Goal: Task Accomplishment & Management: Manage account settings

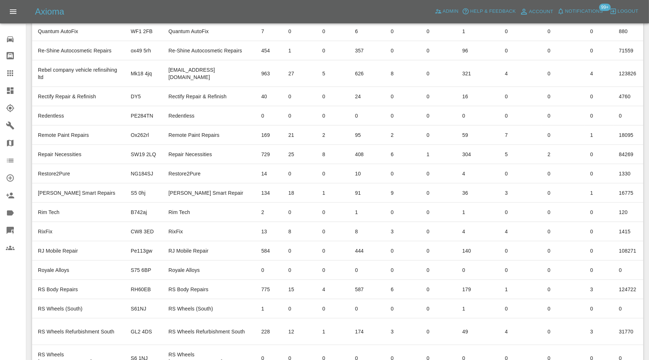
scroll to position [0, 68]
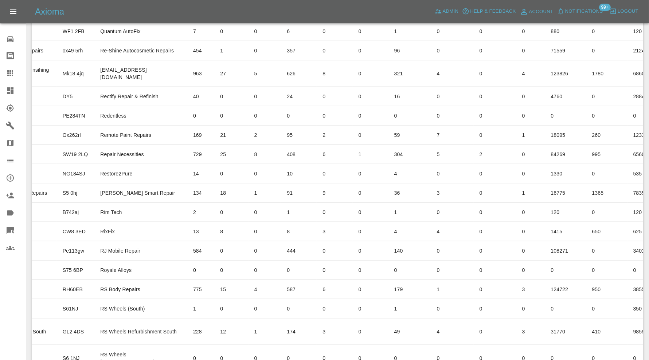
click at [11, 91] on icon at bounding box center [10, 90] width 7 height 7
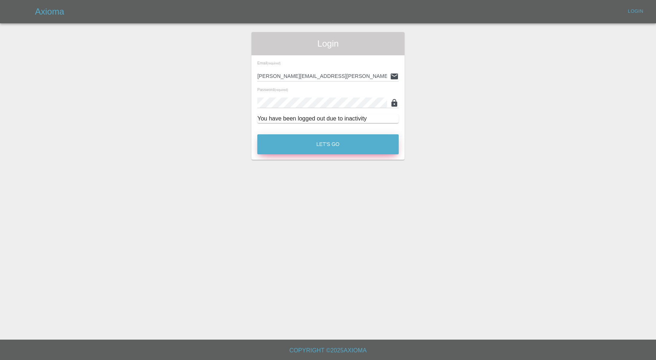
click at [299, 145] on button "Let's Go" at bounding box center [327, 144] width 141 height 20
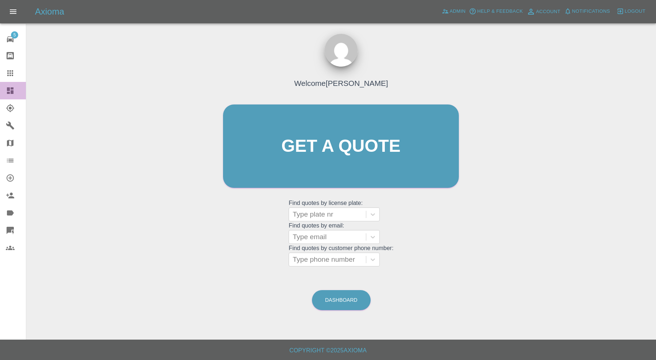
click at [8, 86] on icon at bounding box center [10, 90] width 9 height 9
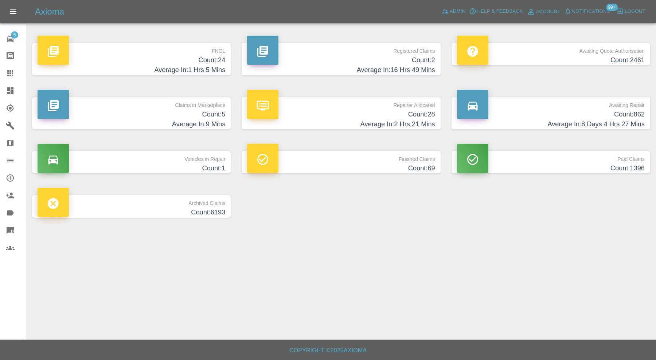
click at [487, 115] on div at bounding box center [472, 104] width 31 height 29
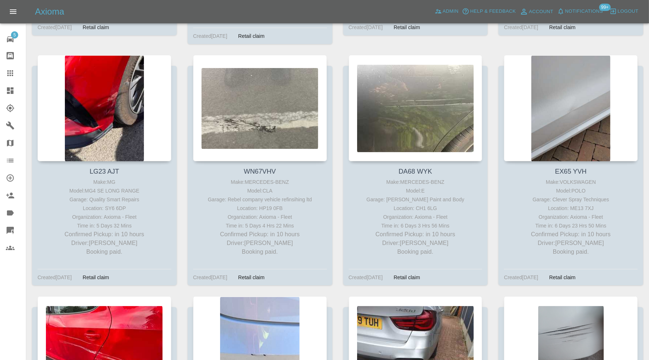
scroll to position [3028, 0]
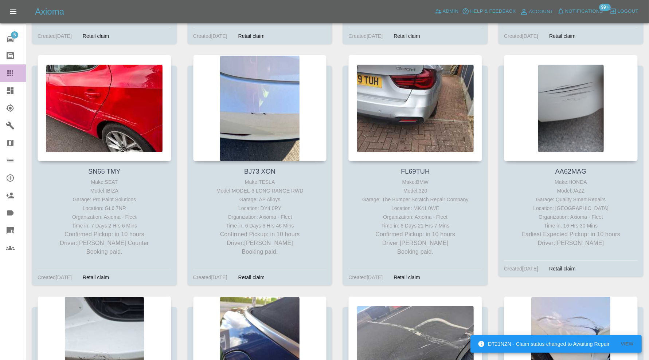
click at [8, 68] on link "Claims" at bounding box center [13, 72] width 26 height 17
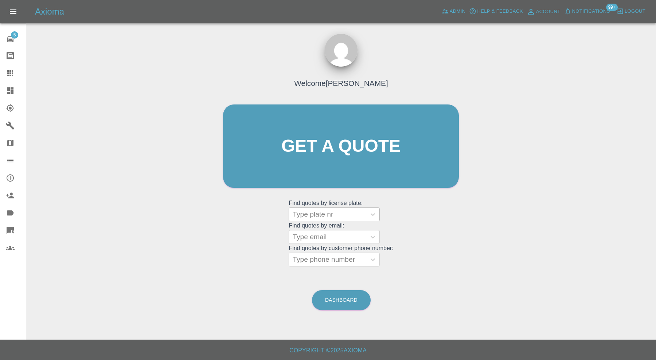
click at [313, 215] on div at bounding box center [328, 215] width 70 height 10
type input "sa70"
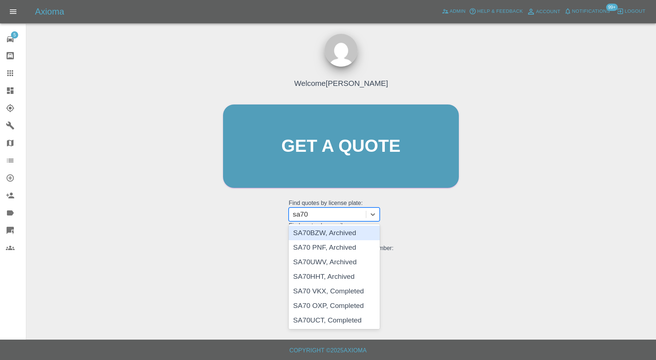
click at [349, 232] on div "SA70BZW, Archived" at bounding box center [334, 233] width 91 height 15
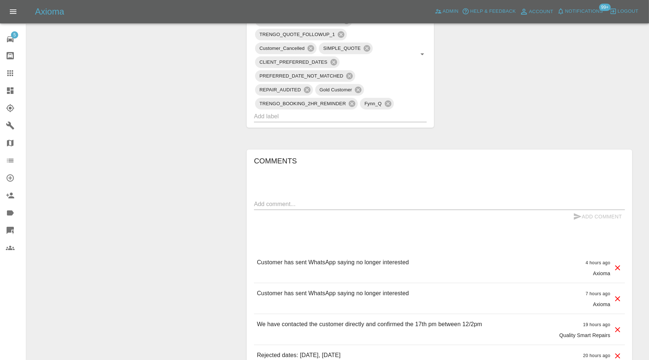
scroll to position [60, 0]
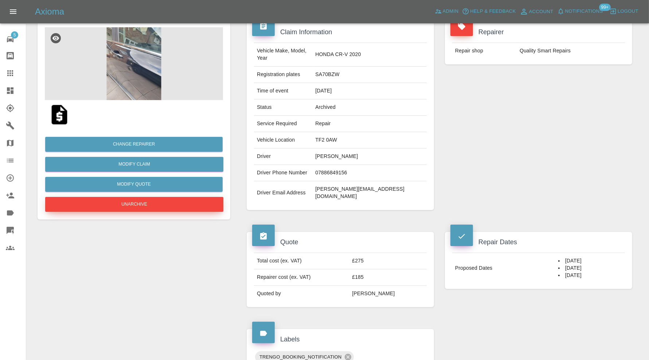
click at [146, 202] on button "Unarchive" at bounding box center [134, 204] width 178 height 15
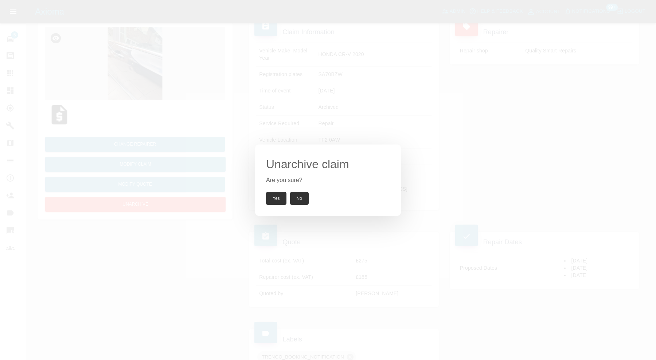
click at [275, 194] on button "Yes" at bounding box center [276, 198] width 20 height 13
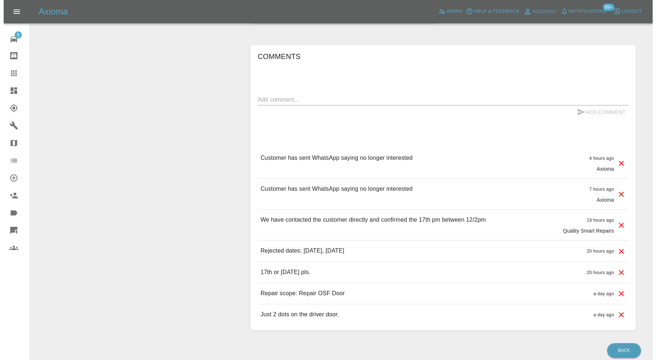
scroll to position [543, 0]
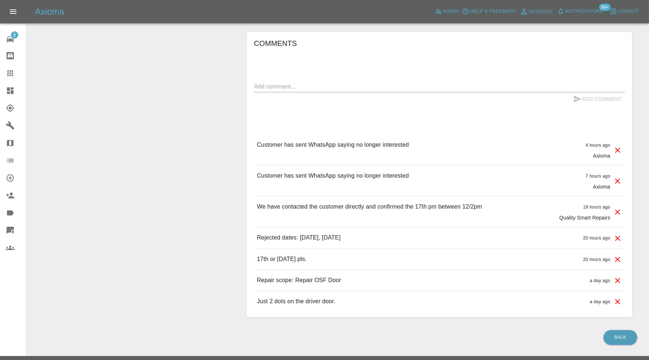
click at [618, 177] on icon at bounding box center [617, 181] width 9 height 9
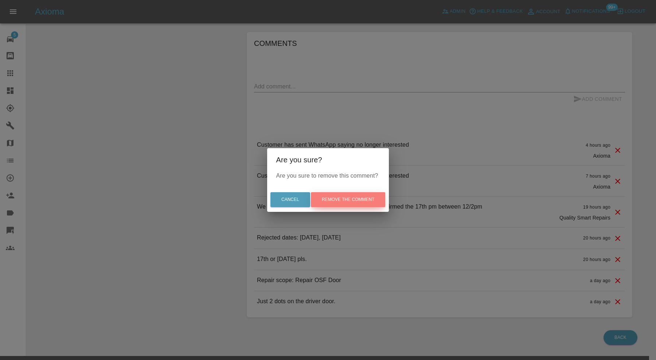
click at [371, 199] on button "Remove the comment" at bounding box center [348, 199] width 74 height 15
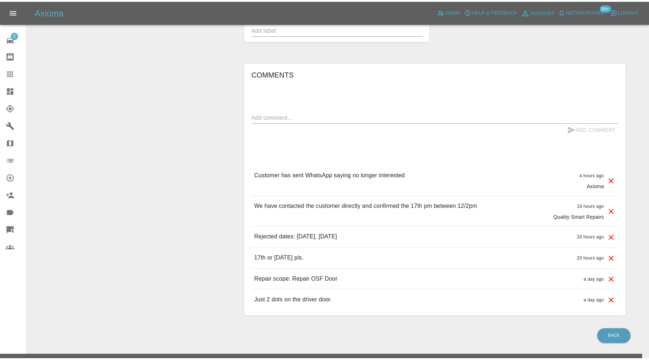
scroll to position [500, 0]
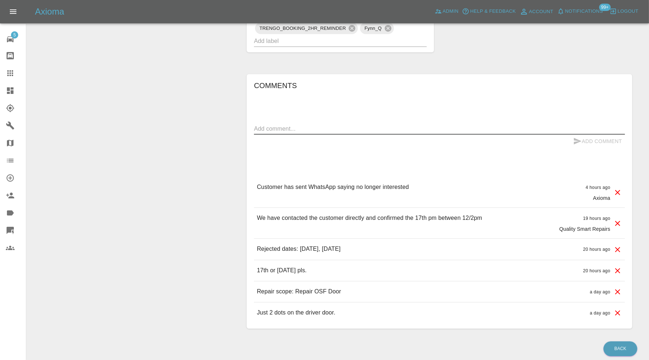
click at [482, 125] on textarea at bounding box center [439, 129] width 371 height 8
type textarea "customer not cancelled and needs to book in."
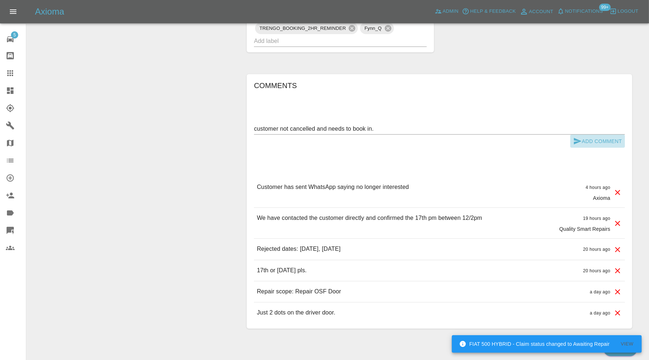
click at [593, 135] on button "Add Comment" at bounding box center [597, 141] width 55 height 13
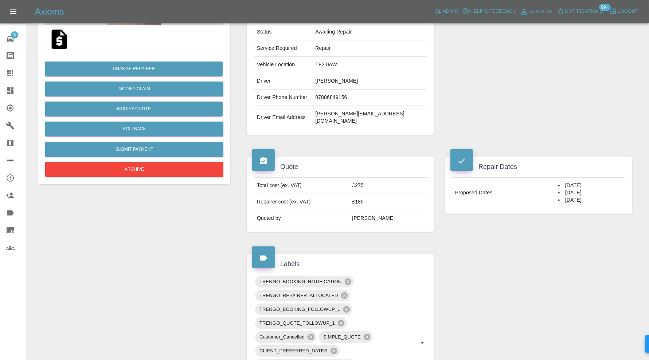
scroll to position [0, 0]
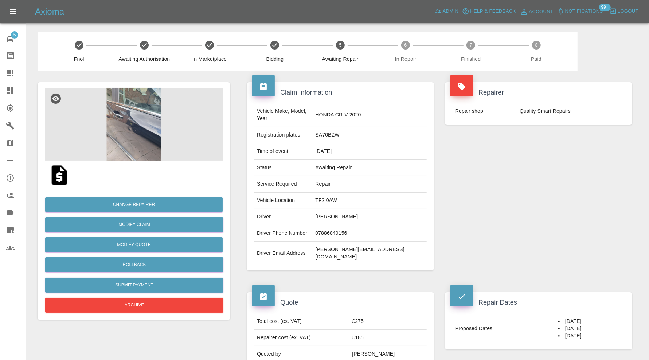
click at [473, 220] on div "Repairer Repair shop Quality Smart Repairs" at bounding box center [538, 176] width 198 height 210
drag, startPoint x: 393, startPoint y: 210, endPoint x: 329, endPoint y: 212, distance: 63.4
click at [329, 212] on td "Nathaniel Eweoya-Olubiyi" at bounding box center [369, 217] width 114 height 16
copy td "Nathaniel Eweoya-Olubiyi"
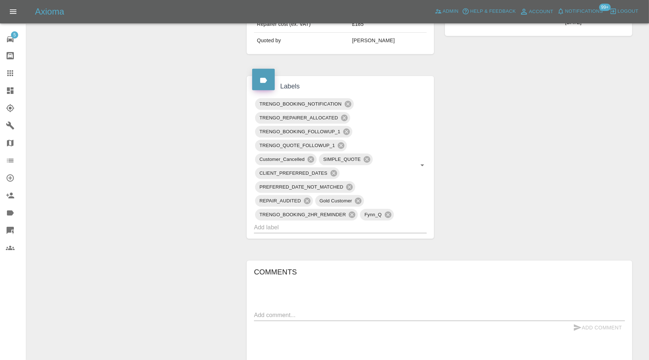
scroll to position [304, 0]
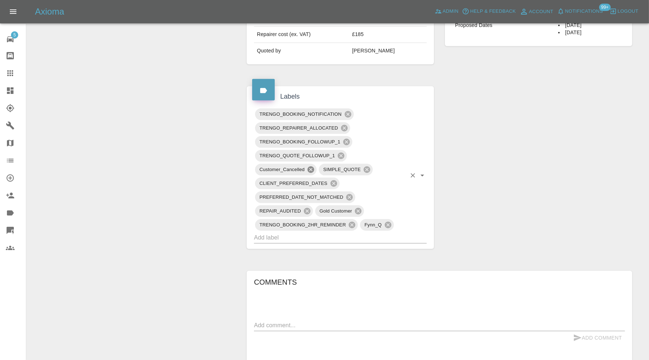
click at [313, 167] on icon at bounding box center [311, 170] width 7 height 7
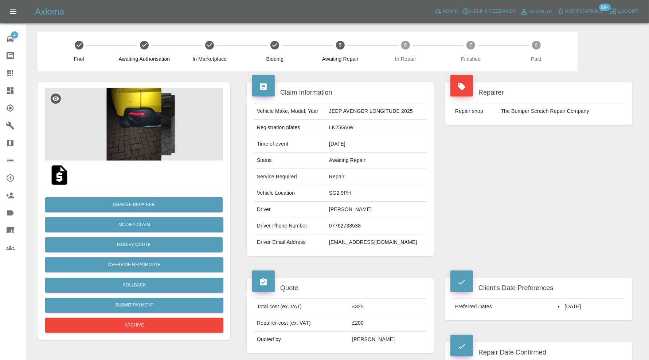
click at [140, 130] on img at bounding box center [134, 124] width 178 height 73
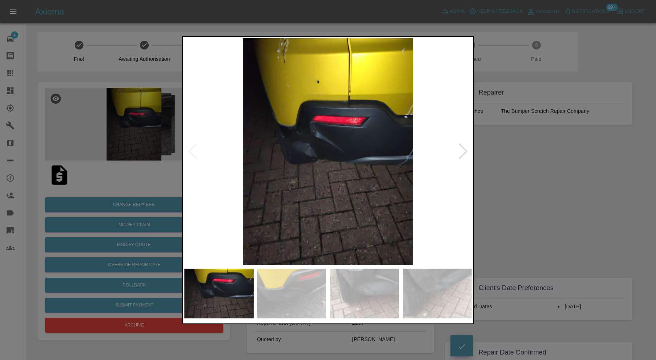
click at [364, 289] on img at bounding box center [364, 294] width 69 height 50
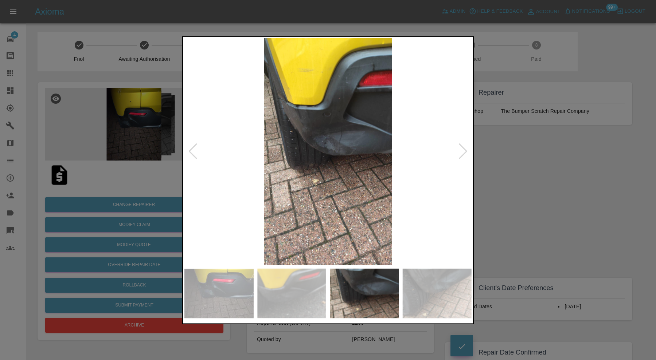
click at [468, 150] on div at bounding box center [463, 152] width 10 height 16
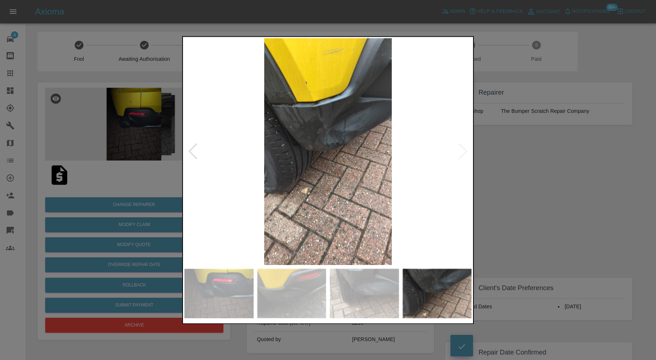
click at [468, 150] on img at bounding box center [327, 151] width 287 height 227
click at [506, 162] on div at bounding box center [328, 180] width 656 height 360
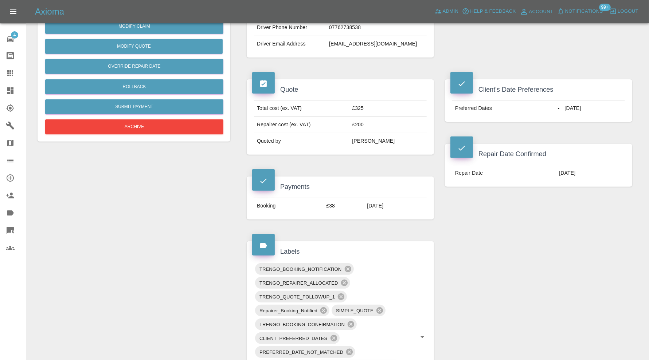
scroll to position [60, 0]
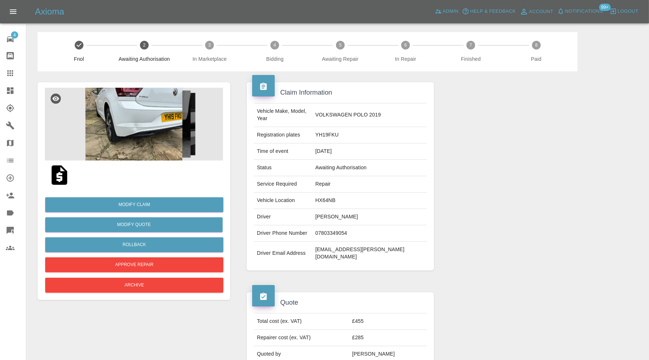
click at [152, 132] on img at bounding box center [134, 124] width 178 height 73
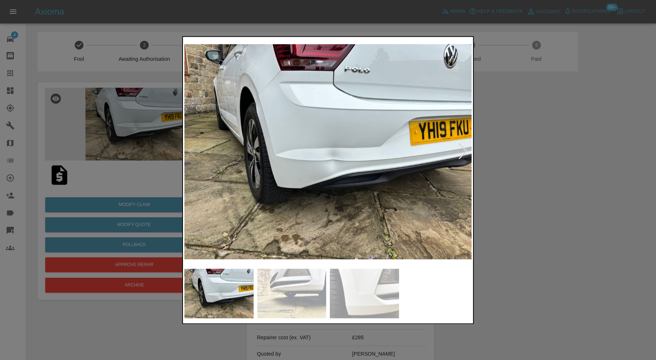
click at [464, 147] on div at bounding box center [463, 152] width 10 height 16
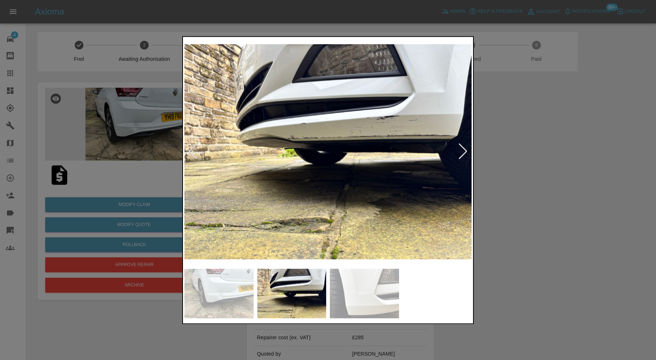
click at [464, 147] on div at bounding box center [463, 152] width 10 height 16
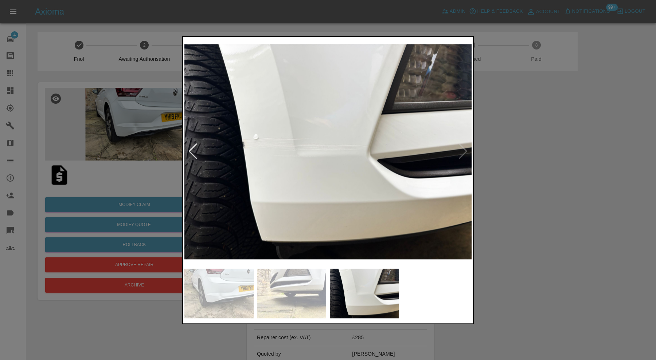
click at [464, 147] on img at bounding box center [327, 151] width 287 height 227
click at [190, 148] on div at bounding box center [193, 152] width 10 height 16
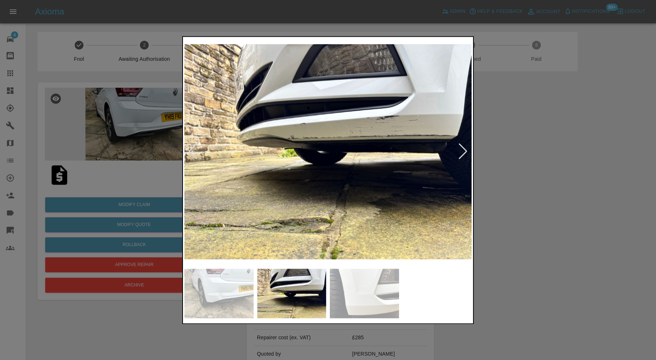
click at [190, 148] on div at bounding box center [193, 152] width 10 height 16
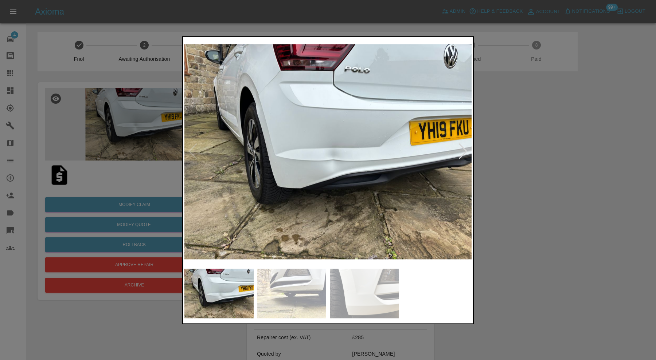
click at [505, 158] on div at bounding box center [328, 180] width 656 height 360
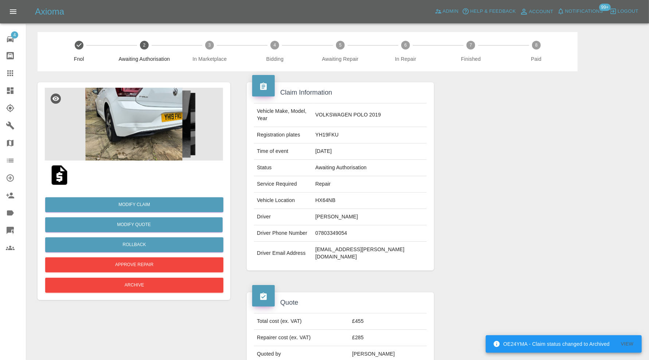
click at [137, 126] on img at bounding box center [134, 124] width 178 height 73
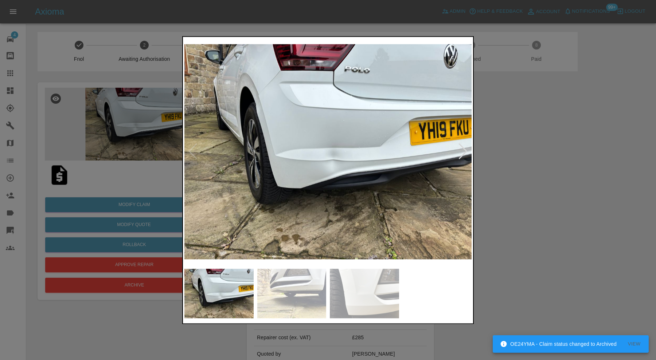
click at [466, 149] on div at bounding box center [463, 152] width 10 height 16
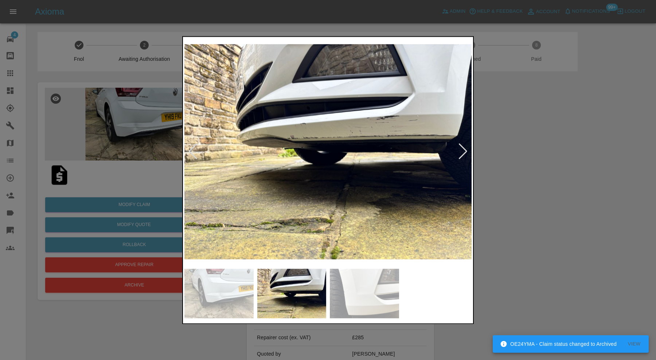
click at [466, 149] on div at bounding box center [463, 152] width 10 height 16
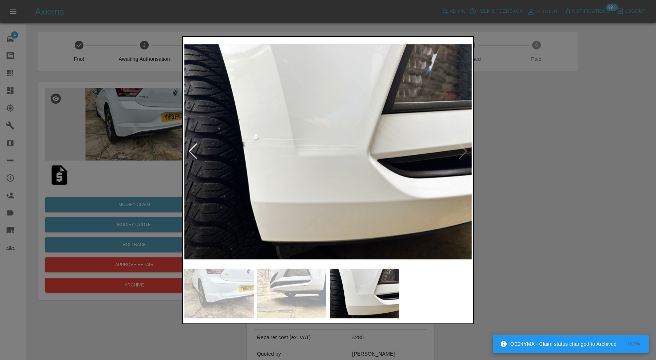
click at [501, 149] on div at bounding box center [328, 180] width 656 height 360
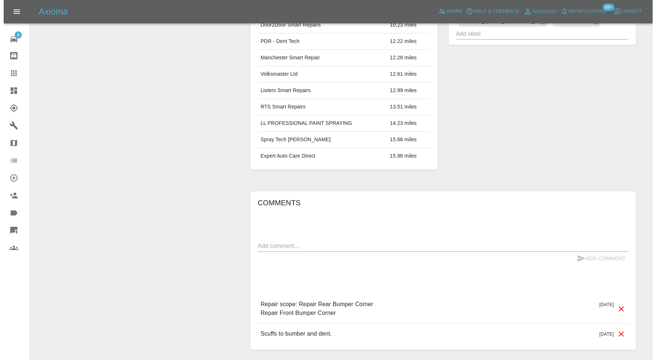
scroll to position [425, 0]
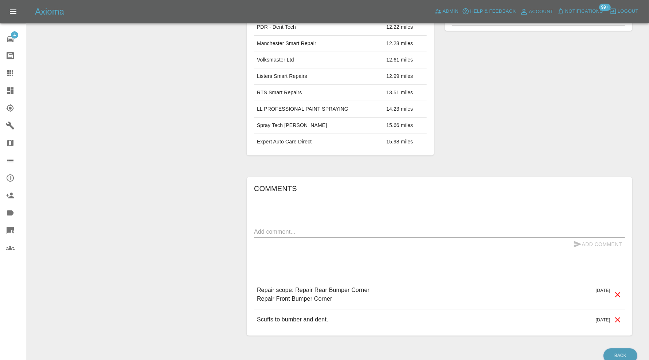
click at [618, 293] on icon at bounding box center [617, 295] width 5 height 5
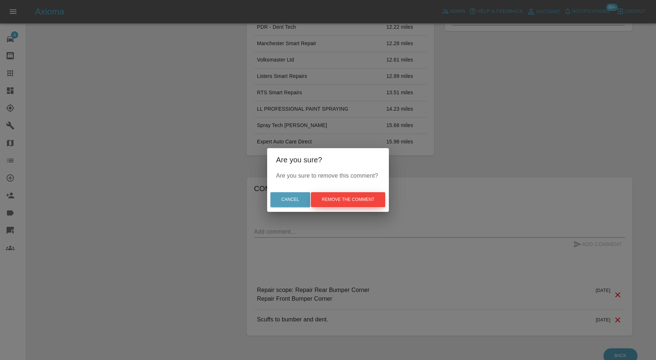
click at [365, 198] on button "Remove the comment" at bounding box center [348, 199] width 74 height 15
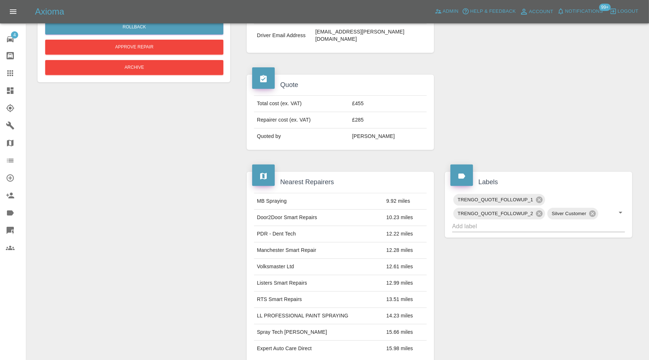
scroll to position [109, 0]
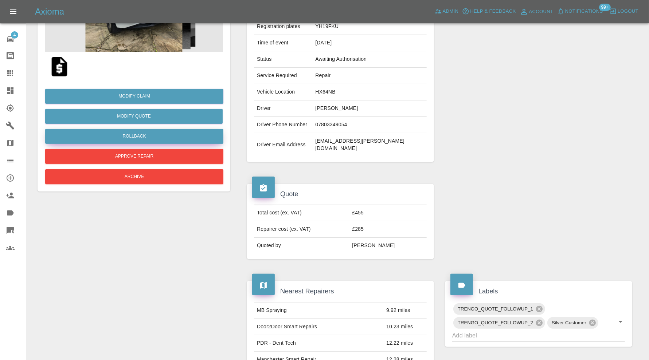
click at [143, 135] on button "Rollback" at bounding box center [134, 136] width 178 height 15
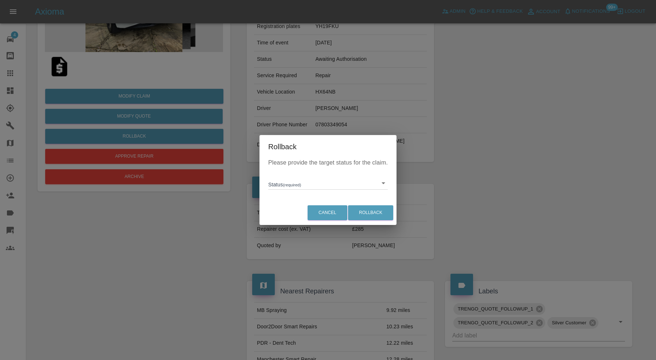
click at [291, 179] on body "Axioma Admin Help & Feedback Account Notifications 99+ Logout 4 Repair home Bod…" at bounding box center [328, 286] width 656 height 790
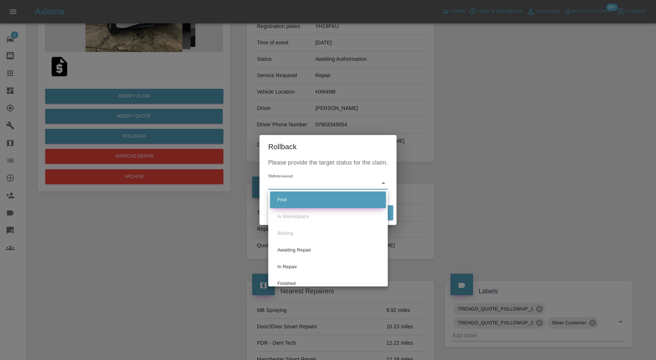
click at [295, 202] on li "Fnol" at bounding box center [328, 200] width 116 height 17
type input "fnol"
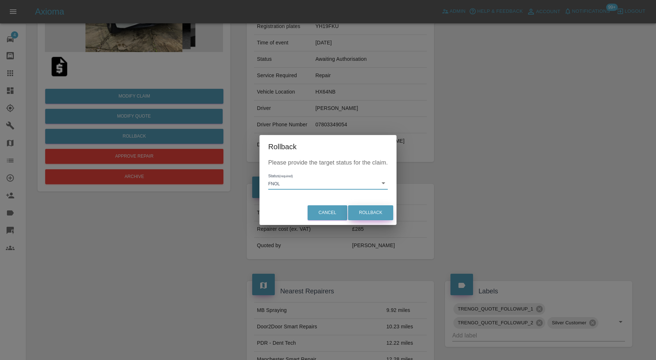
click at [360, 209] on button "Rollback" at bounding box center [370, 213] width 45 height 15
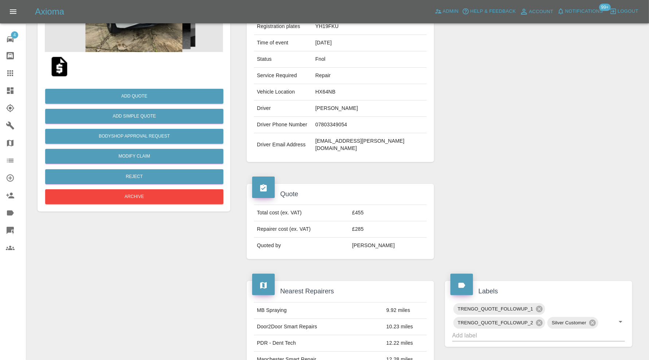
scroll to position [0, 0]
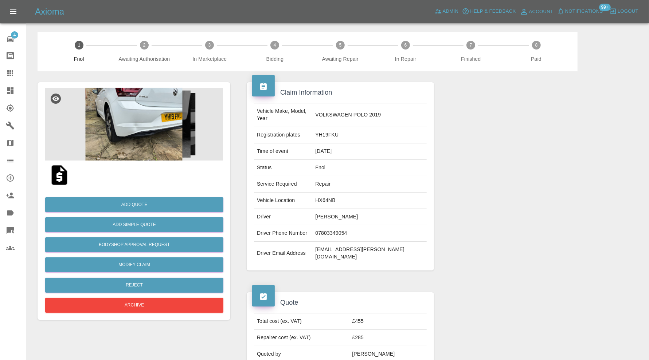
click at [128, 110] on img at bounding box center [134, 124] width 178 height 73
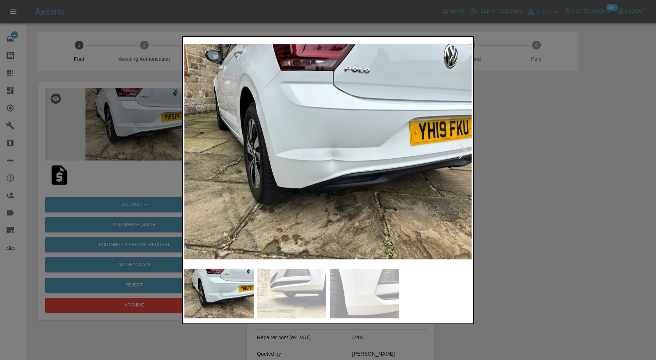
click at [463, 149] on div at bounding box center [463, 152] width 10 height 16
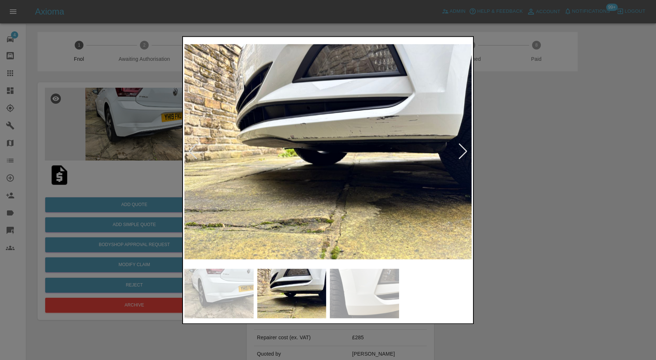
click at [193, 145] on div at bounding box center [193, 152] width 10 height 16
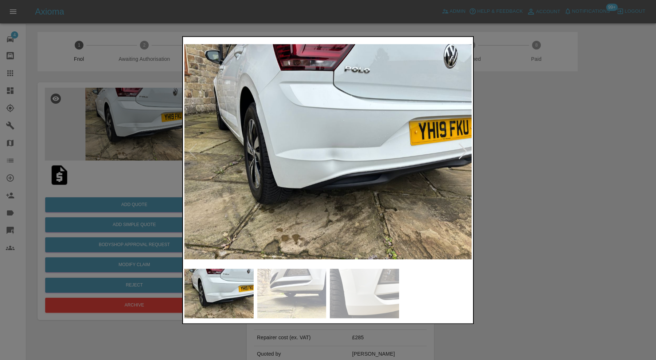
click at [193, 145] on img at bounding box center [327, 151] width 287 height 227
click at [466, 155] on div at bounding box center [463, 152] width 10 height 16
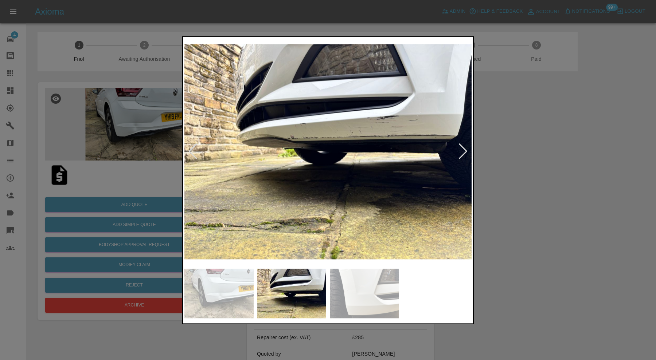
click at [466, 154] on div at bounding box center [463, 152] width 10 height 16
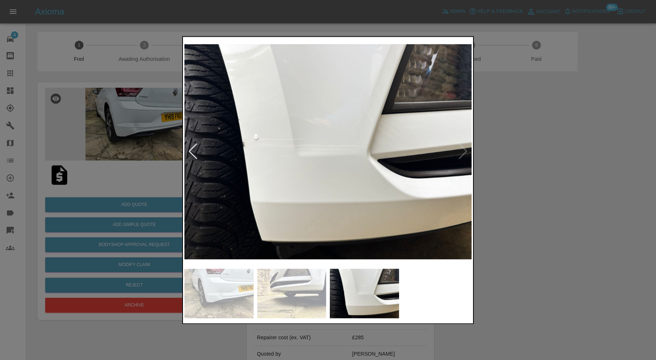
click at [536, 160] on div at bounding box center [328, 180] width 656 height 360
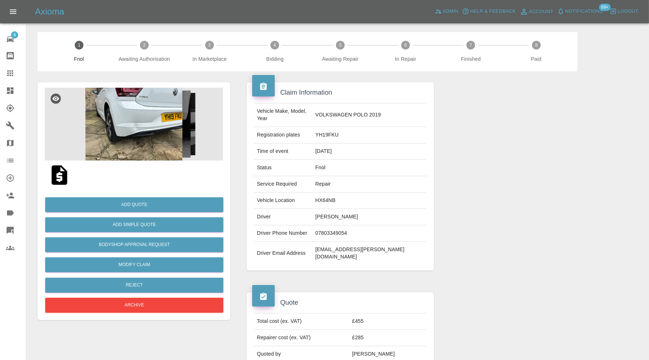
click at [61, 174] on img at bounding box center [59, 175] width 23 height 23
click at [155, 207] on button "Add Quote" at bounding box center [134, 205] width 178 height 15
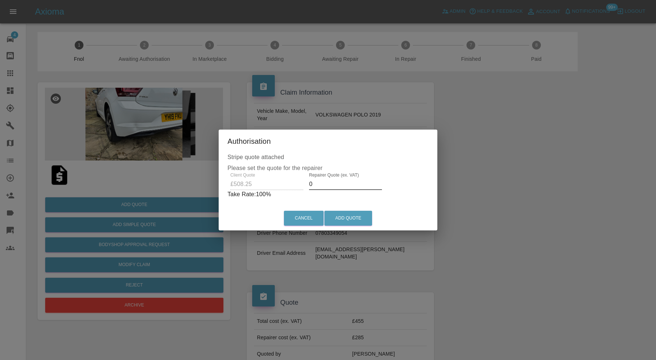
click at [321, 187] on input "0" at bounding box center [345, 185] width 73 height 12
type input "325"
click at [353, 220] on button "Add Quote" at bounding box center [348, 218] width 48 height 15
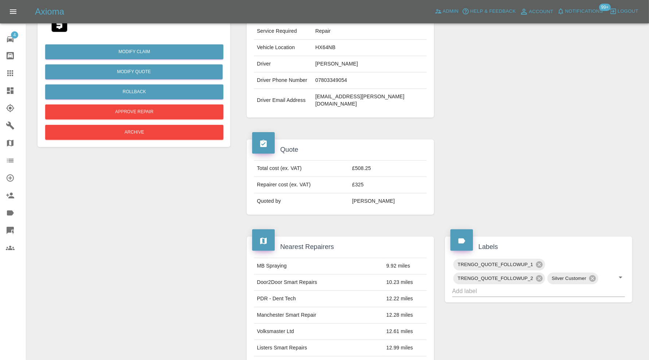
scroll to position [138, 0]
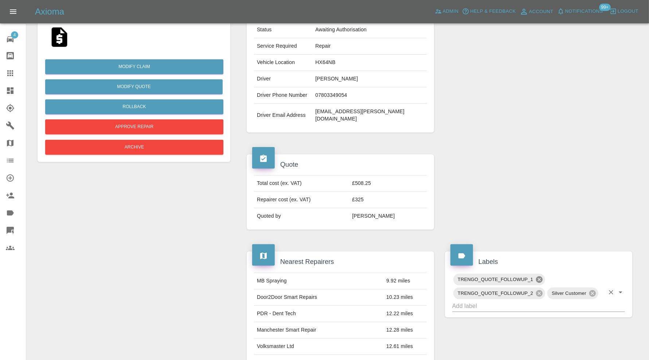
drag, startPoint x: 540, startPoint y: 275, endPoint x: 540, endPoint y: 266, distance: 9.1
click at [540, 290] on icon at bounding box center [539, 293] width 7 height 7
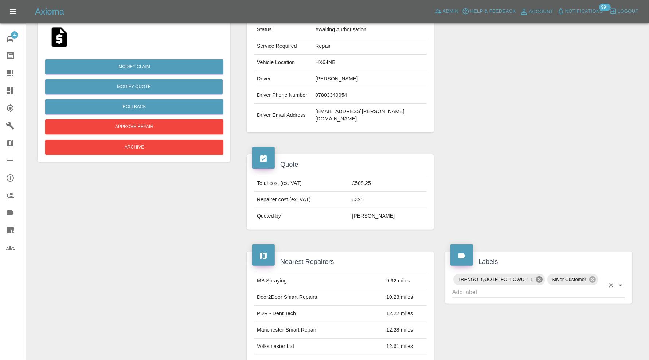
click at [540, 276] on icon at bounding box center [539, 280] width 8 height 8
click at [544, 274] on input "text" at bounding box center [554, 279] width 99 height 11
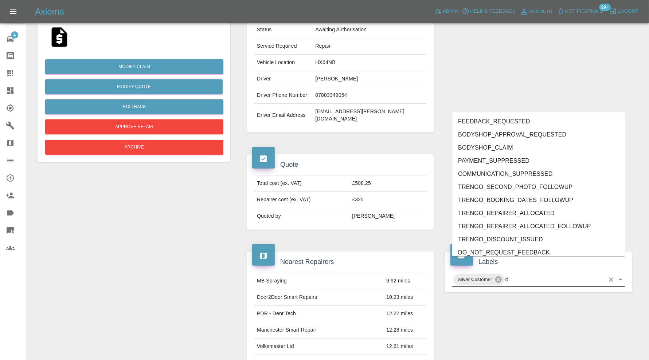
type input "do"
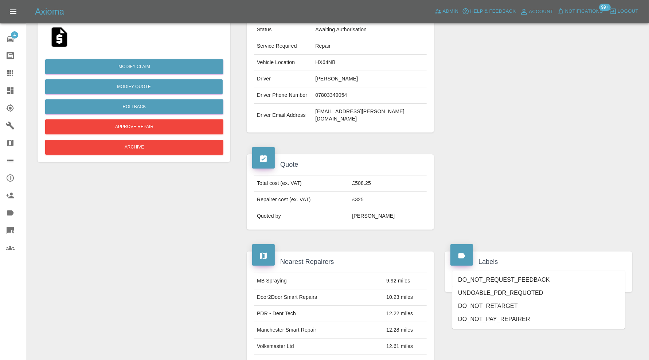
click at [516, 279] on li "DO_NOT_REQUEST_FEEDBACK" at bounding box center [538, 280] width 173 height 13
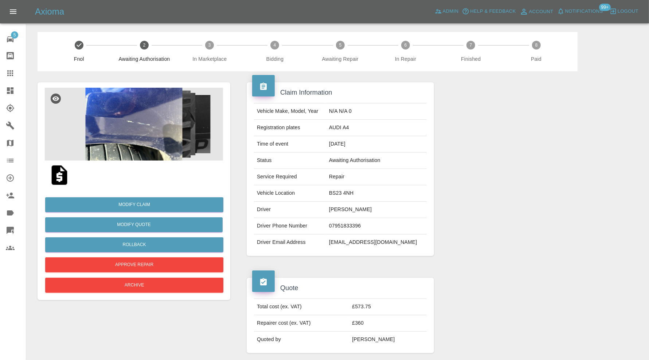
click at [62, 175] on img at bounding box center [59, 175] width 23 height 23
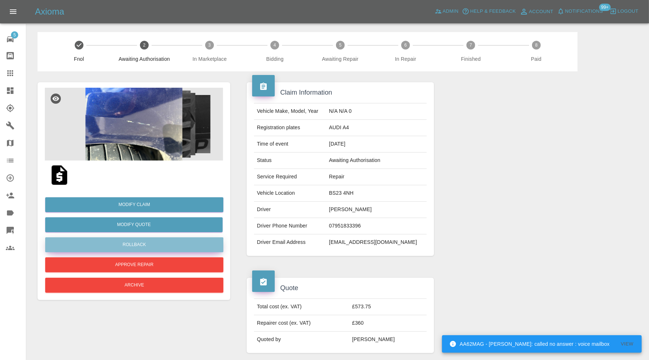
click at [148, 242] on button "Rollback" at bounding box center [134, 245] width 178 height 15
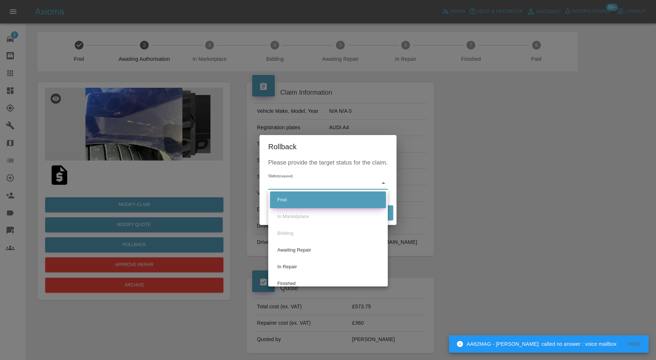
click at [303, 200] on li "Fnol" at bounding box center [328, 200] width 116 height 17
type input "fnol"
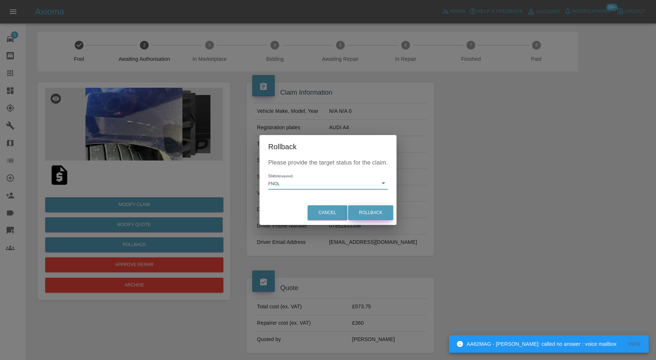
click at [360, 212] on button "Rollback" at bounding box center [370, 213] width 45 height 15
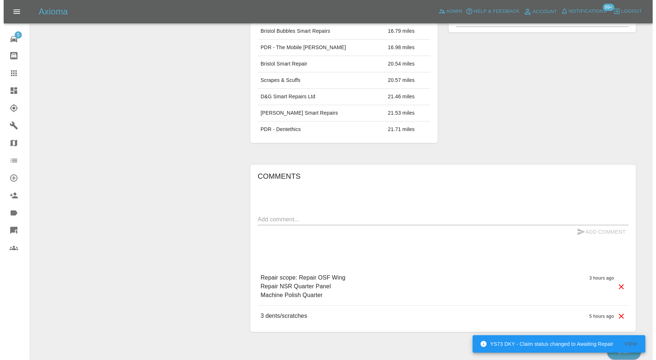
scroll to position [425, 0]
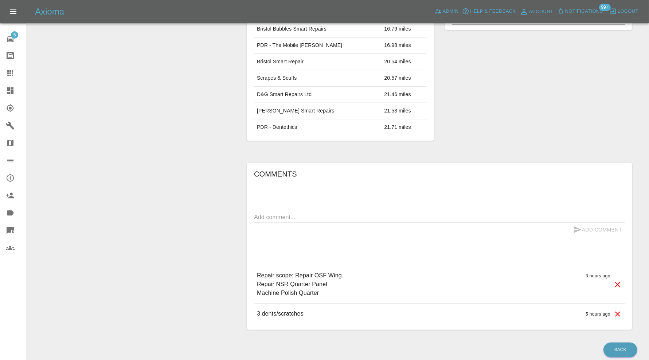
click at [618, 281] on icon at bounding box center [617, 285] width 9 height 9
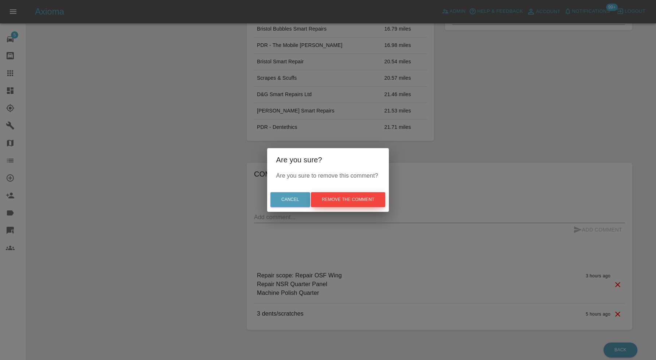
click at [365, 200] on button "Remove the comment" at bounding box center [348, 199] width 74 height 15
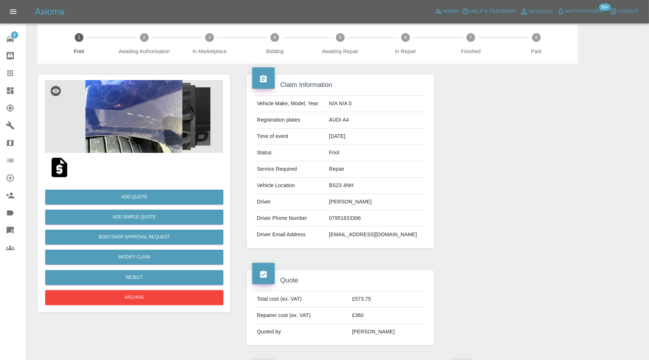
scroll to position [0, 0]
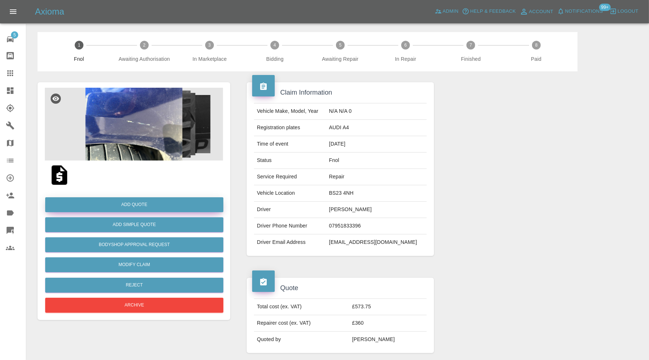
click at [159, 203] on button "Add Quote" at bounding box center [134, 205] width 178 height 15
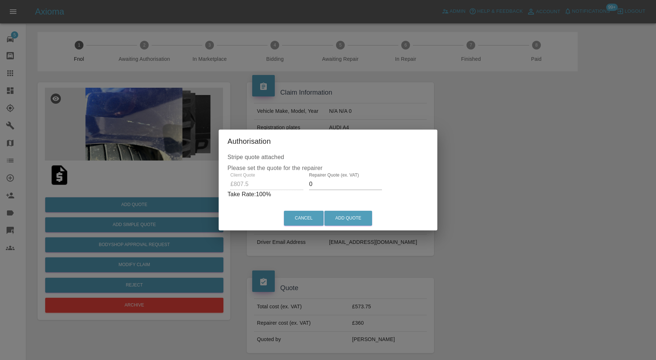
click at [324, 188] on input "0" at bounding box center [345, 185] width 73 height 12
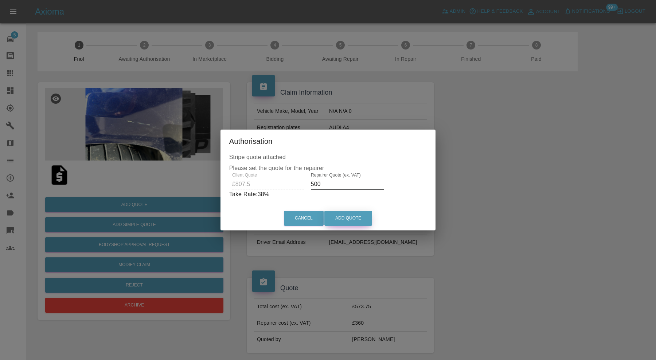
type input "500"
click at [355, 216] on button "Add Quote" at bounding box center [348, 218] width 48 height 15
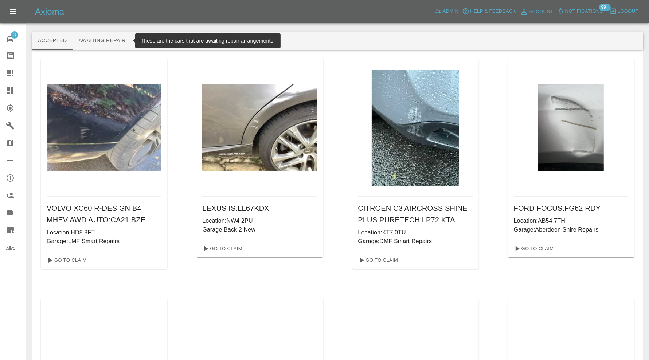
click at [120, 38] on button "Awaiting Repair" at bounding box center [102, 40] width 59 height 17
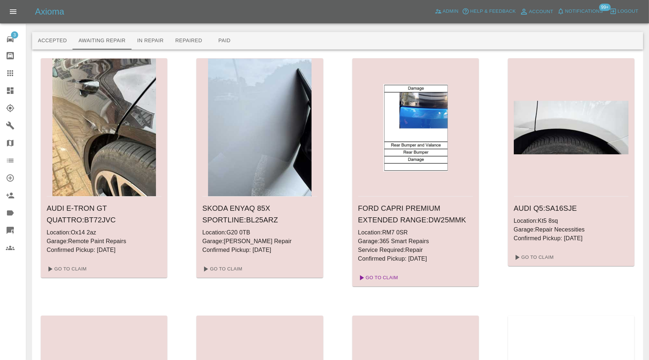
click at [384, 278] on link "Go To Claim" at bounding box center [377, 278] width 45 height 12
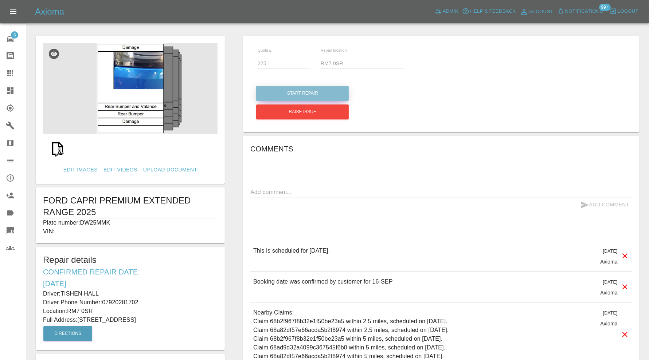
click at [311, 89] on button "Start Repair" at bounding box center [302, 93] width 93 height 15
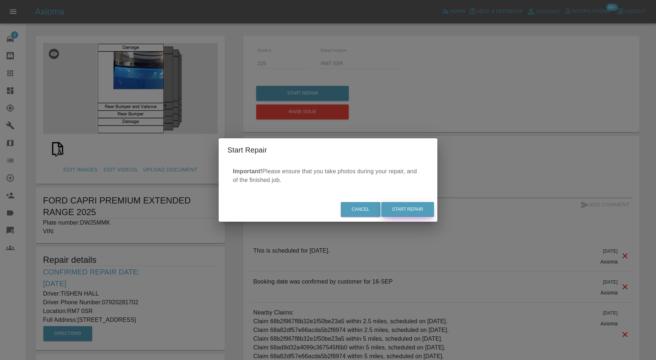
click at [404, 210] on button "Start Repair" at bounding box center [407, 209] width 53 height 15
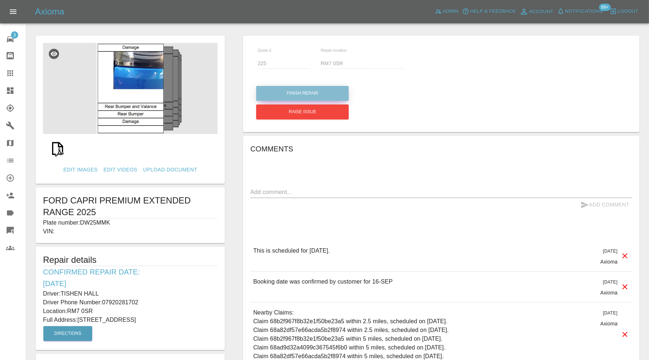
click at [299, 95] on button "Finish Repair" at bounding box center [302, 93] width 93 height 15
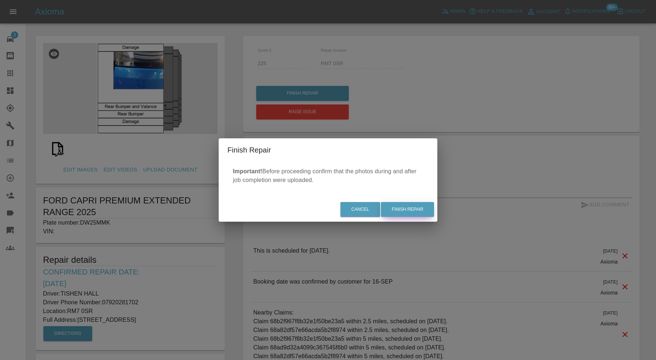
click at [396, 211] on button "Finish Repair" at bounding box center [407, 209] width 53 height 15
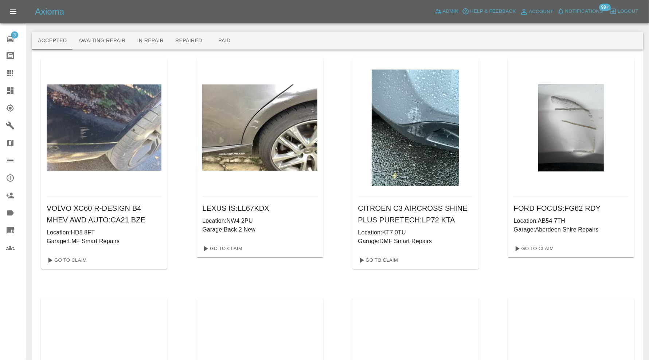
click at [12, 70] on icon at bounding box center [10, 73] width 6 height 6
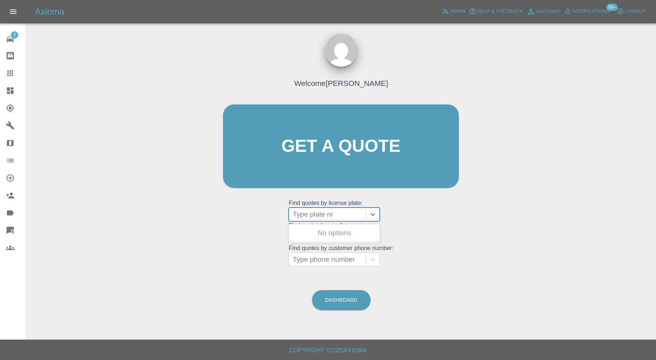
click at [328, 213] on div at bounding box center [328, 215] width 70 height 10
type input "sb70"
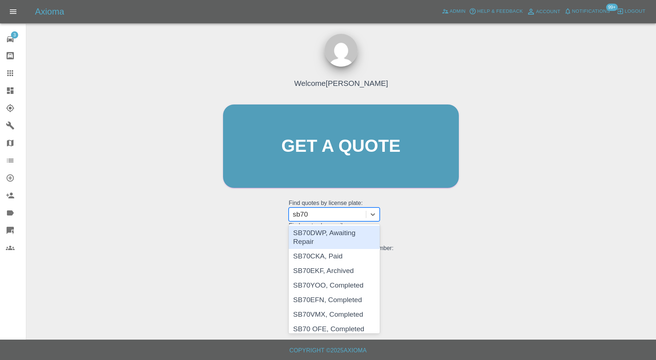
click at [354, 232] on div "SB70DWP, Awaiting Repair" at bounding box center [334, 237] width 91 height 23
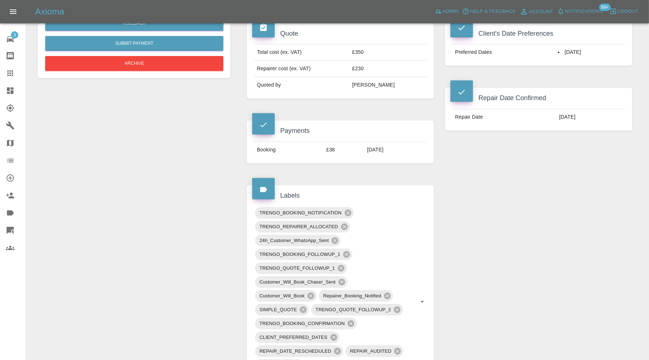
scroll to position [60, 0]
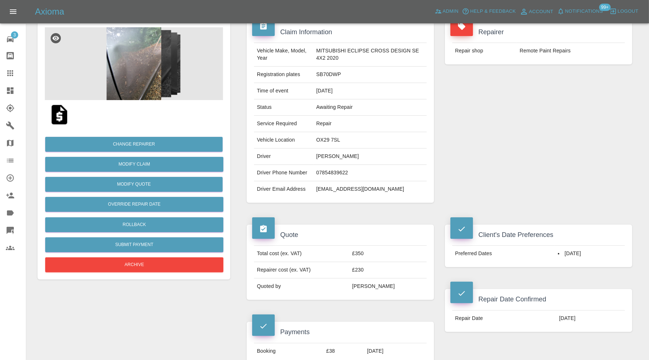
click at [10, 71] on icon at bounding box center [10, 73] width 9 height 9
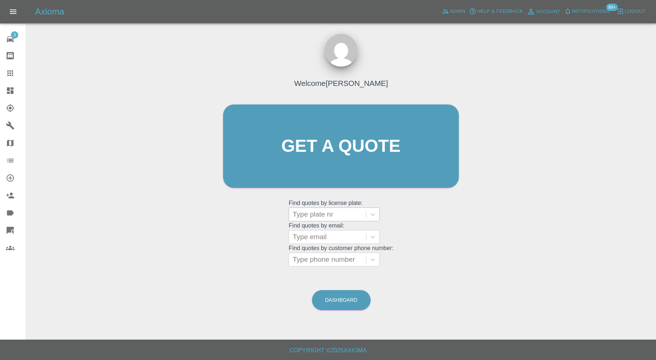
click at [337, 211] on div at bounding box center [328, 215] width 70 height 10
type input "sb70"
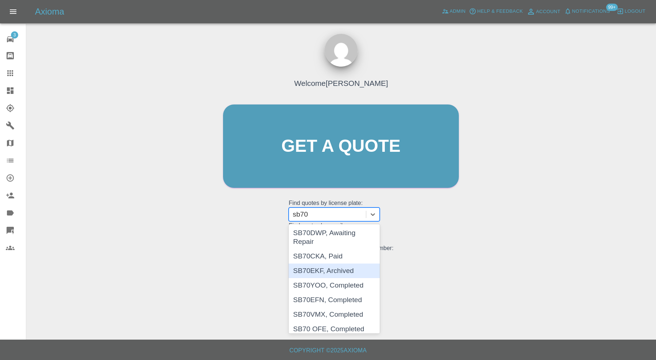
click at [342, 264] on div "SB70EKF, Archived" at bounding box center [334, 271] width 91 height 15
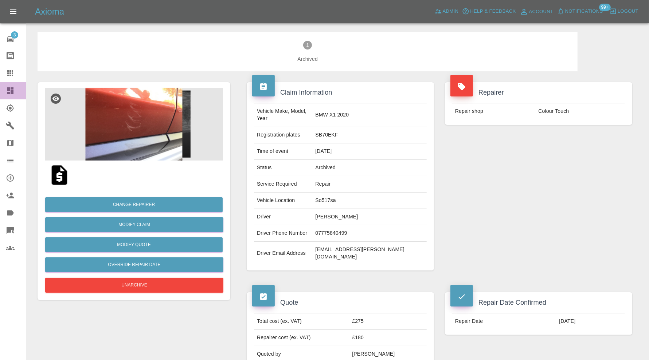
click at [15, 88] on div at bounding box center [16, 90] width 20 height 9
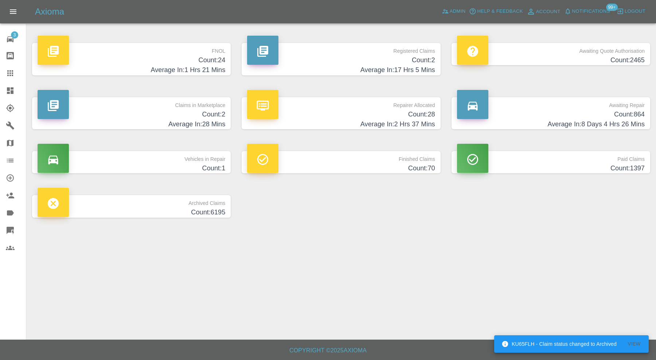
click at [188, 212] on h4 "Count: 6195" at bounding box center [132, 213] width 188 height 10
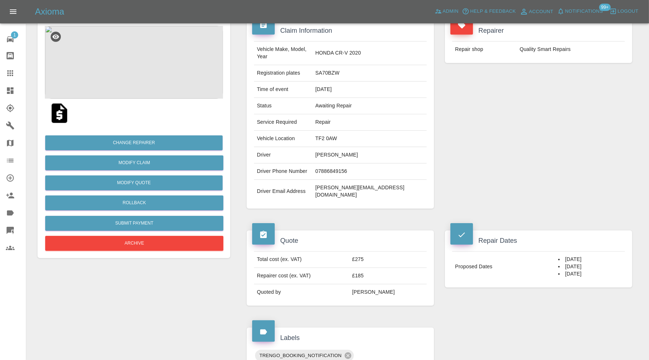
scroll to position [60, 0]
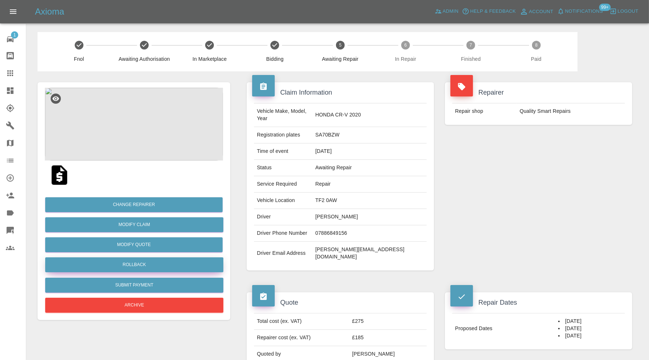
click at [171, 263] on button "Rollback" at bounding box center [134, 265] width 178 height 15
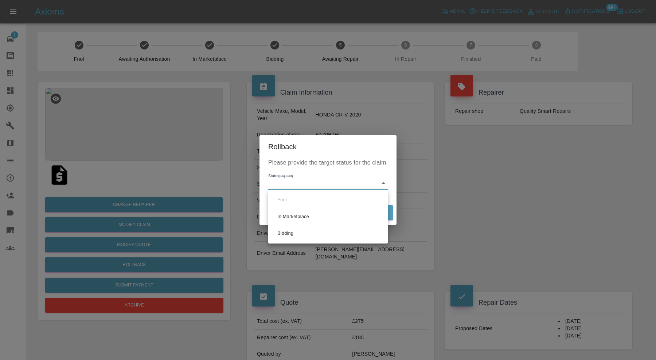
click at [305, 228] on li "Bidding" at bounding box center [328, 233] width 116 height 17
type input "bidding"
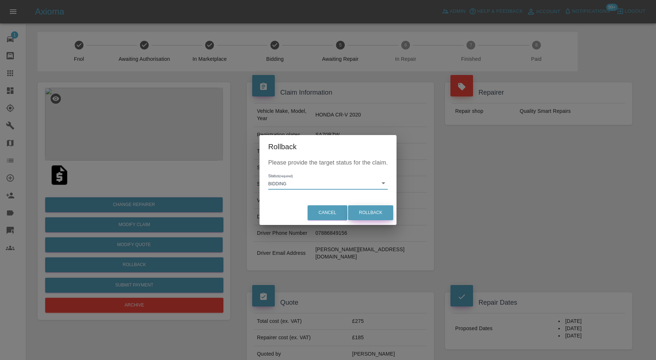
click at [356, 215] on button "Rollback" at bounding box center [370, 213] width 45 height 15
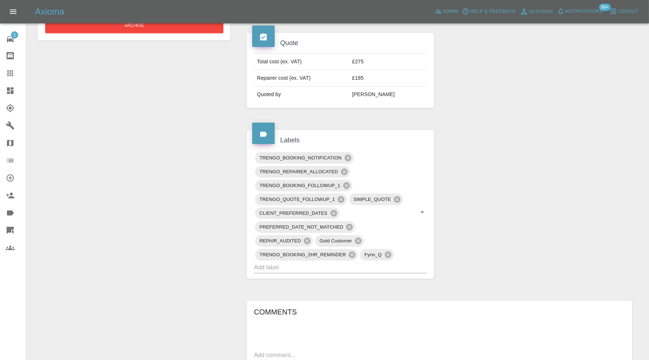
scroll to position [182, 0]
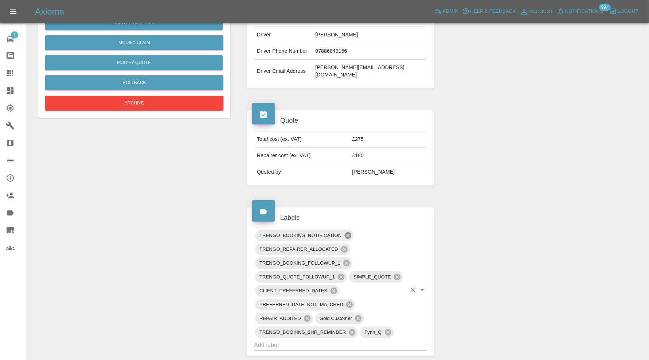
click at [348, 232] on icon at bounding box center [347, 235] width 7 height 7
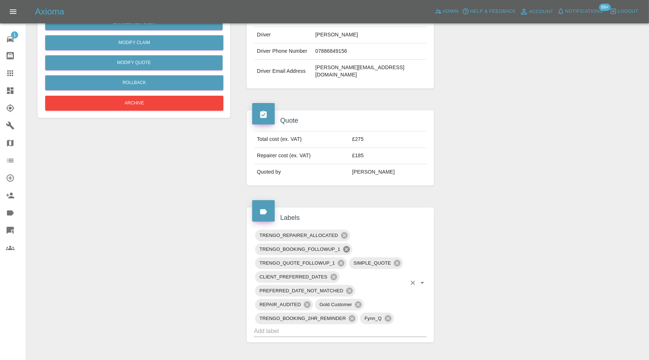
click at [345, 246] on icon at bounding box center [347, 250] width 8 height 8
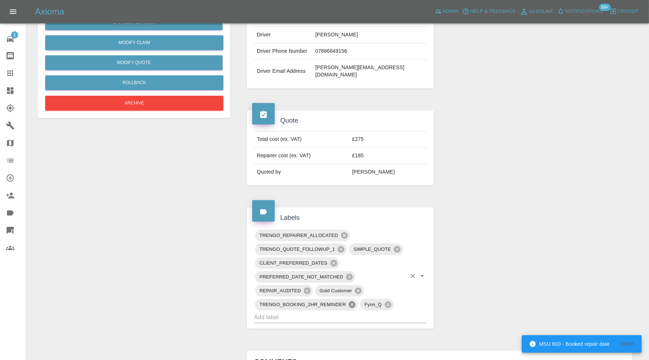
click at [354, 302] on icon at bounding box center [352, 305] width 7 height 7
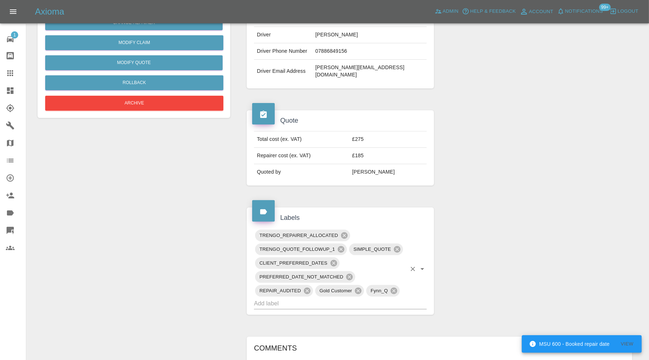
click at [350, 298] on input "text" at bounding box center [330, 303] width 152 height 11
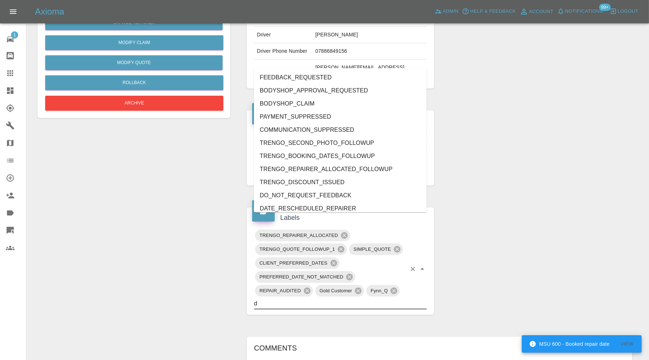
type input "do"
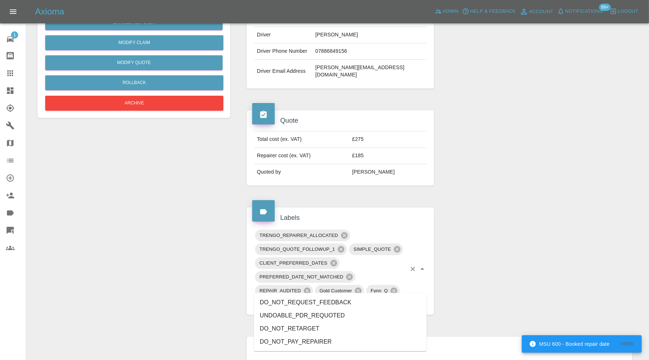
click at [333, 299] on li "DO_NOT_REQUEST_FEEDBACK" at bounding box center [340, 302] width 173 height 13
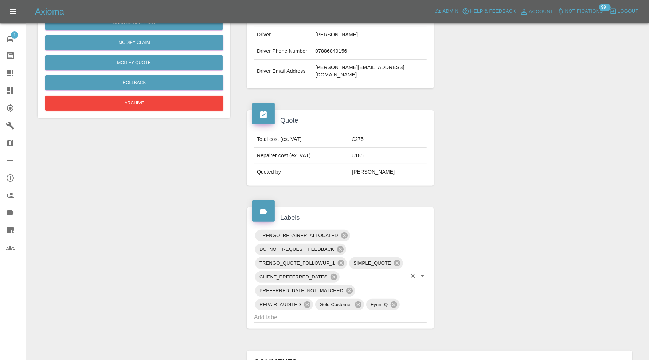
scroll to position [0, 0]
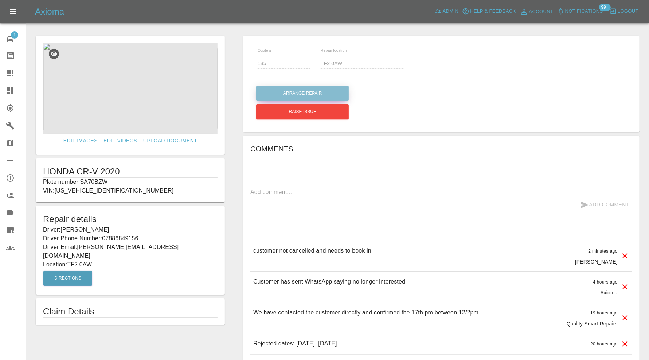
click at [327, 89] on button "Arrange Repair" at bounding box center [302, 93] width 93 height 15
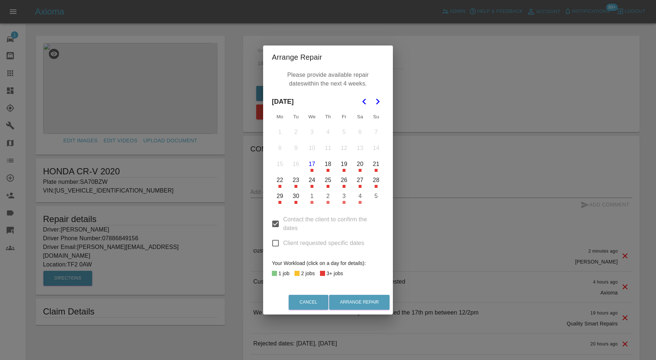
click at [299, 183] on button "23" at bounding box center [295, 180] width 15 height 15
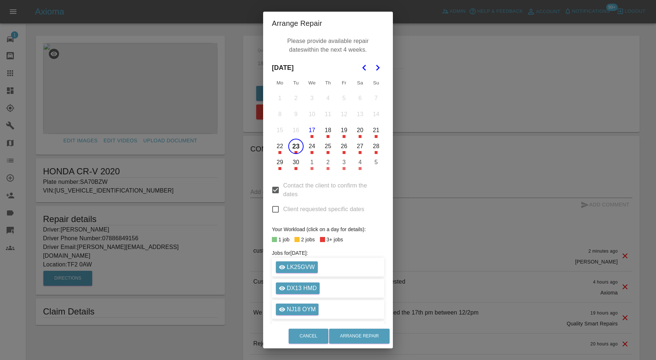
click at [325, 149] on button "25" at bounding box center [327, 146] width 15 height 15
click at [270, 207] on input "Client requested specific dates" at bounding box center [275, 209] width 15 height 15
checkbox input "true"
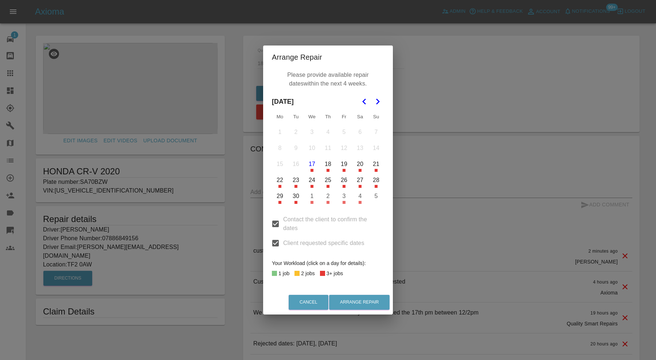
click at [295, 182] on button "23" at bounding box center [295, 180] width 15 height 15
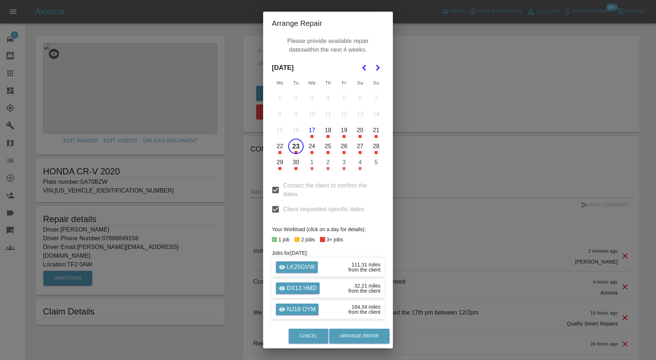
click at [322, 150] on button "25" at bounding box center [327, 146] width 15 height 15
click at [357, 332] on button "Arrange Repair" at bounding box center [359, 336] width 60 height 15
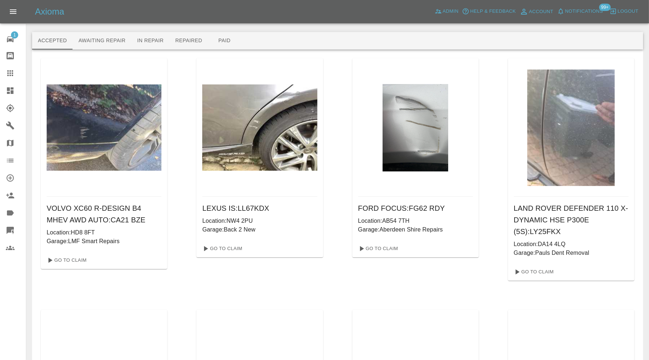
click at [10, 70] on icon at bounding box center [10, 73] width 9 height 9
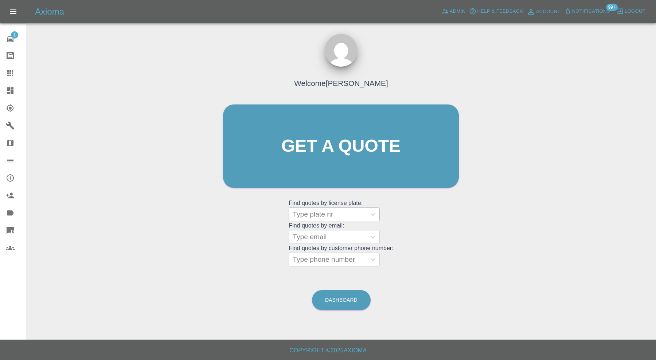
click at [306, 214] on div at bounding box center [328, 215] width 70 height 10
paste input "OV70 ONS"
type input "OV70 ONS"
click at [355, 232] on div "OV70 ONS, Paid" at bounding box center [334, 233] width 91 height 15
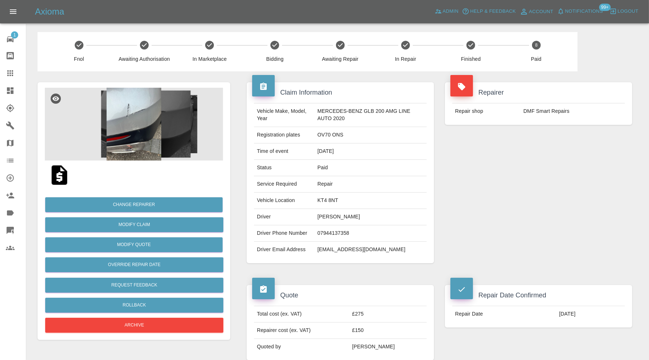
click at [132, 116] on img at bounding box center [134, 124] width 178 height 73
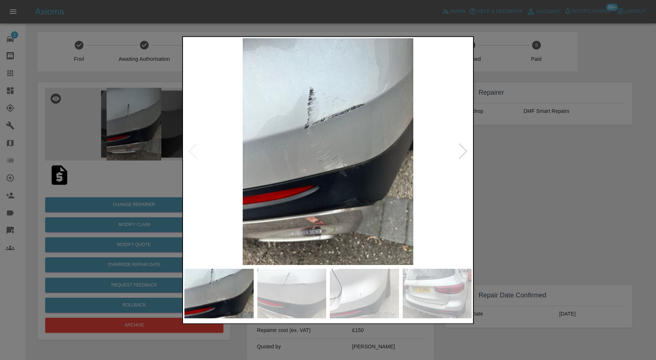
click at [466, 150] on div at bounding box center [463, 152] width 10 height 16
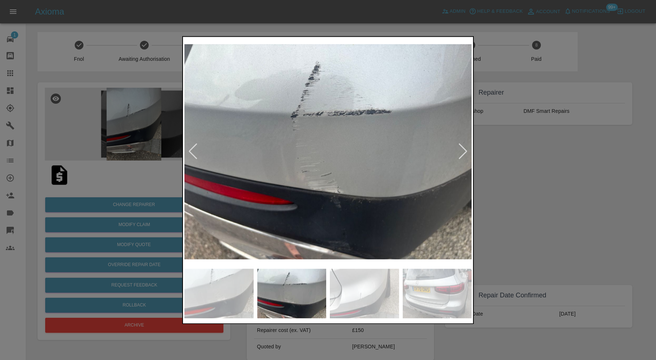
click at [466, 150] on div at bounding box center [463, 152] width 10 height 16
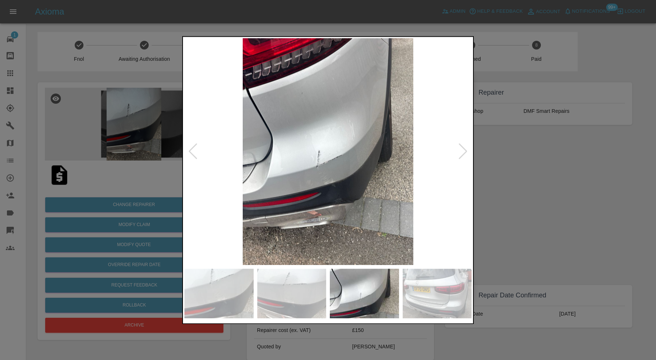
click at [466, 150] on div at bounding box center [463, 152] width 10 height 16
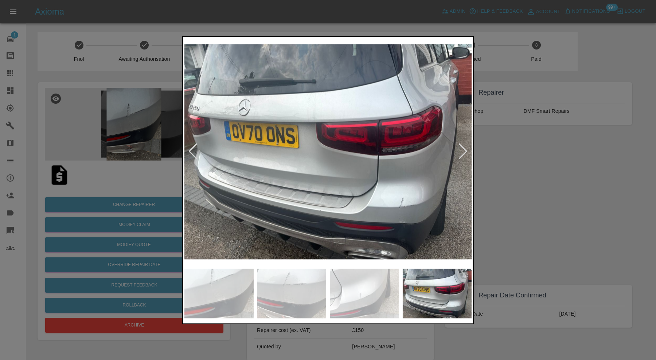
click at [503, 157] on div at bounding box center [328, 180] width 656 height 360
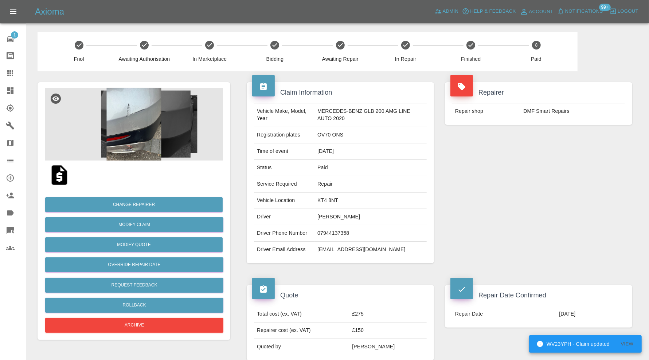
click at [6, 88] on icon at bounding box center [10, 90] width 9 height 9
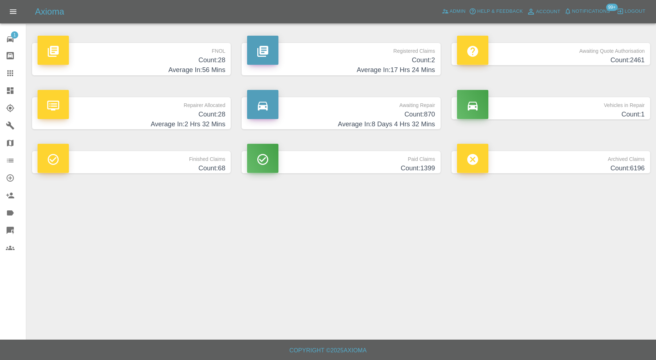
click at [183, 56] on h4 "Count: 28" at bounding box center [132, 60] width 188 height 10
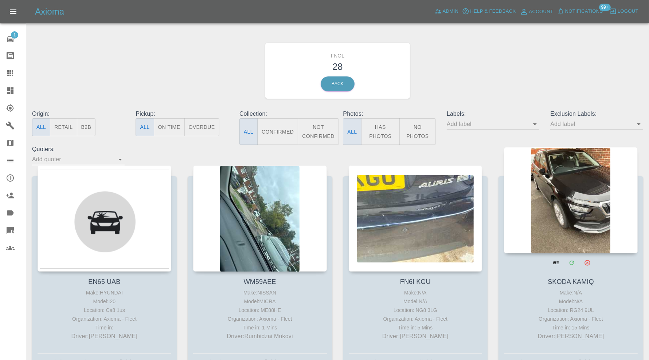
click at [575, 195] on div at bounding box center [571, 200] width 134 height 106
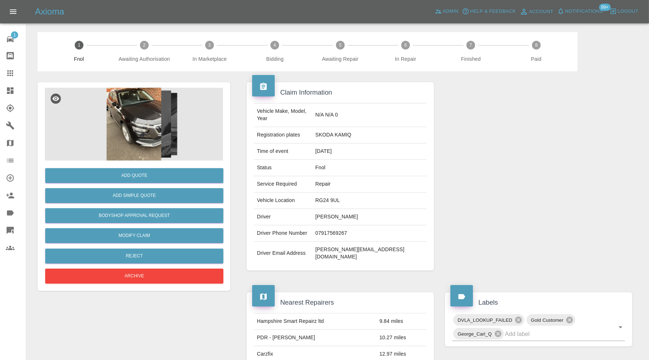
click at [168, 120] on img at bounding box center [134, 124] width 178 height 73
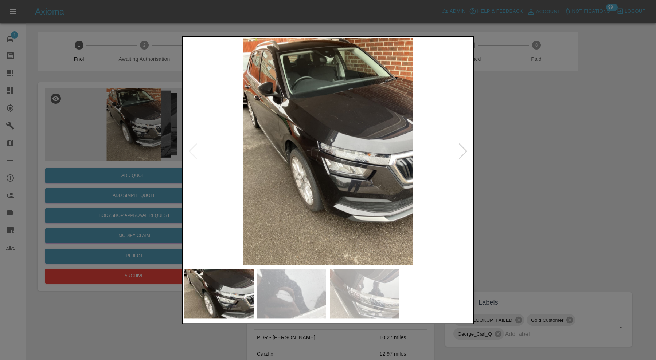
click at [460, 149] on div at bounding box center [463, 152] width 10 height 16
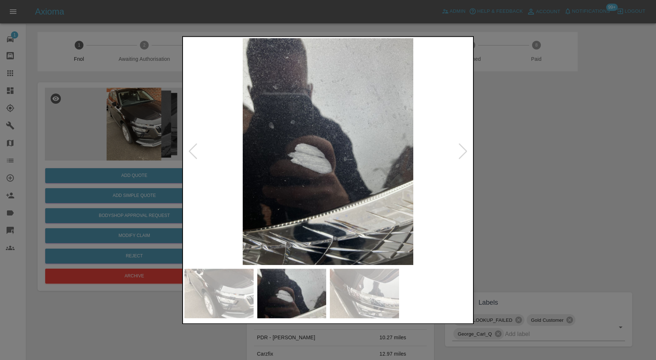
click at [460, 149] on div at bounding box center [463, 152] width 10 height 16
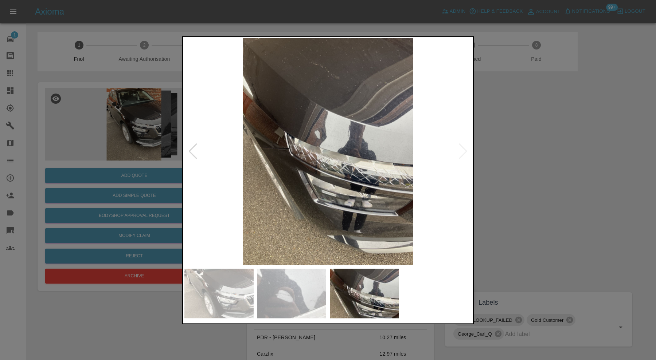
click at [460, 149] on img at bounding box center [327, 151] width 287 height 227
click at [504, 149] on div at bounding box center [328, 180] width 656 height 360
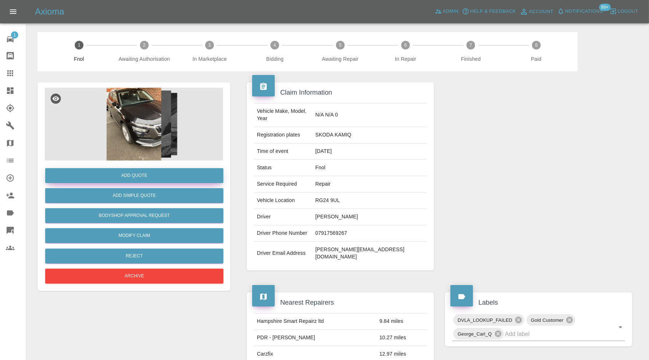
click at [149, 176] on button "Add Quote" at bounding box center [134, 175] width 178 height 15
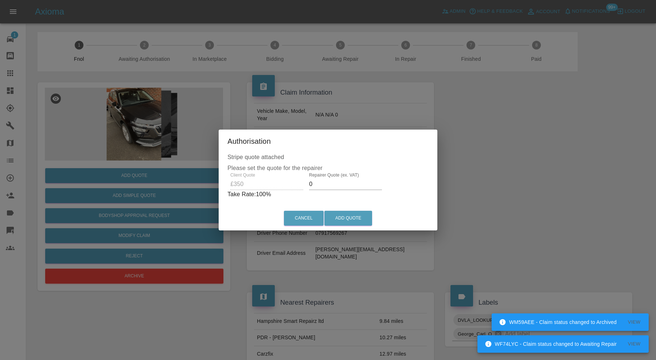
click at [336, 182] on input "0" at bounding box center [345, 185] width 73 height 12
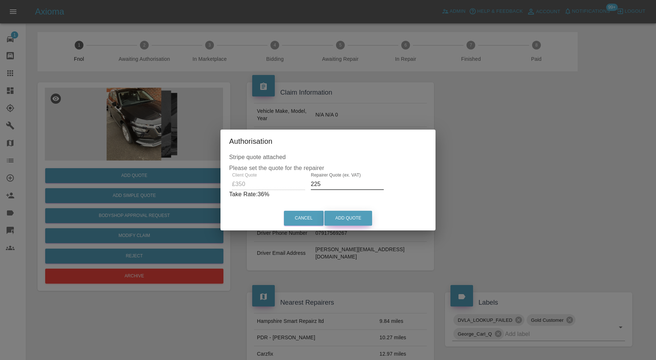
type input "225"
click at [344, 216] on button "Add Quote" at bounding box center [348, 218] width 48 height 15
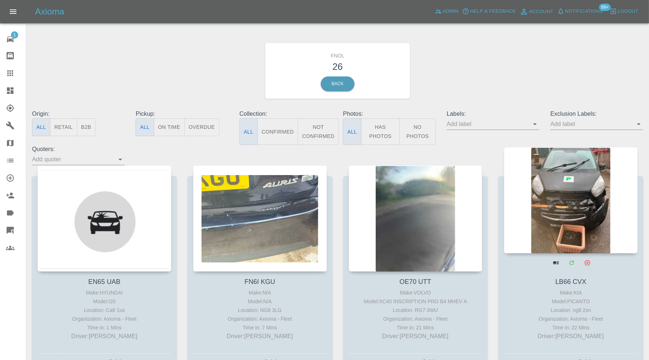
click at [595, 200] on div at bounding box center [571, 200] width 134 height 106
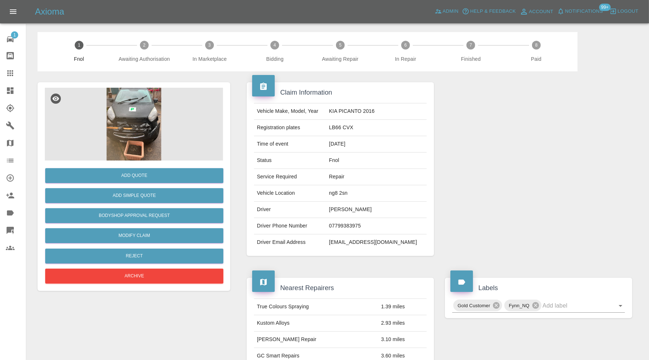
click at [137, 127] on img at bounding box center [134, 124] width 178 height 73
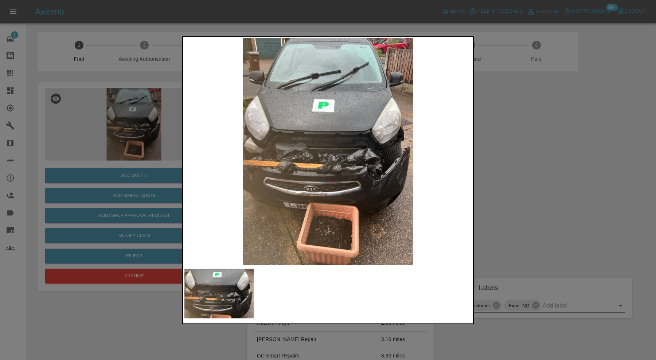
click at [510, 155] on div at bounding box center [328, 180] width 656 height 360
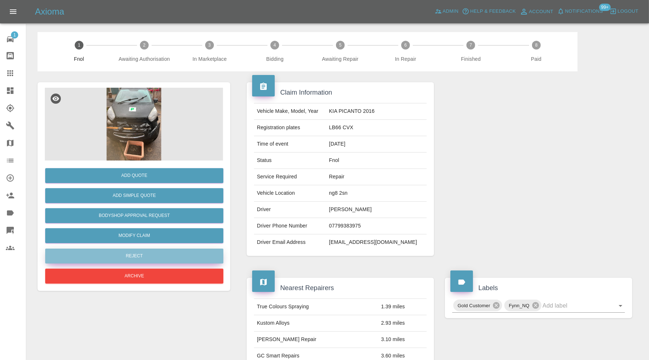
click at [134, 255] on button "Reject" at bounding box center [134, 256] width 178 height 15
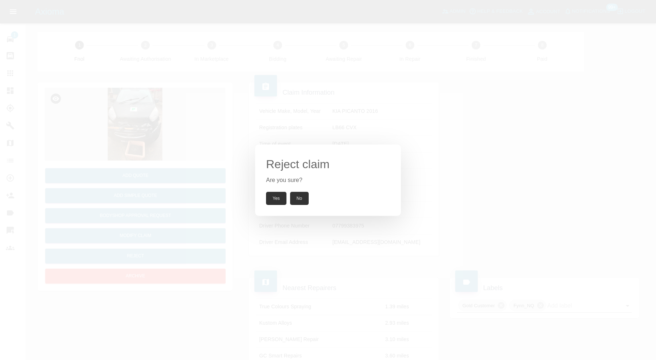
click at [273, 199] on button "Yes" at bounding box center [276, 198] width 20 height 13
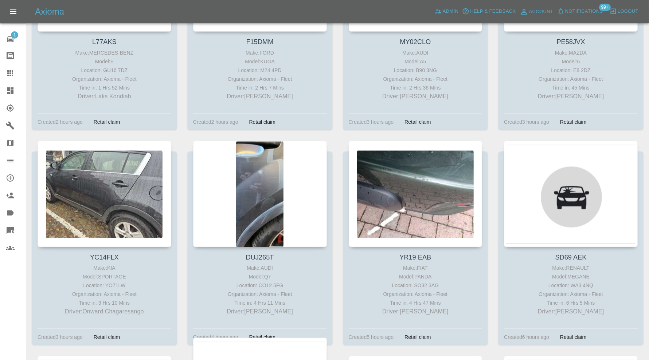
scroll to position [856, 0]
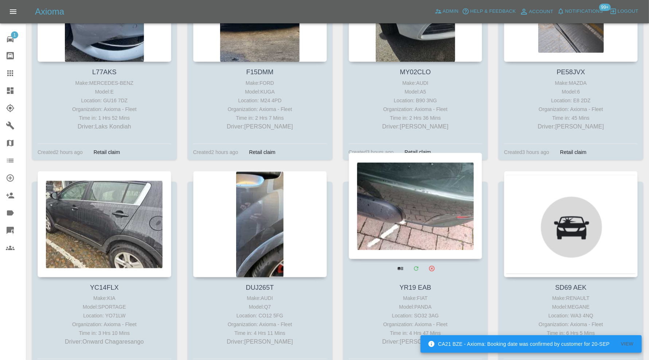
click at [418, 193] on div at bounding box center [416, 206] width 134 height 106
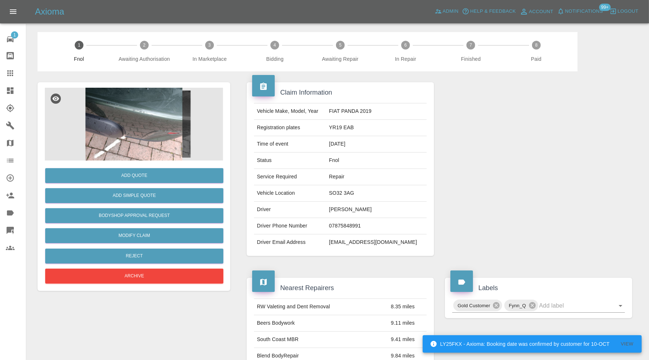
drag, startPoint x: 11, startPoint y: 74, endPoint x: 68, endPoint y: 112, distance: 68.3
click at [11, 74] on icon at bounding box center [10, 73] width 9 height 9
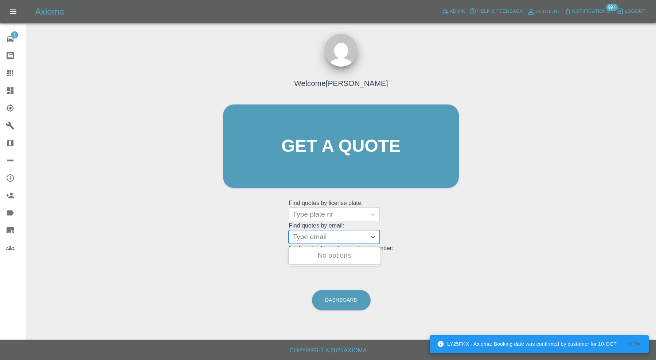
click at [334, 233] on div at bounding box center [328, 237] width 70 height 10
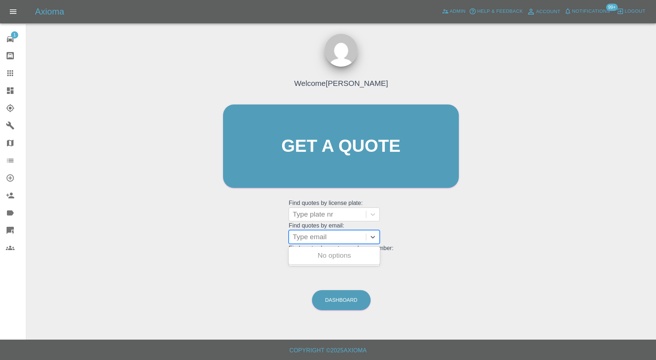
paste input "robp2022@gmail.com"
type input "robp2022@gmail.com"
click at [364, 257] on div "BK12 PXP, Awaiting Repair" at bounding box center [334, 260] width 91 height 23
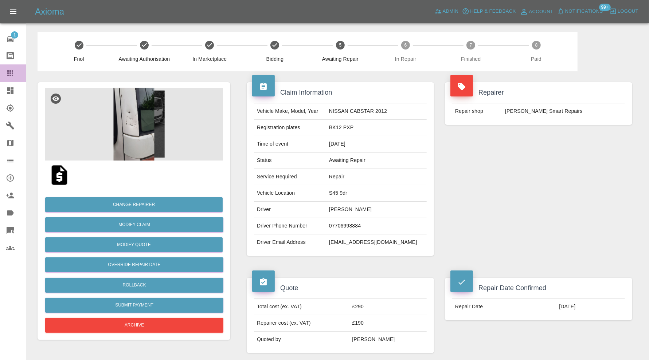
click at [8, 76] on icon at bounding box center [10, 73] width 9 height 9
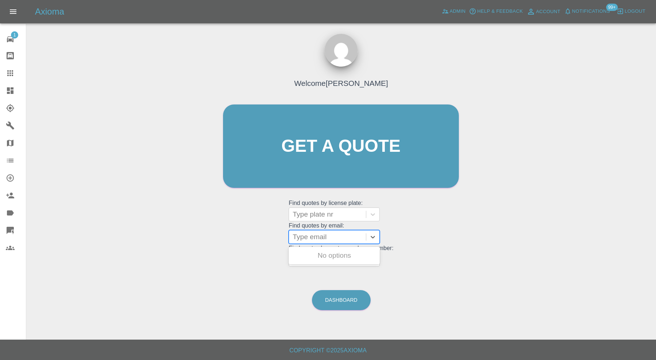
click at [323, 242] on div at bounding box center [328, 237] width 70 height 10
paste input "dawncarpenter@btinternet.com"
type input "dawncarpenter@btinternet.com"
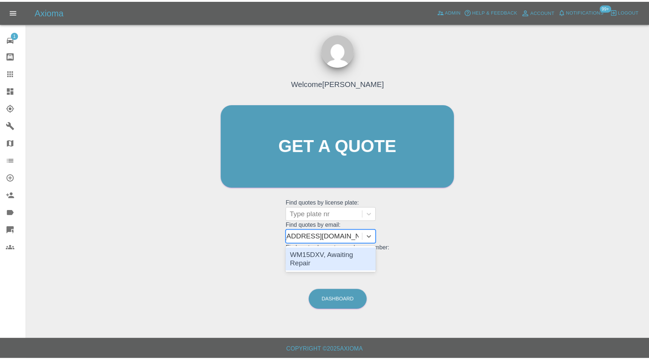
scroll to position [0, 25]
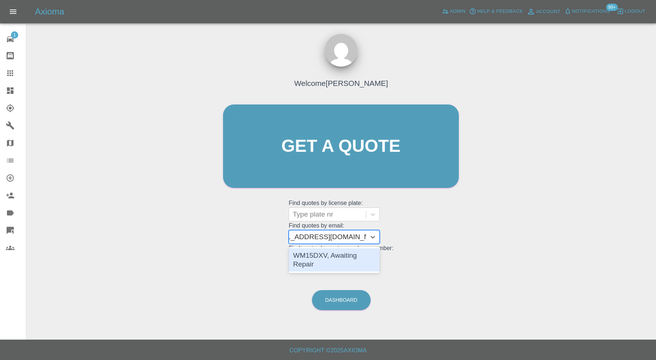
click at [352, 254] on div "WM15DXV, Awaiting Repair" at bounding box center [334, 260] width 91 height 23
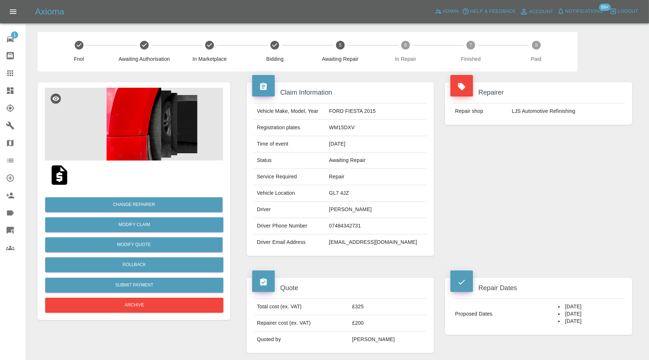
click at [14, 71] on icon at bounding box center [10, 73] width 9 height 9
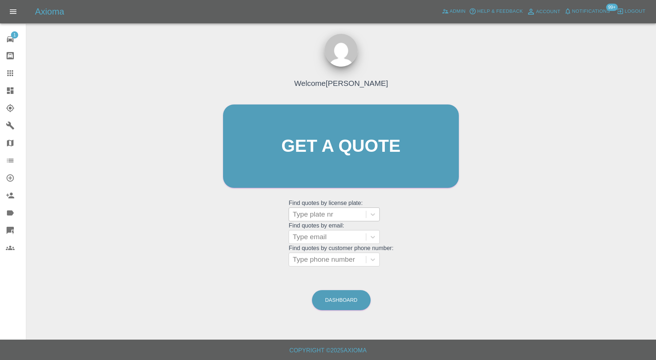
click at [334, 218] on div at bounding box center [328, 215] width 70 height 10
paste input "EJ14NTV"
type input "EJ14NTV"
click at [339, 233] on div "EJ14NTV, Finished" at bounding box center [334, 233] width 91 height 15
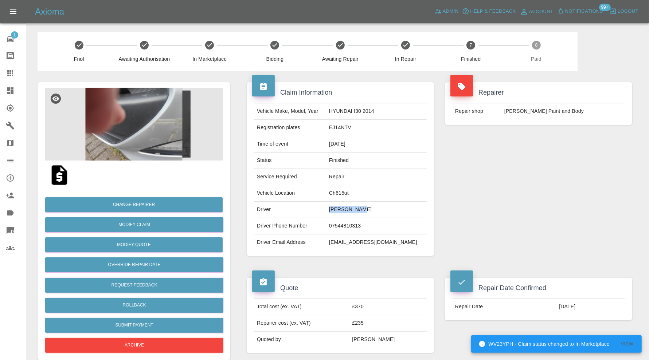
drag, startPoint x: 380, startPoint y: 208, endPoint x: 347, endPoint y: 211, distance: 33.3
click at [347, 211] on td "Ian Bennett" at bounding box center [376, 210] width 101 height 16
copy td "Ian Bennett"
click at [8, 68] on link "Claims" at bounding box center [13, 72] width 26 height 17
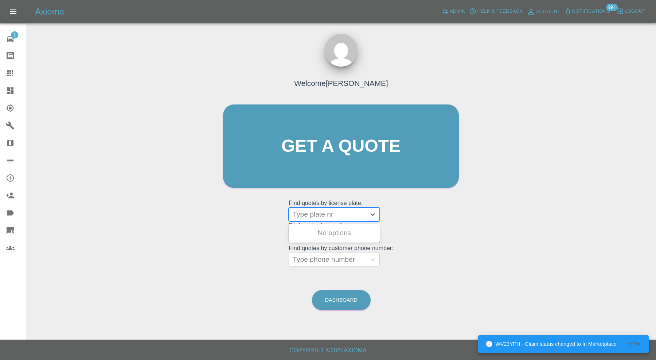
click at [322, 212] on div at bounding box center [328, 215] width 70 height 10
paste input "RV73 YKR"
type input "RV73 YKR"
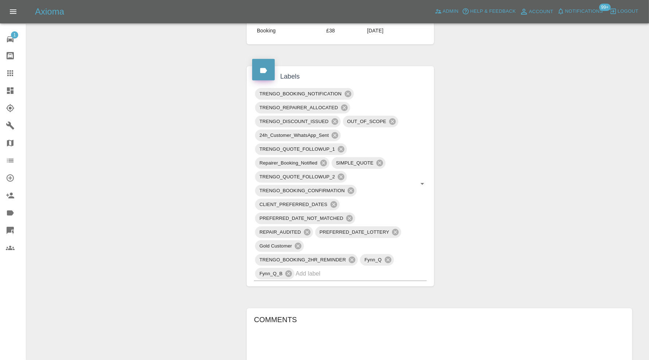
scroll to position [60, 0]
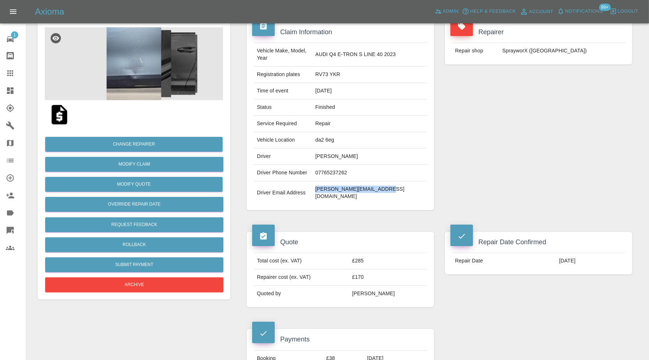
drag, startPoint x: 402, startPoint y: 180, endPoint x: 333, endPoint y: 184, distance: 68.9
click at [333, 184] on td "damianrand@stockgap.co.uk" at bounding box center [369, 192] width 114 height 23
drag, startPoint x: 375, startPoint y: 152, endPoint x: 334, endPoint y: 152, distance: 41.5
click at [334, 152] on td "Damian Rand" at bounding box center [369, 157] width 114 height 16
copy td "Damian Rand"
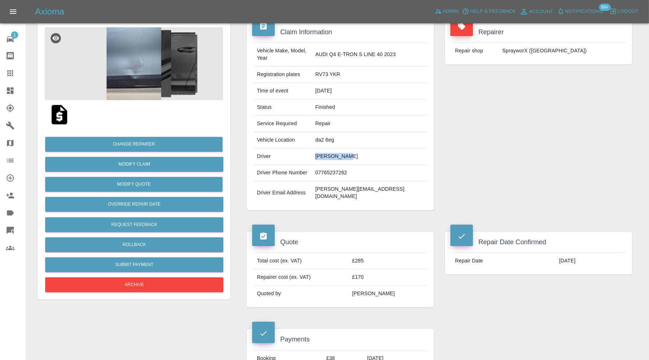
click at [3, 78] on link "Claims" at bounding box center [13, 72] width 26 height 17
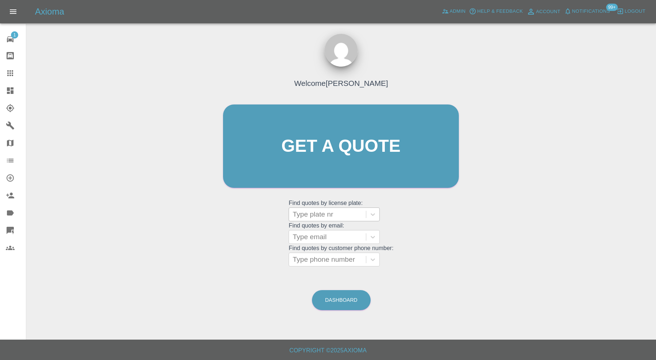
click at [309, 220] on div "Type plate nr" at bounding box center [327, 214] width 77 height 13
paste input "CN74 VBF"
type input "CN74 VBF"
click at [341, 233] on div "CN74 VBF, Finished" at bounding box center [334, 233] width 91 height 15
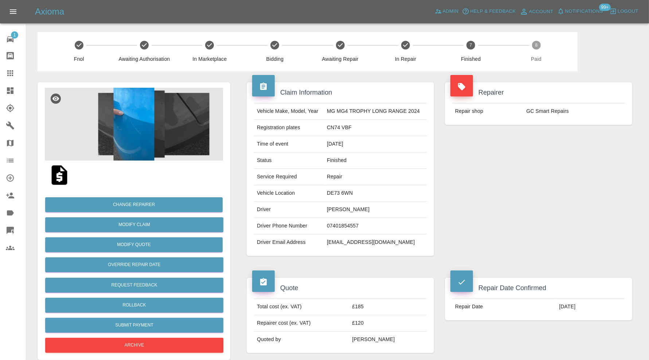
click at [124, 120] on img at bounding box center [134, 124] width 178 height 73
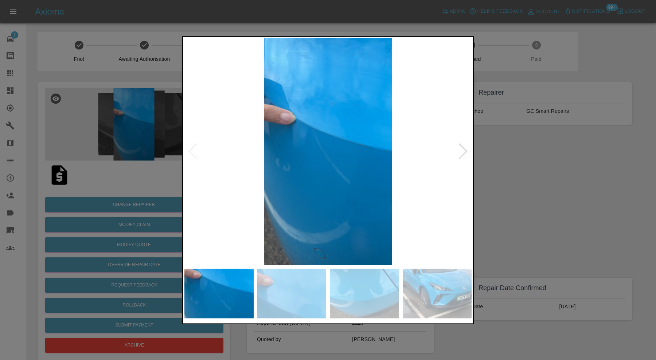
click at [282, 292] on img at bounding box center [291, 294] width 69 height 50
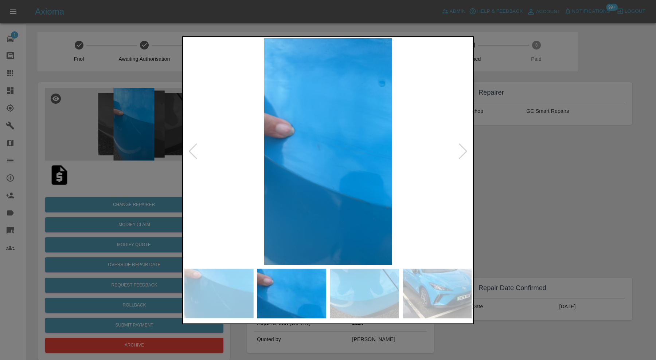
click at [352, 294] on img at bounding box center [364, 294] width 69 height 50
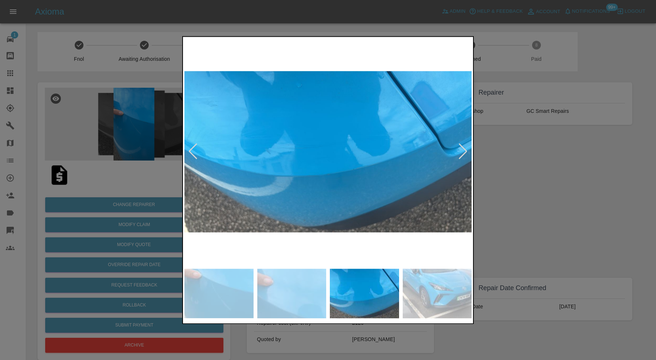
click at [428, 293] on img at bounding box center [437, 294] width 69 height 50
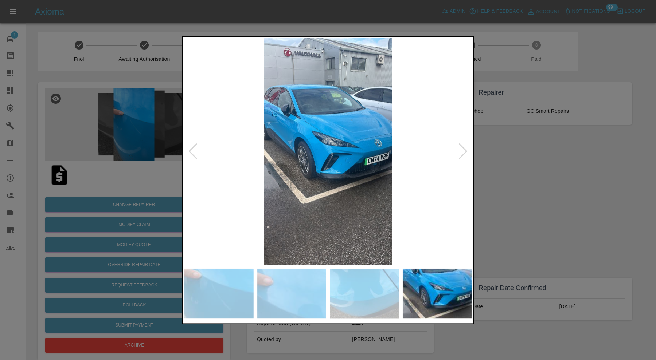
click at [459, 146] on div at bounding box center [463, 152] width 10 height 16
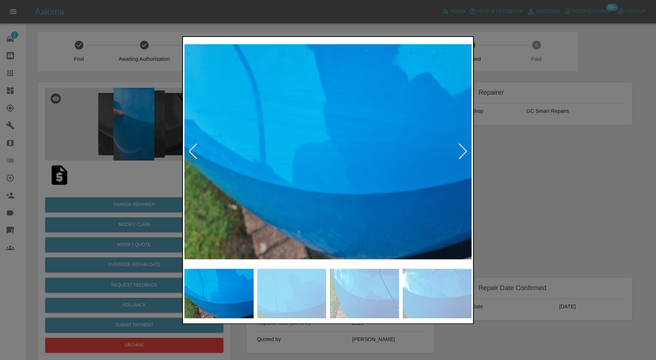
click at [461, 148] on div at bounding box center [463, 152] width 10 height 16
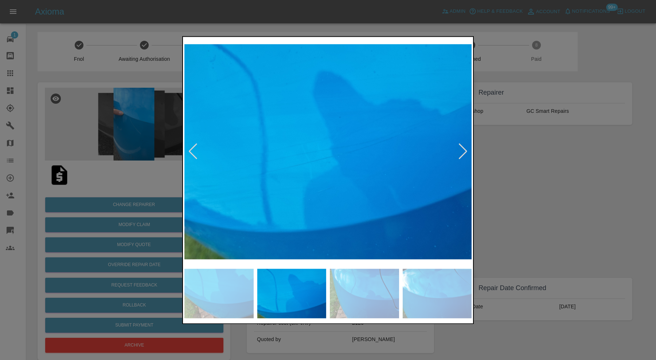
click at [461, 148] on div at bounding box center [463, 152] width 10 height 16
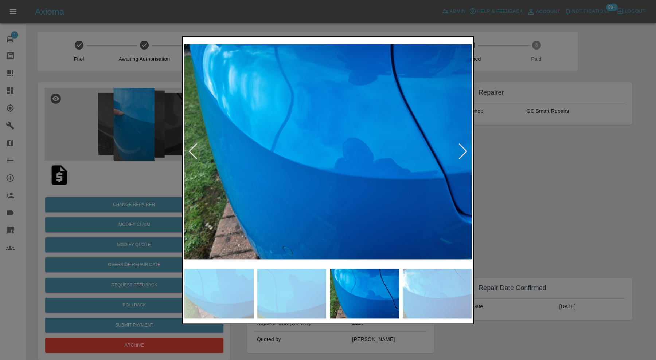
click at [461, 148] on div at bounding box center [463, 152] width 10 height 16
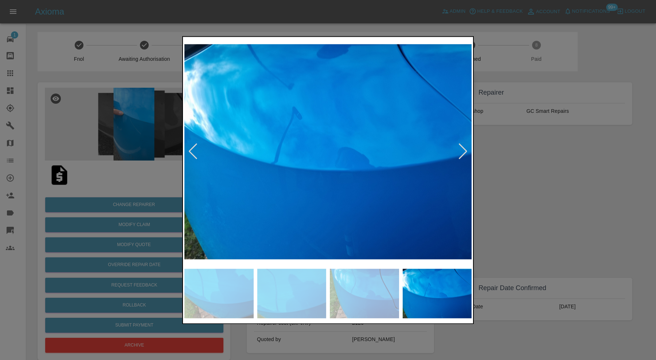
click at [461, 148] on div at bounding box center [463, 152] width 10 height 16
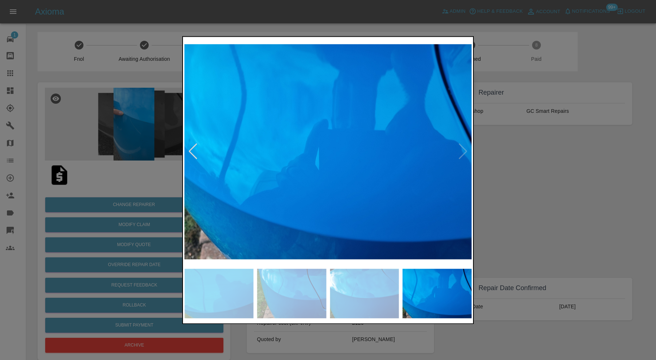
click at [461, 148] on img at bounding box center [327, 151] width 287 height 227
click at [509, 177] on div at bounding box center [328, 180] width 656 height 360
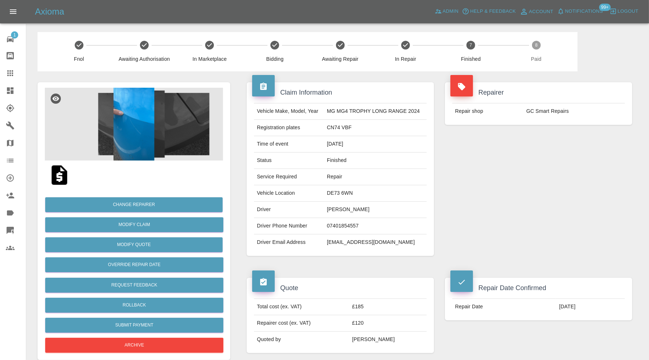
drag, startPoint x: 368, startPoint y: 208, endPoint x: 327, endPoint y: 210, distance: 41.6
click at [327, 210] on td "Lia Richardson" at bounding box center [375, 210] width 103 height 16
copy td "Lia Richardson"
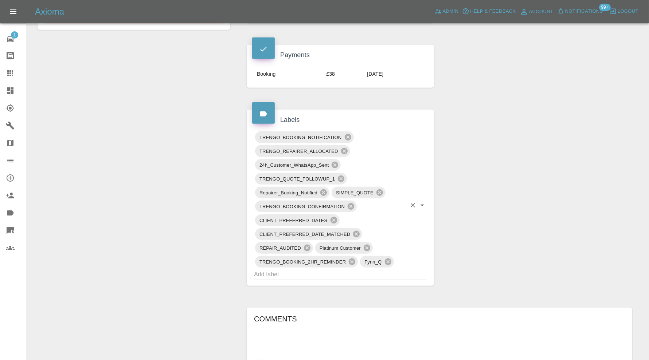
scroll to position [364, 0]
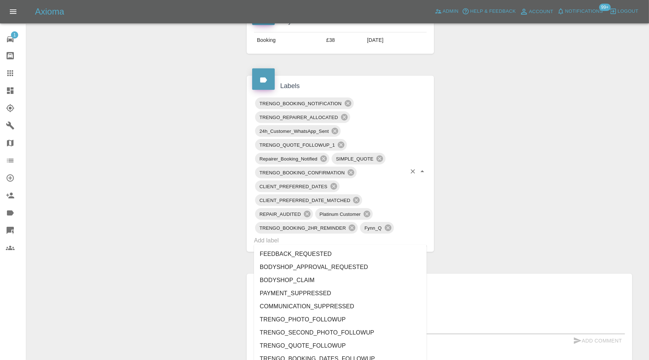
click at [390, 236] on input "text" at bounding box center [330, 240] width 152 height 11
type input "do"
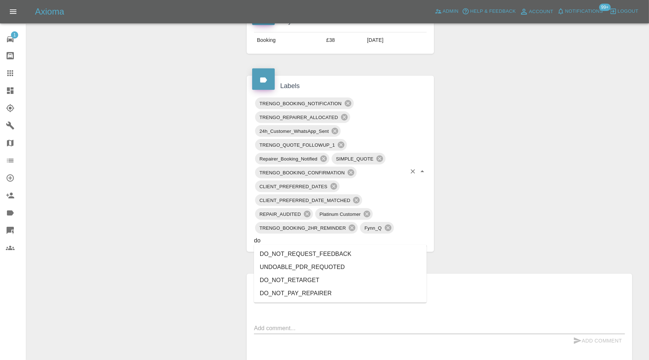
click at [328, 253] on li "DO_NOT_REQUEST_FEEDBACK" at bounding box center [340, 254] width 173 height 13
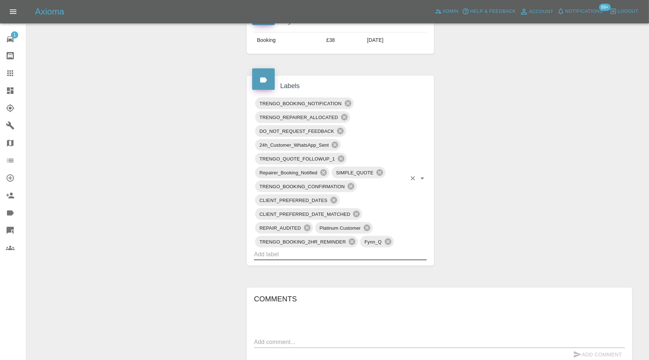
drag, startPoint x: 15, startPoint y: 73, endPoint x: 116, endPoint y: 149, distance: 126.4
click at [15, 73] on div at bounding box center [16, 73] width 20 height 9
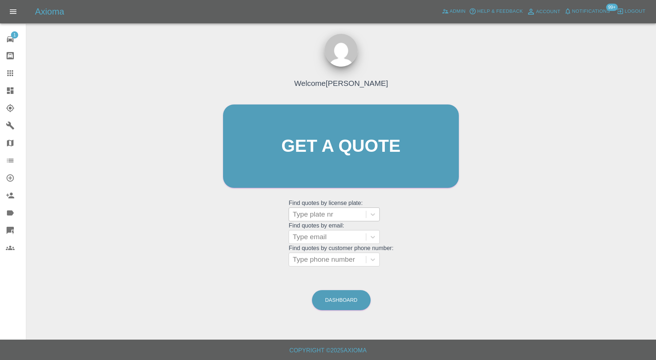
click at [322, 217] on div at bounding box center [328, 215] width 70 height 10
paste input "AG19BTF"
type input "AG19BTF"
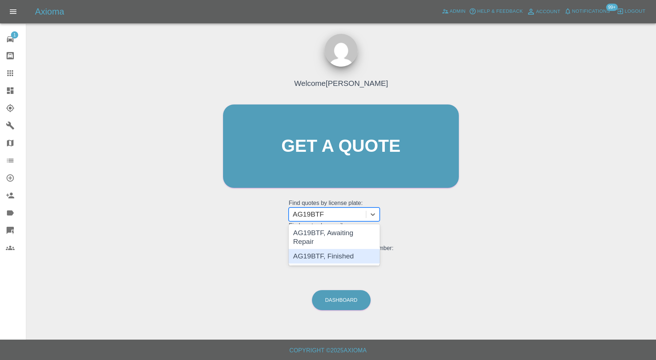
click at [349, 249] on div "AG19BTF, Finished" at bounding box center [334, 256] width 91 height 15
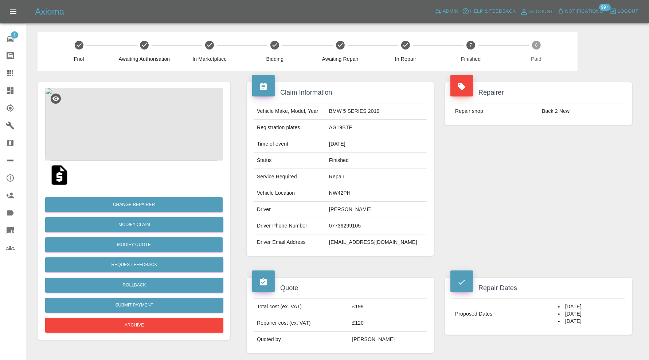
drag, startPoint x: 379, startPoint y: 210, endPoint x: 340, endPoint y: 217, distance: 39.9
click at [340, 217] on td "Emily Goldstein" at bounding box center [376, 210] width 101 height 16
copy td "Emily Goldstein"
drag, startPoint x: 13, startPoint y: 75, endPoint x: 18, endPoint y: 79, distance: 6.8
click at [13, 75] on icon at bounding box center [10, 73] width 6 height 6
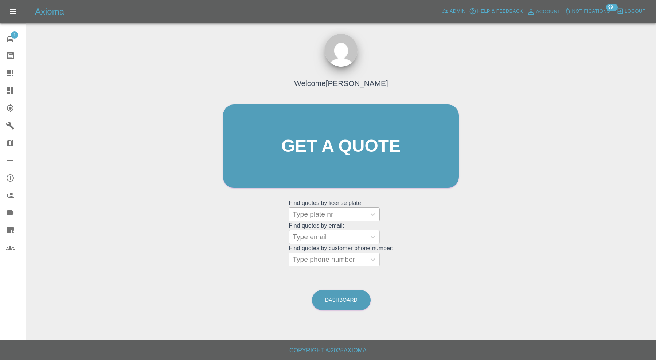
click at [313, 214] on div at bounding box center [328, 215] width 70 height 10
paste input "KP65SXN"
type input "KP65SXN"
click at [358, 229] on div "KP65SXN, Finished" at bounding box center [334, 233] width 91 height 15
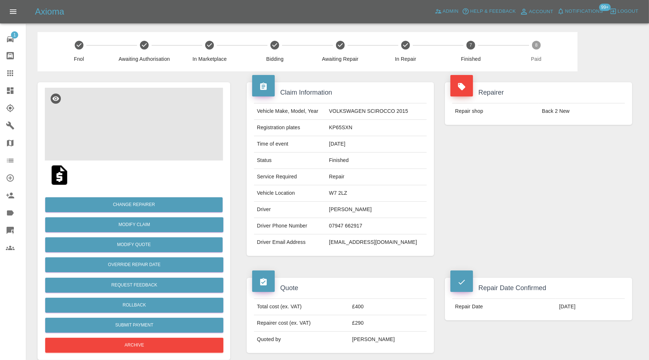
click at [152, 135] on img at bounding box center [134, 124] width 178 height 73
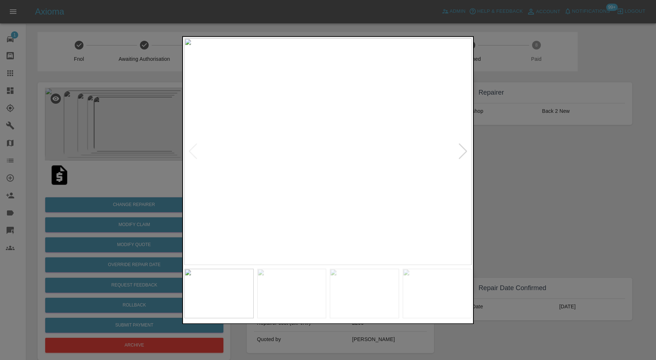
click at [461, 146] on div at bounding box center [463, 152] width 10 height 16
click at [462, 147] on div at bounding box center [463, 152] width 10 height 16
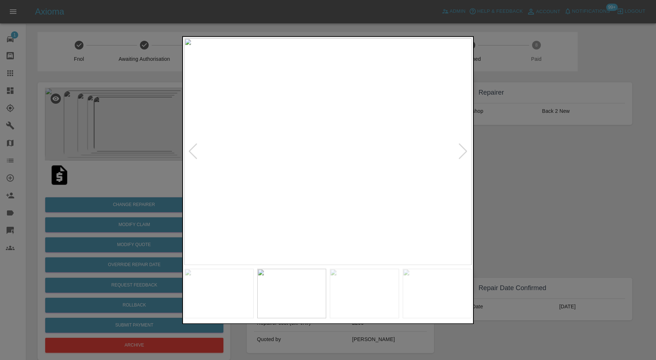
click at [462, 147] on div at bounding box center [463, 152] width 10 height 16
click at [462, 147] on img at bounding box center [327, 151] width 287 height 227
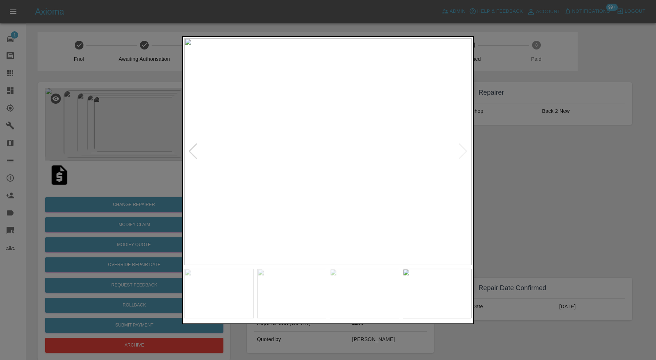
click at [483, 160] on div at bounding box center [328, 180] width 656 height 360
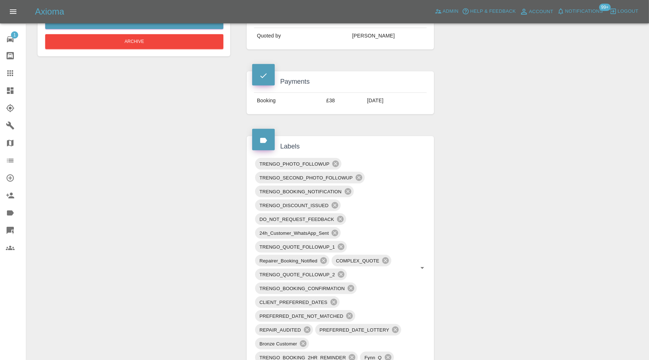
scroll to position [341, 0]
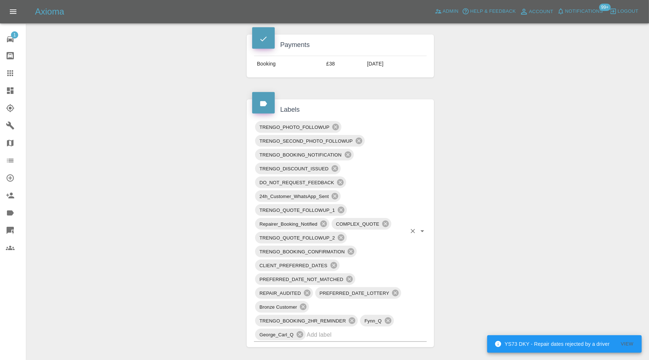
click at [357, 333] on input "text" at bounding box center [356, 334] width 99 height 11
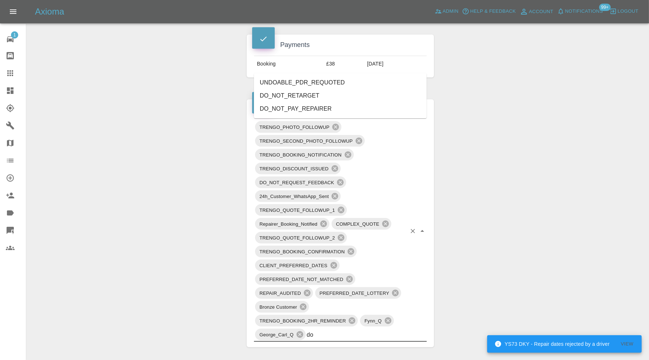
type input "do"
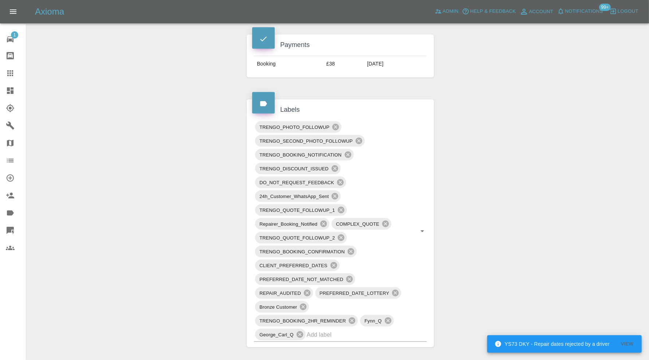
click at [486, 163] on div "Claim Information Vehicle Make, Model, Year VOLKSWAGEN SCIROCCO 2015 Registrati…" at bounding box center [439, 205] width 396 height 949
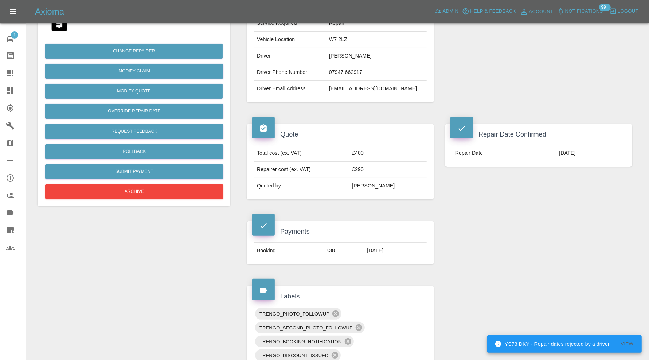
scroll to position [0, 0]
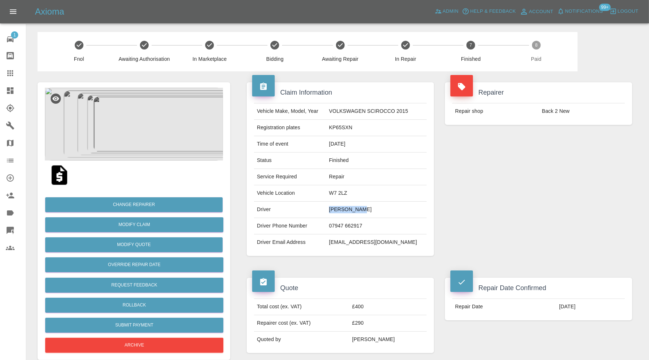
drag, startPoint x: 365, startPoint y: 208, endPoint x: 334, endPoint y: 214, distance: 32.4
click at [334, 214] on td "Marya Hamer" at bounding box center [376, 210] width 101 height 16
copy td "Marya Hamer"
click at [11, 70] on icon at bounding box center [10, 73] width 9 height 9
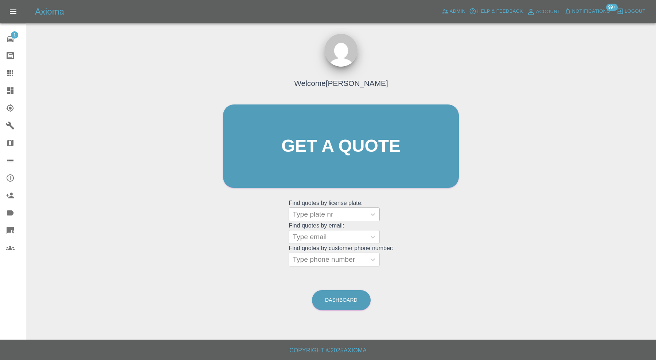
click at [333, 214] on div at bounding box center [328, 215] width 70 height 10
paste input "FD19ZZT"
type input "FD19ZZT"
click at [335, 235] on div "FD19ZZT, Finished" at bounding box center [334, 233] width 91 height 15
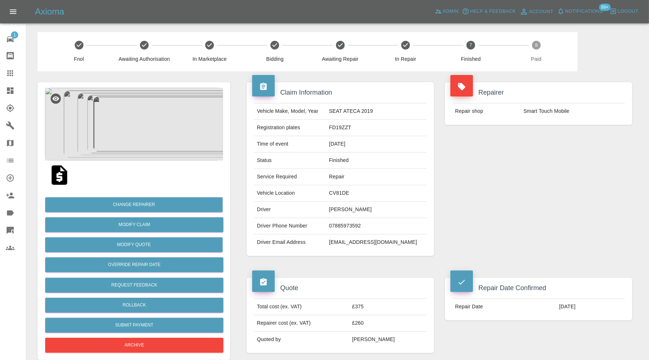
click at [10, 73] on icon at bounding box center [10, 73] width 6 height 6
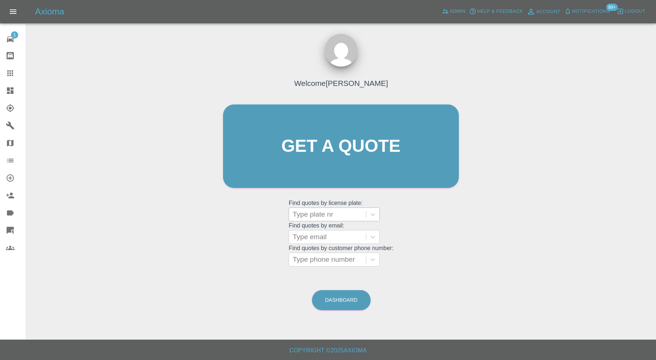
click at [339, 215] on div at bounding box center [328, 215] width 70 height 10
paste input "LT16WMJ"
type input "LT16WMJ"
click at [344, 229] on div "LT16WMJ, Paid" at bounding box center [334, 233] width 91 height 15
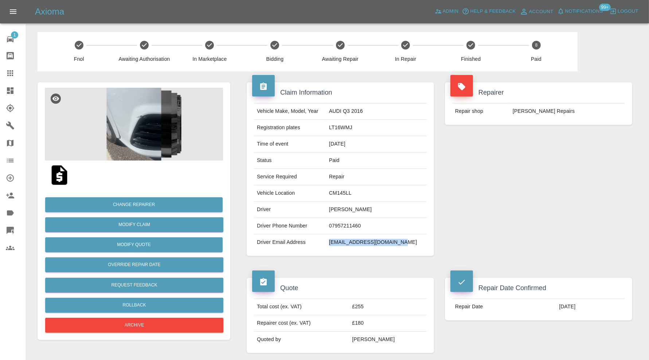
drag, startPoint x: 415, startPoint y: 241, endPoint x: 342, endPoint y: 246, distance: 73.4
click at [342, 246] on td "kalaharvey@btinternet.com" at bounding box center [376, 243] width 101 height 16
copy td "kalaharvey@btinternet.com"
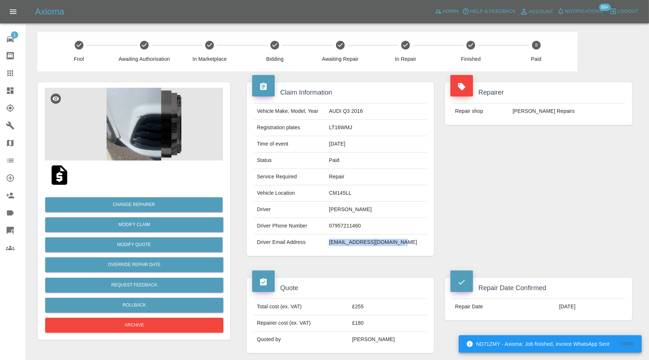
click at [9, 73] on icon at bounding box center [10, 73] width 9 height 9
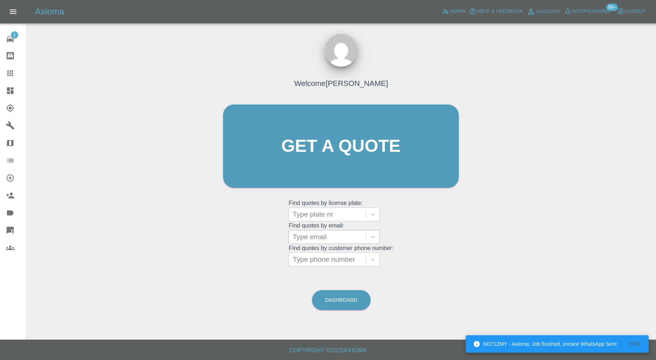
click at [338, 234] on div at bounding box center [328, 237] width 70 height 10
paste input "traceywoodcock1@sky.com"
type input "traceywoodcock1@sky.com"
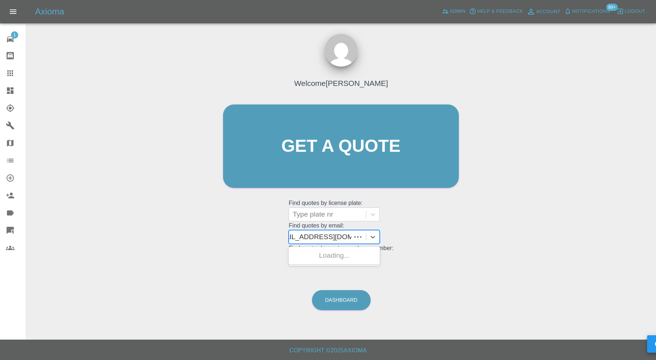
scroll to position [0, 11]
click at [350, 254] on div "LJ18WRD, Awaiting Repair" at bounding box center [334, 260] width 91 height 23
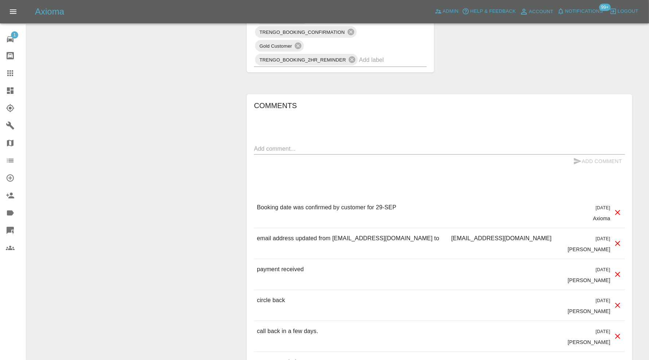
scroll to position [60, 0]
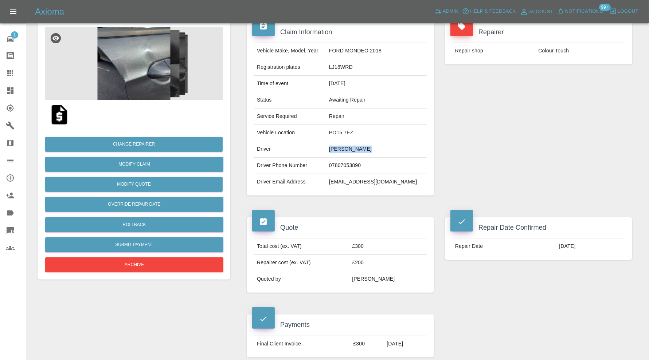
drag, startPoint x: 384, startPoint y: 150, endPoint x: 338, endPoint y: 150, distance: 46.3
click at [338, 150] on tr "Driver Carol Delaney" at bounding box center [340, 149] width 173 height 16
copy tr "Carol Delaney"
drag, startPoint x: 396, startPoint y: 179, endPoint x: 342, endPoint y: 182, distance: 54.0
click at [342, 182] on td "traceywoodcock1@sky.com" at bounding box center [376, 182] width 101 height 16
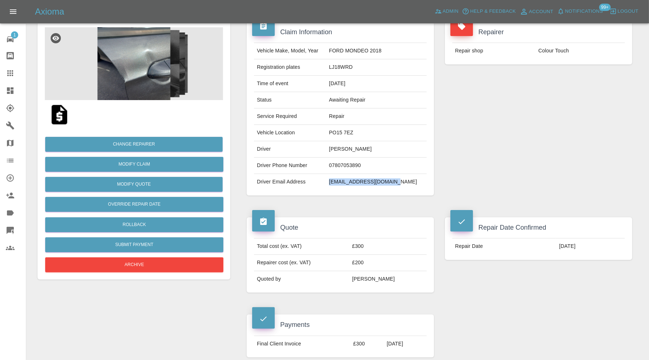
copy td "traceywoodcock1@sky.com"
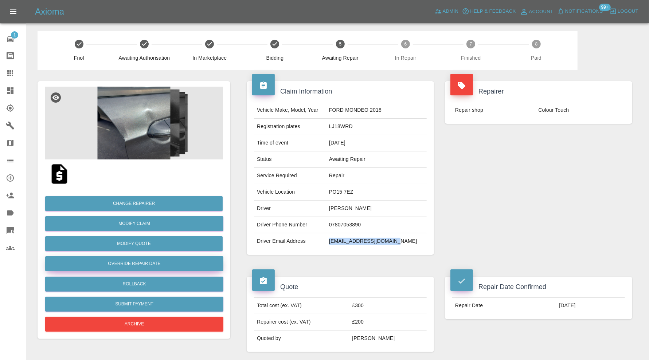
scroll to position [0, 0]
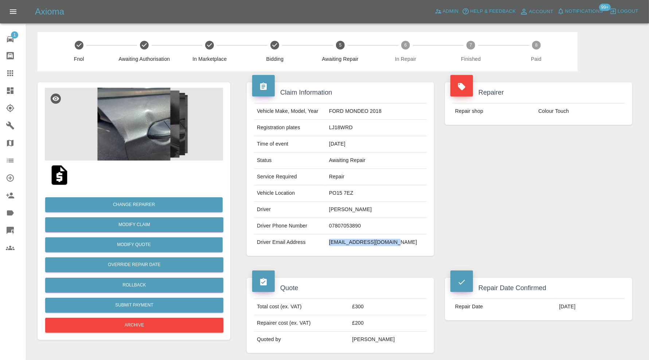
click at [13, 71] on icon at bounding box center [10, 73] width 9 height 9
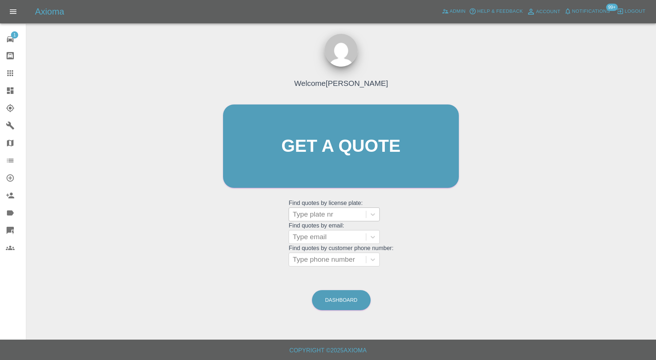
click at [328, 216] on div at bounding box center [328, 215] width 70 height 10
paste input "LF71VVL"
type input "LF71VVL"
click at [331, 227] on div "LF71VVL, Finished" at bounding box center [334, 233] width 91 height 15
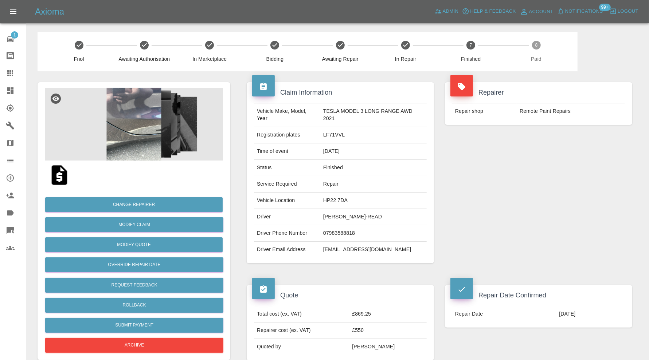
click at [144, 120] on img at bounding box center [134, 124] width 178 height 73
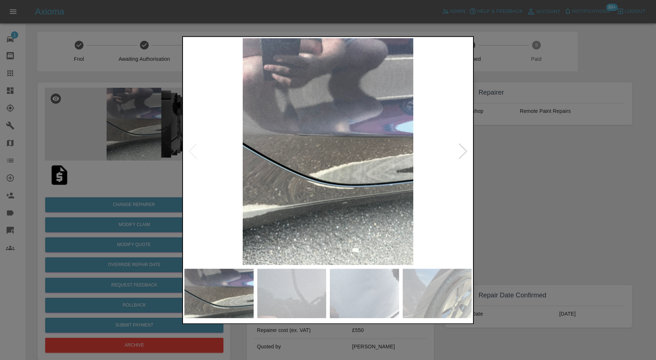
click at [462, 150] on div at bounding box center [463, 152] width 10 height 16
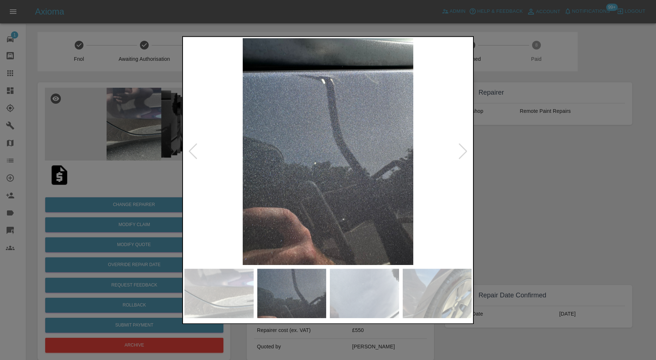
click at [462, 147] on div at bounding box center [463, 152] width 10 height 16
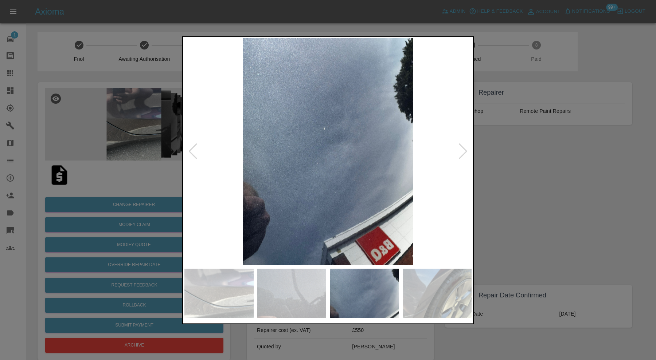
click at [463, 148] on div at bounding box center [463, 152] width 10 height 16
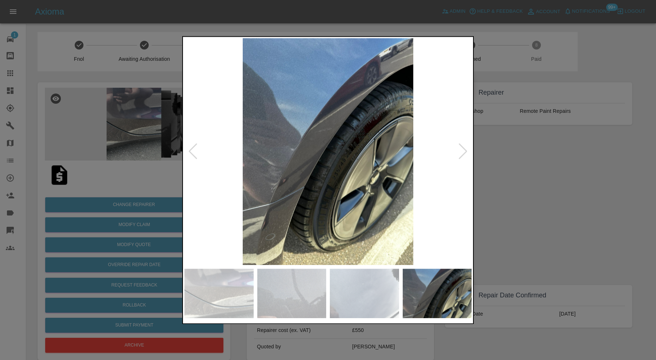
click at [463, 148] on div at bounding box center [463, 152] width 10 height 16
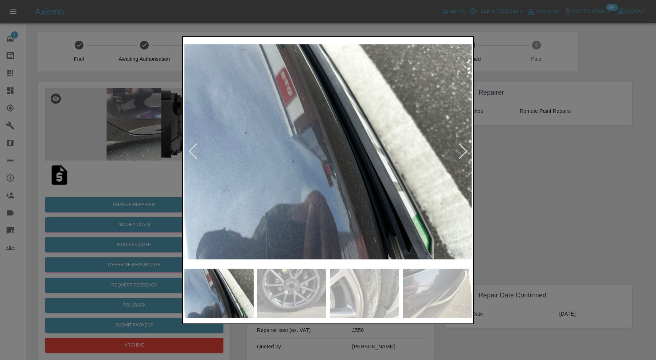
click at [463, 148] on div at bounding box center [463, 152] width 10 height 16
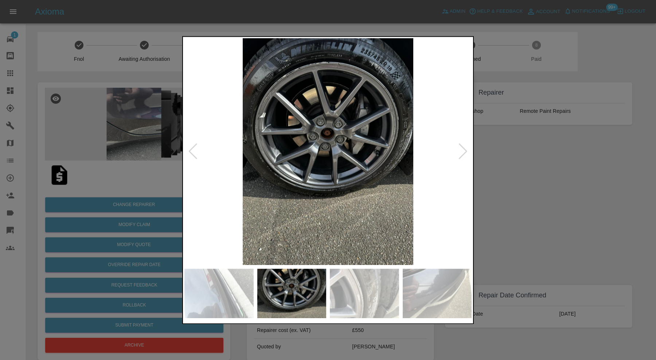
click at [463, 148] on div at bounding box center [463, 152] width 10 height 16
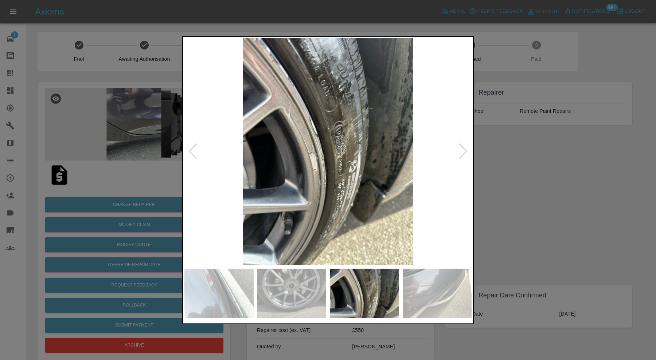
click at [463, 148] on div at bounding box center [463, 152] width 10 height 16
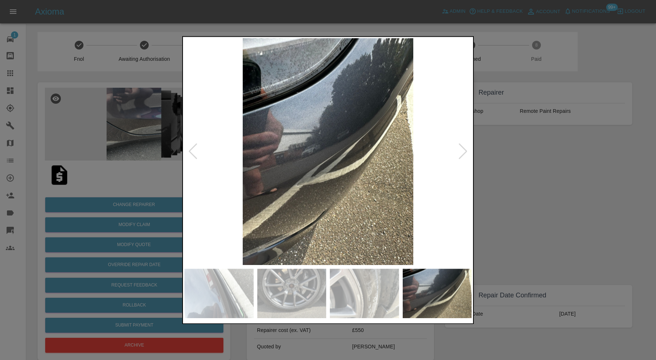
click at [463, 148] on div at bounding box center [463, 152] width 10 height 16
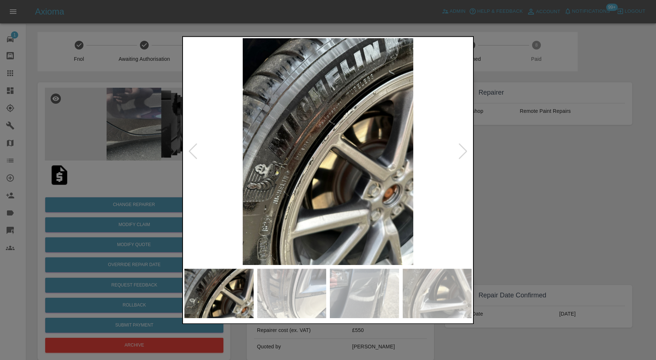
click at [463, 148] on div at bounding box center [463, 152] width 10 height 16
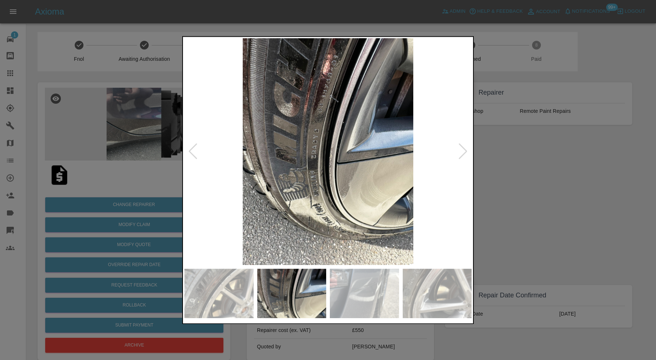
click at [463, 148] on div at bounding box center [463, 152] width 10 height 16
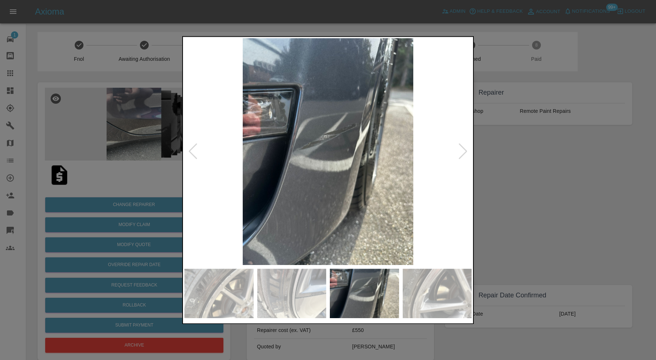
click at [463, 148] on div at bounding box center [463, 152] width 10 height 16
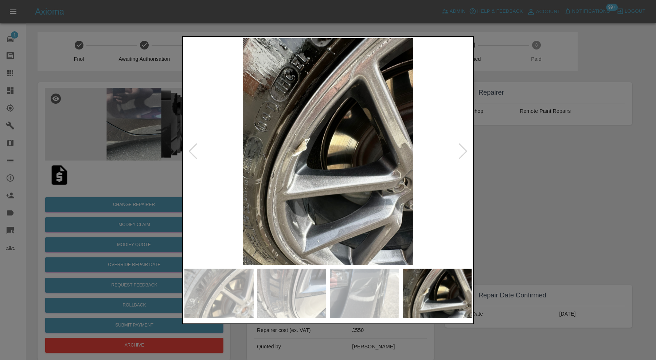
click at [463, 148] on div at bounding box center [463, 152] width 10 height 16
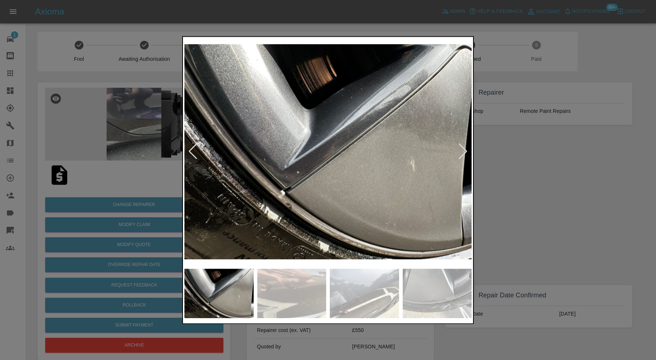
click at [463, 148] on div at bounding box center [463, 152] width 10 height 16
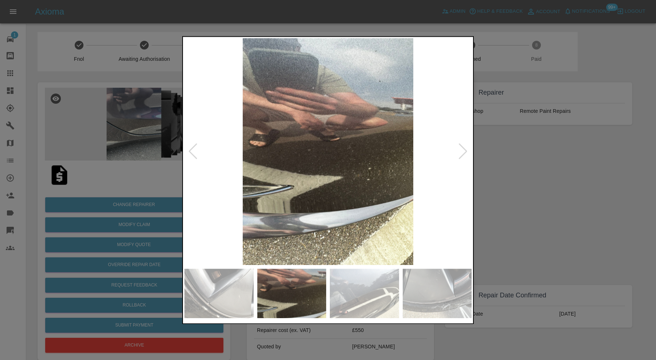
click at [463, 148] on div at bounding box center [463, 152] width 10 height 16
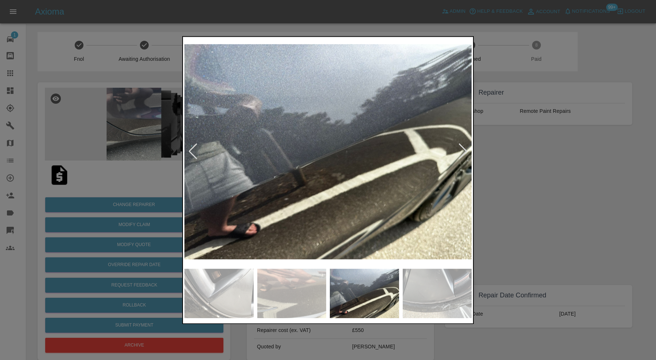
click at [463, 148] on div at bounding box center [463, 152] width 10 height 16
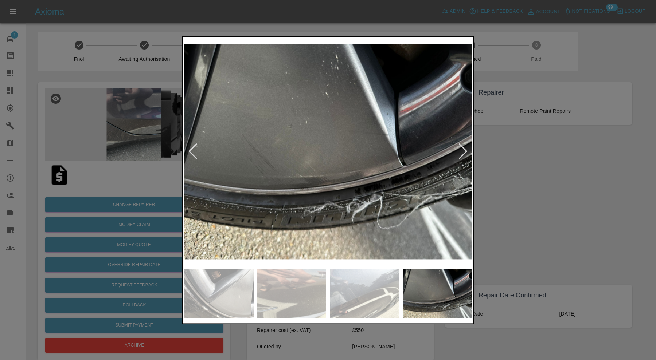
click at [463, 148] on div at bounding box center [463, 152] width 10 height 16
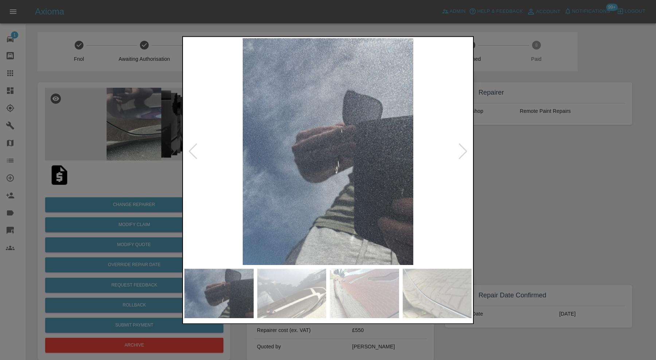
click at [463, 148] on div at bounding box center [463, 152] width 10 height 16
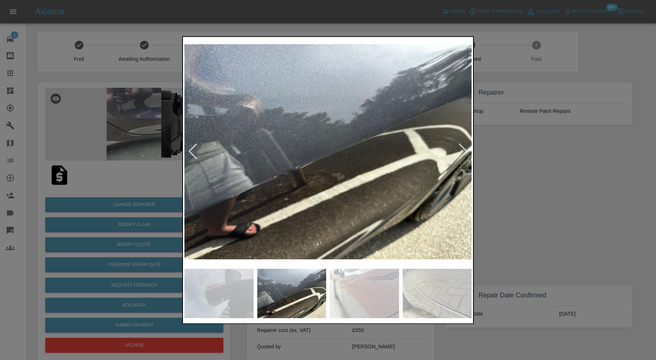
click at [463, 148] on div at bounding box center [463, 152] width 10 height 16
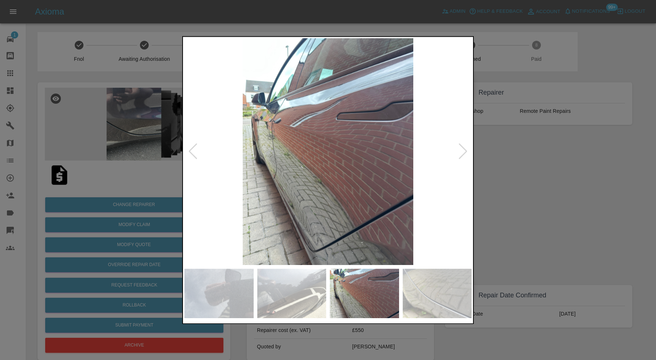
click at [463, 148] on div at bounding box center [463, 152] width 10 height 16
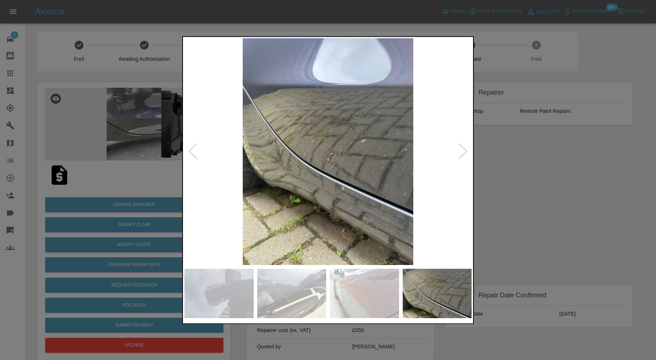
click at [463, 148] on div at bounding box center [463, 152] width 10 height 16
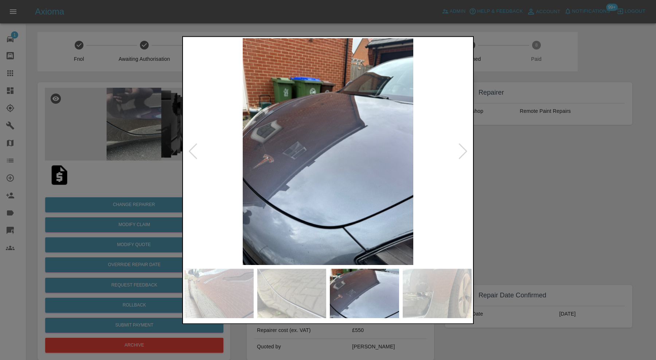
click at [463, 148] on div at bounding box center [463, 152] width 10 height 16
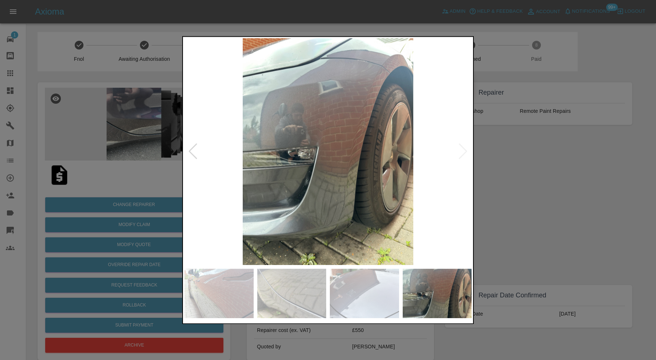
click at [463, 148] on img at bounding box center [327, 151] width 287 height 227
click at [515, 147] on div at bounding box center [328, 180] width 656 height 360
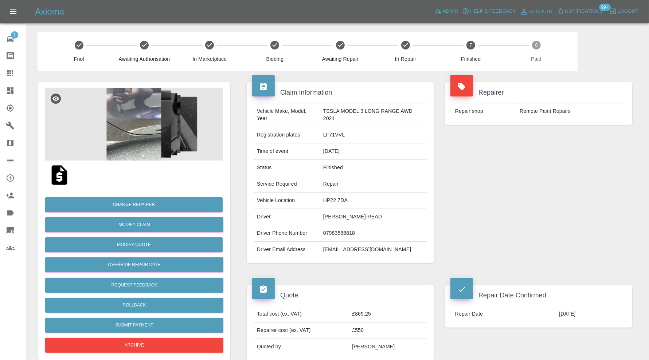
drag, startPoint x: 407, startPoint y: 218, endPoint x: 322, endPoint y: 217, distance: 84.5
click at [322, 217] on td "ALEXANDER CONNOLLY-READ" at bounding box center [373, 217] width 106 height 16
copy td "ALEXANDER CONNOLLY-READ"
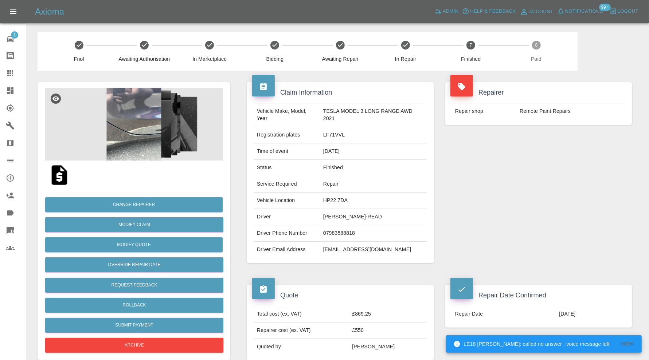
click at [9, 75] on icon at bounding box center [10, 73] width 9 height 9
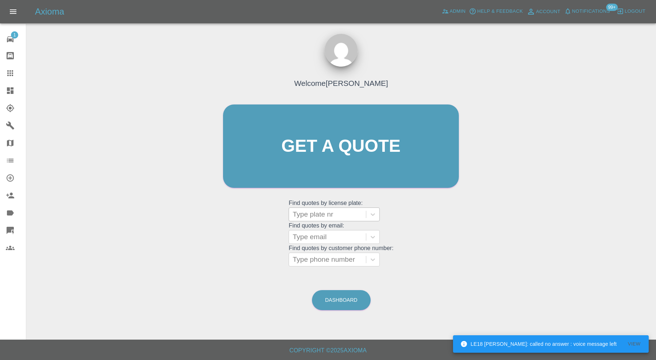
click at [327, 214] on div at bounding box center [328, 215] width 70 height 10
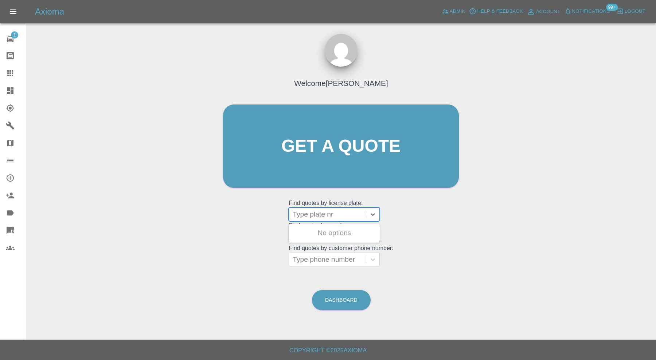
paste input "estotzel@johnsonsfleet.co.uk"
type input "estotzel@johnsonsfleet.co.uk"
click at [430, 240] on div "Welcome Carl Ainsworth Get a quote Get a quote Find quotes by license plate: Us…" at bounding box center [340, 160] width 251 height 220
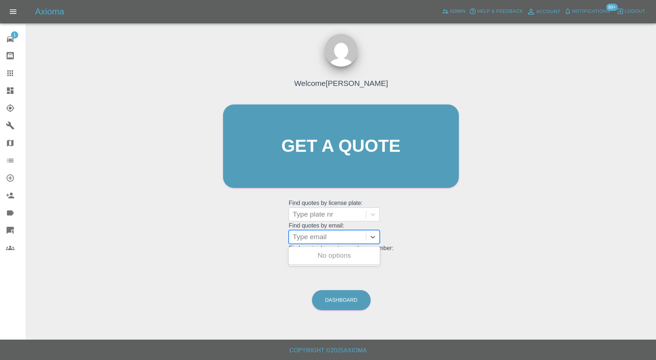
click at [344, 235] on div at bounding box center [328, 237] width 70 height 10
paste input "estotzel@johnsonsfleet.co.uk"
type input "estotzel@johnsonsfleet.co.uk"
click at [355, 258] on div "BL25ARZ, Awaiting Repair" at bounding box center [334, 260] width 91 height 23
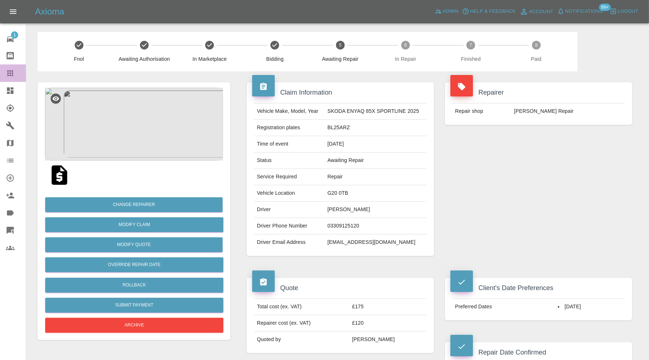
click at [11, 71] on icon at bounding box center [10, 73] width 9 height 9
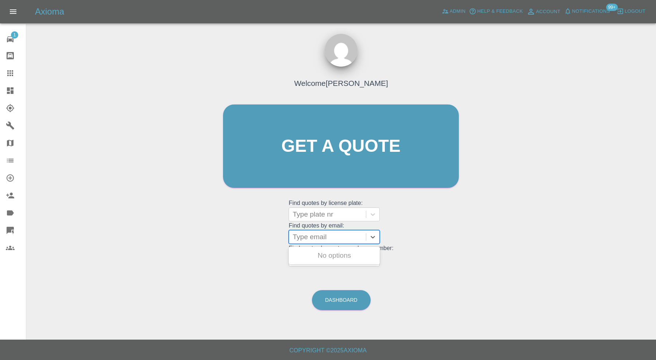
click at [315, 238] on div at bounding box center [328, 237] width 70 height 10
paste input "shaneconlon@chartersgroup.com"
type input "shaneconlon@chartersgroup.com"
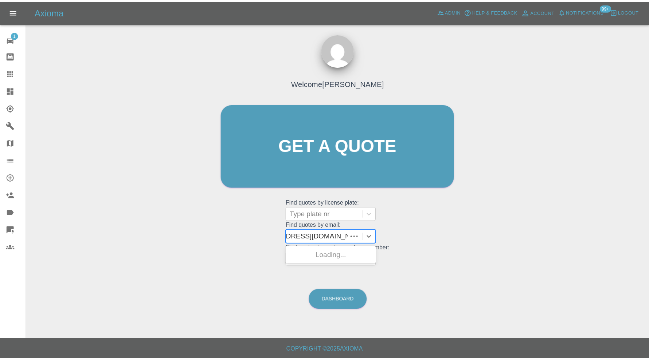
scroll to position [0, 31]
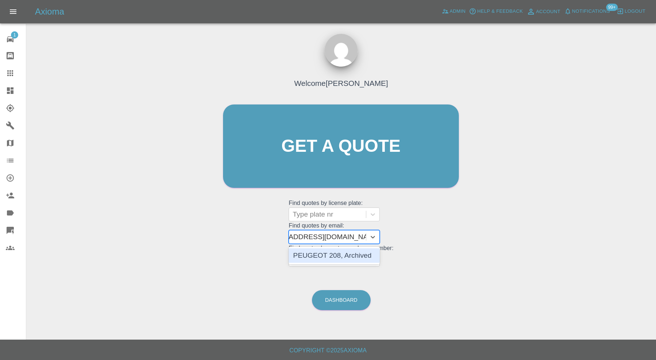
click at [363, 258] on div "PEUGEOT 208, Archived" at bounding box center [334, 256] width 91 height 15
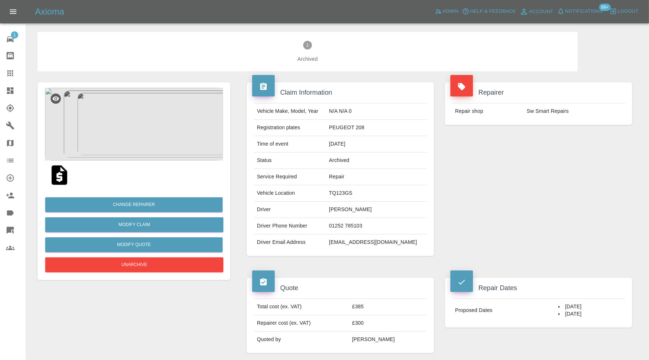
click at [12, 71] on icon at bounding box center [10, 73] width 6 height 6
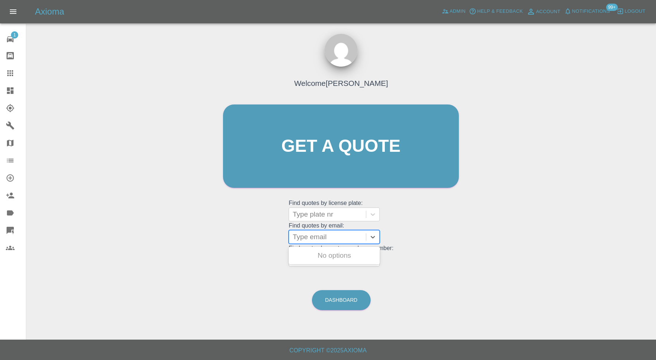
click at [340, 237] on div at bounding box center [328, 237] width 70 height 10
paste input "Afraz_48@hotmail.com"
type input "Afraz_48@hotmail.com"
click at [367, 254] on div "EX15FDO, Awaiting Repair" at bounding box center [334, 260] width 91 height 23
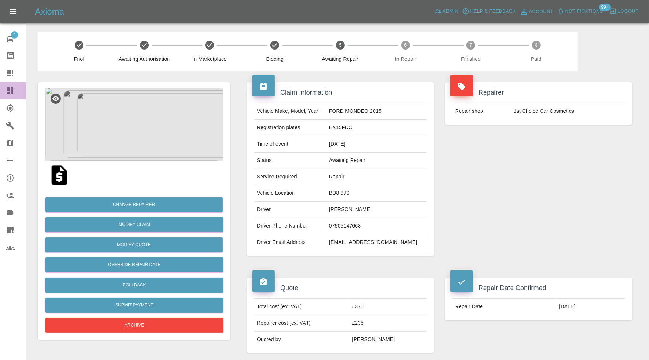
click at [11, 91] on icon at bounding box center [10, 90] width 7 height 7
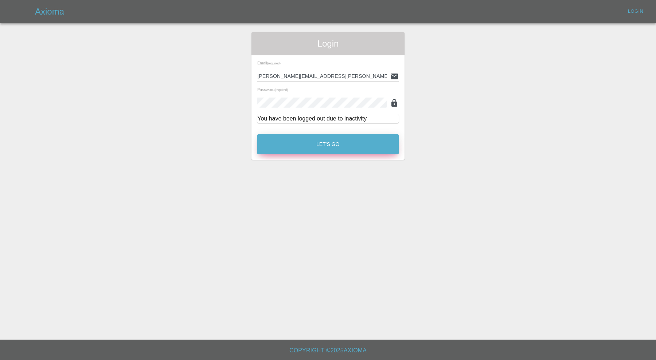
click at [367, 153] on button "Let's Go" at bounding box center [327, 144] width 141 height 20
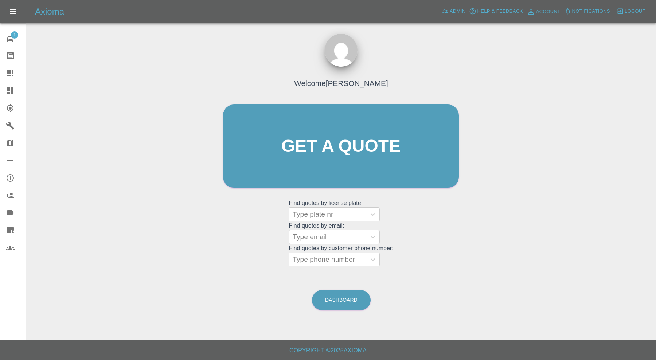
click at [9, 95] on link "Dashboard" at bounding box center [13, 90] width 26 height 17
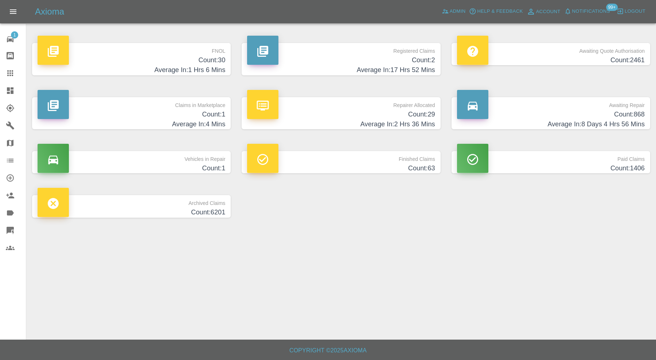
click at [158, 114] on h4 "Count: 1" at bounding box center [132, 115] width 188 height 10
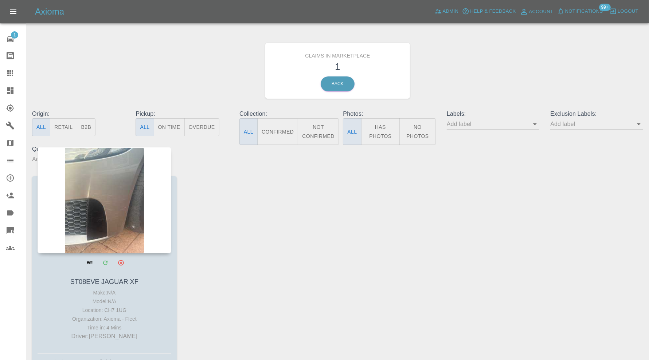
click at [121, 193] on div at bounding box center [105, 200] width 134 height 106
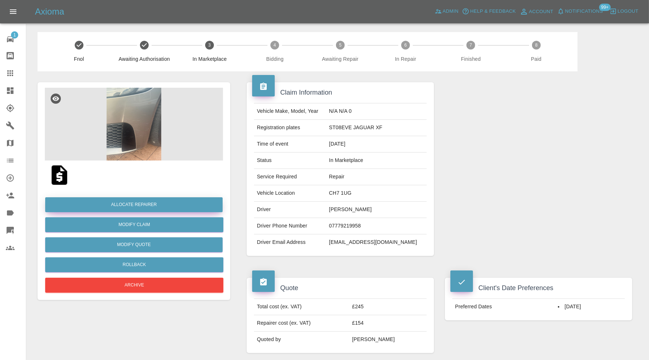
click at [144, 203] on button "Allocate Repairer" at bounding box center [133, 205] width 177 height 15
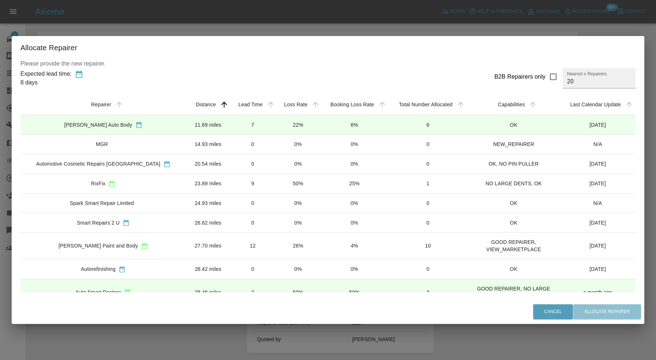
click at [193, 142] on td "14.93 miles" at bounding box center [208, 144] width 44 height 19
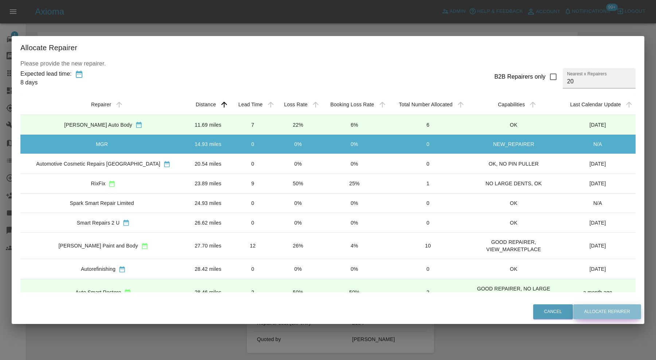
click at [596, 312] on button "Allocate Repairer" at bounding box center [607, 312] width 68 height 15
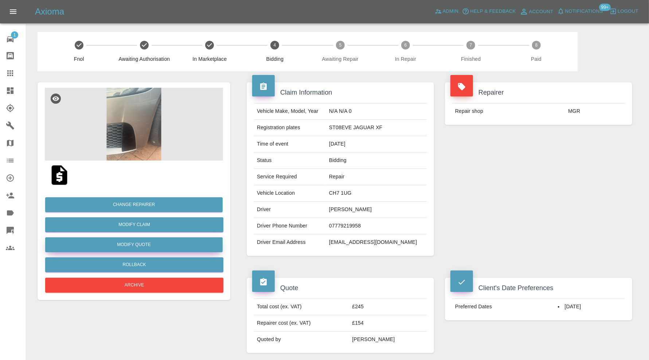
click at [173, 243] on button "Modify Quote" at bounding box center [133, 245] width 177 height 15
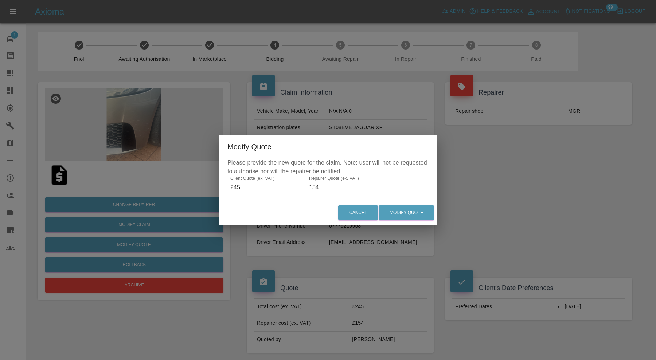
click at [323, 188] on input "154" at bounding box center [345, 188] width 73 height 12
type input "160"
click at [409, 217] on button "Modify Quote" at bounding box center [406, 213] width 55 height 15
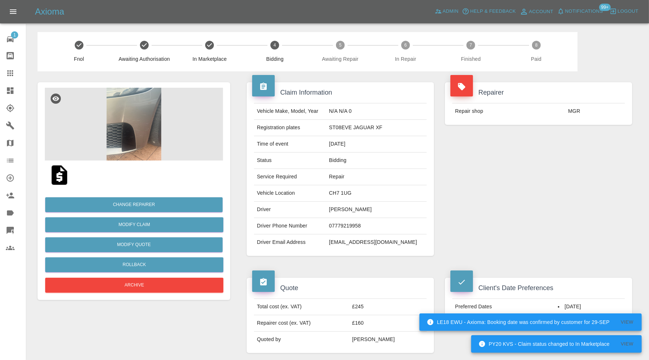
click at [10, 74] on icon at bounding box center [10, 73] width 6 height 6
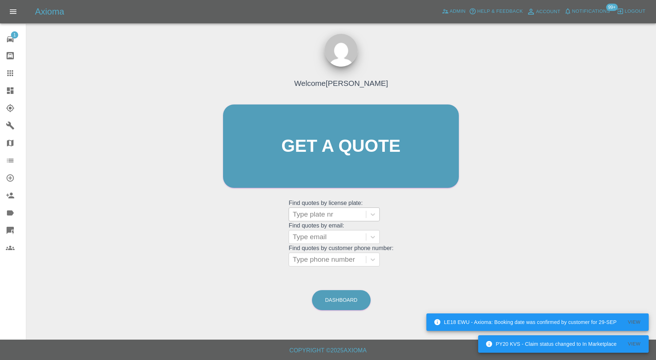
click at [316, 211] on div at bounding box center [328, 215] width 70 height 10
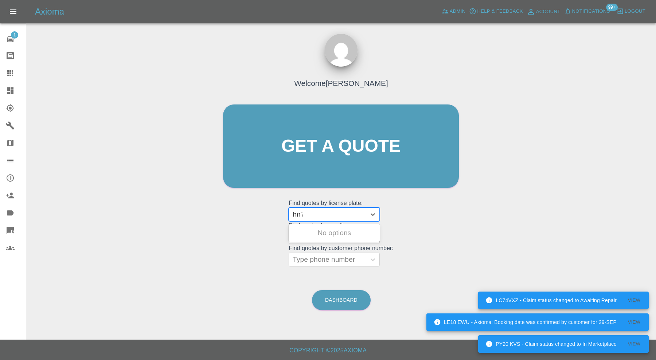
type input "hn71"
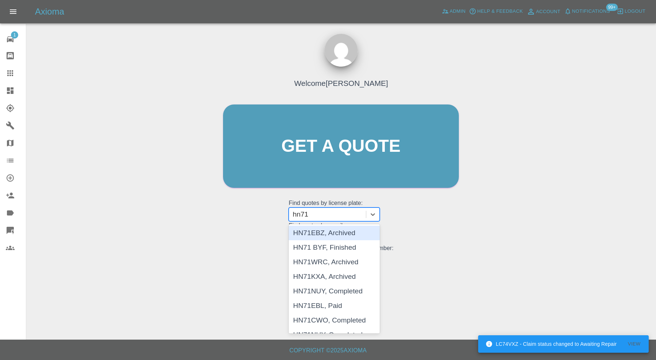
click at [348, 232] on div "HN71EBZ, Archived" at bounding box center [334, 233] width 91 height 15
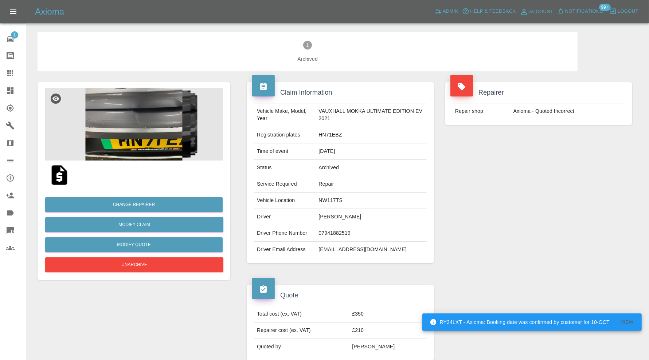
click at [143, 128] on img at bounding box center [134, 124] width 178 height 73
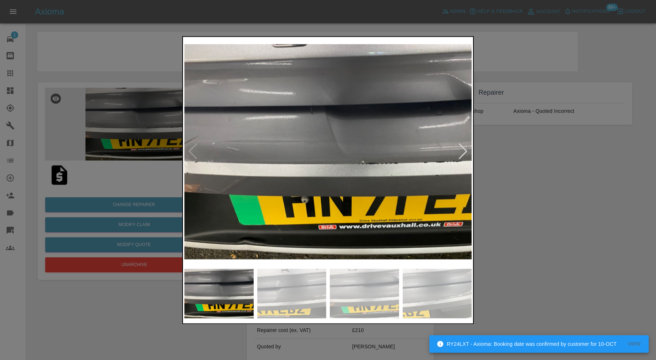
click at [461, 147] on div at bounding box center [463, 152] width 10 height 16
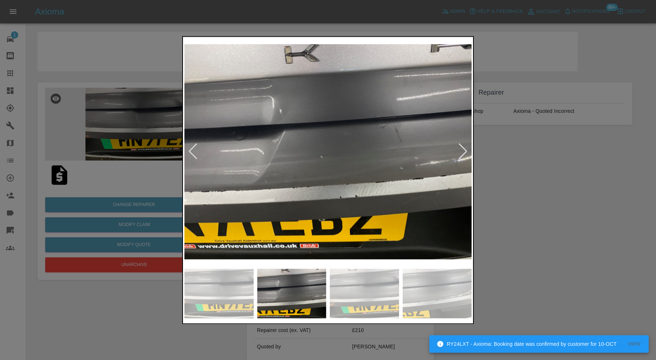
click at [461, 147] on div at bounding box center [463, 152] width 10 height 16
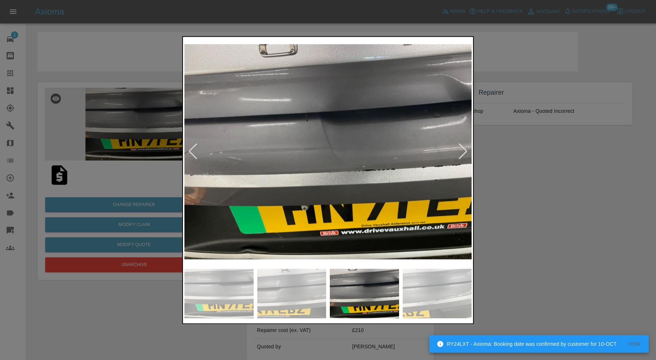
click at [461, 147] on div at bounding box center [463, 152] width 10 height 16
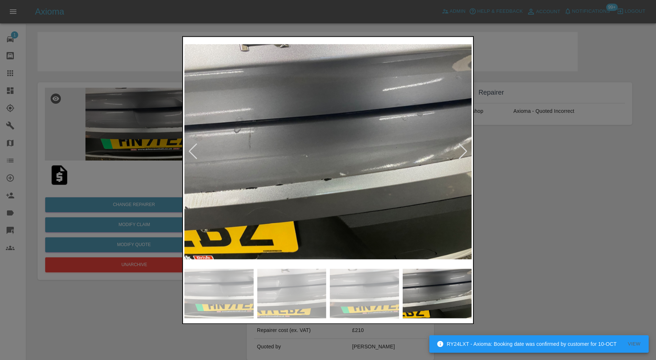
click at [461, 147] on div at bounding box center [463, 152] width 10 height 16
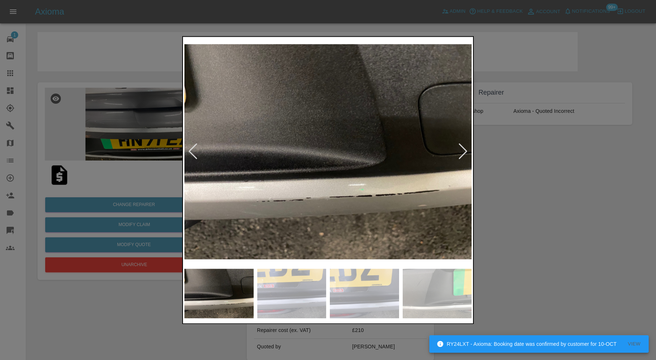
click at [461, 147] on div at bounding box center [463, 152] width 10 height 16
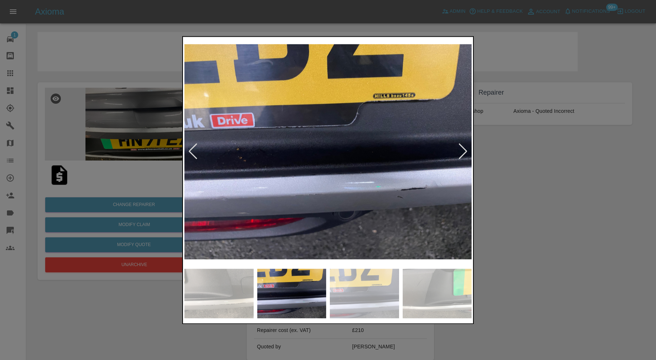
click at [461, 147] on div at bounding box center [463, 152] width 10 height 16
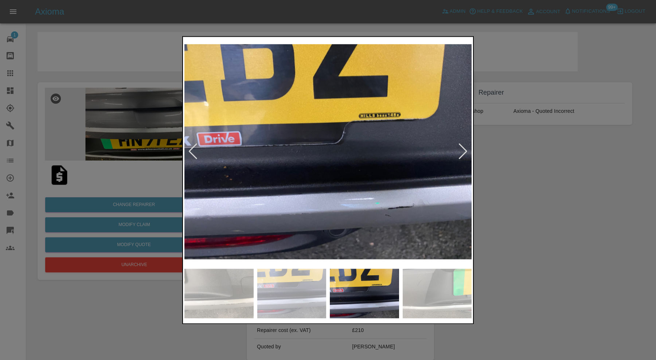
click at [461, 147] on div at bounding box center [463, 152] width 10 height 16
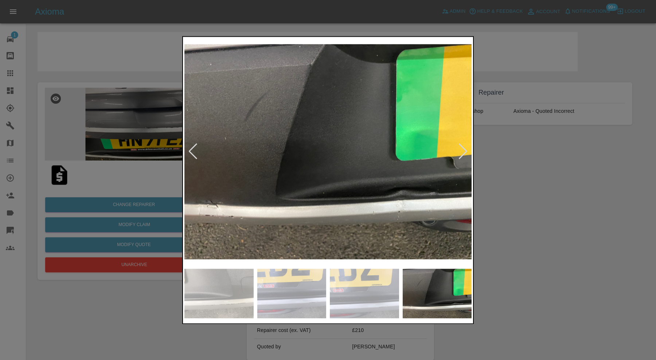
click at [461, 147] on div at bounding box center [463, 152] width 10 height 16
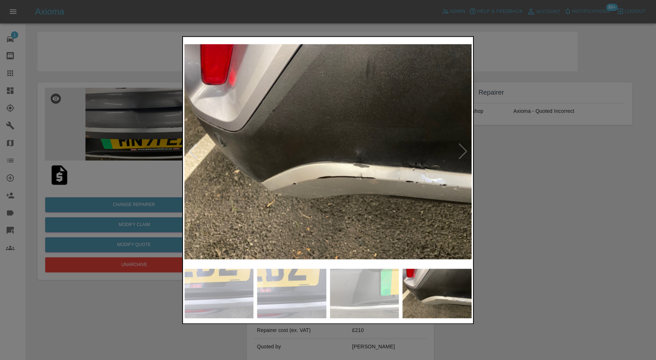
click at [524, 161] on div at bounding box center [328, 180] width 656 height 360
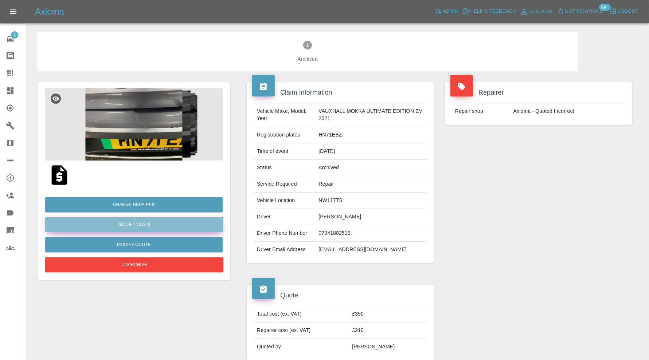
click at [163, 223] on link "Modify Claim" at bounding box center [134, 225] width 178 height 15
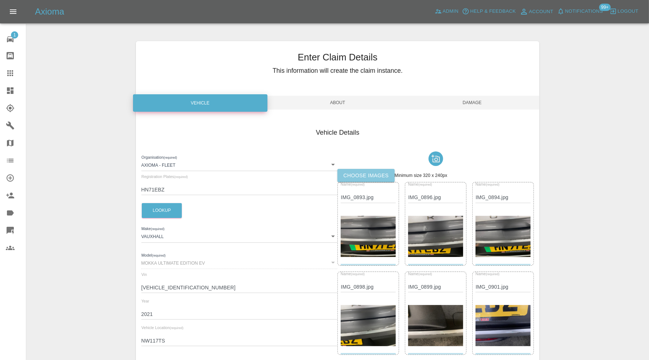
click at [383, 175] on label "Choose images" at bounding box center [365, 175] width 57 height 13
click at [0, 0] on input "Choose images" at bounding box center [0, 0] width 0 height 0
click at [476, 101] on span "Damage" at bounding box center [472, 103] width 134 height 14
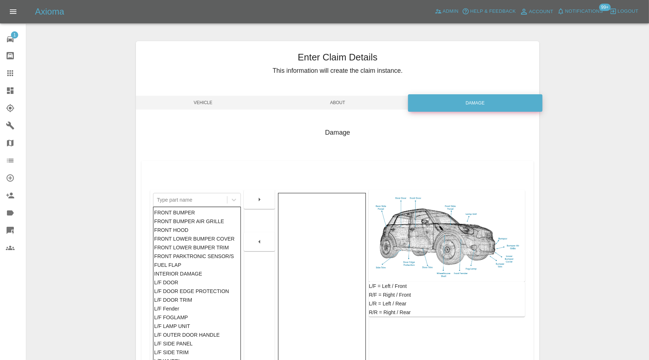
scroll to position [91, 0]
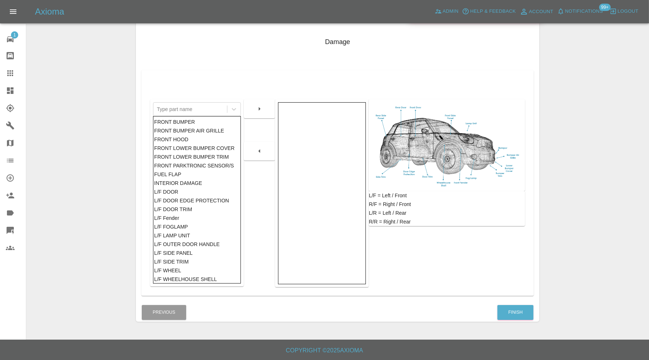
click at [516, 302] on div "Damage Type part name FRONT BUMPER FRONT BUMPER AIR GRILLE FRONT HOOD FRONT LOW…" at bounding box center [338, 164] width 404 height 277
click at [516, 311] on button "Finish" at bounding box center [515, 312] width 36 height 15
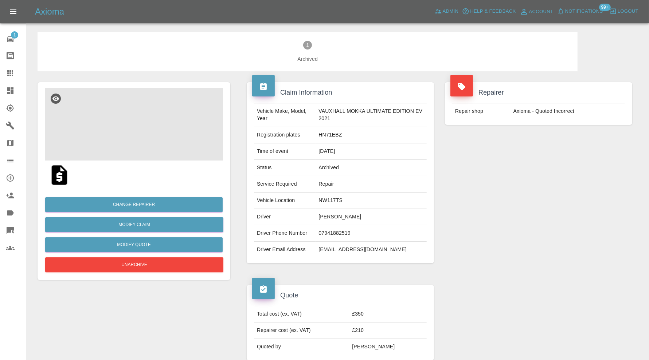
click at [158, 119] on img at bounding box center [134, 124] width 178 height 73
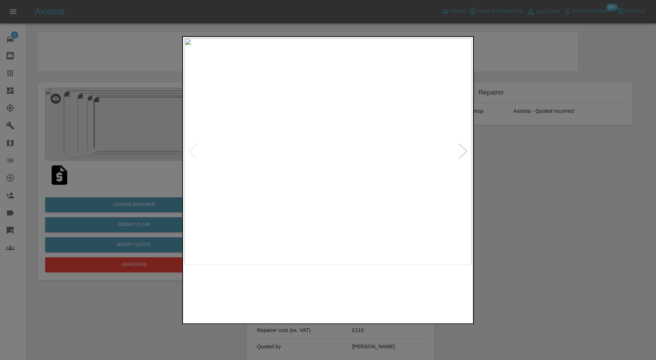
click at [433, 301] on img at bounding box center [437, 294] width 69 height 50
click at [461, 151] on div at bounding box center [463, 152] width 10 height 16
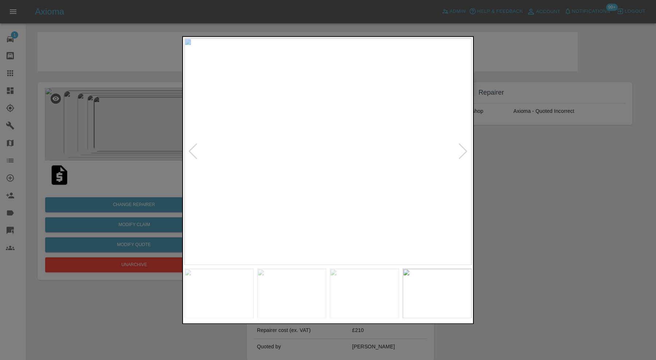
click at [461, 151] on div at bounding box center [463, 152] width 10 height 16
click at [326, 146] on img at bounding box center [327, 151] width 287 height 227
click at [347, 171] on img at bounding box center [286, 197] width 861 height 681
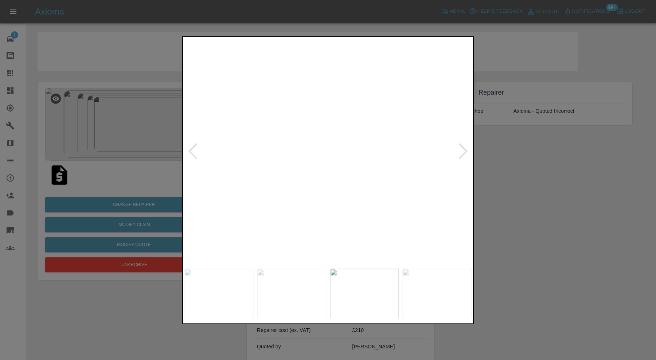
click at [464, 148] on div at bounding box center [463, 152] width 10 height 16
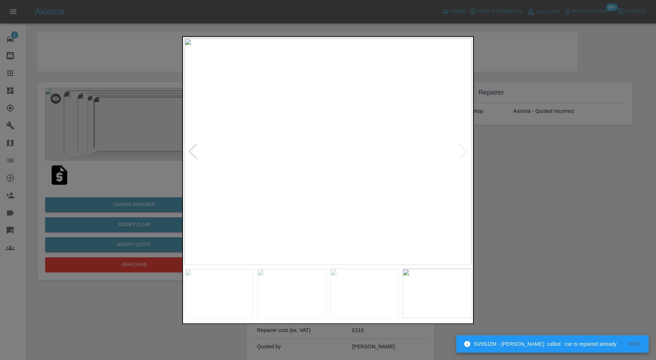
click at [462, 147] on img at bounding box center [327, 151] width 287 height 227
click at [308, 159] on img at bounding box center [327, 151] width 287 height 227
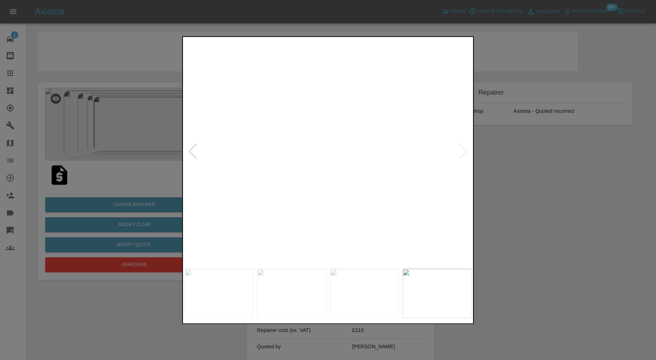
click at [349, 197] on img at bounding box center [261, 217] width 861 height 681
click at [275, 302] on img at bounding box center [291, 294] width 69 height 50
click at [433, 169] on img at bounding box center [327, 151] width 287 height 227
click at [193, 220] on img at bounding box center [381, 124] width 861 height 681
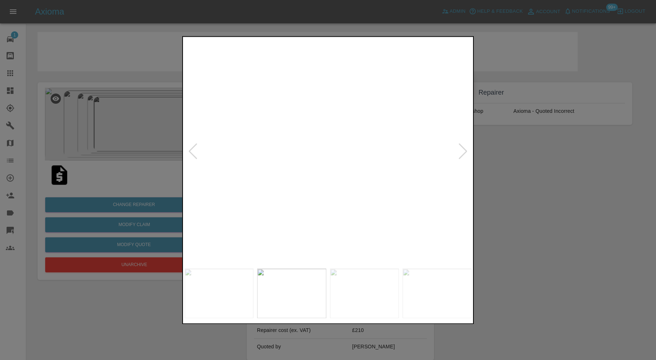
click at [230, 202] on img at bounding box center [143, 137] width 861 height 681
click at [449, 211] on img at bounding box center [200, 120] width 861 height 681
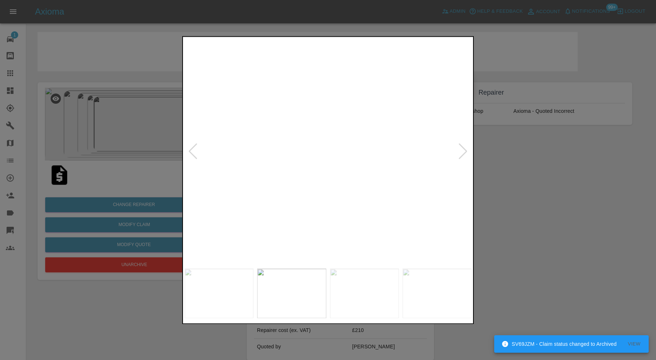
click at [428, 204] on img at bounding box center [200, 120] width 861 height 681
click at [392, 191] on img at bounding box center [286, 151] width 287 height 227
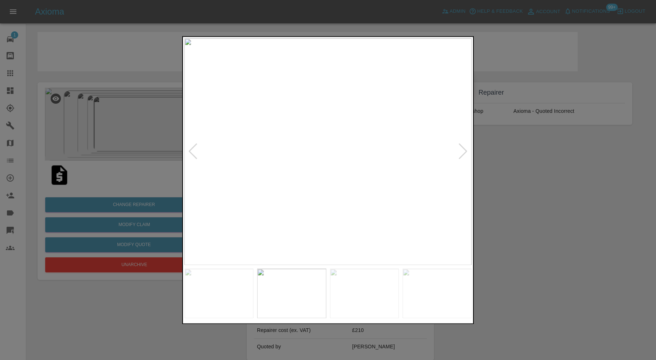
click at [520, 203] on div at bounding box center [328, 180] width 656 height 360
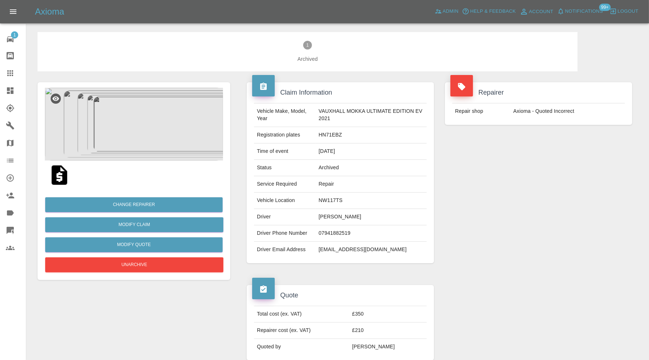
click at [132, 138] on img at bounding box center [134, 124] width 178 height 73
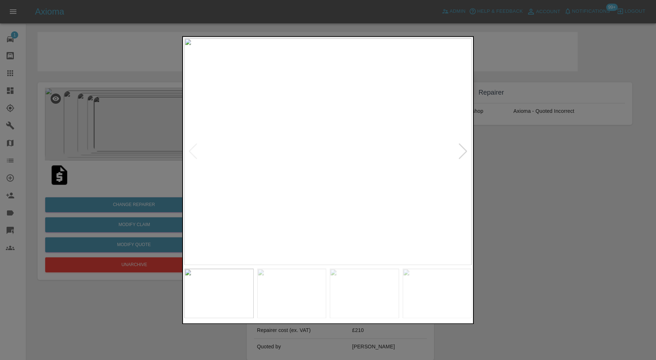
click at [460, 149] on div at bounding box center [463, 152] width 10 height 16
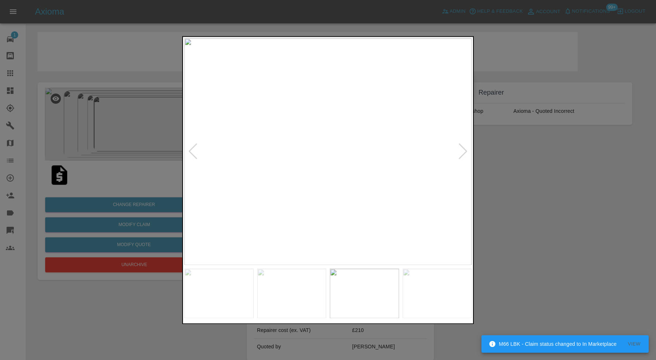
click at [506, 162] on div at bounding box center [328, 180] width 656 height 360
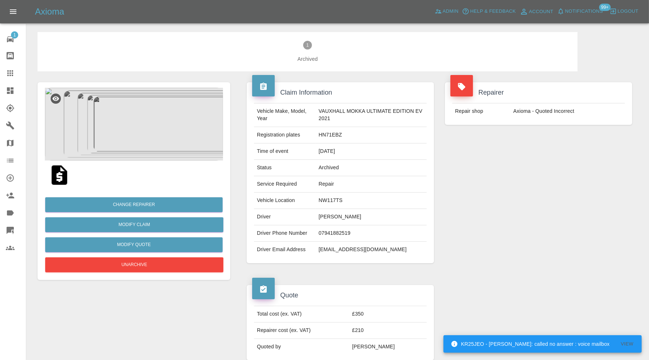
click at [18, 87] on div at bounding box center [16, 90] width 20 height 9
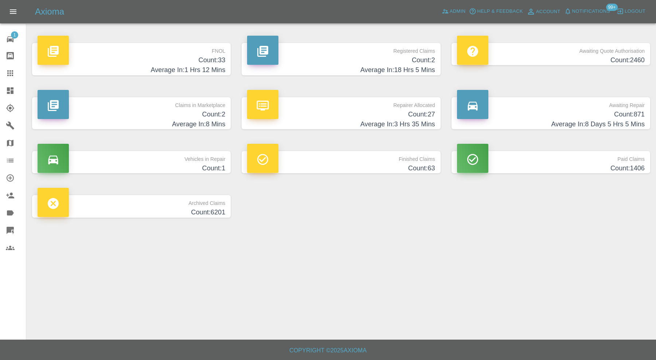
click at [350, 124] on h4 "Average In: 3 Hrs 35 Mins" at bounding box center [341, 125] width 188 height 10
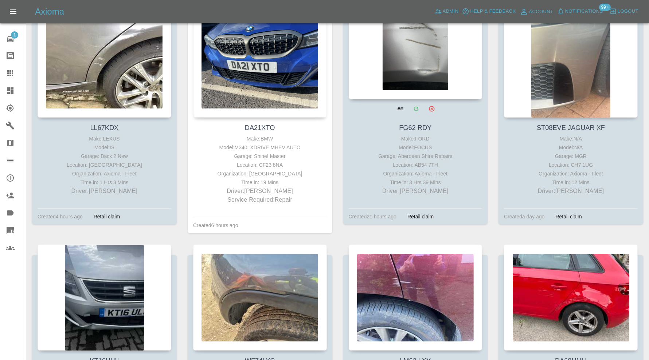
scroll to position [249, 0]
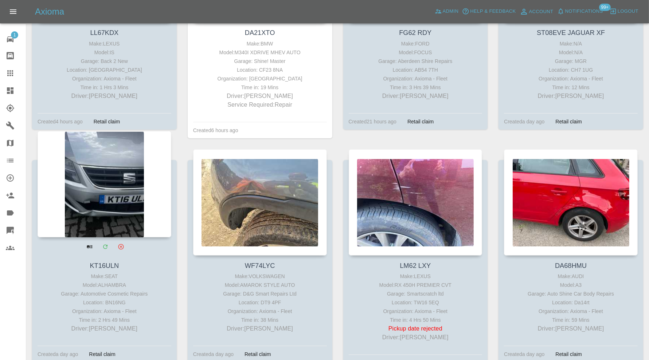
click at [122, 189] on div at bounding box center [105, 184] width 134 height 106
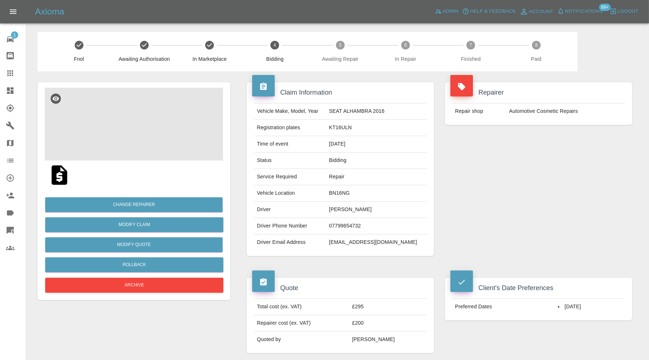
click at [136, 136] on img at bounding box center [134, 124] width 178 height 73
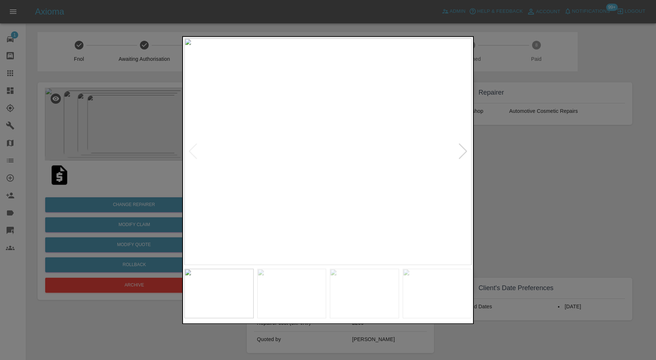
click at [461, 148] on div at bounding box center [463, 152] width 10 height 16
click at [461, 149] on div at bounding box center [463, 152] width 10 height 16
click at [461, 149] on img at bounding box center [327, 151] width 287 height 227
click at [557, 211] on div at bounding box center [328, 180] width 656 height 360
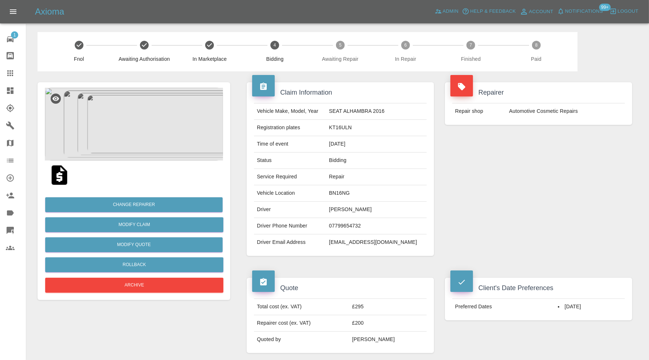
click at [146, 147] on img at bounding box center [134, 124] width 178 height 73
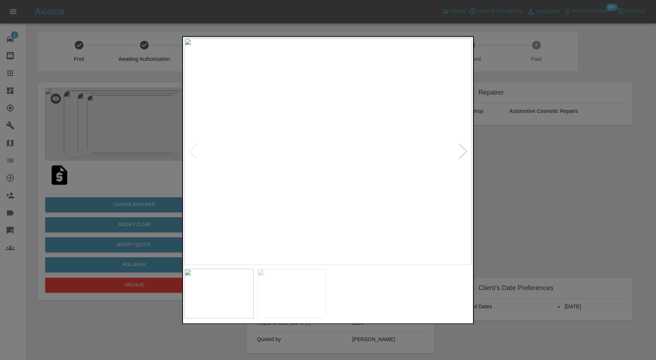
click at [440, 291] on img at bounding box center [437, 294] width 69 height 50
click at [316, 164] on img at bounding box center [327, 151] width 287 height 227
click at [544, 167] on div at bounding box center [328, 180] width 656 height 360
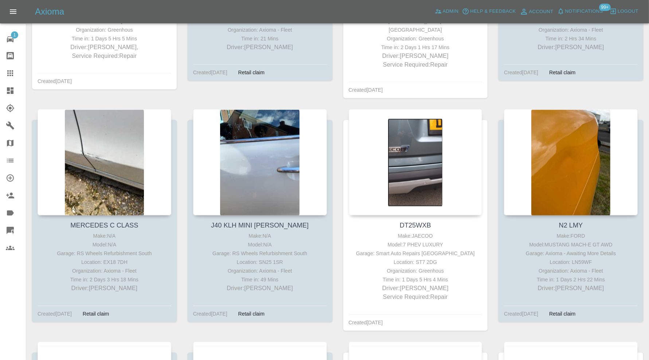
scroll to position [1464, 0]
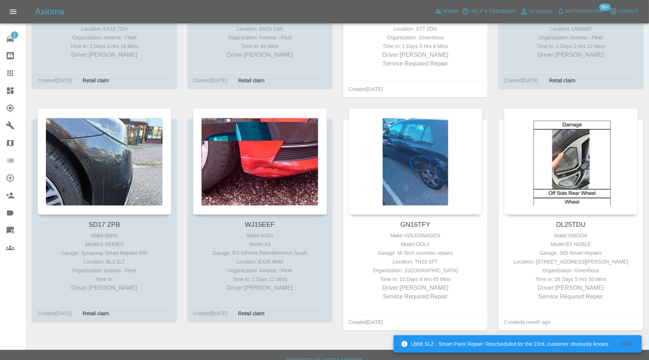
click at [9, 89] on icon at bounding box center [10, 90] width 7 height 7
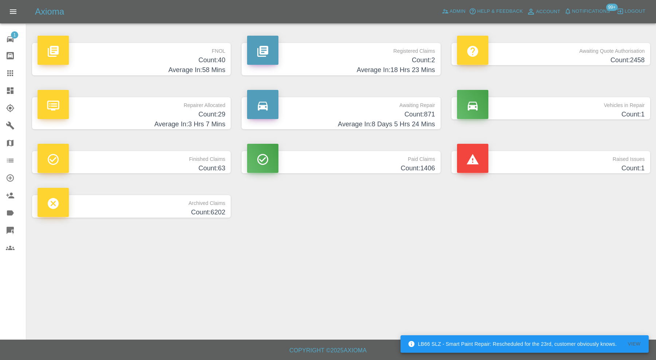
click at [523, 159] on p "Raised Issues" at bounding box center [551, 157] width 188 height 12
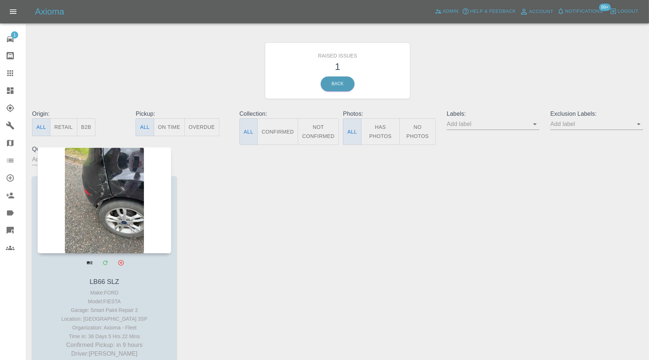
click at [114, 215] on div at bounding box center [105, 200] width 134 height 106
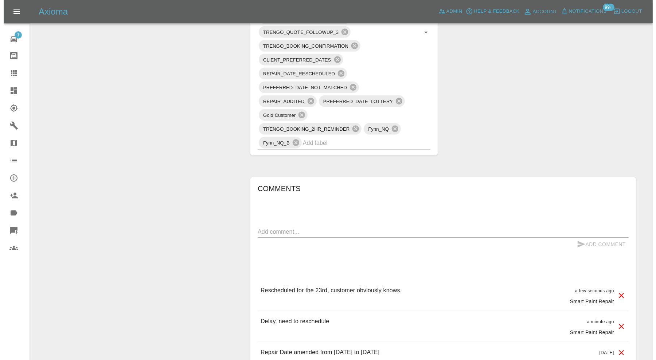
scroll to position [182, 0]
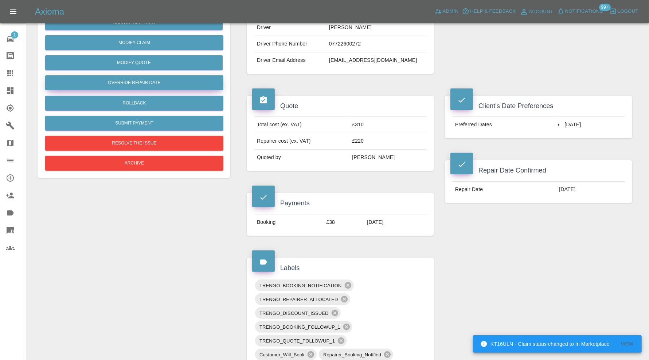
click at [178, 81] on button "Override Repair Date" at bounding box center [134, 82] width 178 height 15
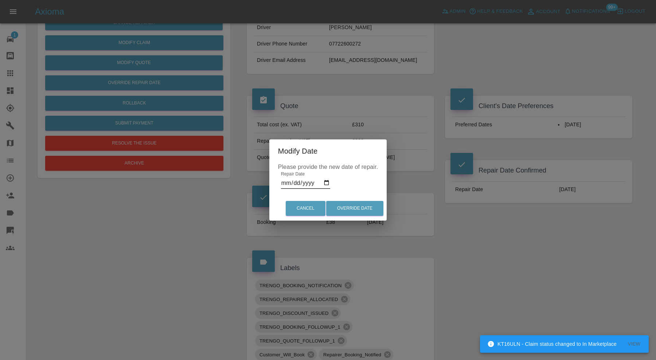
click at [326, 180] on input "2025-09-18" at bounding box center [305, 183] width 49 height 12
type input "2025-09-23"
click at [347, 213] on button "Override Date" at bounding box center [354, 208] width 57 height 15
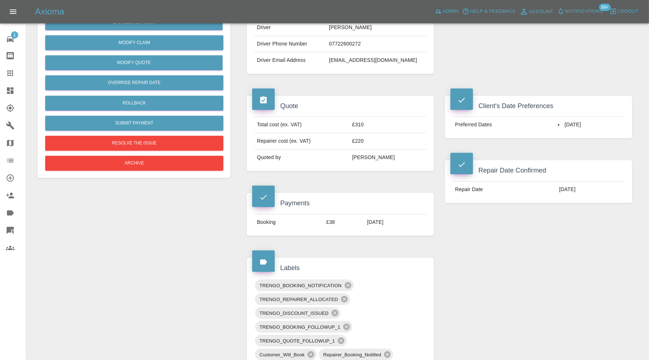
click at [193, 135] on div "Change Repairer Modify Claim Modify Quote Override Repair Date Rollback Submit …" at bounding box center [134, 90] width 178 height 165
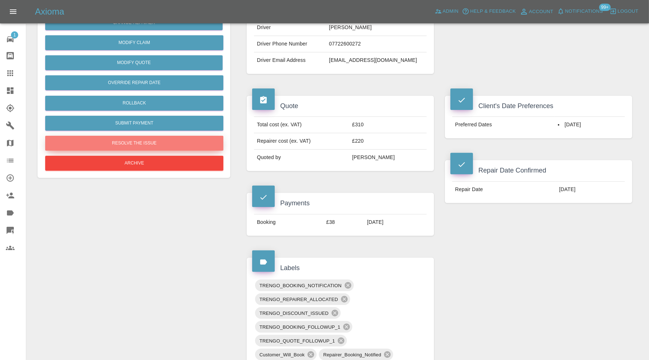
click at [196, 140] on button "Resolve the issue" at bounding box center [134, 143] width 178 height 15
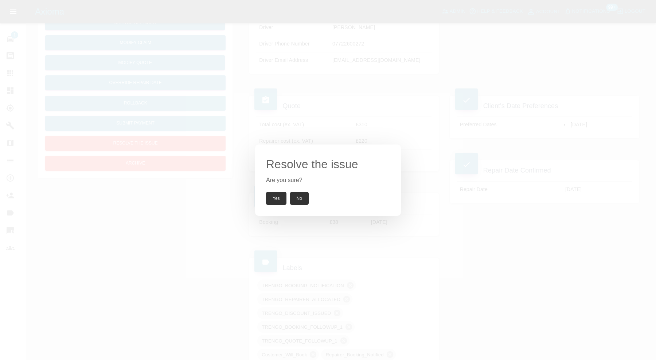
click at [273, 196] on button "Yes" at bounding box center [276, 198] width 20 height 13
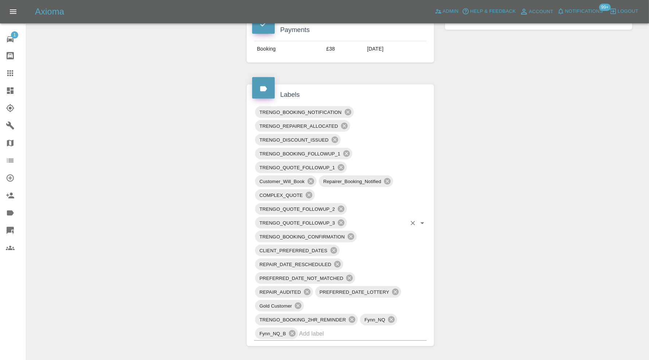
scroll to position [364, 0]
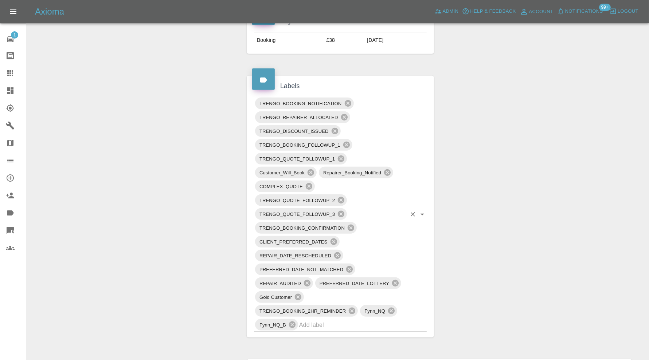
click at [377, 320] on input "text" at bounding box center [352, 325] width 107 height 11
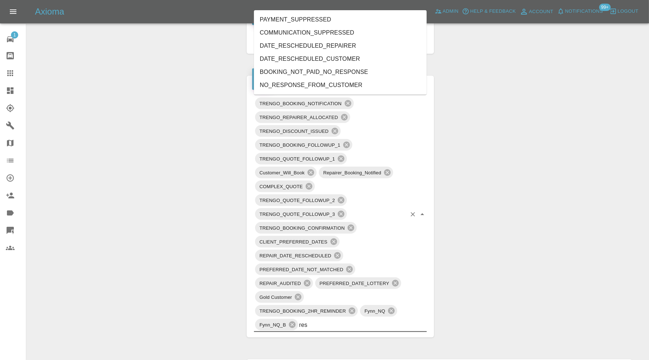
type input "resc"
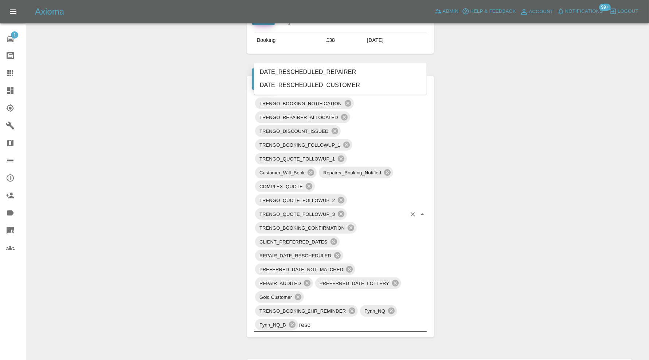
click at [328, 72] on li "DATE_RESCHEDULED_REPAIRER" at bounding box center [340, 72] width 173 height 13
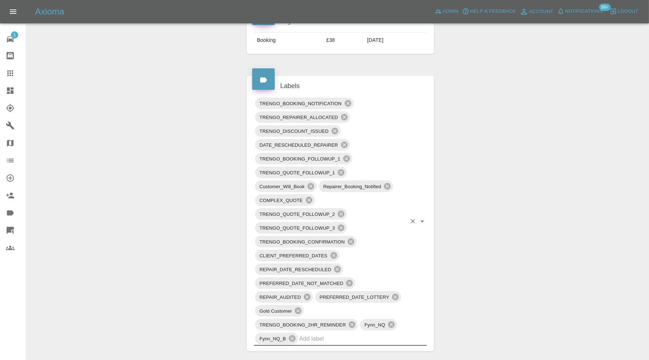
click at [9, 91] on icon at bounding box center [10, 90] width 7 height 7
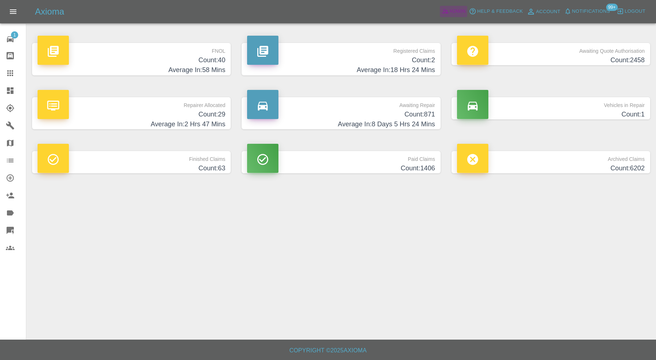
click at [454, 11] on span "Admin" at bounding box center [458, 11] width 16 height 8
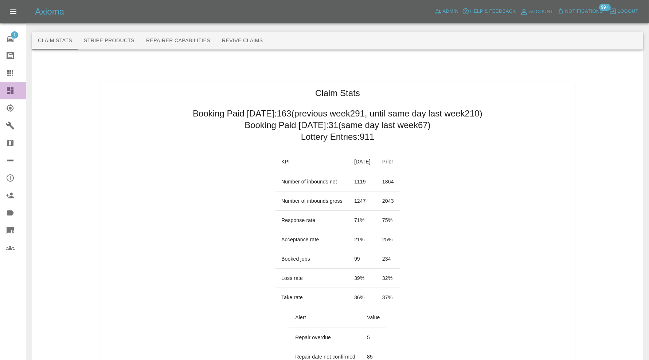
click at [12, 89] on icon at bounding box center [10, 90] width 7 height 7
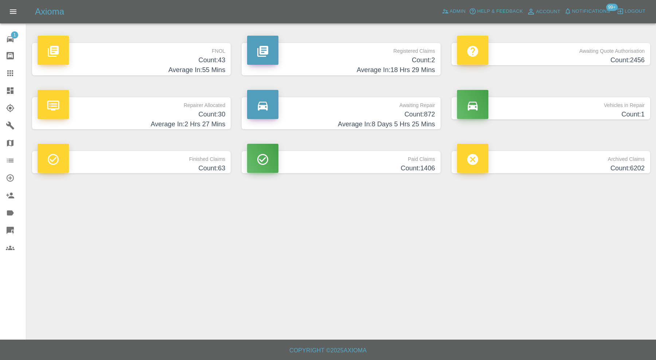
click at [194, 63] on h4 "Count: 43" at bounding box center [132, 60] width 188 height 10
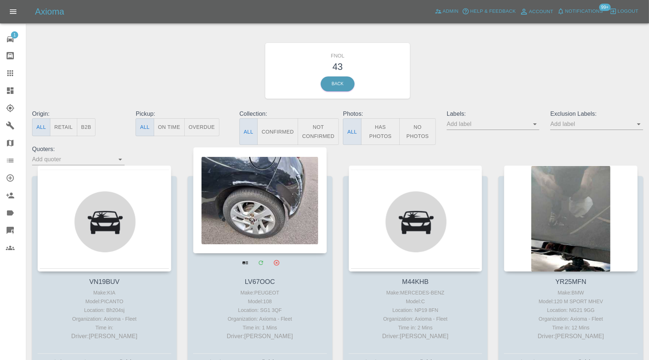
click at [301, 187] on div at bounding box center [260, 200] width 134 height 106
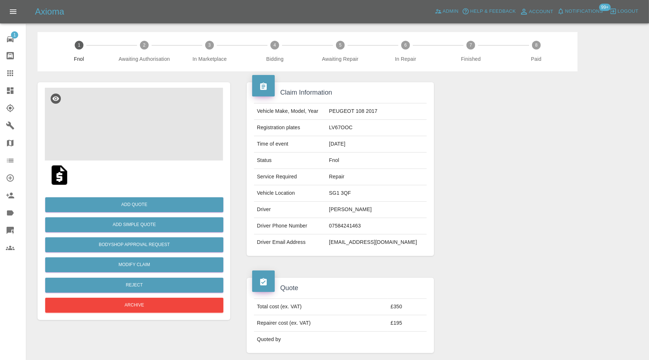
click at [152, 139] on img at bounding box center [134, 124] width 178 height 73
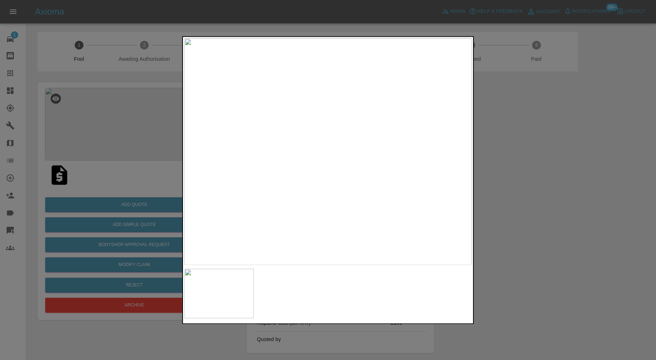
click at [406, 122] on img at bounding box center [327, 151] width 287 height 227
click at [454, 192] on img at bounding box center [251, 310] width 861 height 681
click at [384, 191] on img at bounding box center [280, 320] width 861 height 681
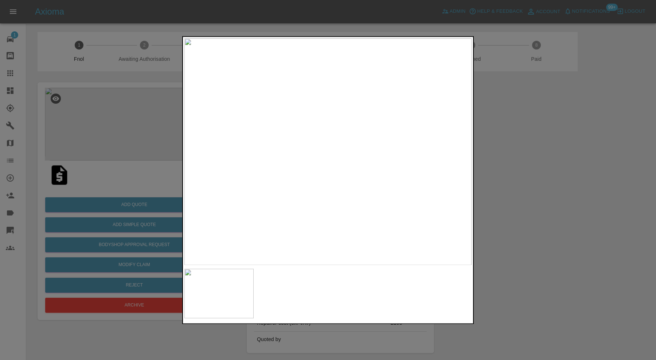
click at [501, 144] on div at bounding box center [328, 180] width 656 height 360
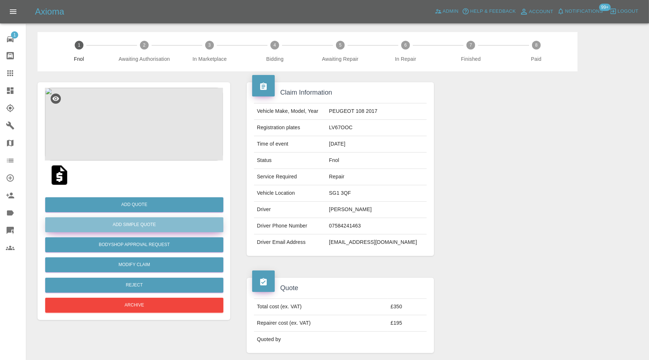
click at [177, 225] on button "Add Simple Quote" at bounding box center [134, 225] width 178 height 15
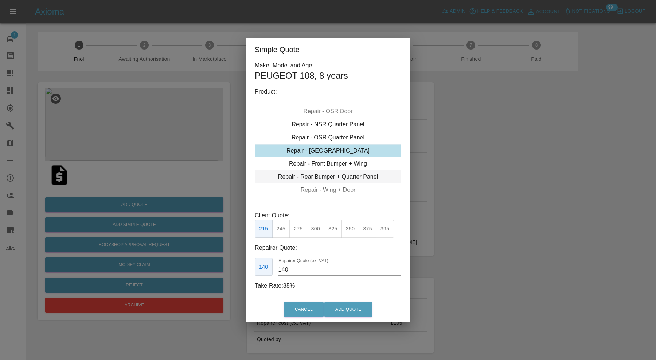
click at [321, 174] on div "Repair - Rear Bumper + Quarter Panel" at bounding box center [328, 177] width 146 height 13
click at [301, 227] on button "350" at bounding box center [298, 229] width 18 height 18
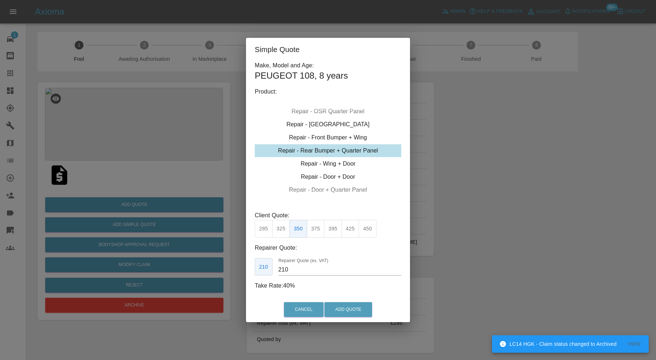
click at [286, 268] on input "210" at bounding box center [339, 270] width 123 height 12
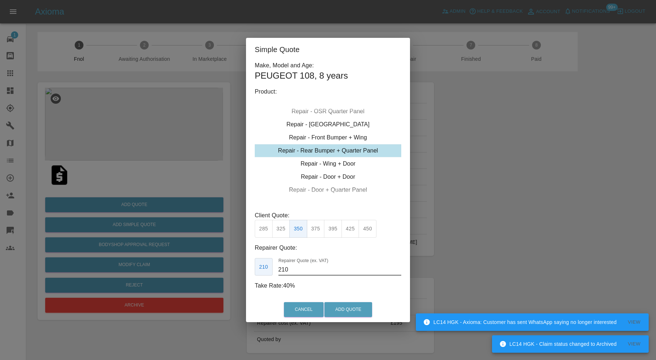
drag, startPoint x: 312, startPoint y: 268, endPoint x: 309, endPoint y: 279, distance: 11.3
click at [310, 279] on div "Make, Model and Age: PEUGEOT 108 , 8 years Product: Repair - Front Bumper Corne…" at bounding box center [328, 175] width 146 height 229
click at [297, 270] on input "210" at bounding box center [339, 270] width 123 height 12
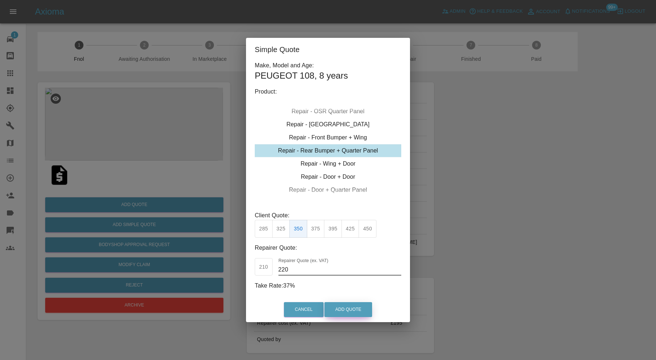
type input "220"
click at [343, 306] on button "Add Quote" at bounding box center [348, 309] width 48 height 15
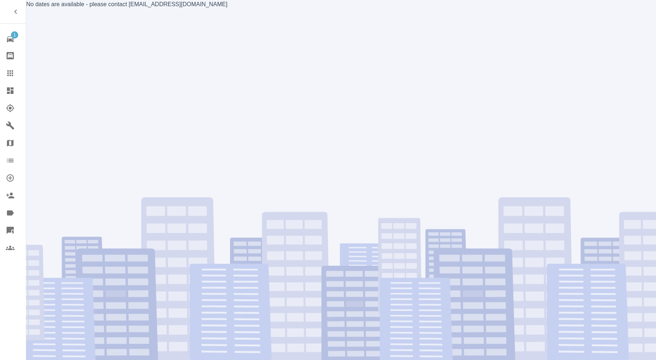
click at [178, 100] on div "No dates are available - please contact [EMAIL_ADDRESS][DOMAIN_NAME]" at bounding box center [341, 180] width 630 height 360
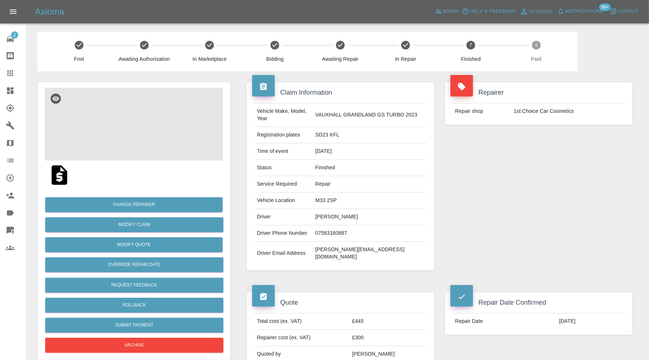
click at [150, 125] on img at bounding box center [134, 124] width 178 height 73
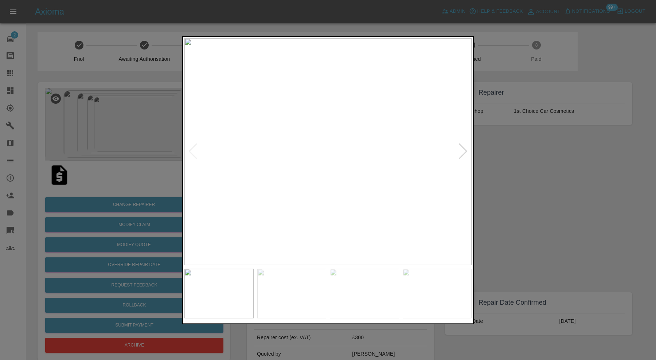
click at [458, 149] on div at bounding box center [463, 152] width 10 height 16
click at [463, 150] on div at bounding box center [463, 152] width 10 height 16
click at [463, 150] on img at bounding box center [327, 151] width 287 height 227
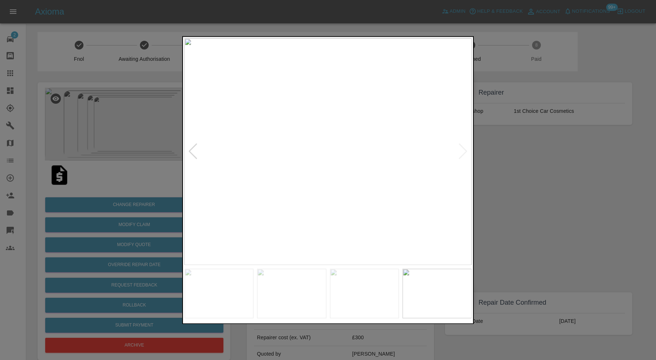
click at [488, 152] on div at bounding box center [328, 180] width 656 height 360
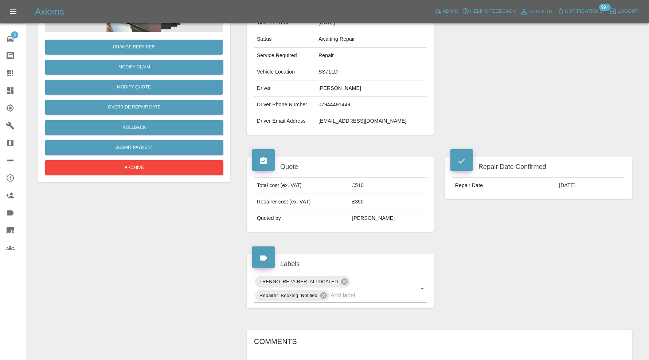
scroll to position [3, 0]
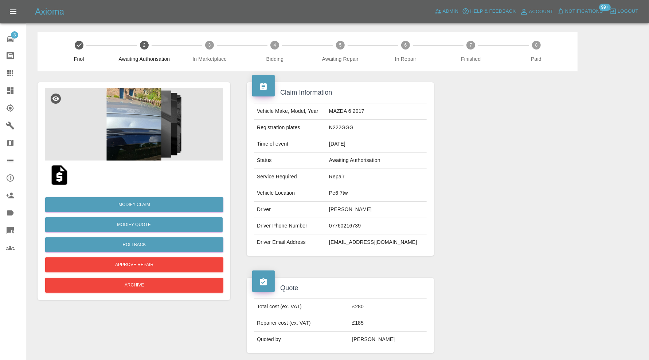
click at [149, 131] on img at bounding box center [134, 124] width 178 height 73
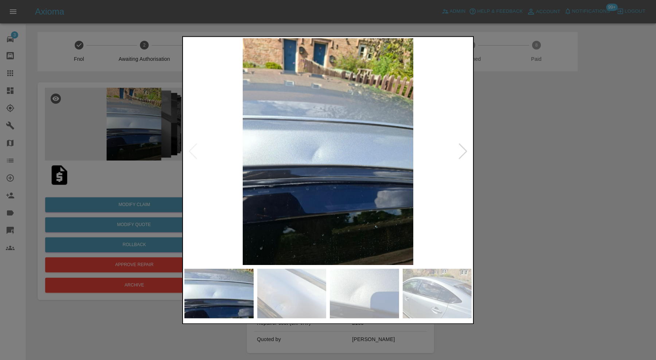
click at [461, 153] on div at bounding box center [463, 152] width 10 height 16
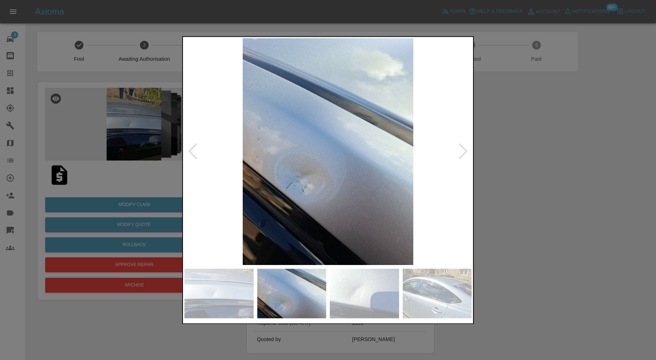
click at [461, 153] on div at bounding box center [463, 152] width 10 height 16
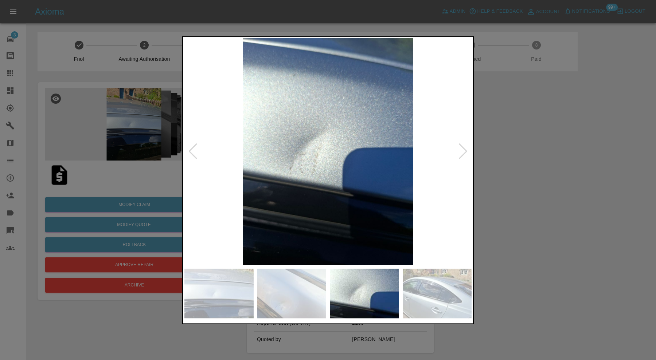
click at [461, 153] on div at bounding box center [463, 152] width 10 height 16
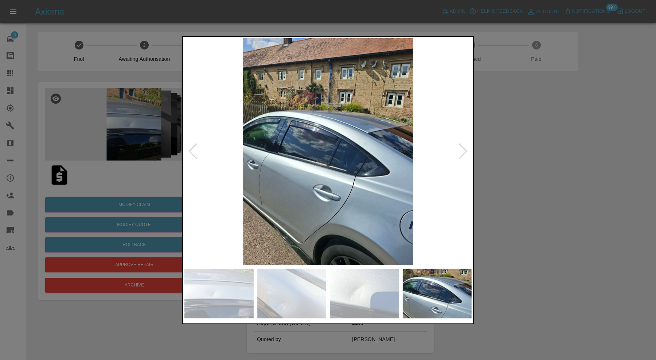
click at [461, 153] on div at bounding box center [463, 152] width 10 height 16
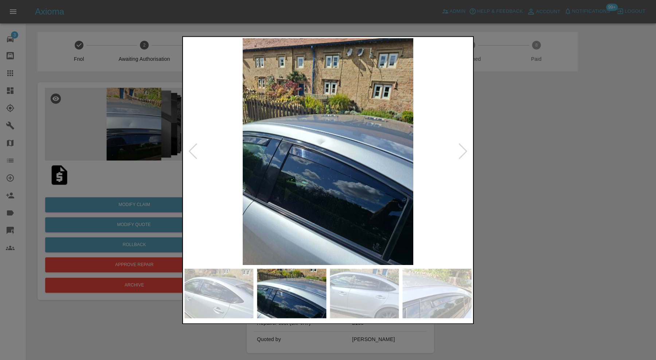
click at [461, 153] on div at bounding box center [463, 152] width 10 height 16
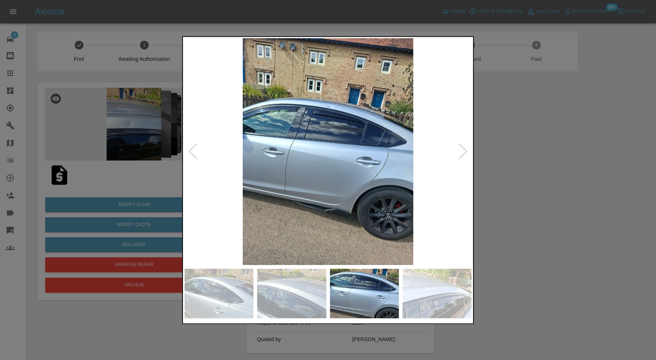
click at [461, 153] on div at bounding box center [463, 152] width 10 height 16
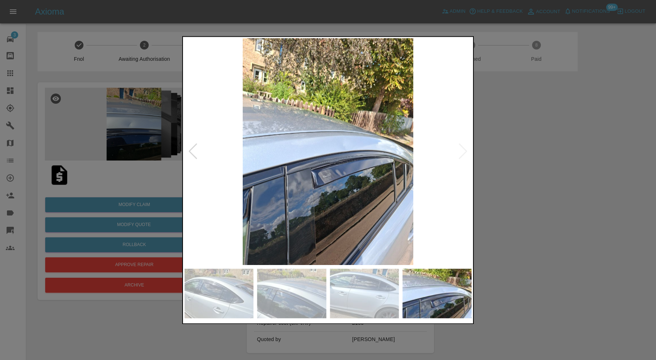
click at [461, 153] on img at bounding box center [327, 151] width 287 height 227
click at [494, 165] on div at bounding box center [328, 180] width 656 height 360
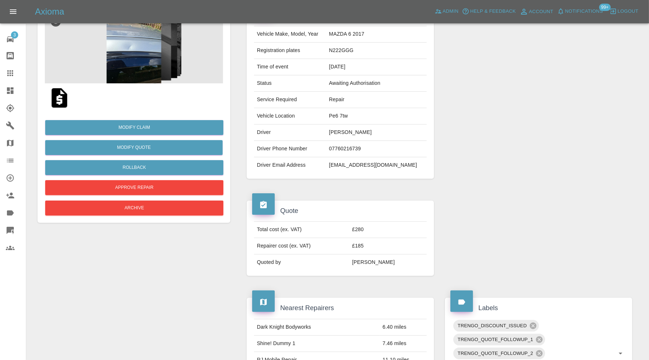
scroll to position [16, 0]
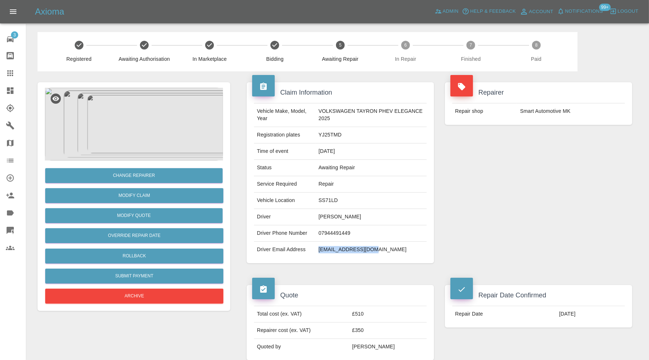
drag, startPoint x: 378, startPoint y: 251, endPoint x: 316, endPoint y: 255, distance: 62.1
click at [316, 255] on td "[EMAIL_ADDRESS][DOMAIN_NAME]" at bounding box center [371, 250] width 111 height 16
copy td "vb@chambersfs.co.uk"
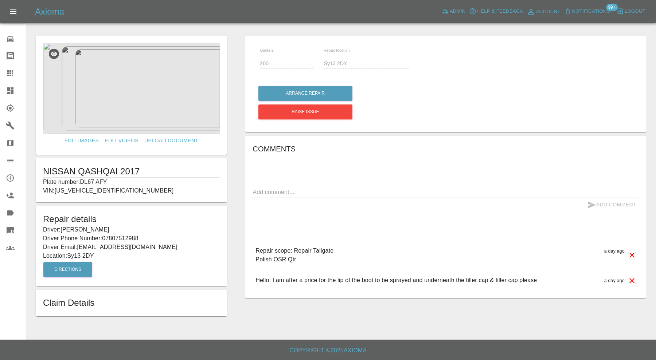
click at [133, 84] on img at bounding box center [131, 88] width 177 height 91
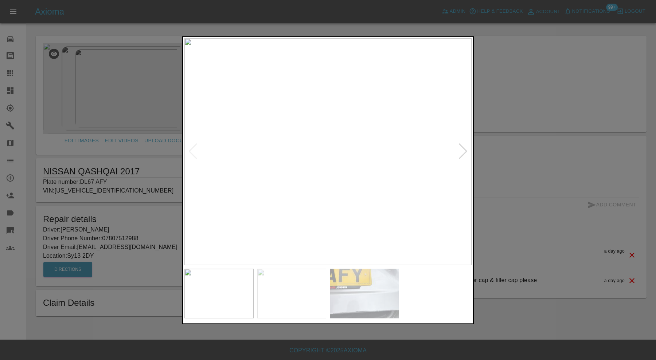
click at [466, 158] on div at bounding box center [463, 152] width 10 height 16
click at [501, 135] on div at bounding box center [328, 180] width 656 height 360
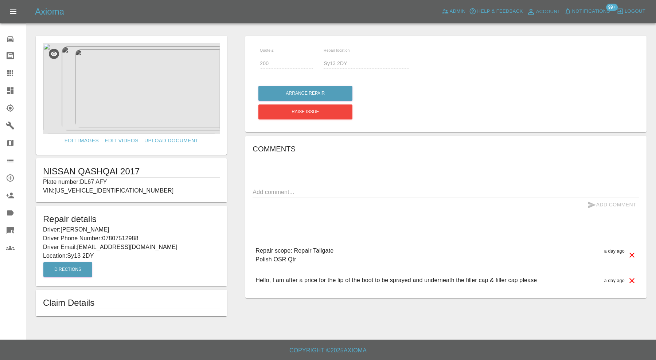
click at [155, 101] on img at bounding box center [131, 88] width 177 height 91
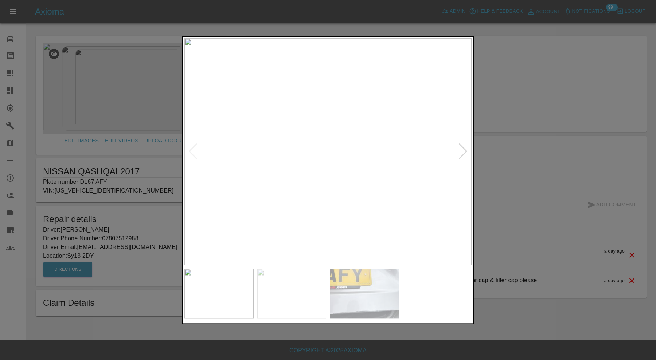
click at [319, 288] on img at bounding box center [291, 294] width 69 height 50
click at [365, 159] on img at bounding box center [327, 151] width 287 height 227
click at [368, 150] on img at bounding box center [215, 129] width 861 height 681
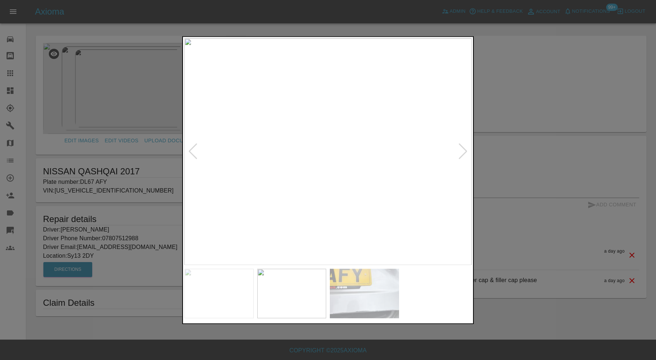
click at [506, 160] on div at bounding box center [328, 180] width 656 height 360
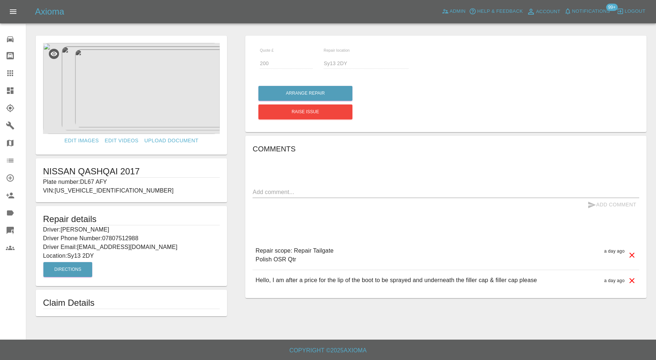
click at [100, 180] on p "Plate number: DL67 AFY" at bounding box center [131, 182] width 177 height 9
drag, startPoint x: 112, startPoint y: 179, endPoint x: 82, endPoint y: 181, distance: 29.3
click at [82, 181] on p "Plate number: DL67 AFY" at bounding box center [131, 182] width 177 height 9
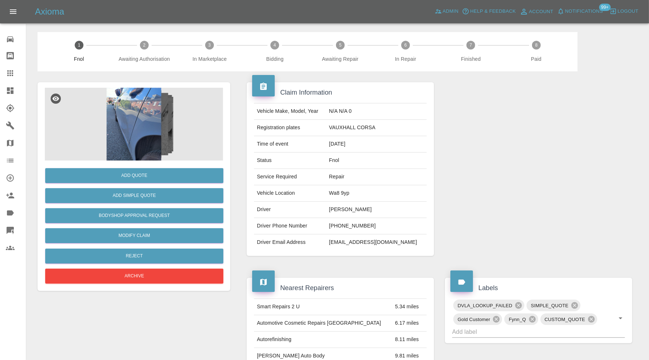
click at [122, 132] on img at bounding box center [134, 124] width 178 height 73
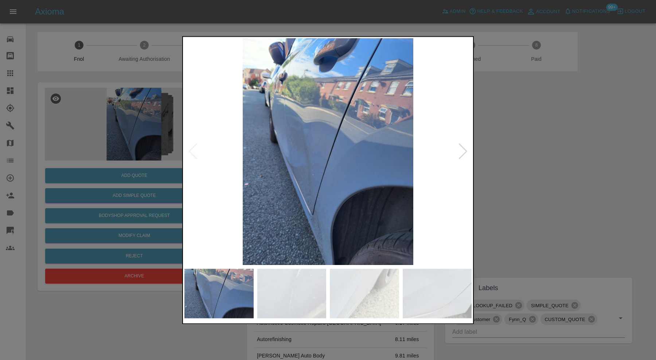
click at [283, 281] on img at bounding box center [291, 294] width 69 height 50
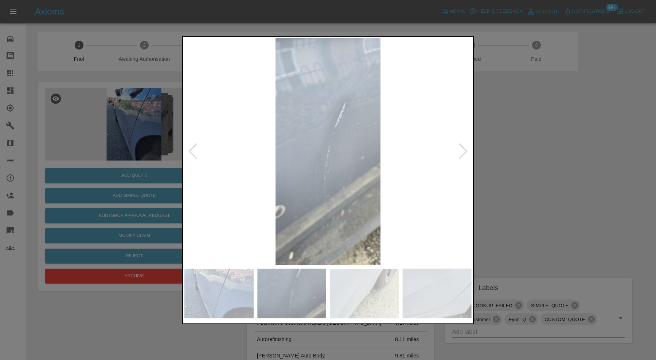
click at [368, 283] on img at bounding box center [364, 294] width 69 height 50
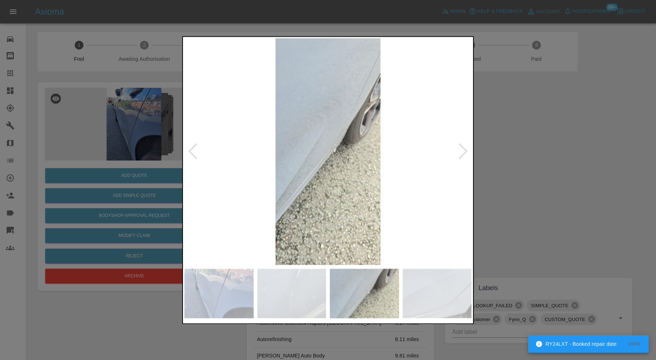
click at [466, 145] on div at bounding box center [463, 152] width 10 height 16
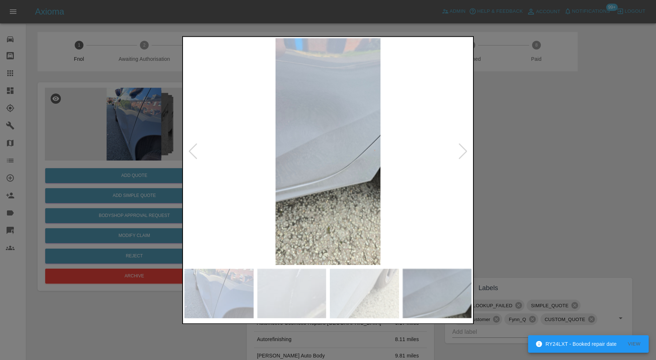
click at [464, 150] on div at bounding box center [463, 152] width 10 height 16
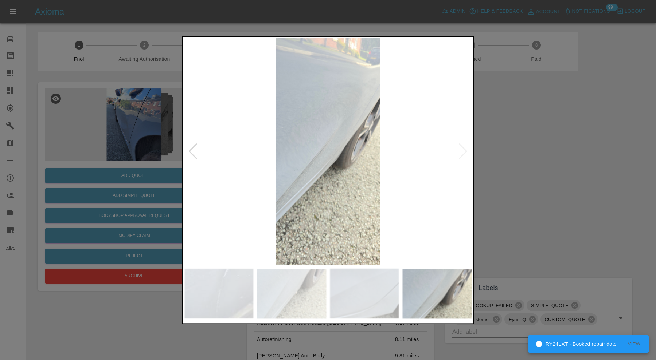
click at [464, 150] on img at bounding box center [327, 151] width 287 height 227
click at [194, 149] on div at bounding box center [193, 152] width 10 height 16
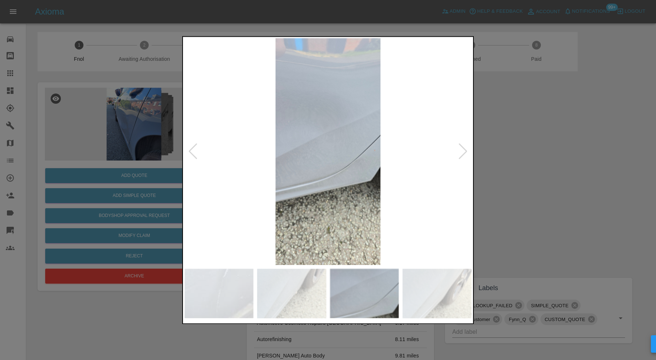
click at [194, 149] on div at bounding box center [193, 152] width 10 height 16
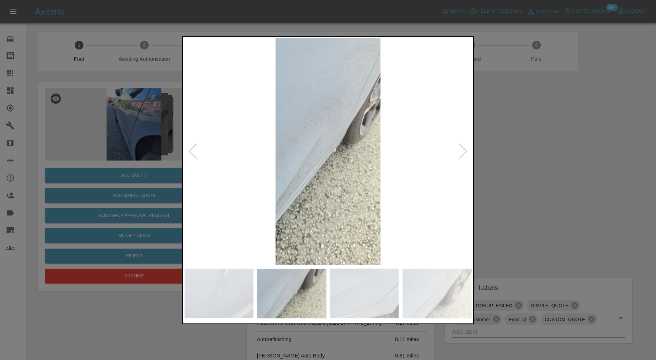
click at [464, 149] on div at bounding box center [463, 152] width 10 height 16
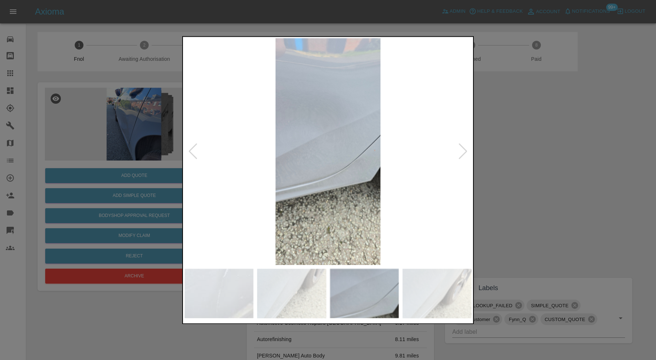
click at [464, 149] on div at bounding box center [463, 152] width 10 height 16
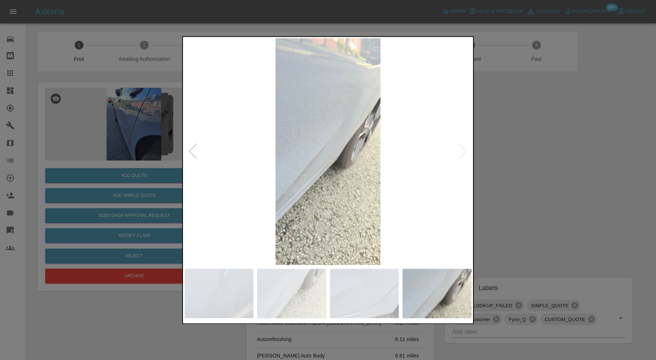
click at [464, 149] on img at bounding box center [327, 151] width 287 height 227
click at [193, 147] on div at bounding box center [193, 152] width 10 height 16
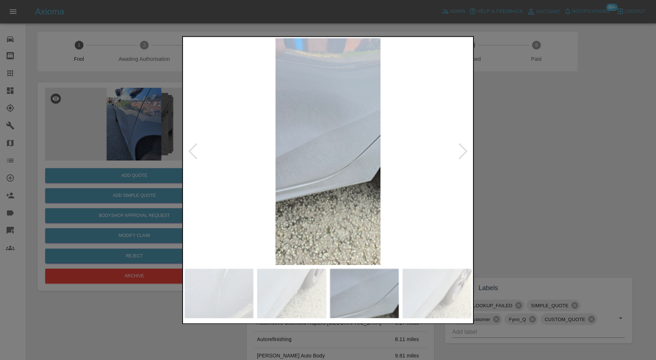
click at [193, 147] on div at bounding box center [193, 152] width 10 height 16
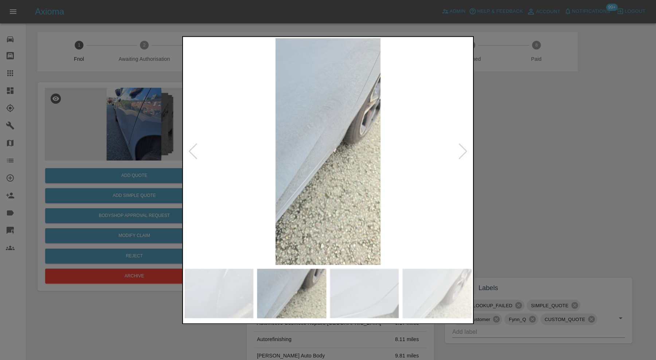
click at [193, 147] on div at bounding box center [193, 152] width 10 height 16
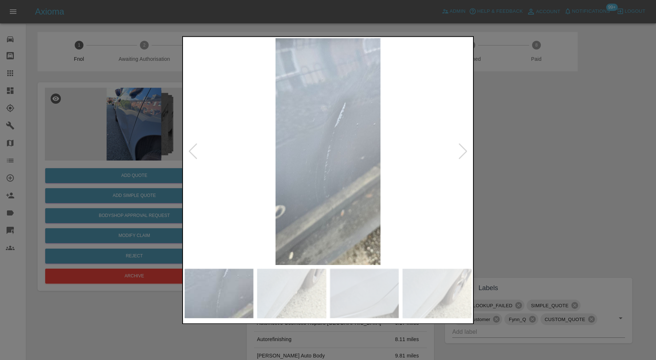
click at [193, 147] on div at bounding box center [193, 152] width 10 height 16
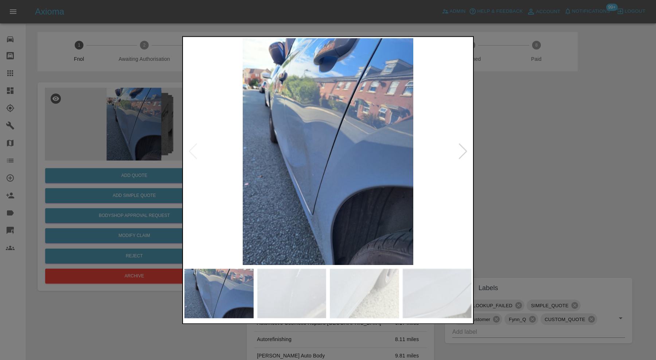
click at [193, 147] on img at bounding box center [327, 151] width 287 height 227
click at [512, 137] on div at bounding box center [328, 180] width 656 height 360
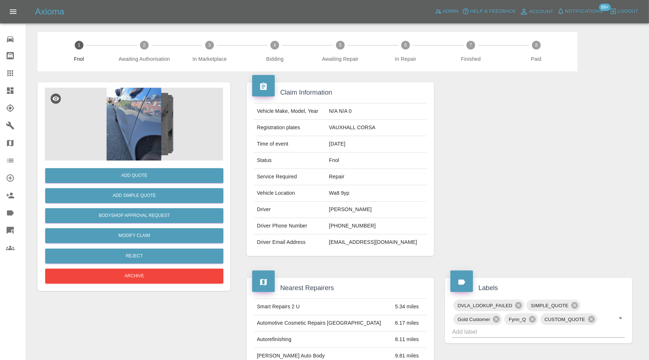
click at [136, 119] on img at bounding box center [134, 124] width 178 height 73
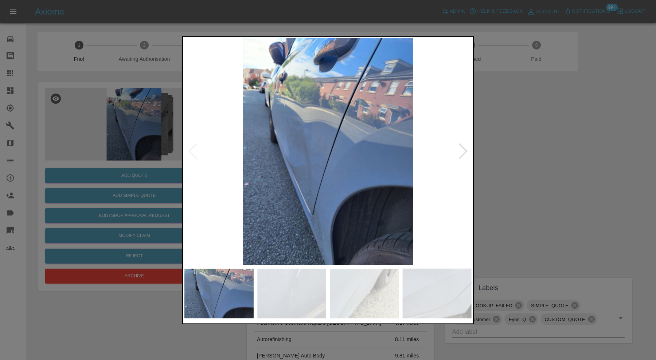
click at [468, 150] on div at bounding box center [463, 152] width 10 height 16
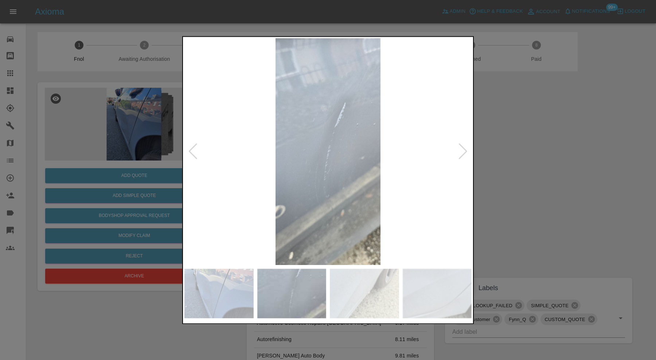
click at [468, 150] on div at bounding box center [463, 152] width 10 height 16
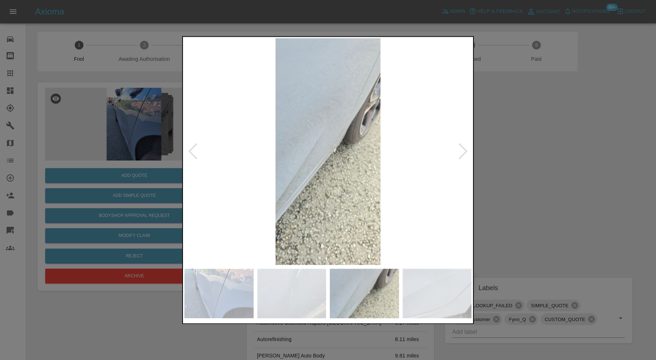
click at [468, 150] on div at bounding box center [463, 152] width 10 height 16
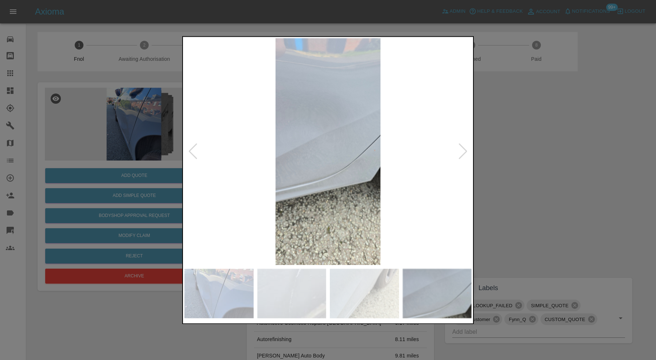
click at [465, 150] on div at bounding box center [463, 152] width 10 height 16
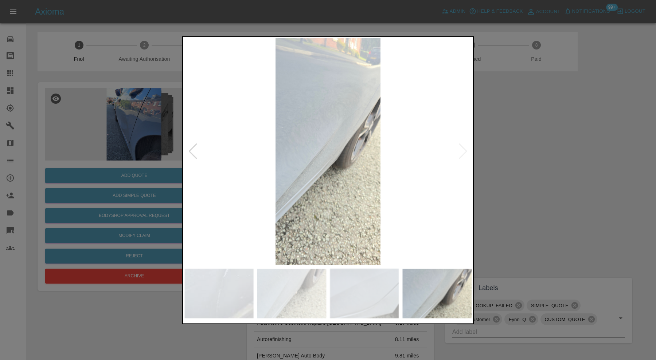
click at [465, 150] on img at bounding box center [327, 151] width 287 height 227
click at [194, 155] on div at bounding box center [193, 152] width 10 height 16
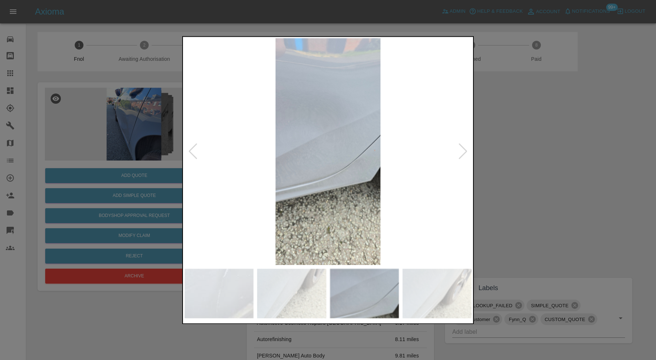
click at [194, 155] on div at bounding box center [193, 152] width 10 height 16
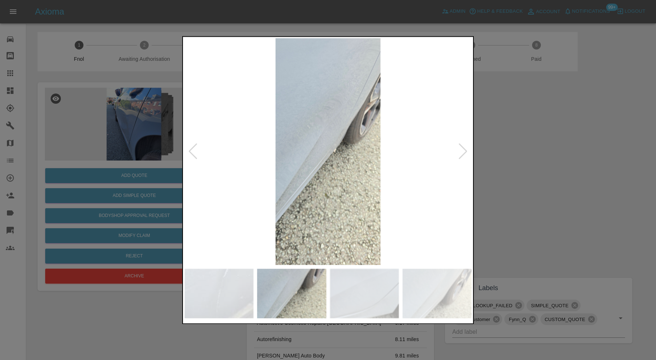
click at [194, 155] on div at bounding box center [193, 152] width 10 height 16
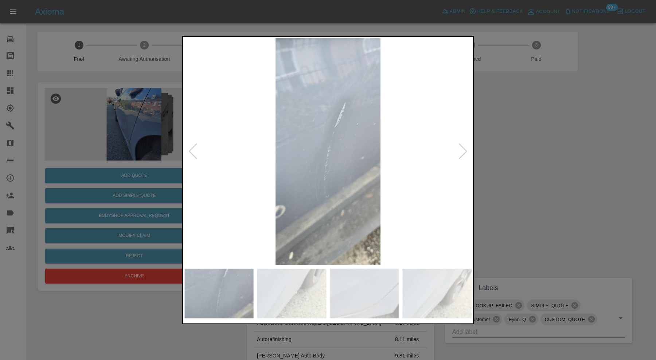
click at [194, 155] on div at bounding box center [193, 152] width 10 height 16
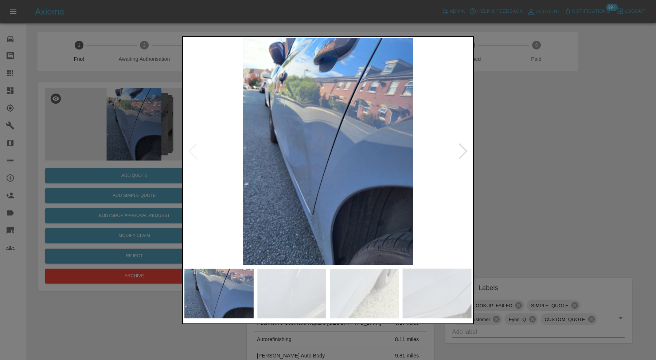
click at [194, 155] on img at bounding box center [327, 151] width 287 height 227
click at [544, 153] on div at bounding box center [328, 180] width 656 height 360
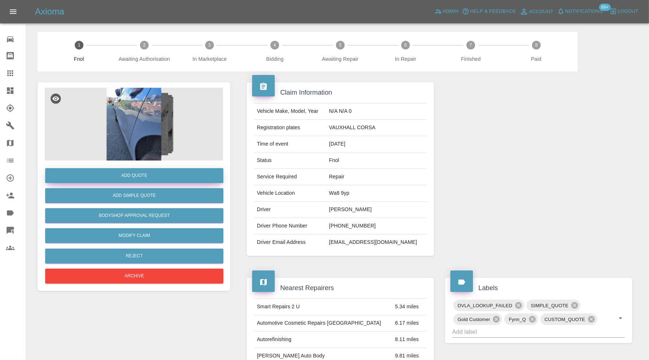
click at [113, 174] on button "Add Quote" at bounding box center [134, 175] width 178 height 15
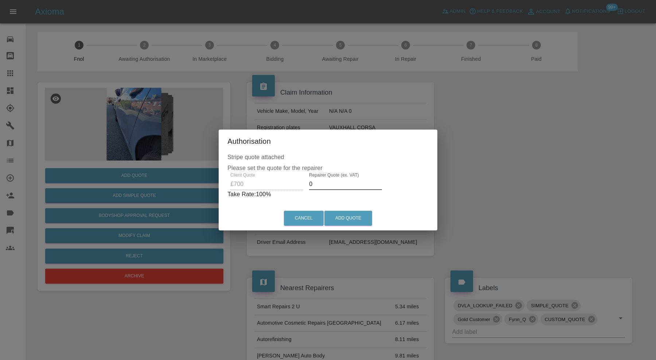
click at [344, 187] on input "0" at bounding box center [345, 185] width 73 height 12
type input "450"
click at [344, 217] on button "Add Quote" at bounding box center [348, 218] width 48 height 15
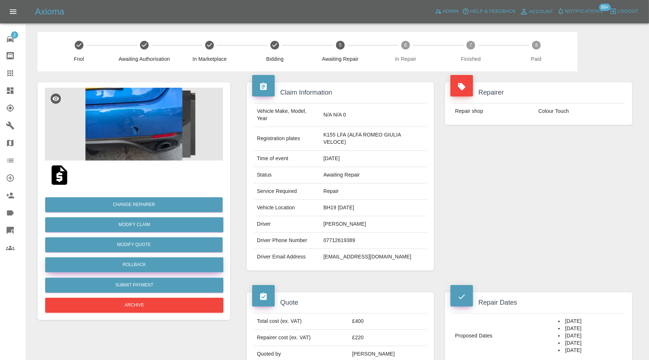
click at [164, 265] on button "Rollback" at bounding box center [134, 265] width 178 height 15
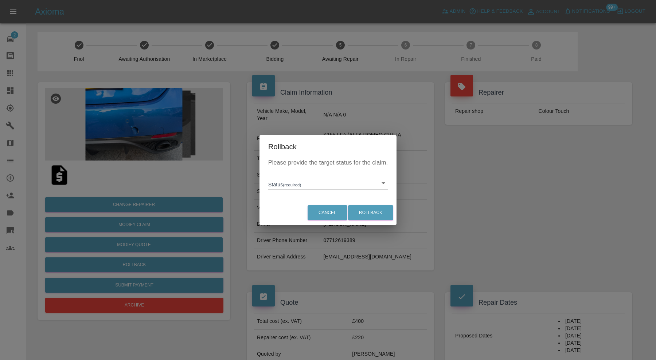
click at [344, 175] on div "Status (required) ​" at bounding box center [328, 180] width 120 height 19
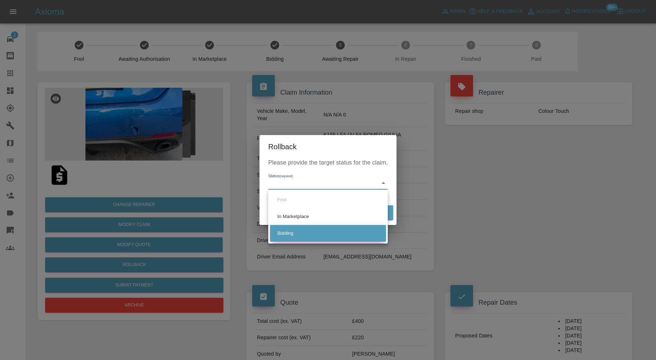
click at [300, 232] on li "Bidding" at bounding box center [328, 233] width 116 height 17
type input "bidding"
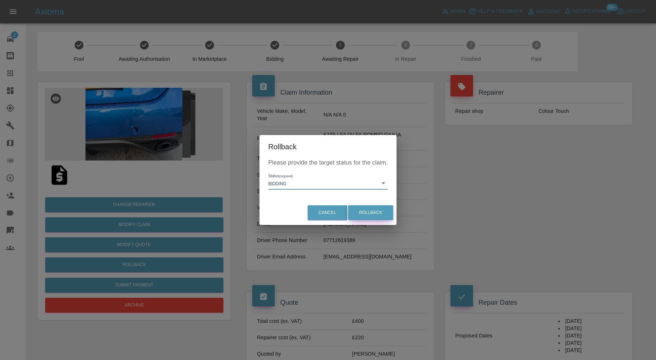
click at [367, 208] on button "Rollback" at bounding box center [370, 213] width 45 height 15
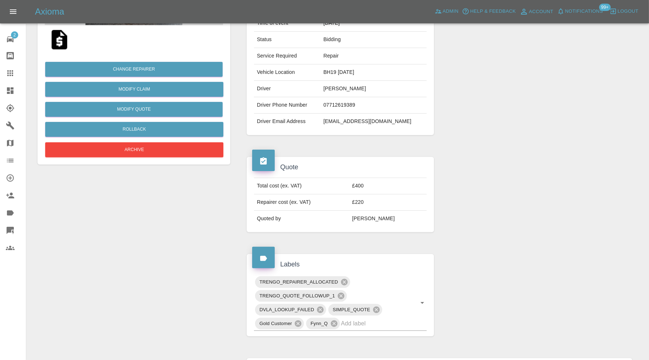
scroll to position [243, 0]
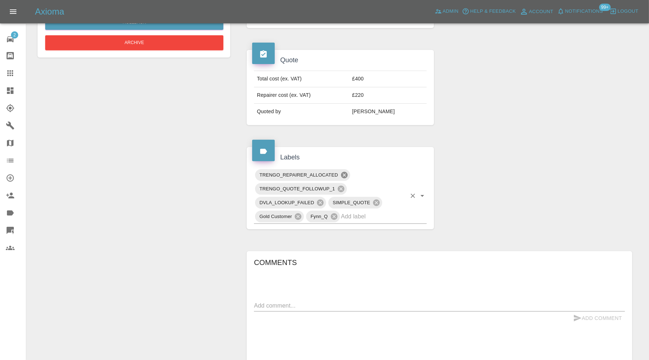
click at [346, 172] on icon at bounding box center [344, 175] width 7 height 7
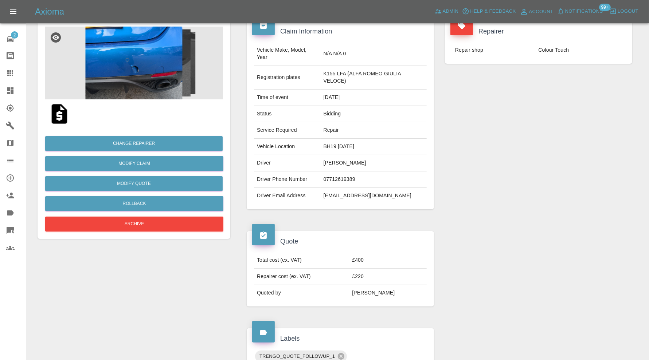
scroll to position [0, 0]
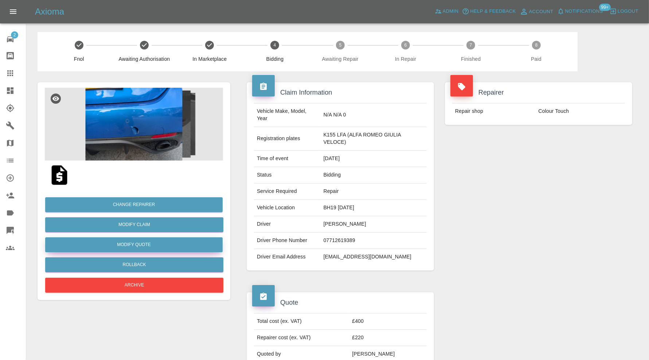
click at [185, 246] on button "Modify Quote" at bounding box center [133, 245] width 177 height 15
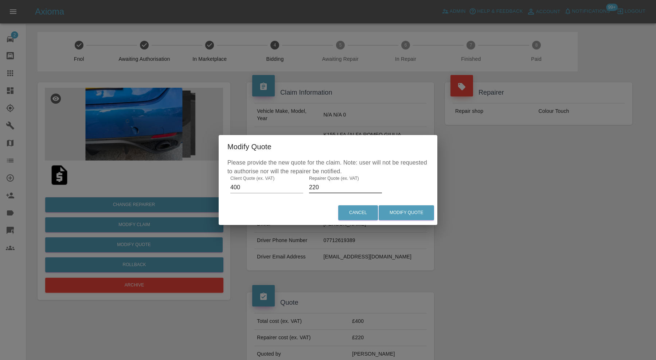
click at [333, 192] on input "220" at bounding box center [345, 188] width 73 height 12
type input "250"
click at [402, 209] on button "Modify Quote" at bounding box center [406, 213] width 55 height 15
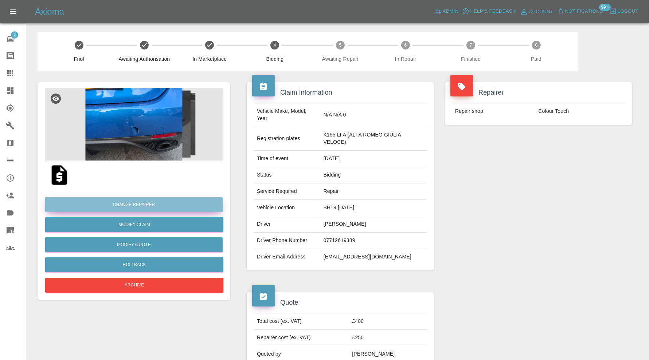
click at [155, 206] on button "Change Repairer" at bounding box center [133, 205] width 177 height 15
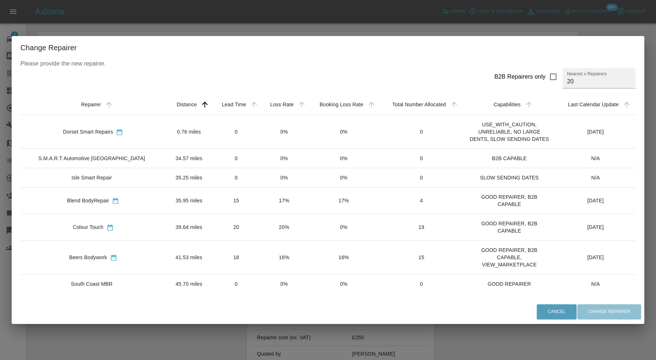
click at [179, 252] on td "41.53 miles" at bounding box center [189, 258] width 46 height 34
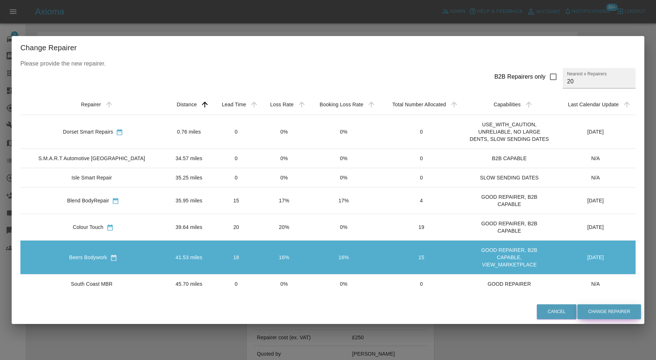
click at [583, 312] on button "Change Repairer" at bounding box center [609, 312] width 64 height 15
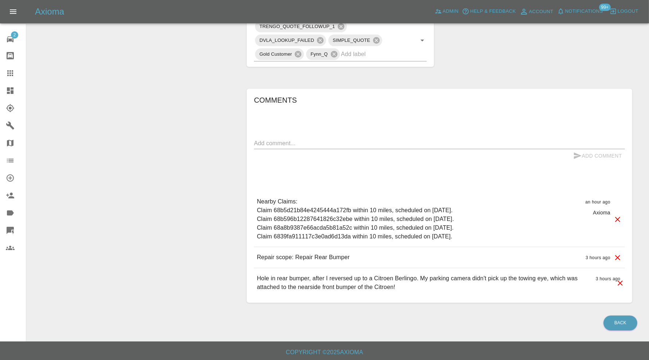
scroll to position [148, 0]
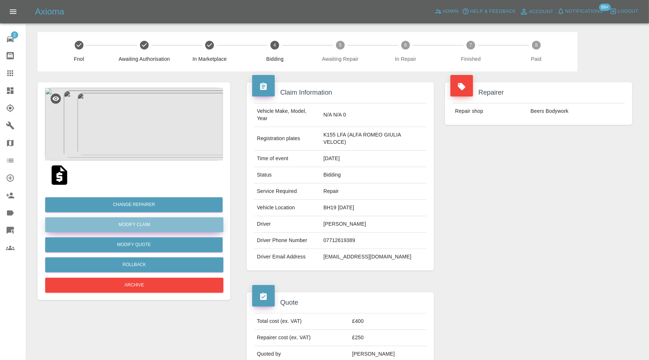
click at [176, 223] on link "Modify Claim" at bounding box center [134, 225] width 178 height 15
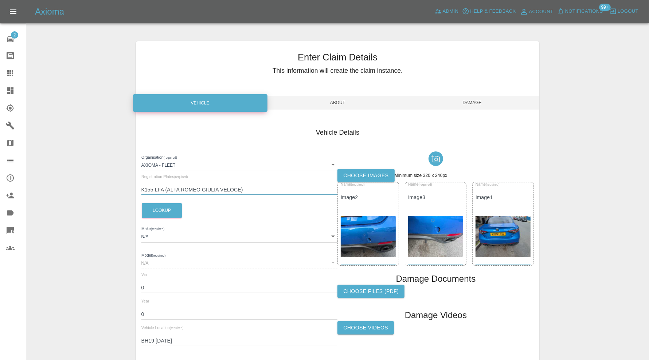
click at [252, 186] on input "K155 LFA (ALFA ROMEO GIULIA VELOCE)" at bounding box center [239, 190] width 196 height 11
drag, startPoint x: 252, startPoint y: 186, endPoint x: 169, endPoint y: 186, distance: 82.7
click at [169, 186] on input "K155 LFA (ALFA ROMEO GIULIA VELOCE)" at bounding box center [239, 190] width 196 height 11
type input "K155 LFA"
click at [160, 211] on button "Lookup" at bounding box center [162, 210] width 40 height 15
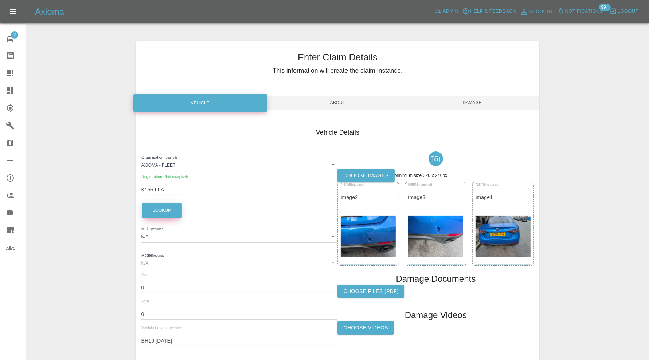
type input "ALFA ROMEO"
type input "GIULIA VELOCE"
type input "ZAREAEPN2R7686652"
type input "2024"
click at [471, 102] on span "Damage" at bounding box center [472, 103] width 134 height 14
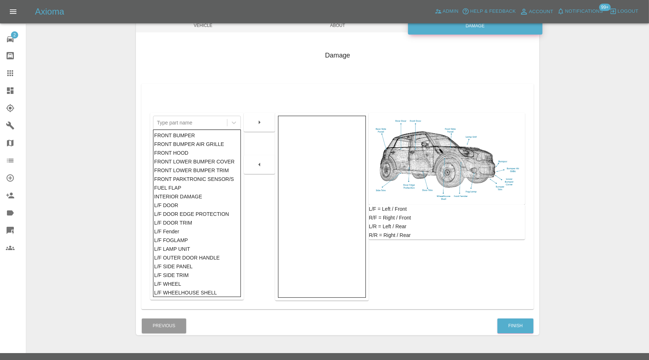
scroll to position [91, 0]
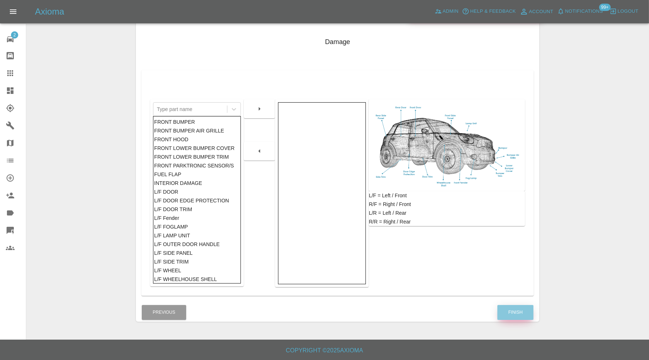
click at [528, 314] on button "Finish" at bounding box center [515, 312] width 36 height 15
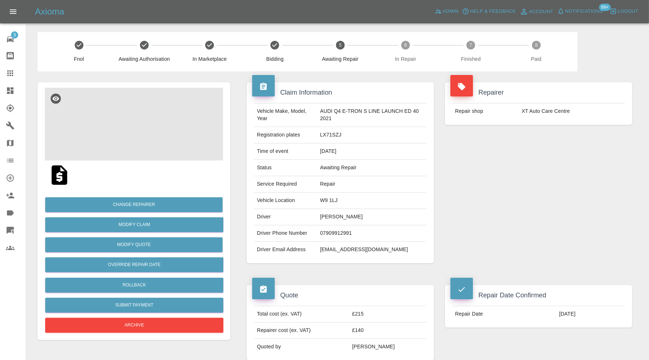
click at [140, 140] on img at bounding box center [134, 124] width 178 height 73
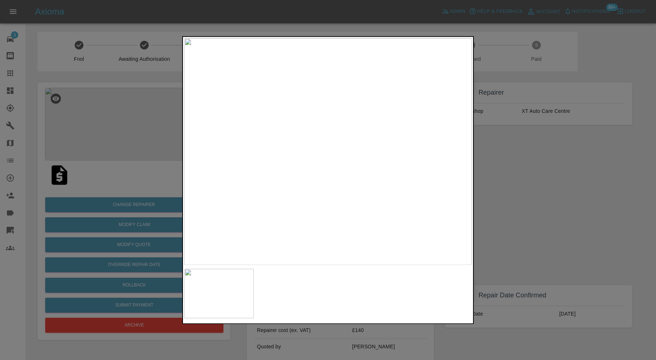
click at [530, 185] on div at bounding box center [328, 180] width 656 height 360
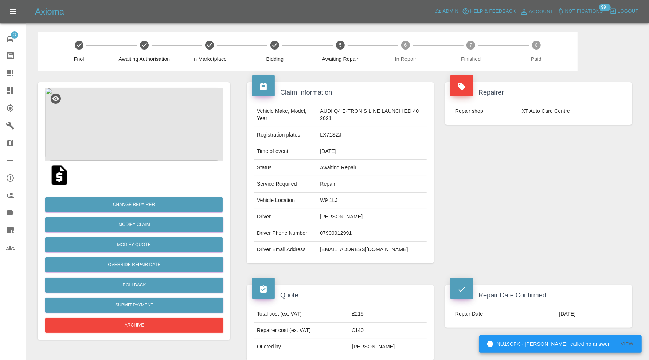
click at [145, 135] on img at bounding box center [134, 124] width 178 height 73
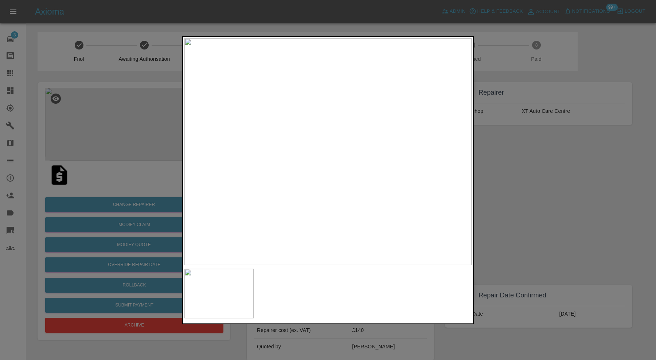
click at [554, 178] on div at bounding box center [328, 180] width 656 height 360
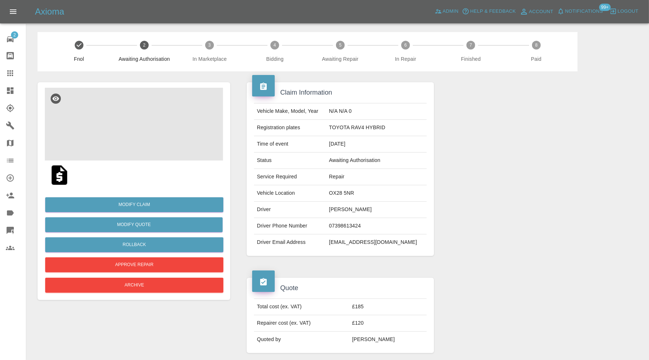
click at [139, 129] on img at bounding box center [134, 124] width 178 height 73
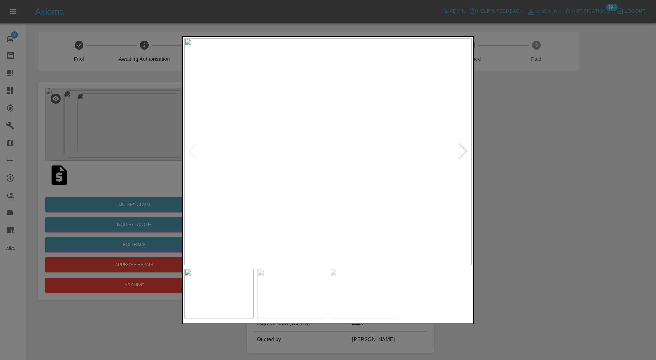
click at [376, 286] on img at bounding box center [364, 294] width 69 height 50
click at [556, 218] on div at bounding box center [328, 180] width 656 height 360
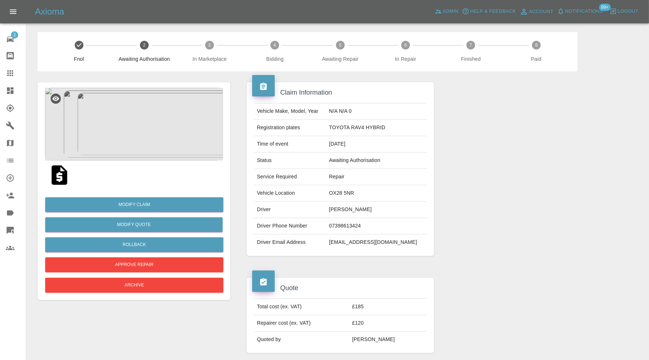
click at [130, 119] on img at bounding box center [134, 124] width 178 height 73
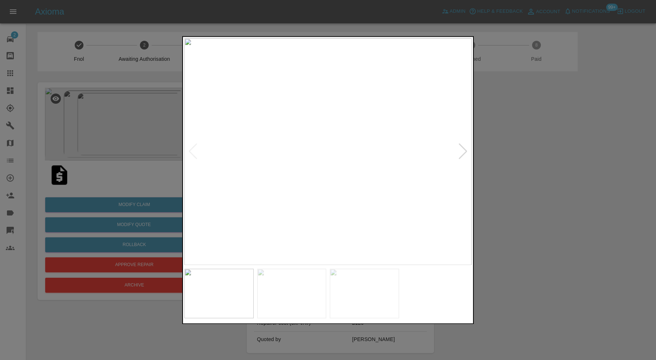
click at [540, 140] on div at bounding box center [328, 180] width 656 height 360
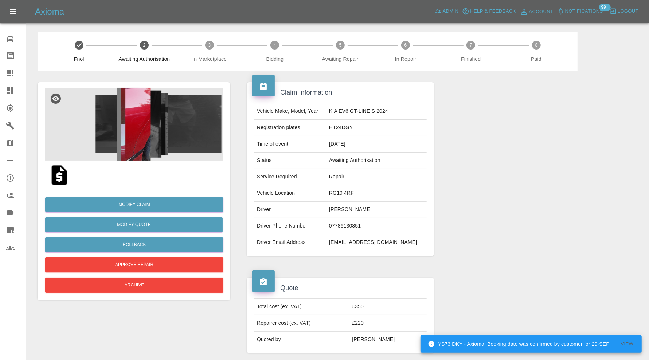
click at [133, 109] on img at bounding box center [134, 124] width 178 height 73
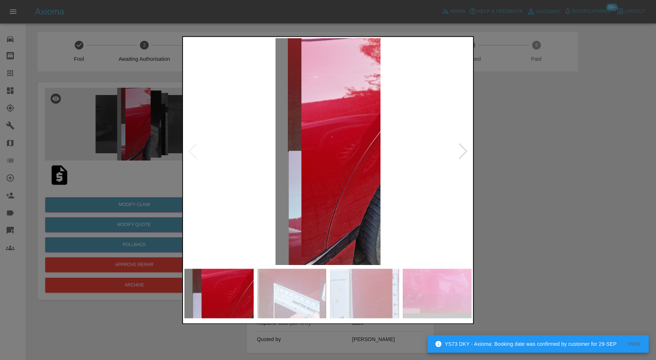
click at [464, 153] on div at bounding box center [463, 152] width 10 height 16
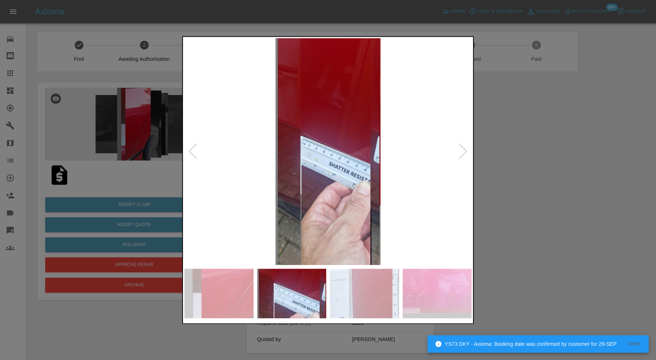
click at [464, 153] on div at bounding box center [463, 152] width 10 height 16
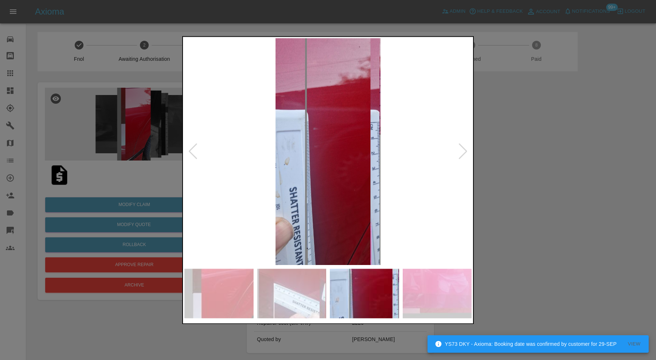
click at [464, 153] on div at bounding box center [463, 152] width 10 height 16
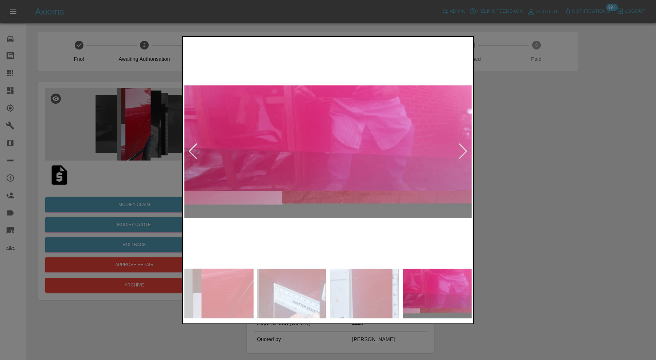
click at [464, 153] on div at bounding box center [463, 152] width 10 height 16
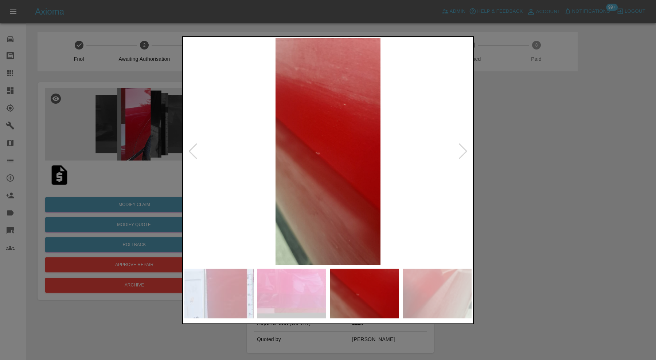
click at [464, 153] on div at bounding box center [463, 152] width 10 height 16
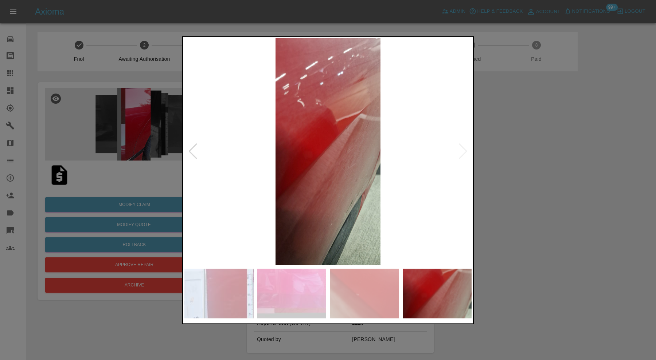
click at [464, 153] on img at bounding box center [327, 151] width 287 height 227
click at [505, 152] on div at bounding box center [328, 180] width 656 height 360
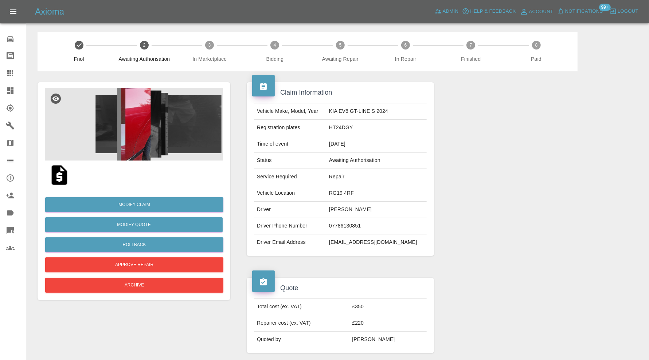
click at [136, 149] on img at bounding box center [134, 124] width 178 height 73
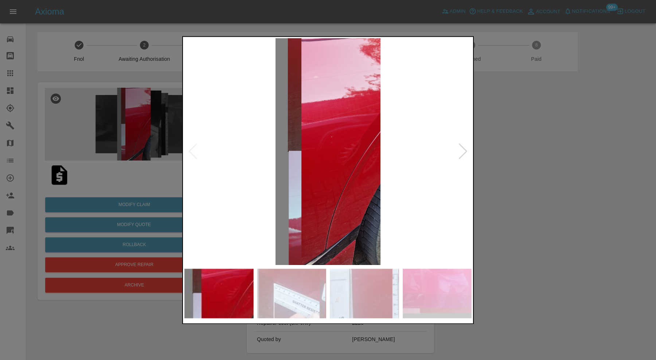
click at [460, 149] on div at bounding box center [463, 152] width 10 height 16
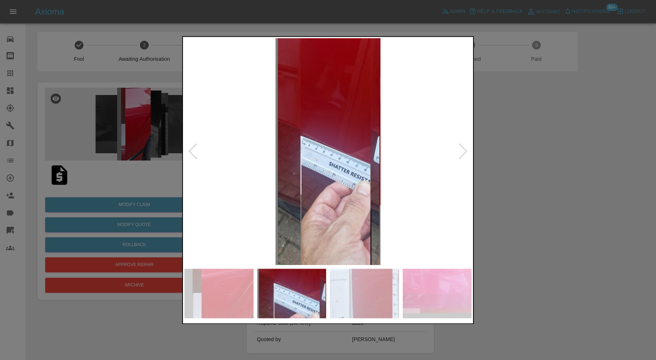
click at [460, 149] on div at bounding box center [463, 152] width 10 height 16
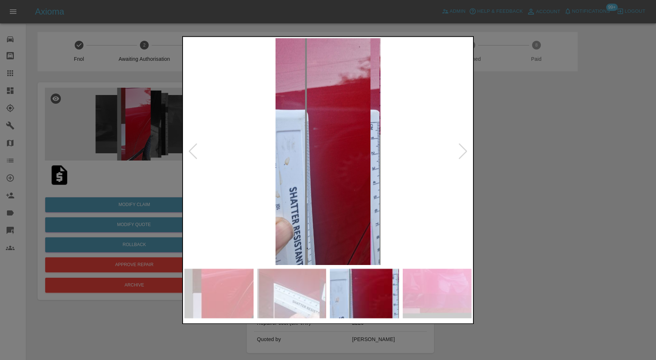
click at [460, 149] on div at bounding box center [463, 152] width 10 height 16
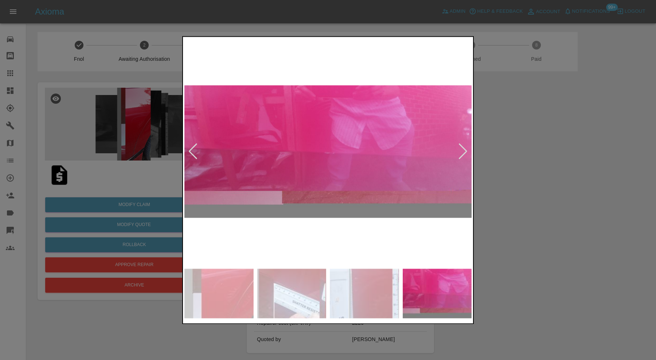
click at [460, 149] on div at bounding box center [463, 152] width 10 height 16
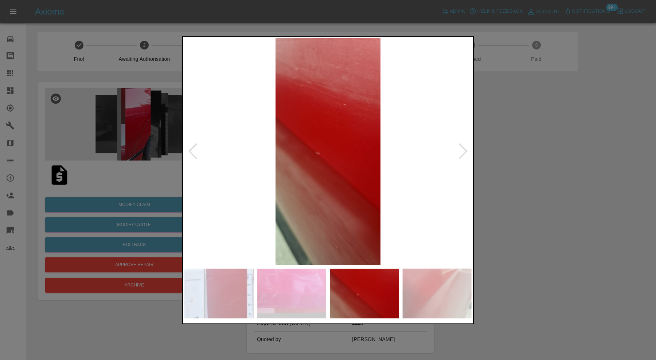
click at [460, 149] on div at bounding box center [463, 152] width 10 height 16
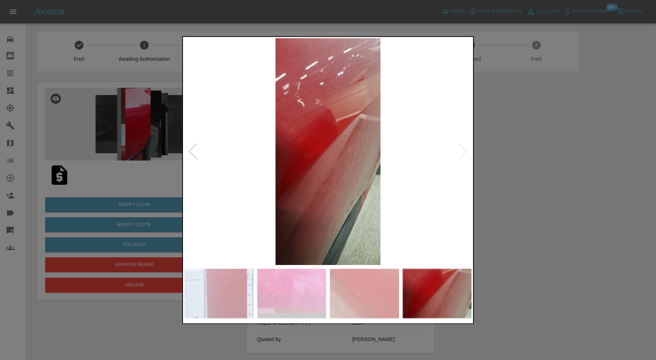
click at [460, 149] on img at bounding box center [327, 151] width 287 height 227
click at [488, 142] on div at bounding box center [328, 180] width 656 height 360
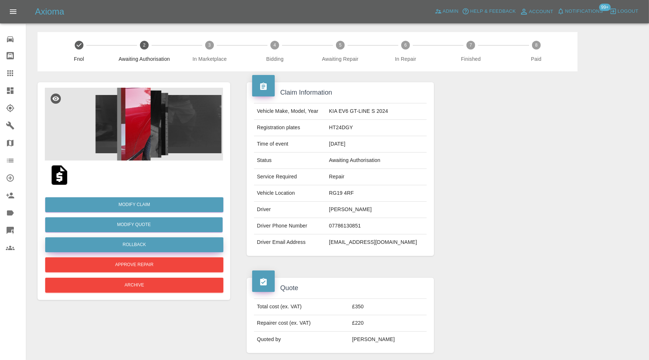
click at [168, 242] on button "Rollback" at bounding box center [134, 245] width 178 height 15
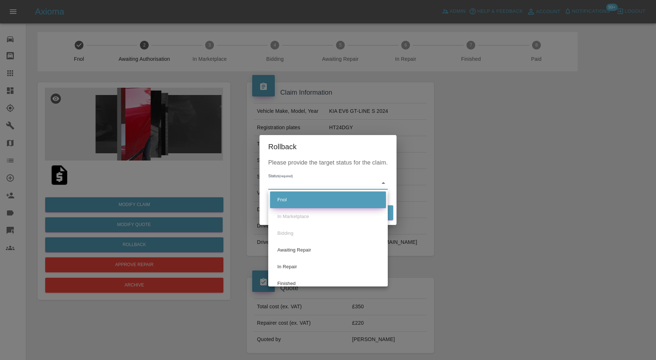
click at [310, 200] on li "Fnol" at bounding box center [328, 200] width 116 height 17
type input "fnol"
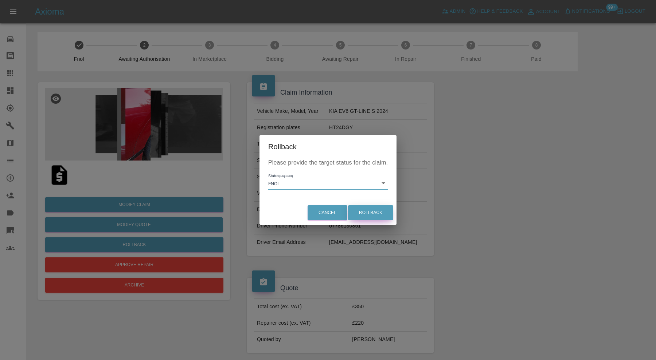
click at [355, 214] on button "Rollback" at bounding box center [370, 213] width 45 height 15
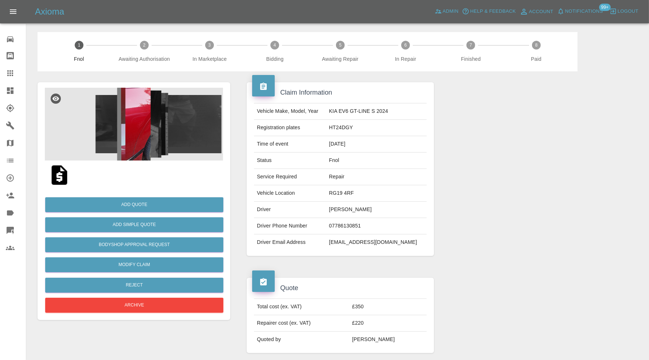
click at [150, 140] on img at bounding box center [134, 124] width 178 height 73
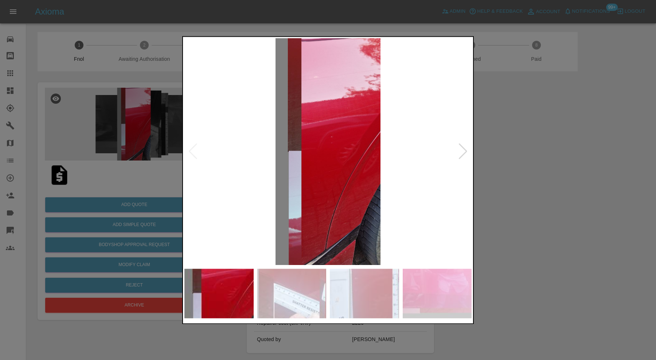
click at [301, 277] on img at bounding box center [291, 294] width 69 height 50
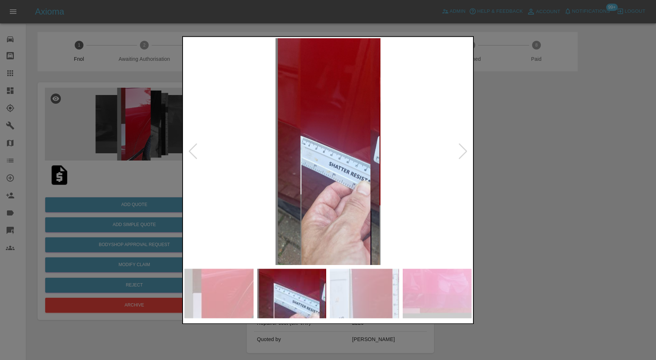
click at [370, 281] on img at bounding box center [364, 294] width 69 height 50
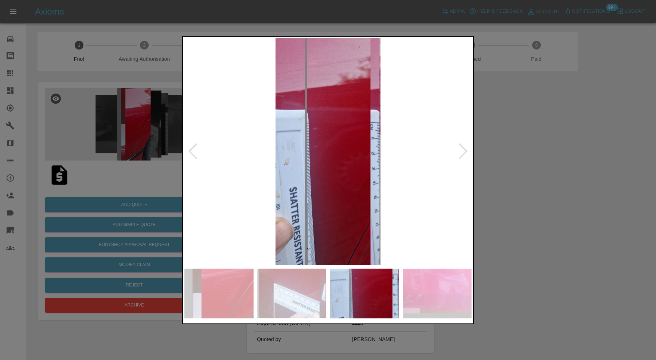
click at [418, 278] on img at bounding box center [437, 294] width 69 height 50
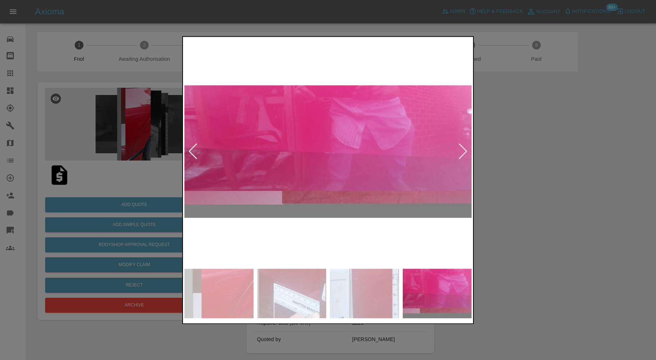
click at [464, 149] on div at bounding box center [463, 152] width 10 height 16
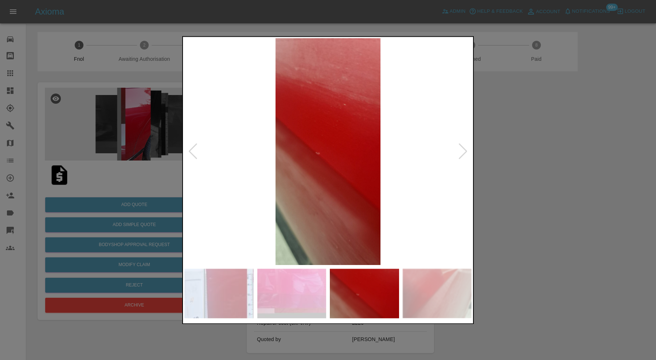
click at [464, 149] on div at bounding box center [463, 152] width 10 height 16
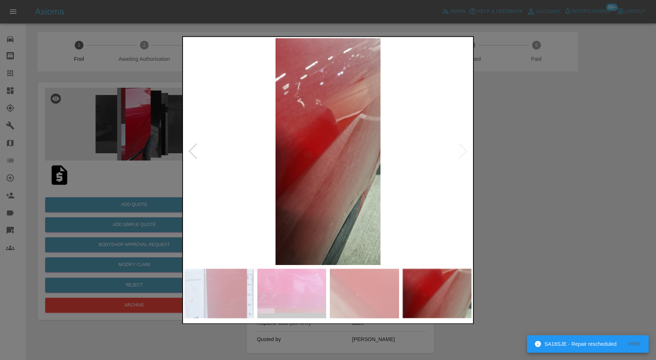
click at [464, 149] on img at bounding box center [327, 151] width 287 height 227
click at [543, 175] on div at bounding box center [328, 180] width 656 height 360
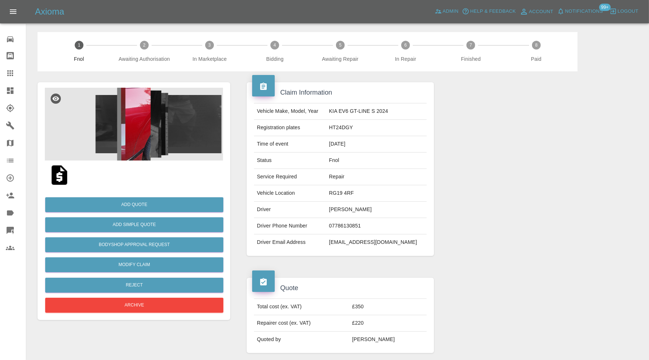
click at [146, 130] on img at bounding box center [134, 124] width 178 height 73
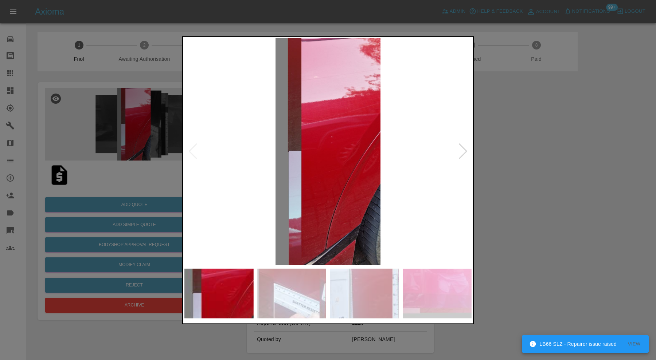
click at [493, 134] on div at bounding box center [328, 180] width 656 height 360
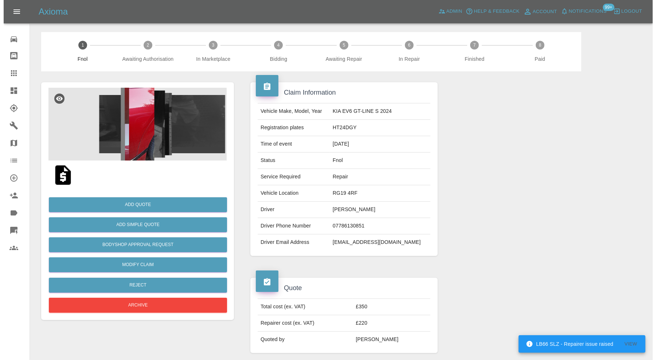
scroll to position [442, 0]
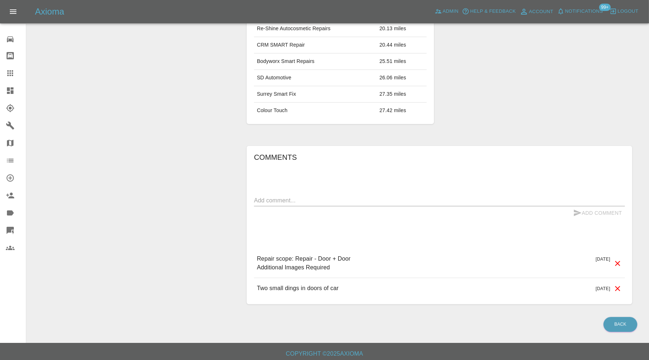
click at [619, 259] on icon at bounding box center [617, 263] width 9 height 9
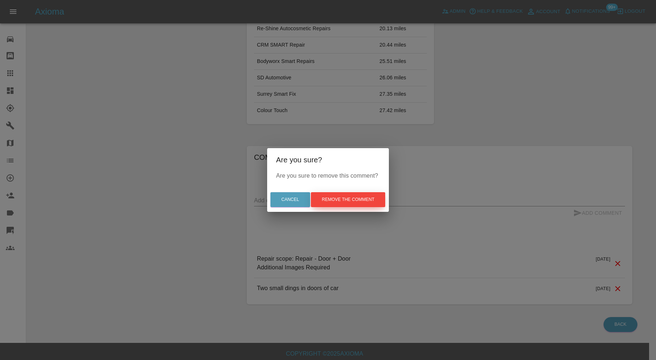
click at [346, 197] on button "Remove the comment" at bounding box center [348, 199] width 74 height 15
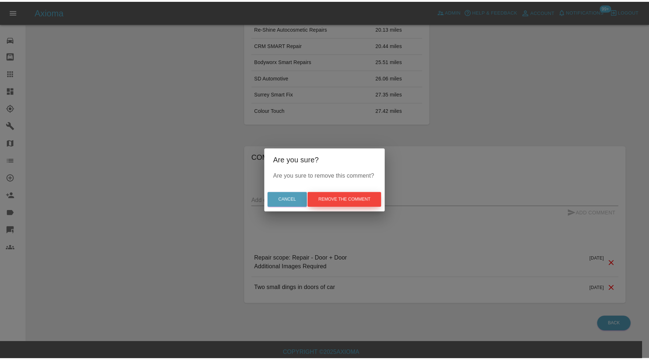
scroll to position [412, 0]
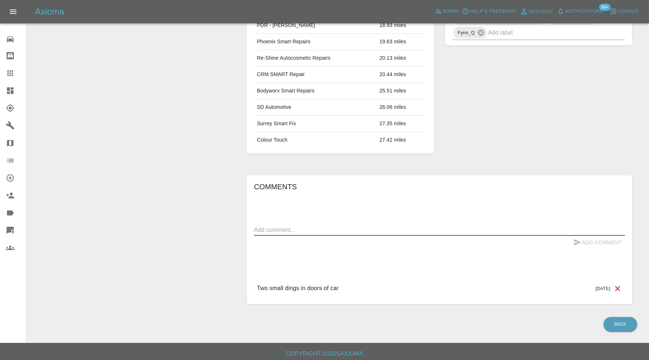
click at [323, 227] on textarea at bounding box center [439, 230] width 371 height 8
type textarea "images added. checking scope first"
click at [605, 239] on button "Add Comment" at bounding box center [597, 242] width 55 height 13
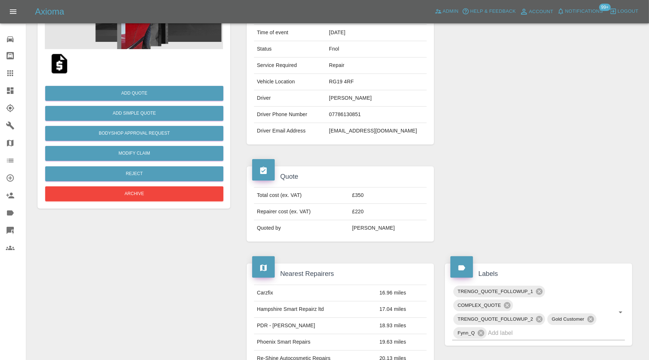
scroll to position [0, 0]
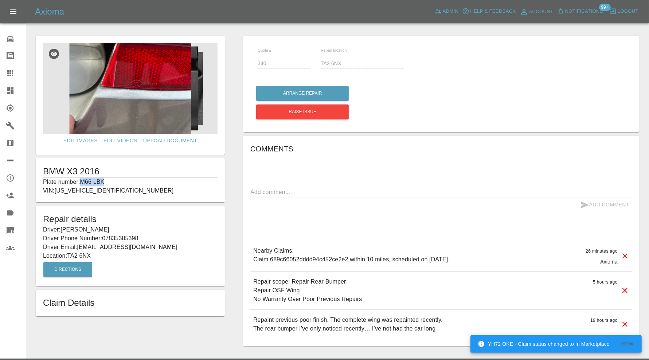
drag, startPoint x: 115, startPoint y: 181, endPoint x: 83, endPoint y: 184, distance: 32.2
click at [83, 184] on p "Plate number: M66 LBK" at bounding box center [130, 182] width 175 height 9
copy p "M66 LBK"
click at [15, 75] on div at bounding box center [16, 73] width 20 height 9
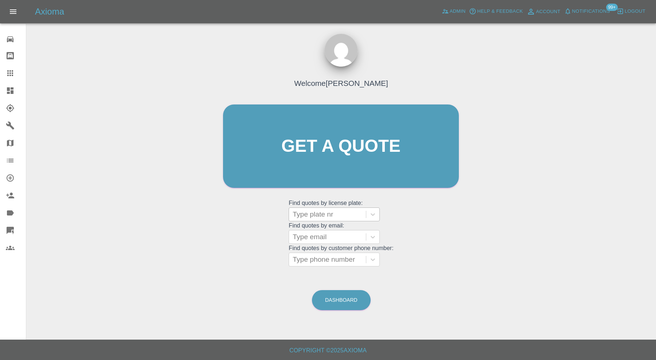
click at [313, 210] on div at bounding box center [328, 215] width 70 height 10
paste input "M66 LBK"
type input "M66 LBK"
click at [362, 234] on div "M66 LBK, Bidding" at bounding box center [334, 233] width 91 height 15
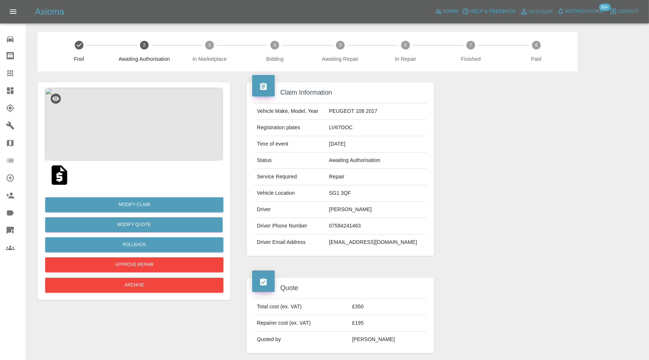
click at [62, 175] on img at bounding box center [59, 175] width 23 height 23
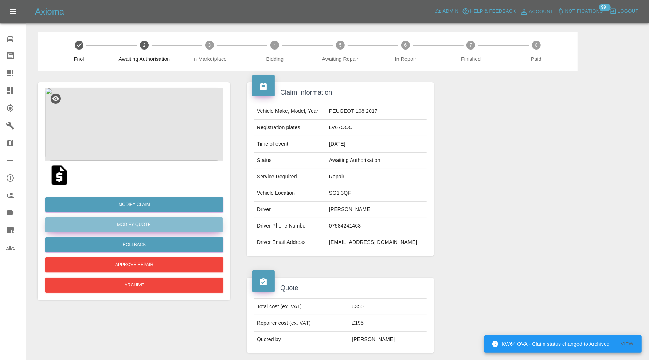
click at [144, 224] on button "Modify Quote" at bounding box center [133, 225] width 177 height 15
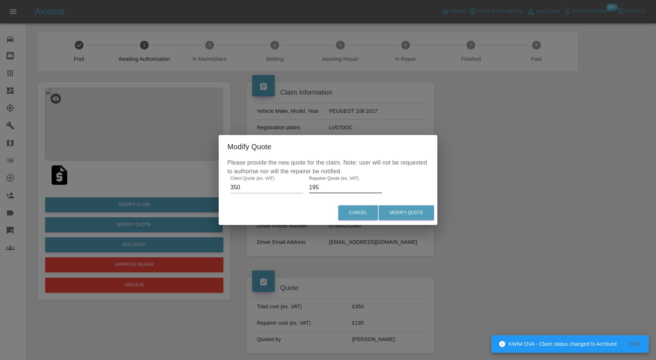
drag, startPoint x: 339, startPoint y: 184, endPoint x: 298, endPoint y: 193, distance: 41.2
click at [298, 193] on div "Please provide the new quote for the claim. Note: user will not be requested to…" at bounding box center [328, 180] width 219 height 42
type input "220"
click at [419, 210] on button "Modify Quote" at bounding box center [406, 213] width 55 height 15
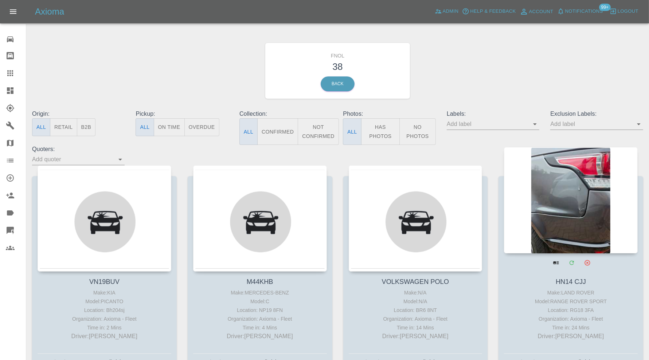
click at [560, 183] on div at bounding box center [571, 200] width 134 height 106
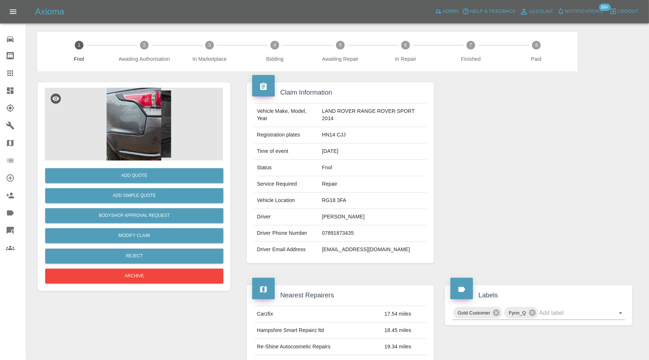
click at [138, 124] on img at bounding box center [134, 124] width 178 height 73
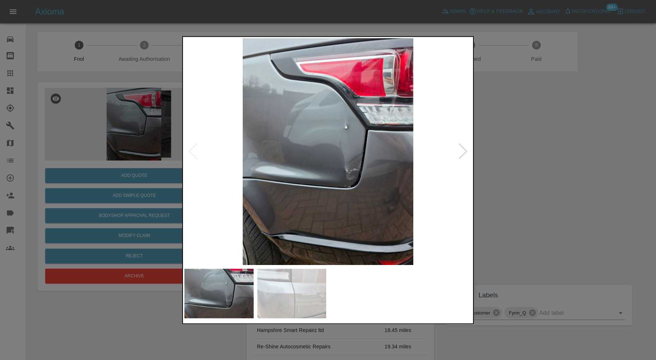
click at [496, 152] on div at bounding box center [328, 180] width 656 height 360
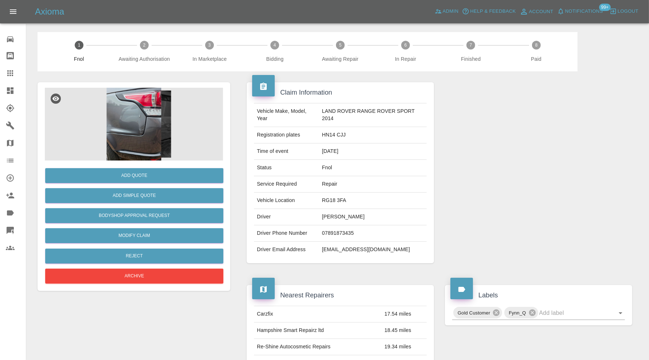
click at [138, 139] on img at bounding box center [134, 124] width 178 height 73
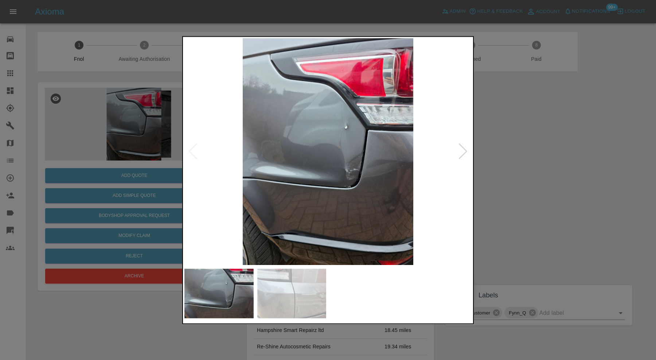
click at [500, 144] on div at bounding box center [328, 180] width 656 height 360
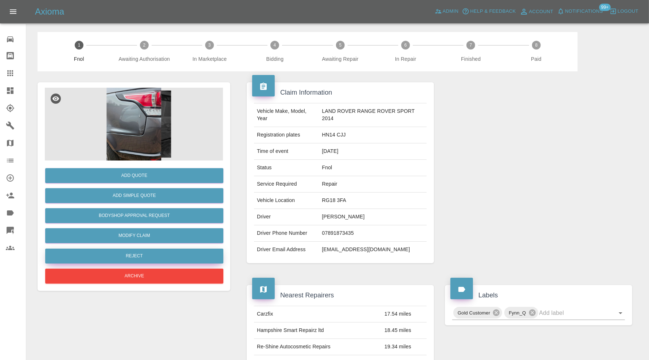
click at [152, 254] on button "Reject" at bounding box center [134, 256] width 178 height 15
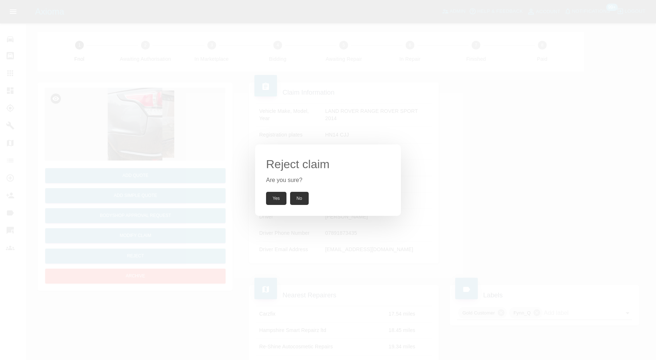
click at [279, 202] on button "Yes" at bounding box center [276, 198] width 20 height 13
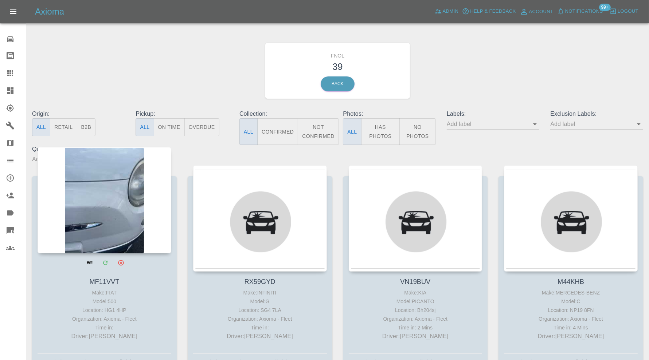
click at [117, 206] on div at bounding box center [105, 200] width 134 height 106
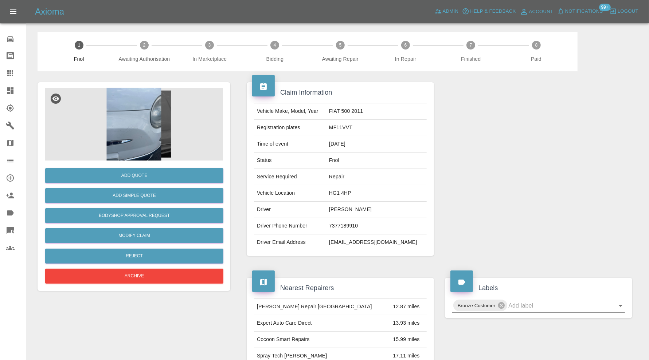
click at [141, 141] on img at bounding box center [134, 124] width 178 height 73
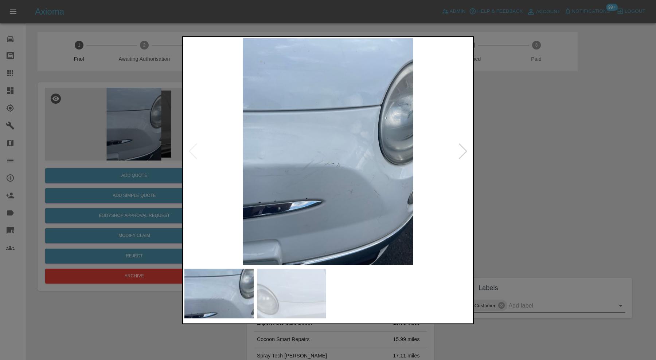
click at [290, 280] on img at bounding box center [291, 294] width 69 height 50
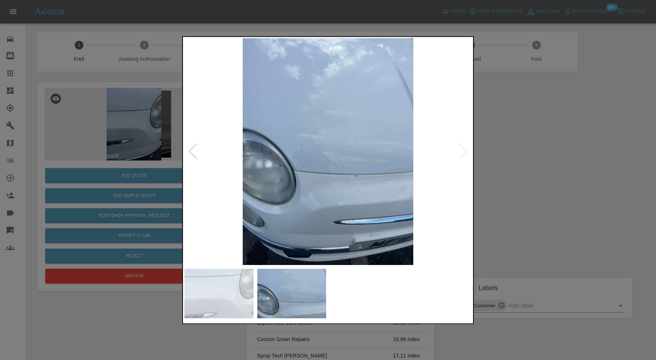
click at [503, 165] on div at bounding box center [328, 180] width 656 height 360
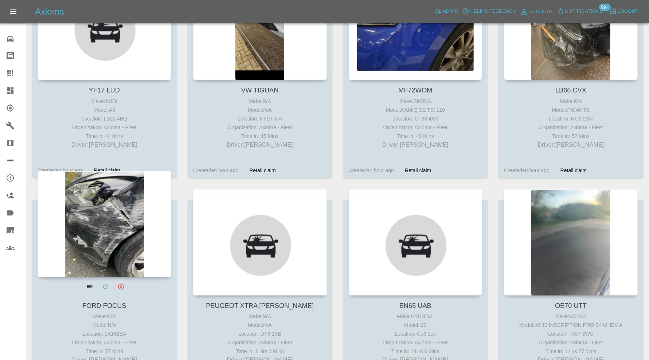
scroll to position [850, 0]
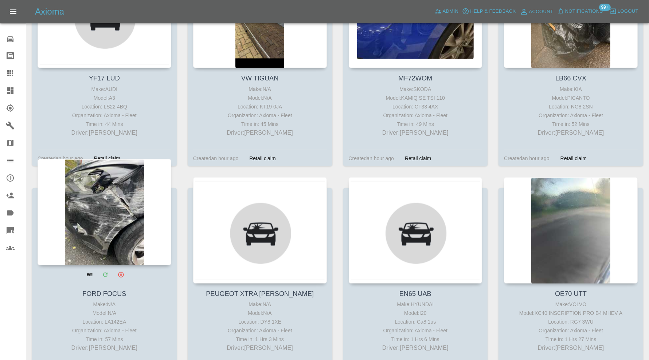
click at [114, 195] on div at bounding box center [105, 212] width 134 height 106
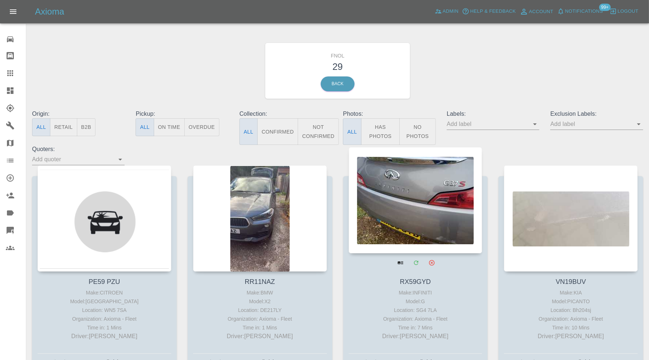
click at [408, 211] on div at bounding box center [416, 200] width 134 height 106
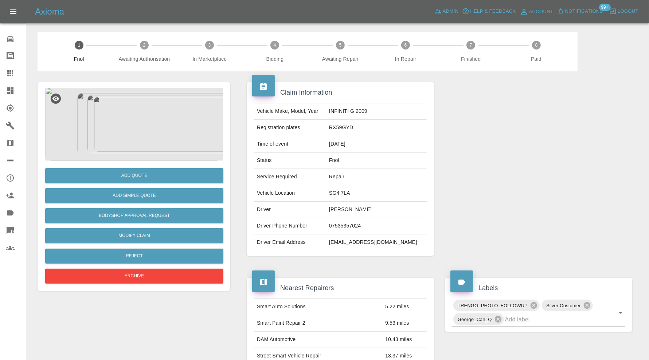
click at [150, 124] on img at bounding box center [134, 124] width 178 height 73
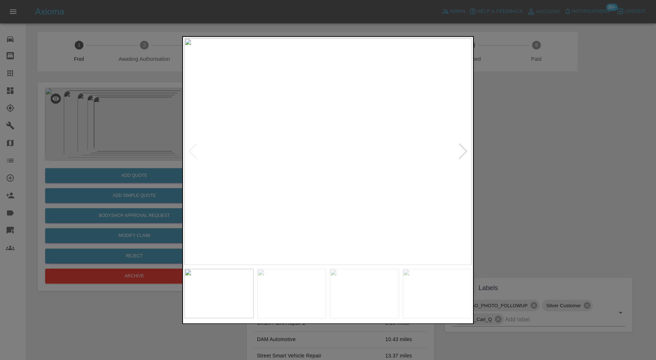
click at [462, 152] on div at bounding box center [463, 152] width 10 height 16
click at [462, 146] on div at bounding box center [463, 152] width 10 height 16
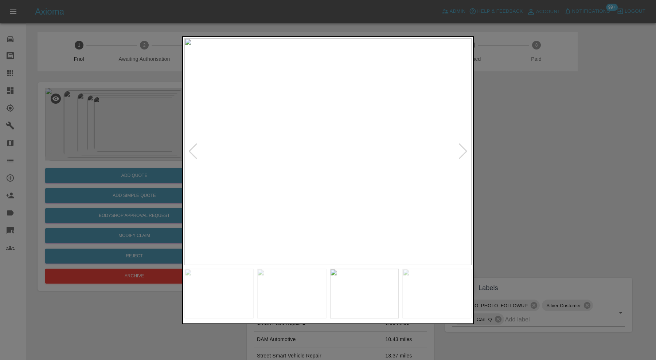
click at [462, 146] on div at bounding box center [463, 152] width 10 height 16
click at [462, 146] on img at bounding box center [327, 151] width 287 height 227
click at [496, 149] on div at bounding box center [328, 180] width 656 height 360
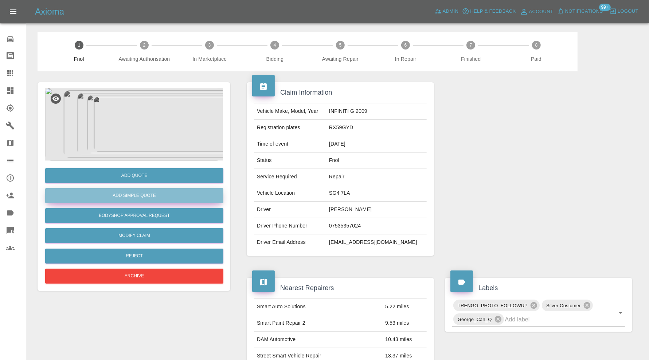
click at [149, 197] on button "Add Simple Quote" at bounding box center [134, 195] width 178 height 15
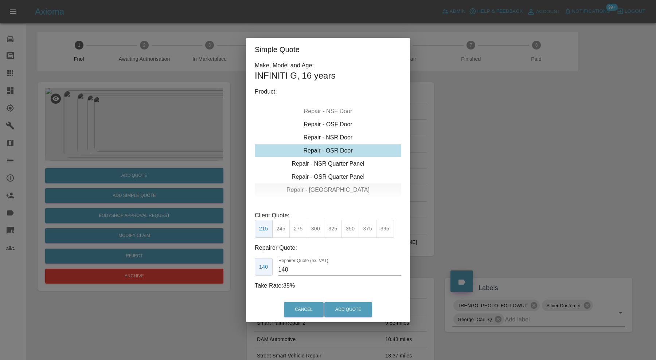
click at [312, 186] on div "Repair - Tailgate" at bounding box center [328, 190] width 146 height 13
click at [351, 231] on button "350" at bounding box center [350, 229] width 18 height 18
type input "230"
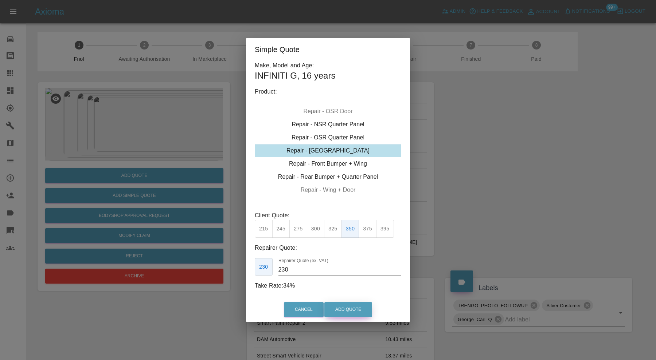
click at [346, 307] on button "Add Quote" at bounding box center [348, 309] width 48 height 15
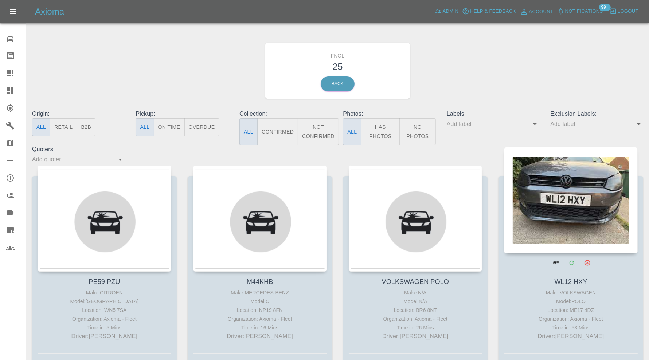
click at [563, 183] on div at bounding box center [571, 200] width 134 height 106
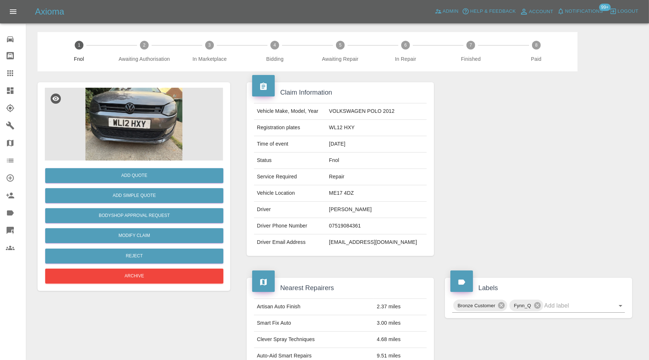
click at [117, 131] on img at bounding box center [134, 124] width 178 height 73
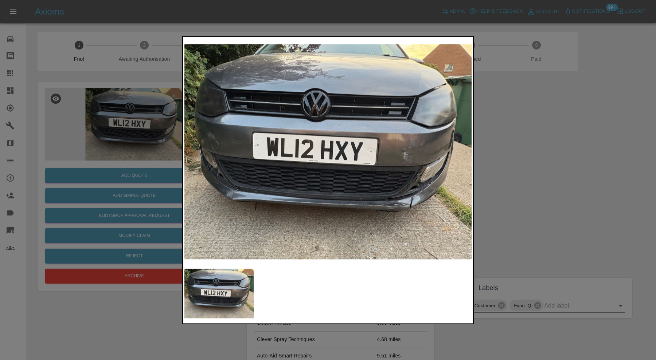
click at [462, 146] on img at bounding box center [327, 151] width 287 height 227
click at [437, 226] on img at bounding box center [327, 151] width 287 height 227
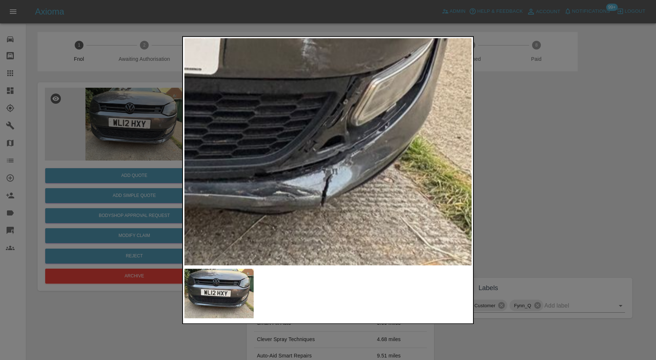
click at [344, 219] on img at bounding box center [75, 34] width 861 height 681
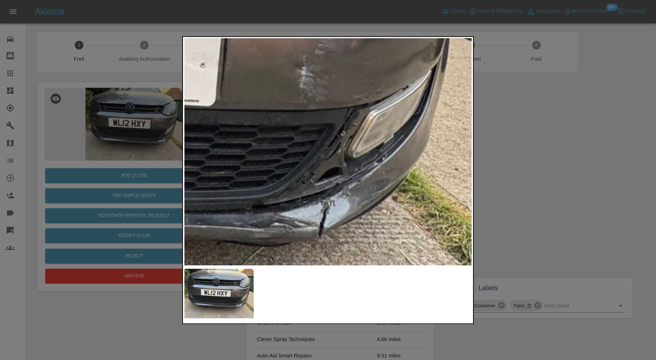
click at [363, 122] on img at bounding box center [73, 66] width 861 height 681
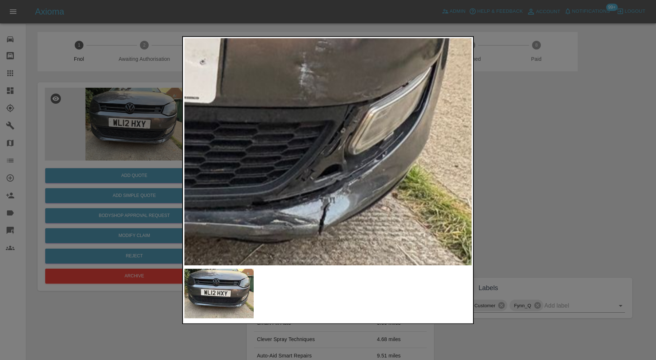
click at [530, 135] on div at bounding box center [328, 180] width 656 height 360
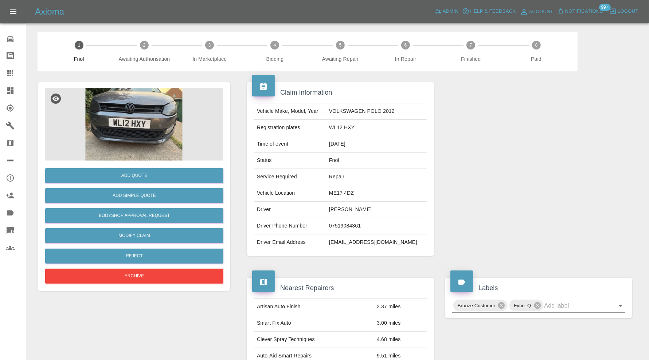
click at [159, 132] on img at bounding box center [134, 124] width 178 height 73
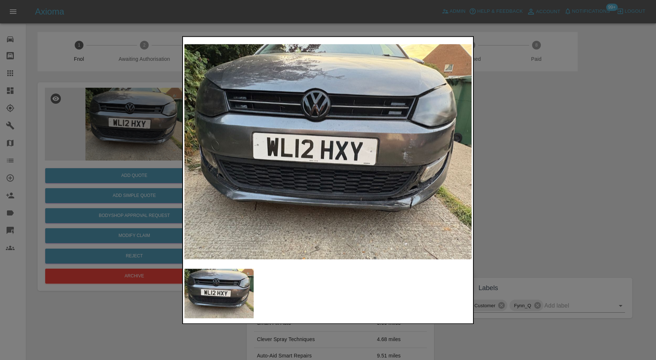
click at [518, 168] on div at bounding box center [328, 180] width 656 height 360
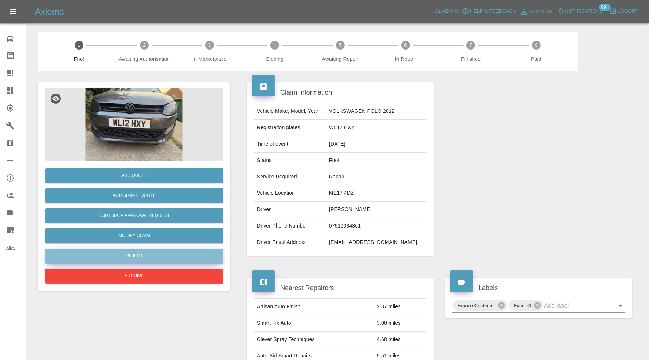
click at [172, 252] on button "Reject" at bounding box center [134, 256] width 178 height 15
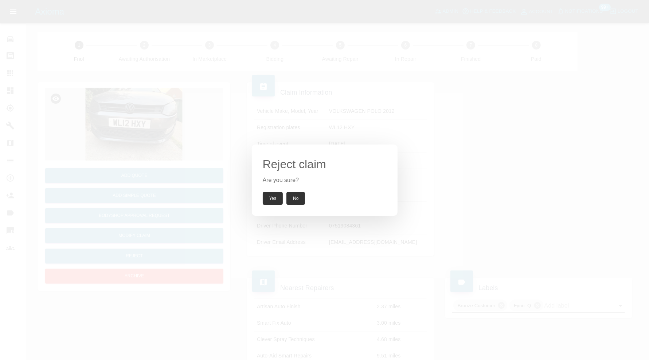
click at [275, 193] on button "Yes" at bounding box center [273, 198] width 20 height 13
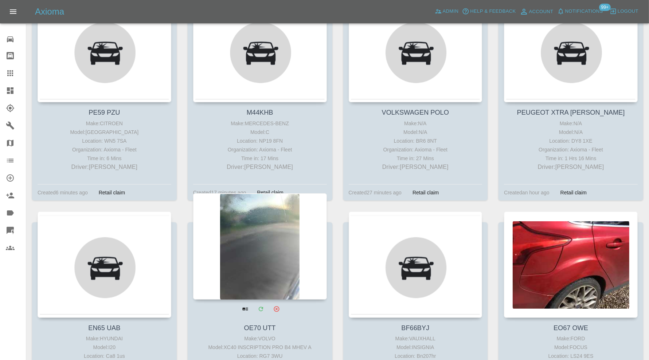
scroll to position [425, 0]
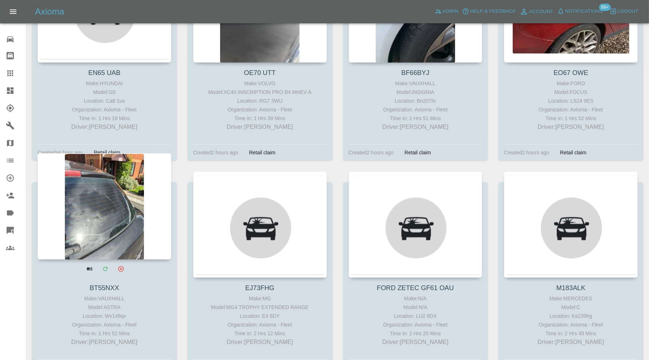
click at [101, 231] on div at bounding box center [105, 206] width 134 height 106
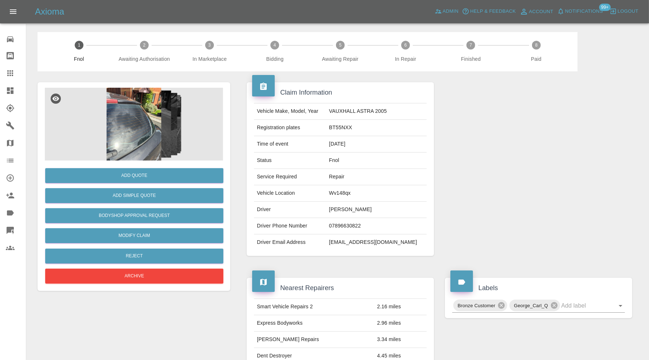
click at [142, 129] on img at bounding box center [134, 124] width 178 height 73
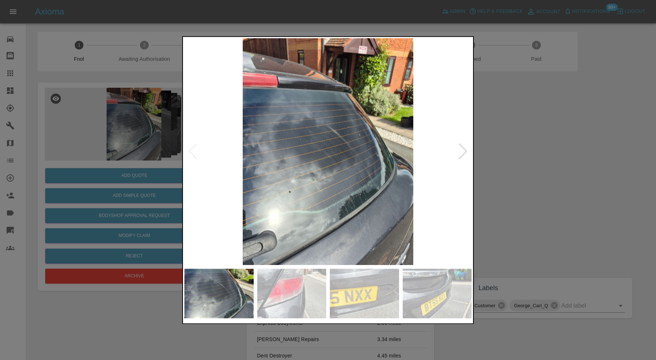
click at [302, 289] on img at bounding box center [291, 294] width 69 height 50
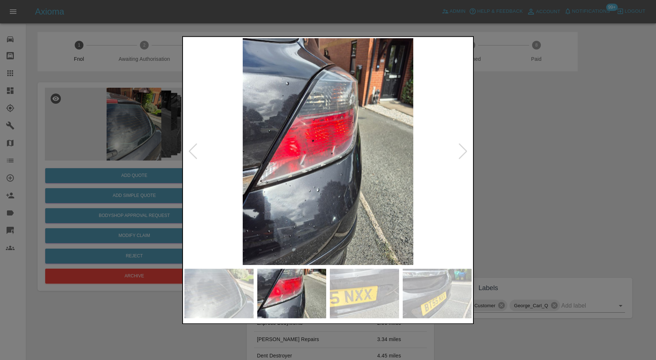
click at [331, 286] on img at bounding box center [364, 294] width 69 height 50
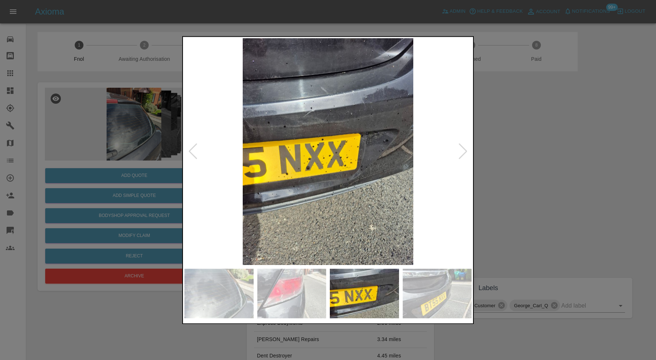
click at [414, 288] on img at bounding box center [437, 294] width 69 height 50
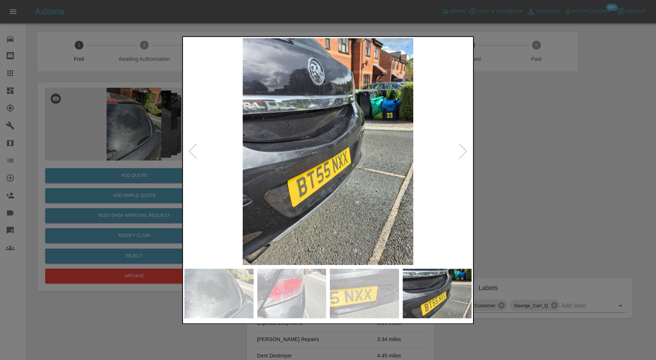
click at [459, 148] on div at bounding box center [463, 152] width 10 height 16
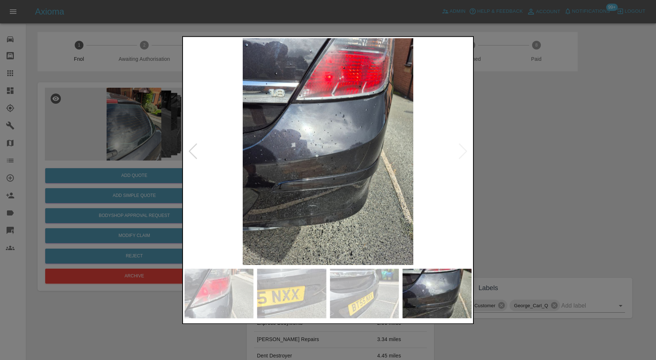
click at [459, 148] on img at bounding box center [327, 151] width 287 height 227
click at [503, 145] on div at bounding box center [328, 180] width 656 height 360
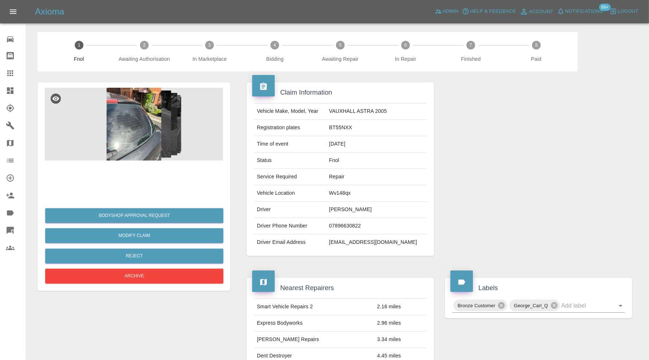
click at [157, 150] on img at bounding box center [134, 124] width 178 height 73
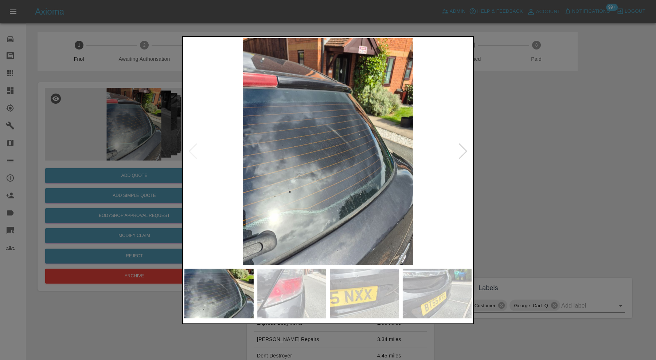
click at [464, 151] on div at bounding box center [463, 152] width 10 height 16
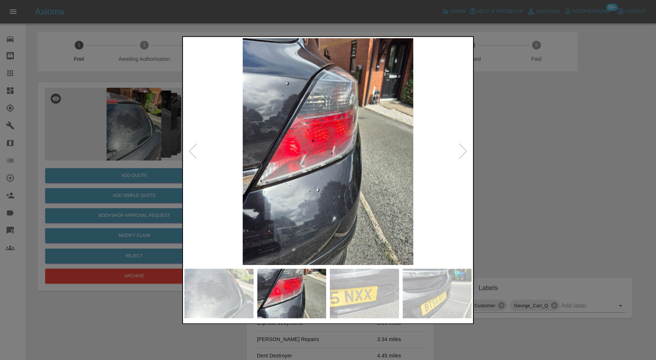
click at [464, 150] on div at bounding box center [463, 152] width 10 height 16
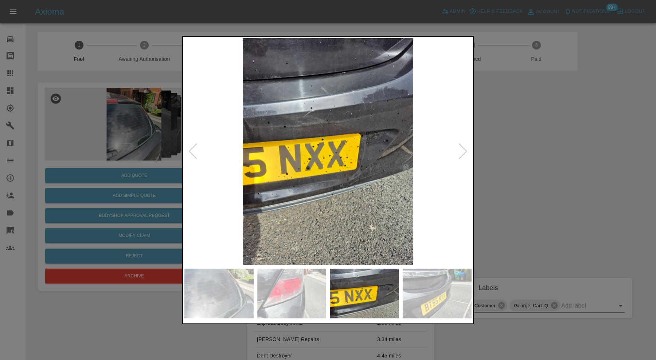
click at [464, 150] on div at bounding box center [463, 152] width 10 height 16
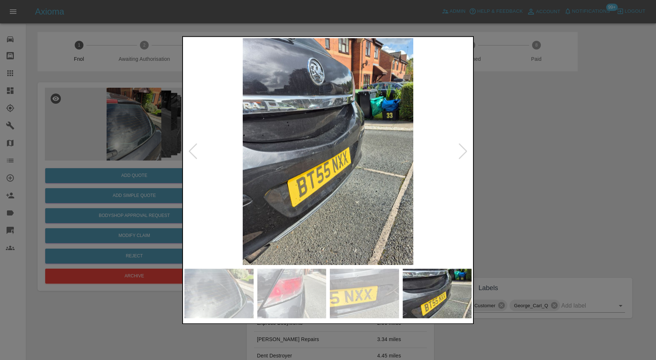
click at [464, 150] on div at bounding box center [463, 152] width 10 height 16
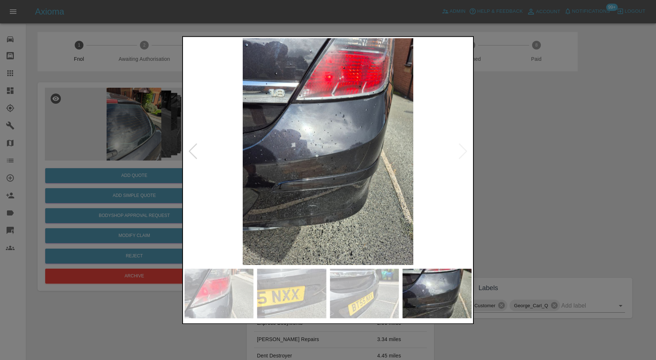
click at [464, 150] on img at bounding box center [327, 151] width 287 height 227
click at [500, 174] on div at bounding box center [328, 180] width 656 height 360
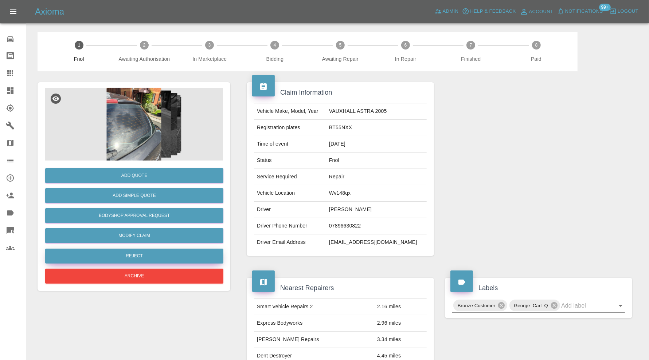
click at [187, 253] on button "Reject" at bounding box center [134, 256] width 178 height 15
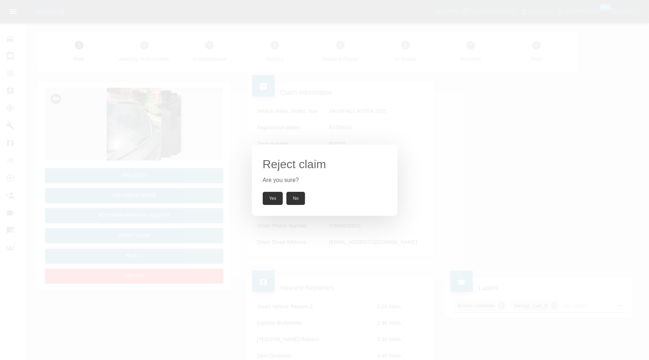
click at [273, 199] on button "Yes" at bounding box center [273, 198] width 20 height 13
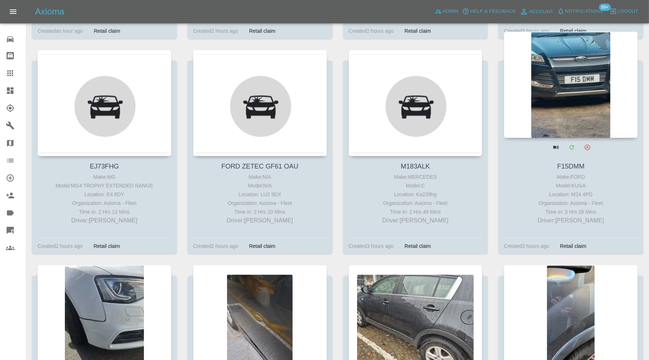
scroll to position [486, 0]
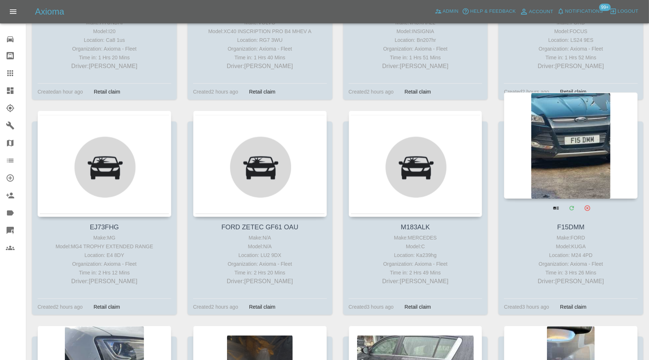
click at [568, 160] on div at bounding box center [571, 146] width 134 height 106
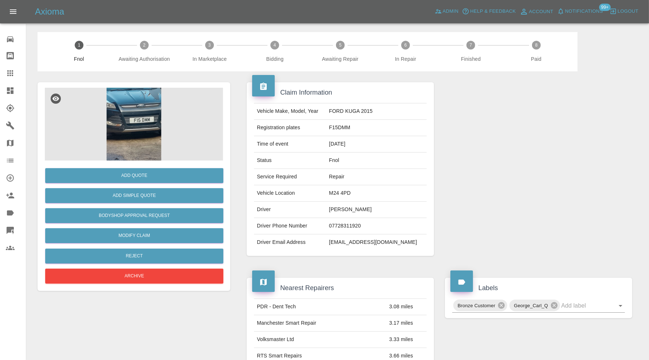
click at [143, 126] on img at bounding box center [134, 124] width 178 height 73
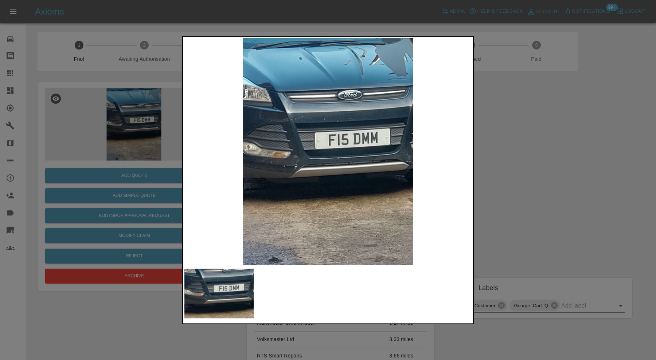
click at [521, 168] on div at bounding box center [328, 180] width 656 height 360
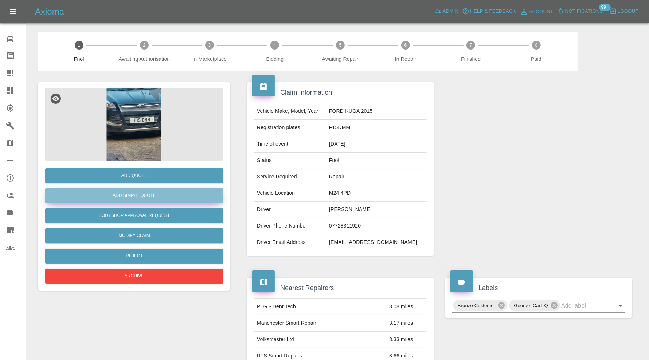
click at [148, 196] on button "Add Simple Quote" at bounding box center [134, 195] width 178 height 15
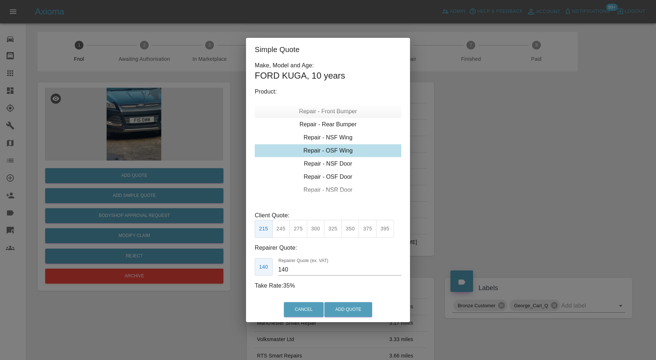
click at [334, 108] on div "Repair - Front Bumper" at bounding box center [328, 111] width 146 height 13
click at [314, 228] on button "375" at bounding box center [316, 229] width 18 height 18
click at [301, 268] on input "220" at bounding box center [339, 270] width 123 height 12
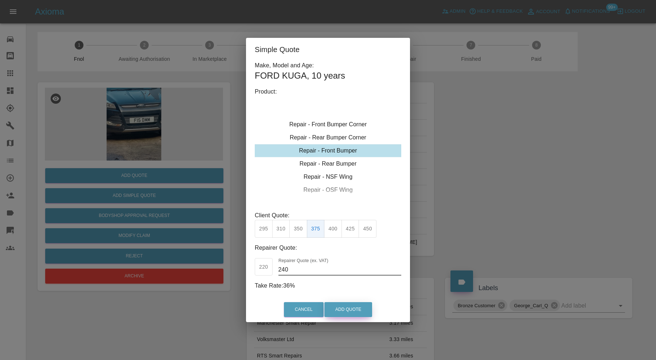
type input "240"
click at [349, 313] on button "Add Quote" at bounding box center [348, 309] width 48 height 15
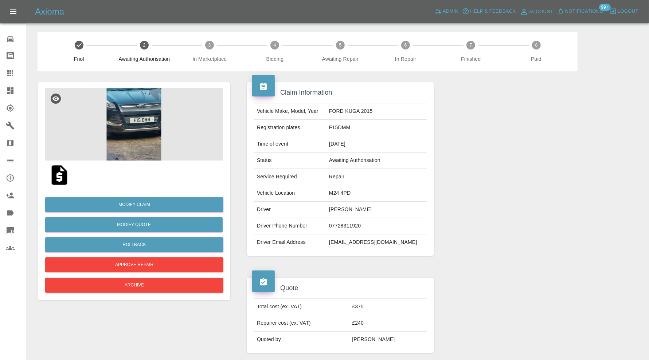
click at [9, 93] on icon at bounding box center [10, 90] width 7 height 7
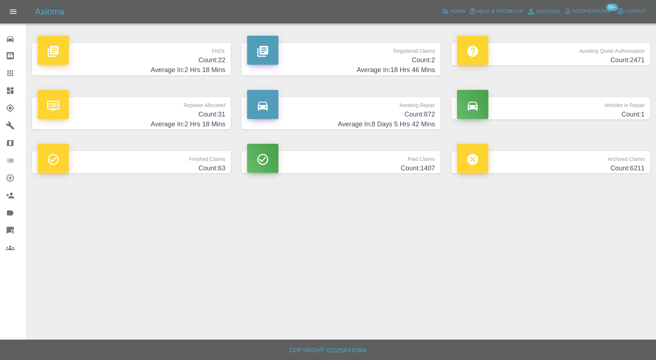
click at [146, 50] on p "FNOL" at bounding box center [132, 49] width 188 height 12
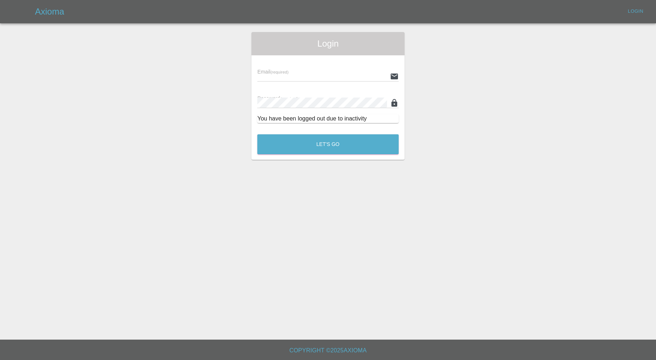
type input "carl.ainsworth@axioma.co.uk"
click at [290, 131] on div "Let's Go" at bounding box center [328, 142] width 142 height 27
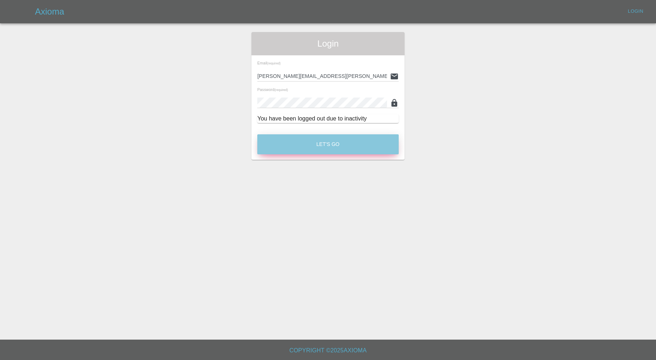
click at [293, 136] on button "Let's Go" at bounding box center [327, 144] width 141 height 20
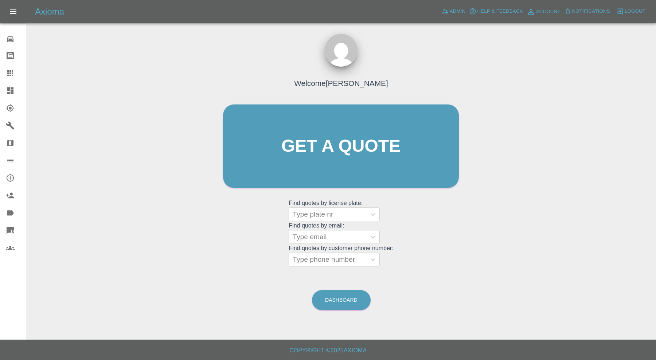
click at [8, 89] on icon at bounding box center [10, 90] width 7 height 7
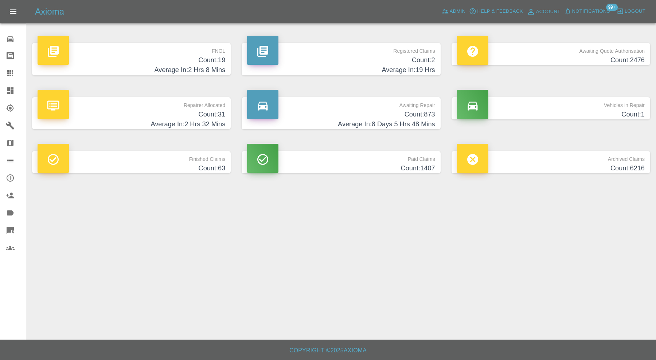
click at [13, 83] on link "Dashboard" at bounding box center [13, 90] width 26 height 17
click at [149, 52] on p "FNOL" at bounding box center [132, 49] width 188 height 12
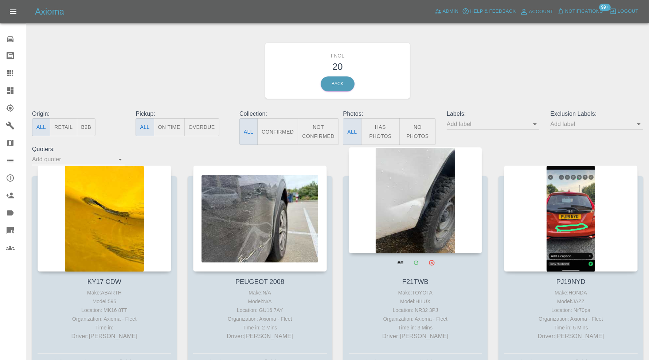
click at [408, 187] on div at bounding box center [416, 200] width 134 height 106
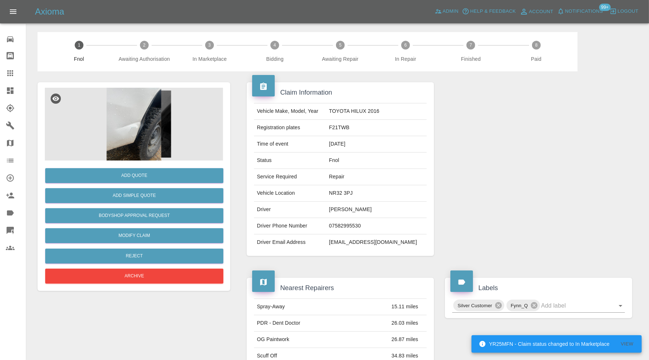
click at [138, 134] on img at bounding box center [134, 124] width 178 height 73
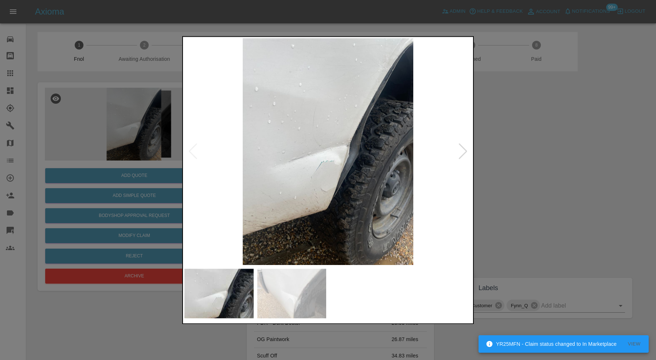
click at [310, 296] on img at bounding box center [291, 294] width 69 height 50
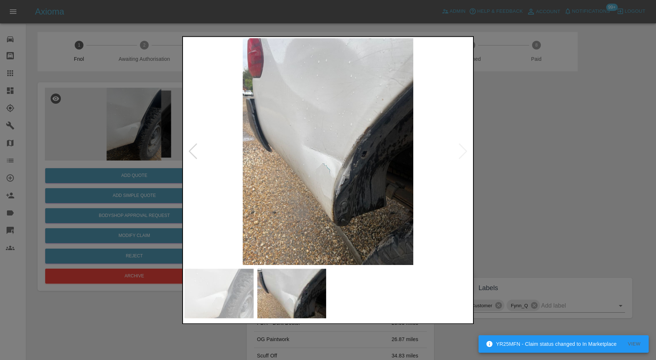
click at [564, 173] on div at bounding box center [328, 180] width 656 height 360
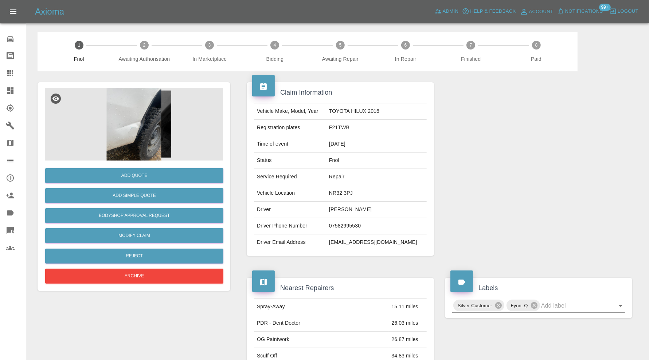
click at [145, 148] on img at bounding box center [134, 124] width 178 height 73
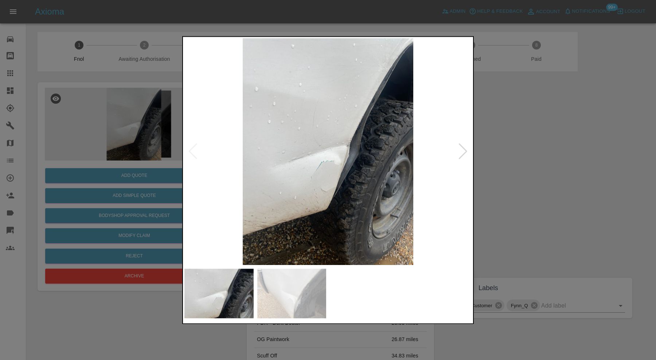
click at [297, 282] on img at bounding box center [291, 294] width 69 height 50
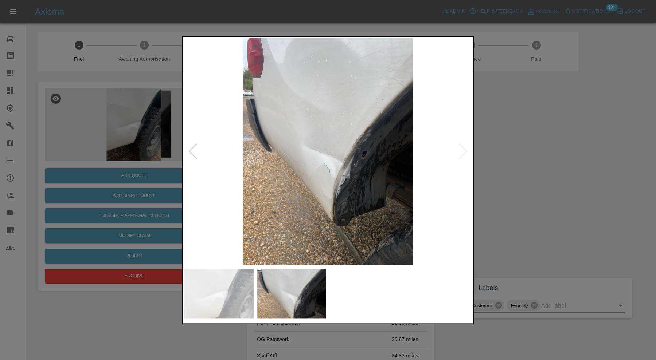
click at [510, 178] on div at bounding box center [328, 180] width 656 height 360
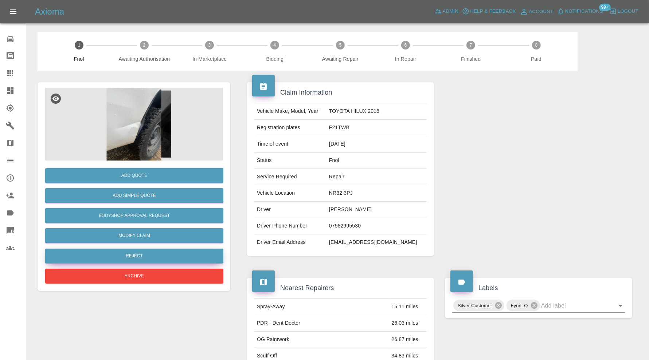
click at [147, 261] on button "Reject" at bounding box center [134, 256] width 178 height 15
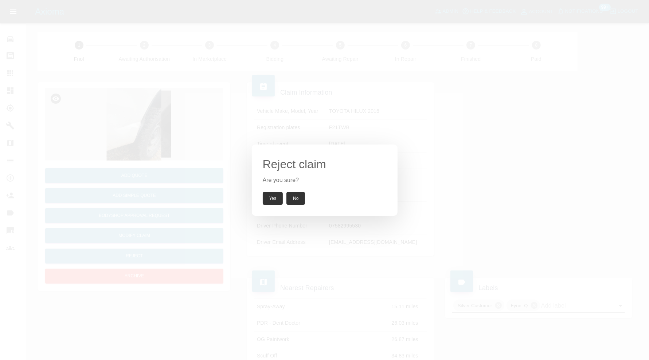
click at [265, 196] on button "Yes" at bounding box center [273, 198] width 20 height 13
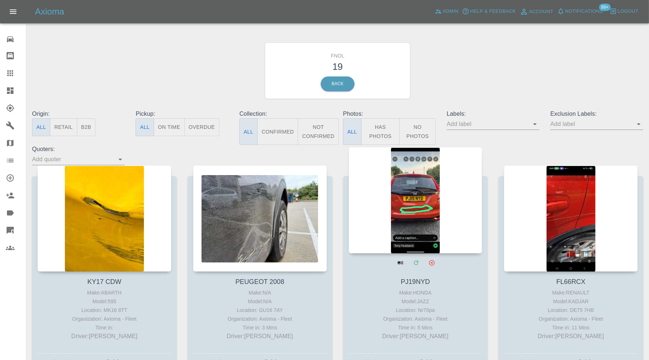
click at [425, 204] on div at bounding box center [416, 200] width 134 height 106
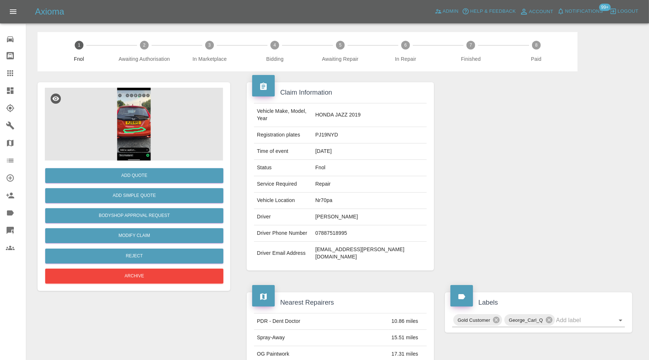
click at [142, 129] on img at bounding box center [134, 124] width 178 height 73
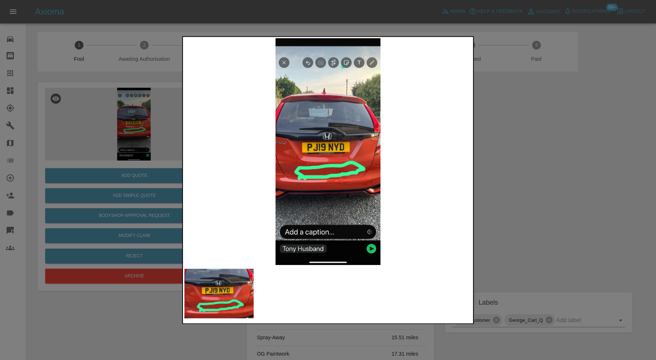
click at [311, 185] on img at bounding box center [327, 151] width 287 height 227
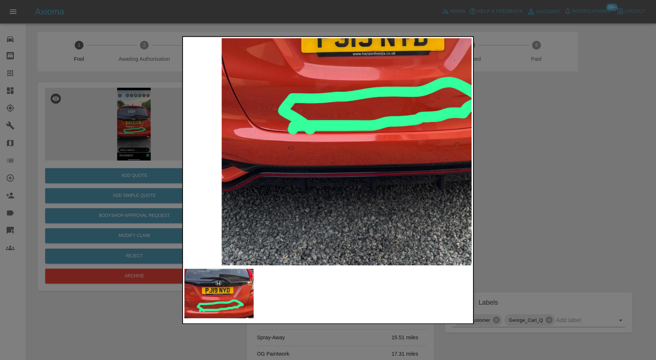
click at [527, 160] on div at bounding box center [328, 180] width 656 height 360
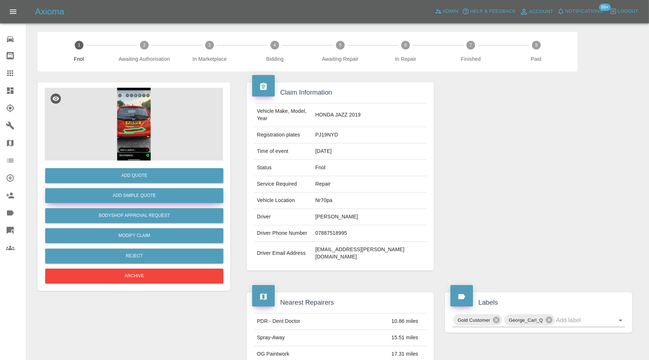
click at [146, 190] on button "Add Simple Quote" at bounding box center [134, 195] width 178 height 15
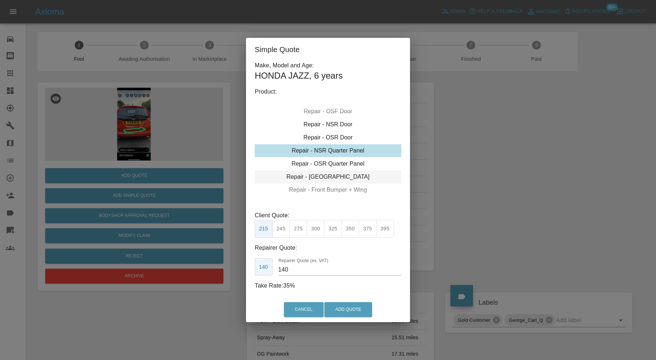
click at [324, 174] on div "Repair - Tailgate" at bounding box center [328, 177] width 146 height 13
click at [365, 228] on button "375" at bounding box center [368, 229] width 18 height 18
click at [380, 227] on button "395" at bounding box center [385, 229] width 18 height 18
type input "265"
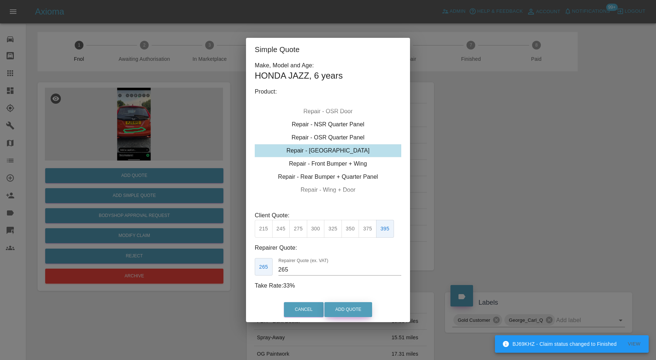
click at [361, 308] on button "Add Quote" at bounding box center [348, 309] width 48 height 15
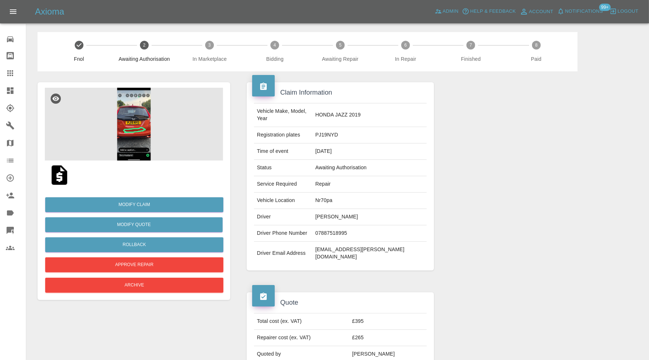
click at [12, 88] on icon at bounding box center [10, 90] width 7 height 7
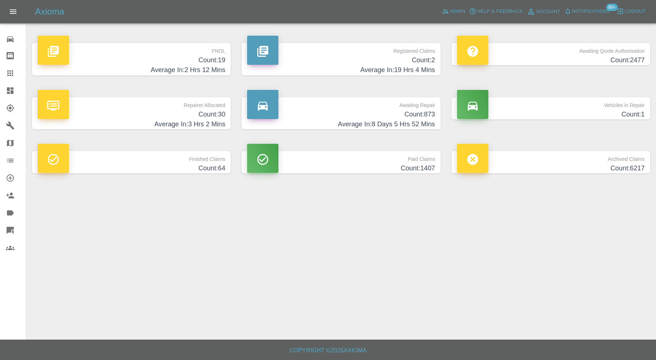
click at [590, 11] on span "Notifications" at bounding box center [591, 11] width 38 height 8
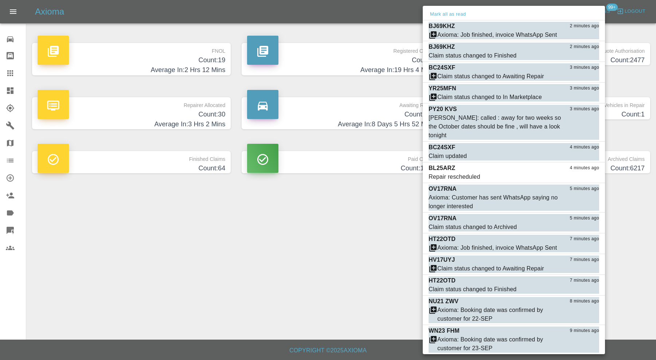
click at [353, 275] on div at bounding box center [328, 180] width 656 height 360
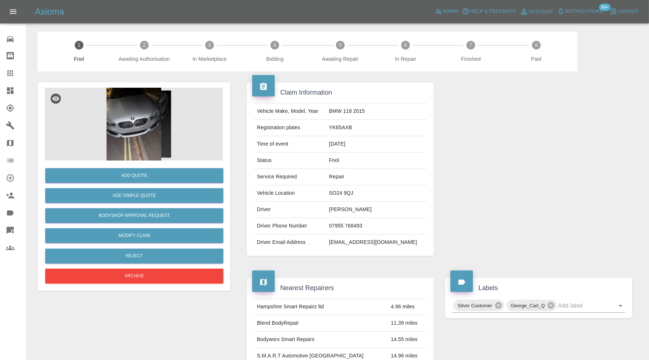
click at [138, 135] on img at bounding box center [134, 124] width 178 height 73
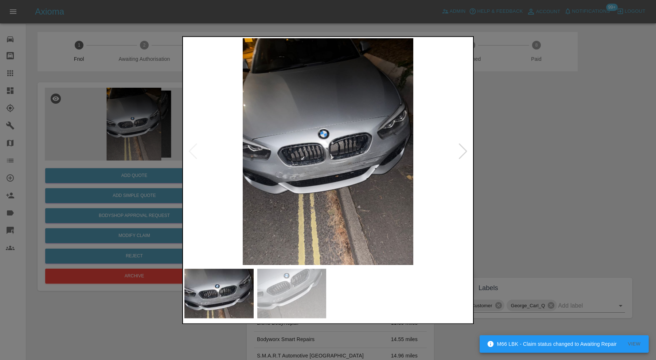
click at [465, 151] on div at bounding box center [463, 152] width 10 height 16
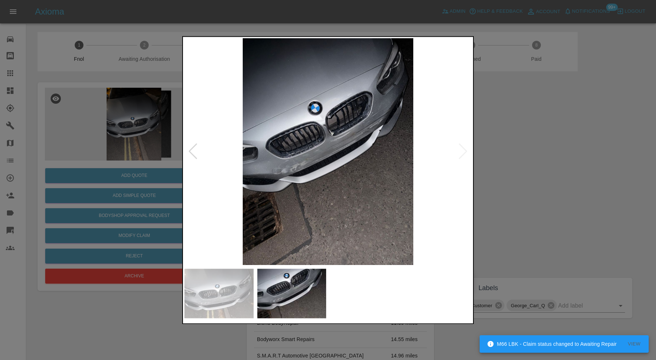
click at [463, 152] on img at bounding box center [327, 151] width 287 height 227
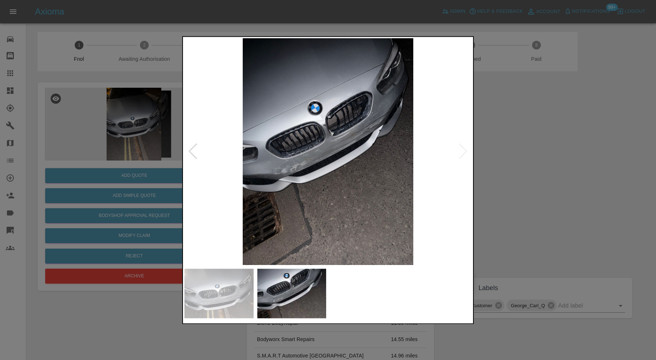
click at [192, 150] on div at bounding box center [193, 152] width 10 height 16
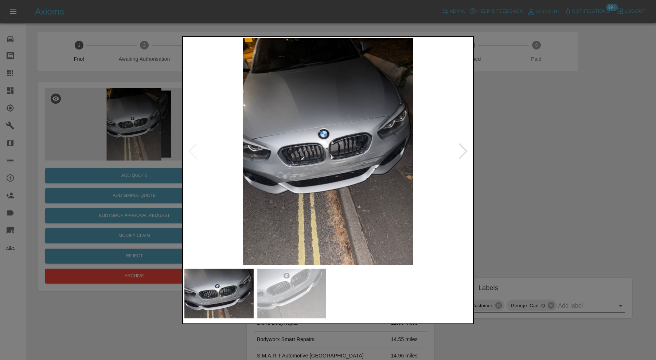
click at [525, 173] on div at bounding box center [328, 180] width 656 height 360
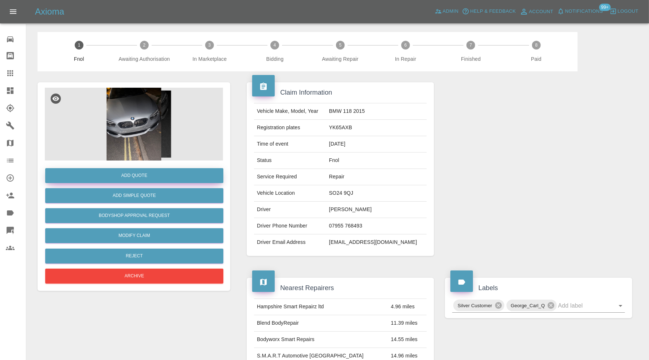
click at [156, 174] on button "Add Quote" at bounding box center [134, 175] width 178 height 15
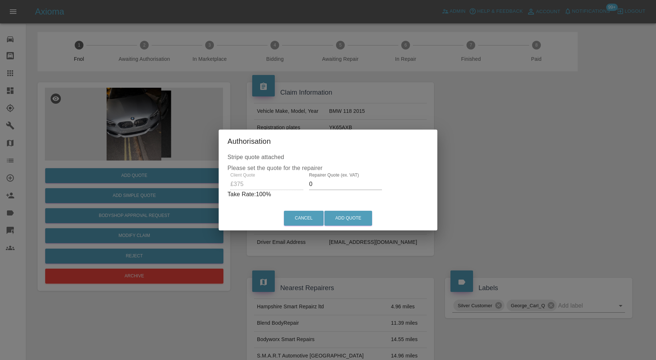
click at [341, 184] on input "0" at bounding box center [345, 185] width 73 height 12
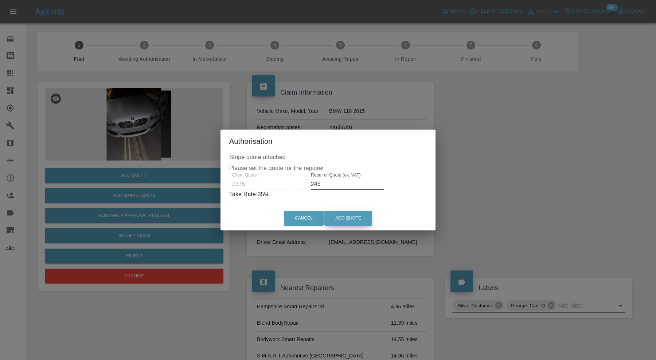
type input "245"
click at [346, 211] on button "Add Quote" at bounding box center [348, 218] width 48 height 15
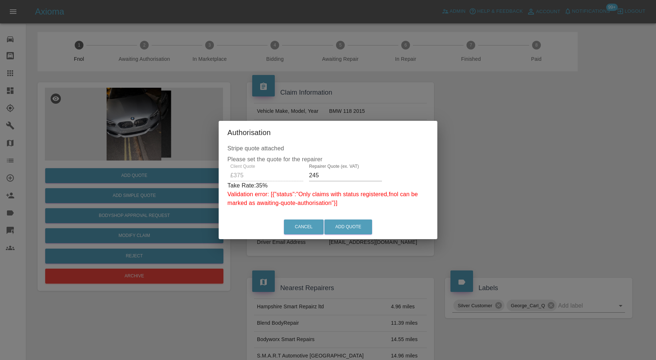
click at [476, 202] on div "Authorisation Stripe quote attached Please set the quote for the repairer Clien…" at bounding box center [328, 180] width 656 height 360
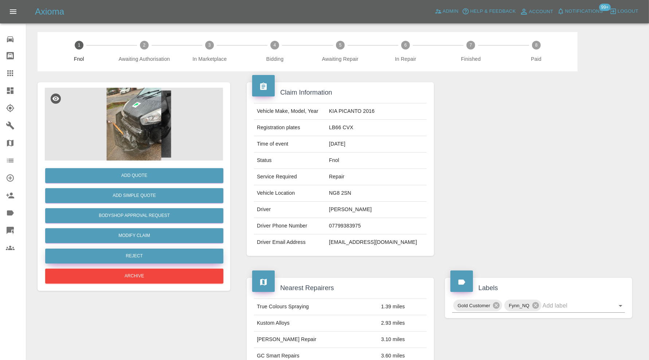
click at [179, 257] on button "Reject" at bounding box center [134, 256] width 178 height 15
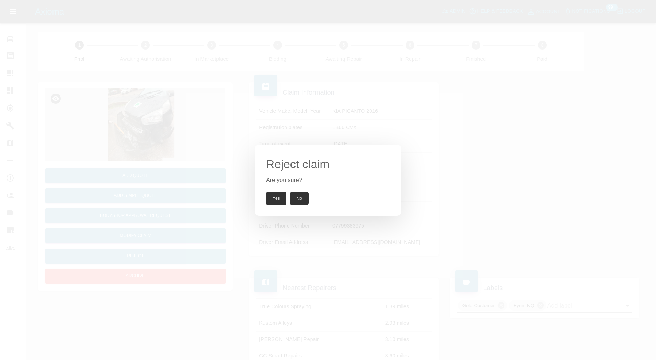
click at [271, 195] on button "Yes" at bounding box center [276, 198] width 20 height 13
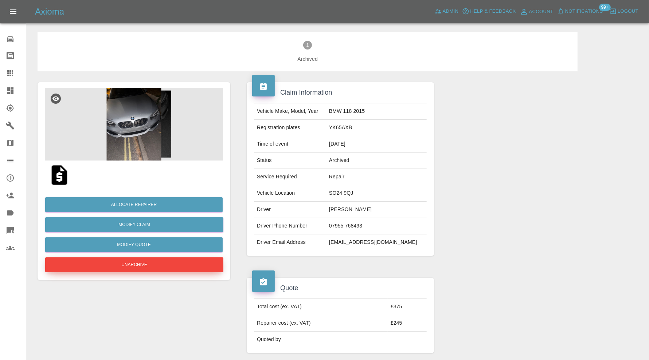
click at [166, 266] on button "Unarchive" at bounding box center [134, 265] width 178 height 15
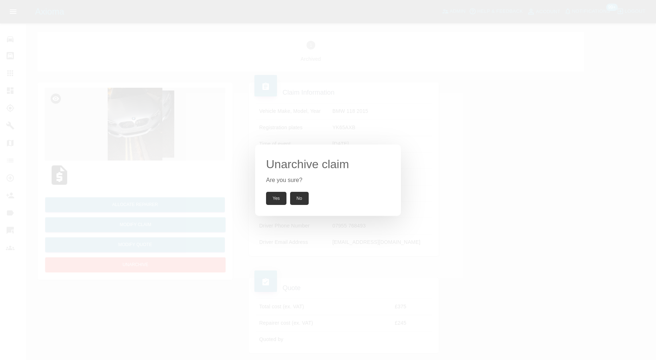
click at [270, 195] on button "Yes" at bounding box center [276, 198] width 20 height 13
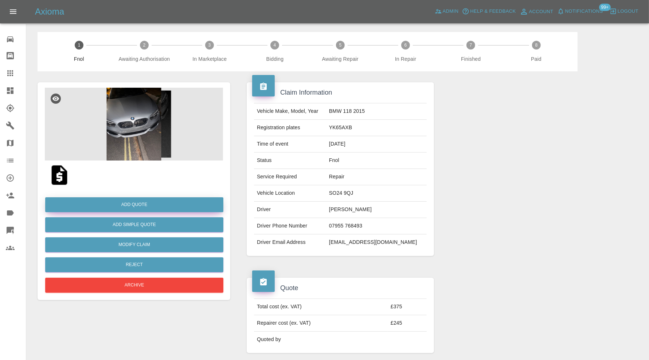
click at [167, 202] on button "Add Quote" at bounding box center [134, 205] width 178 height 15
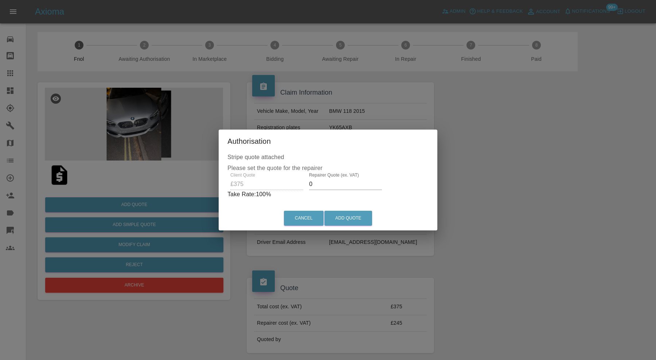
click at [357, 186] on input "0" at bounding box center [345, 185] width 73 height 12
type input "245"
click at [365, 227] on div "Cancel Add Quote" at bounding box center [327, 218] width 215 height 24
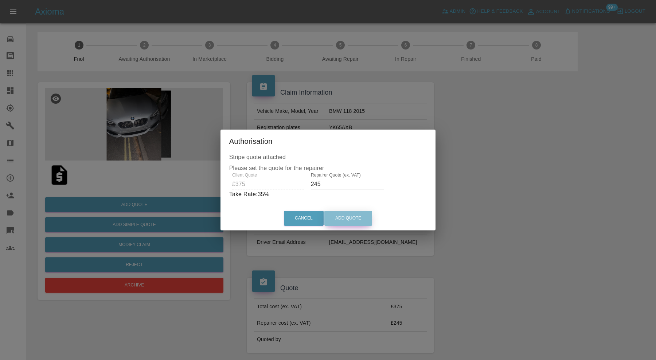
click at [365, 214] on button "Add Quote" at bounding box center [348, 218] width 48 height 15
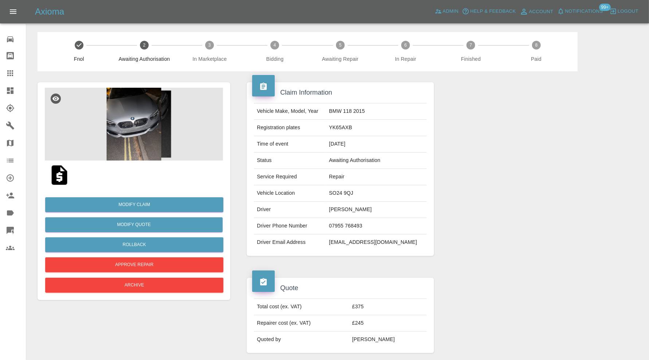
click at [139, 137] on img at bounding box center [134, 124] width 178 height 73
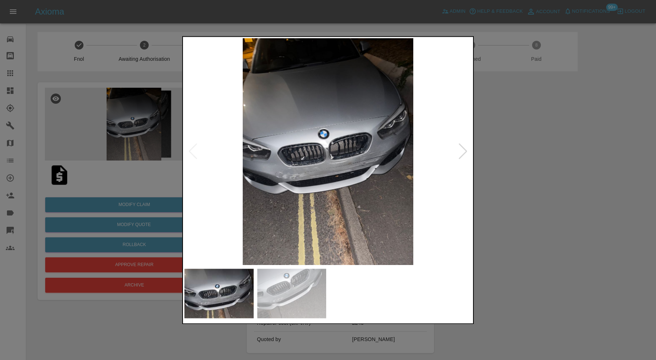
click at [365, 160] on img at bounding box center [327, 151] width 287 height 227
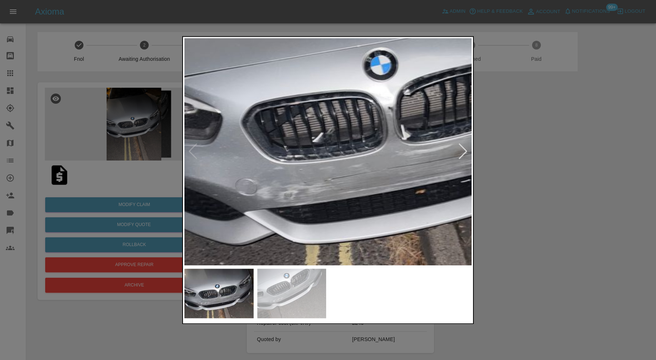
click at [446, 200] on img at bounding box center [393, 118] width 861 height 681
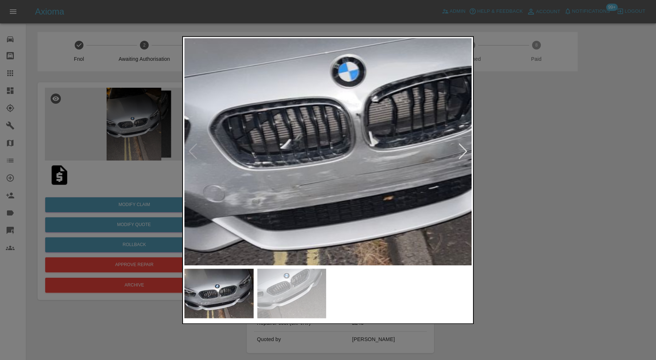
click at [285, 138] on img at bounding box center [361, 124] width 861 height 681
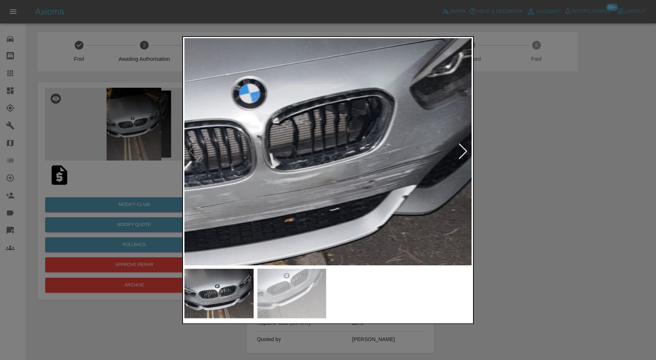
click at [293, 160] on img at bounding box center [262, 146] width 861 height 681
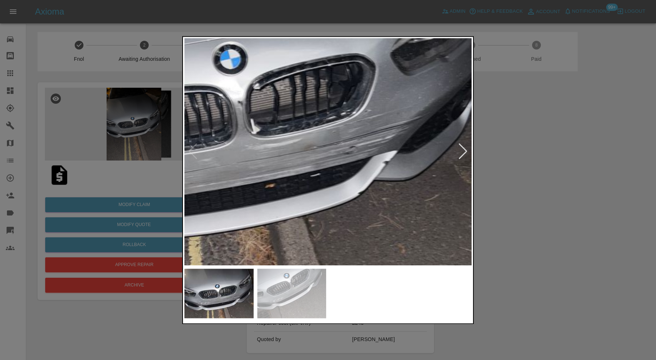
click at [405, 92] on img at bounding box center [243, 112] width 861 height 681
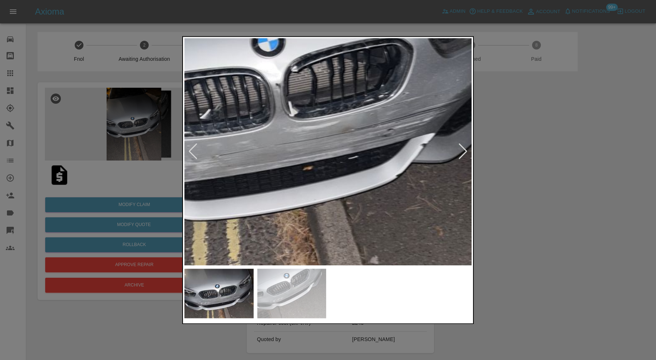
click at [354, 149] on img at bounding box center [280, 94] width 861 height 681
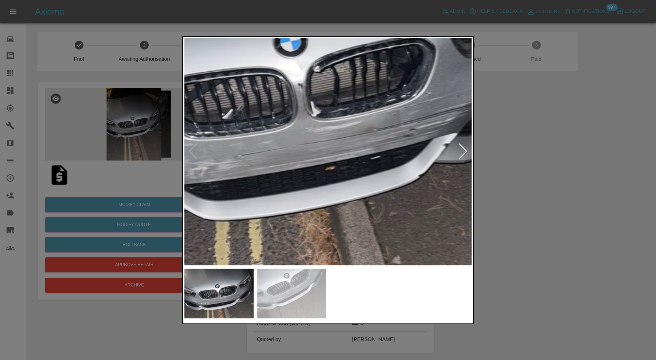
click at [527, 147] on div at bounding box center [328, 180] width 656 height 360
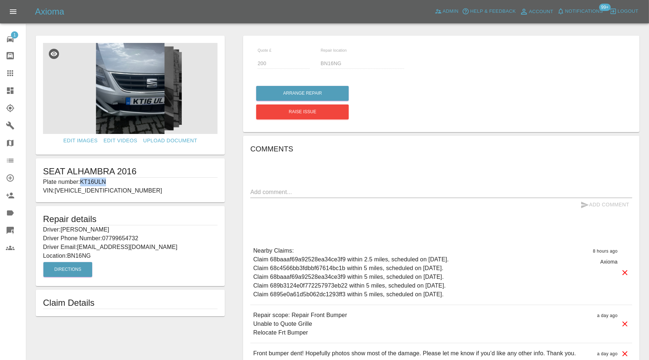
drag, startPoint x: 130, startPoint y: 179, endPoint x: 82, endPoint y: 179, distance: 47.4
click at [82, 179] on p "Plate number: KT16ULN" at bounding box center [130, 182] width 175 height 9
copy p "KT16ULN"
click at [8, 77] on icon at bounding box center [10, 73] width 9 height 9
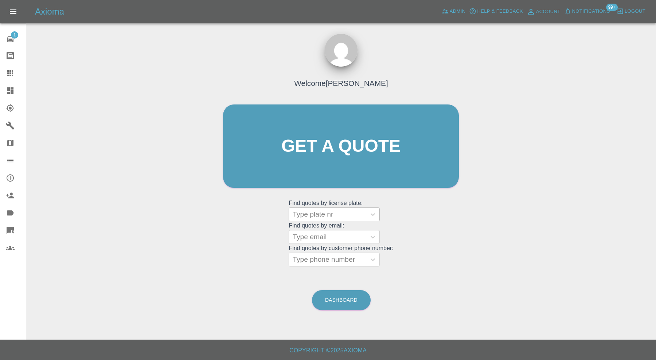
click at [324, 216] on div at bounding box center [328, 215] width 70 height 10
paste input "KT16ULN"
type input "KT16ULN"
click at [328, 232] on div "KT16ULN, Bidding" at bounding box center [334, 233] width 91 height 15
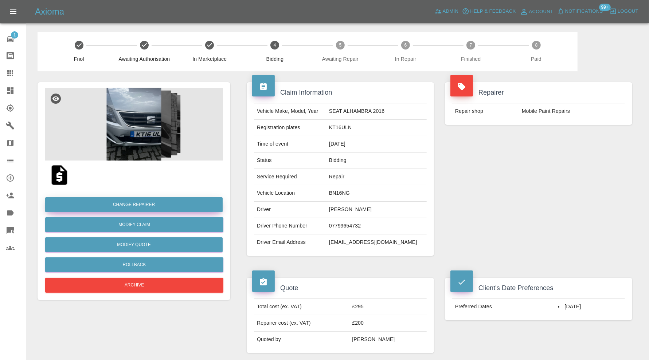
click at [138, 202] on button "Change Repairer" at bounding box center [133, 205] width 177 height 15
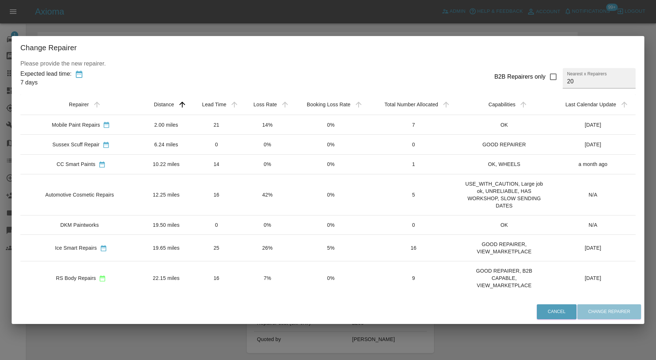
click at [101, 193] on div "Automotive Cosmetic Repairs" at bounding box center [79, 194] width 69 height 7
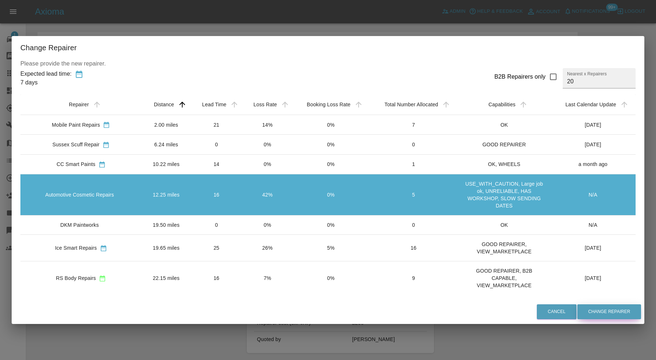
click at [603, 316] on button "Change Repairer" at bounding box center [609, 312] width 64 height 15
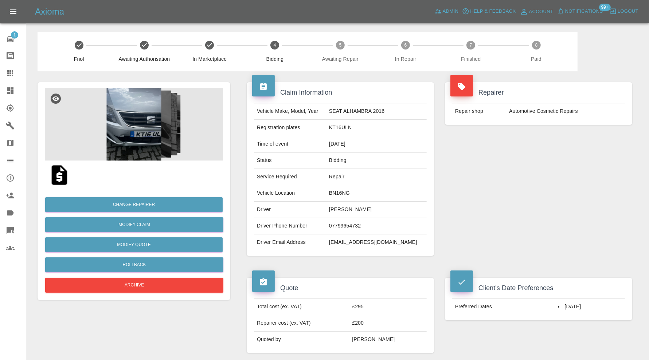
drag, startPoint x: 15, startPoint y: 69, endPoint x: 222, endPoint y: 156, distance: 225.1
click at [15, 69] on div at bounding box center [16, 73] width 20 height 9
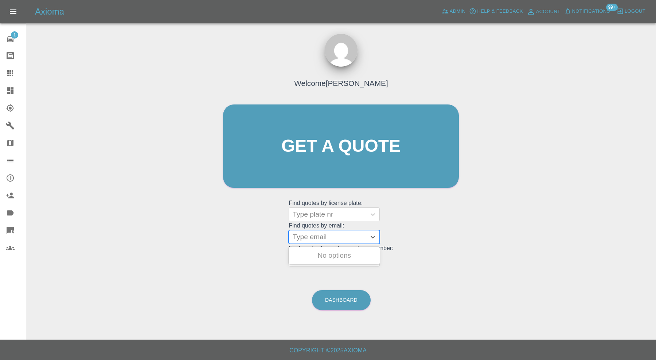
click at [331, 232] on div at bounding box center [328, 237] width 70 height 10
paste input "[PERSON_NAME][EMAIL_ADDRESS][DOMAIN_NAME]"
type input "[PERSON_NAME][EMAIL_ADDRESS][DOMAIN_NAME]"
click at [355, 254] on div "KS24LWW, Awaiting Repair" at bounding box center [334, 260] width 91 height 23
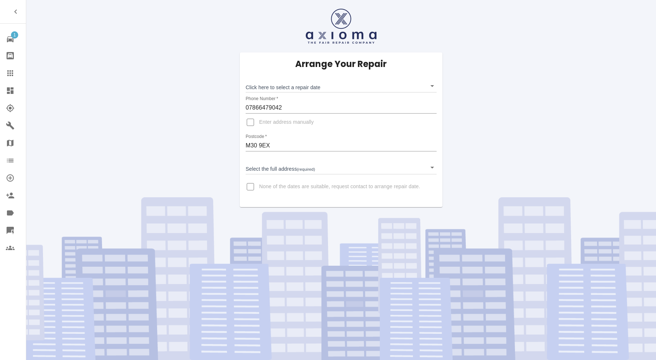
click at [276, 82] on body "1 Repair home Bodyshop home Claims Dashboard Explorer Garages Map Organization …" at bounding box center [328, 180] width 656 height 360
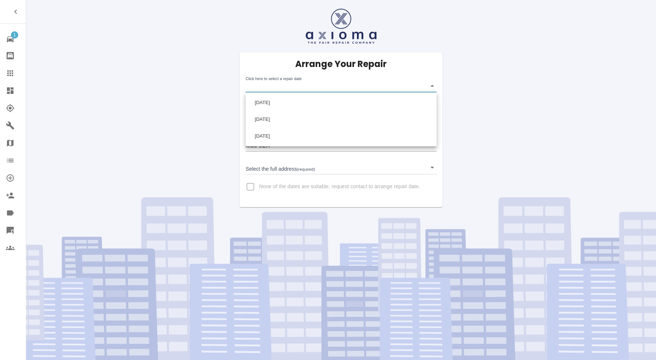
click at [222, 90] on div at bounding box center [328, 180] width 656 height 360
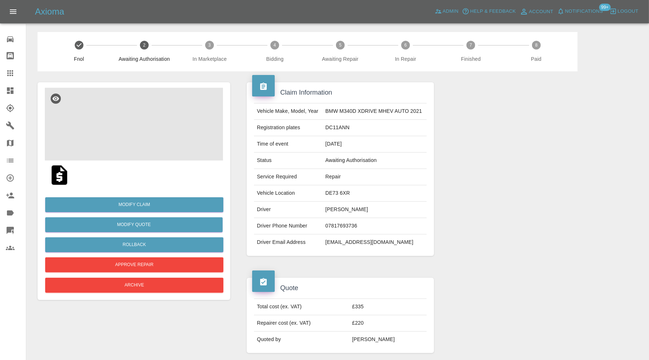
click at [152, 132] on img at bounding box center [134, 124] width 178 height 73
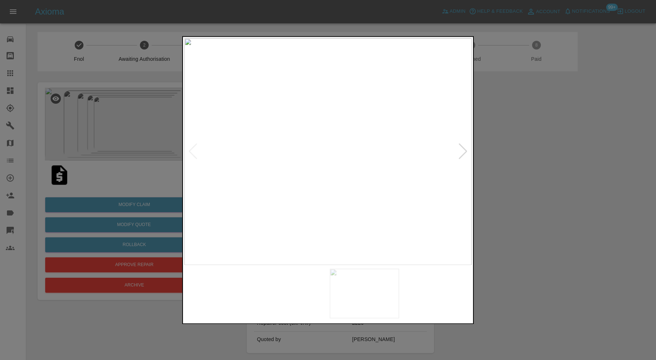
click at [288, 304] on img at bounding box center [291, 294] width 69 height 50
click at [378, 286] on img at bounding box center [364, 294] width 69 height 50
click at [423, 287] on img at bounding box center [437, 294] width 69 height 50
click at [460, 148] on div at bounding box center [463, 152] width 10 height 16
click at [460, 148] on img at bounding box center [327, 151] width 287 height 227
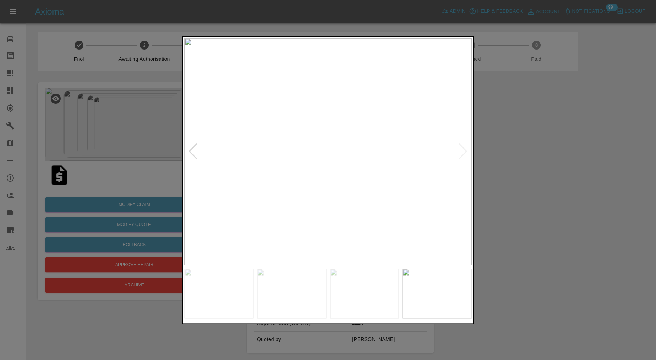
click at [192, 149] on div at bounding box center [193, 152] width 10 height 16
click at [192, 149] on img at bounding box center [327, 151] width 287 height 227
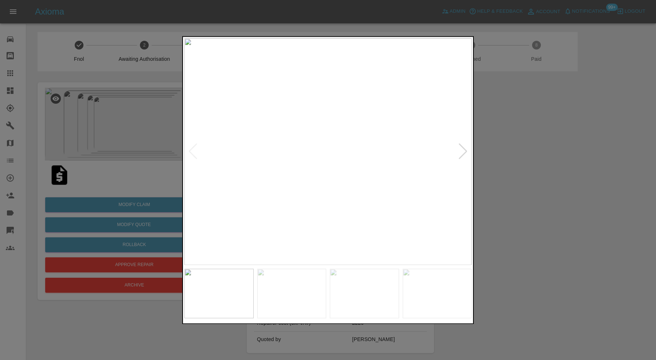
click at [648, 167] on div at bounding box center [328, 180] width 656 height 360
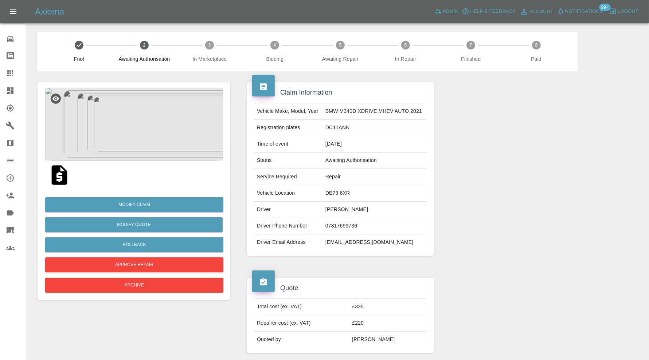
click at [125, 120] on img at bounding box center [134, 124] width 178 height 73
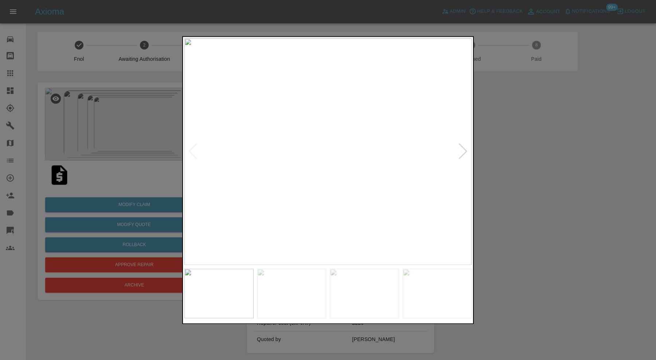
click at [463, 148] on div at bounding box center [463, 152] width 10 height 16
click at [513, 148] on div at bounding box center [328, 180] width 656 height 360
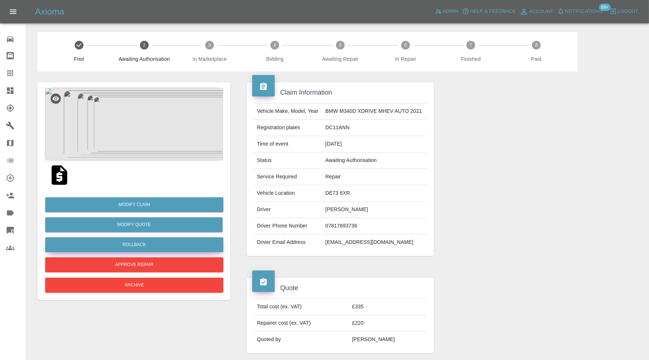
click at [192, 244] on button "Rollback" at bounding box center [134, 245] width 178 height 15
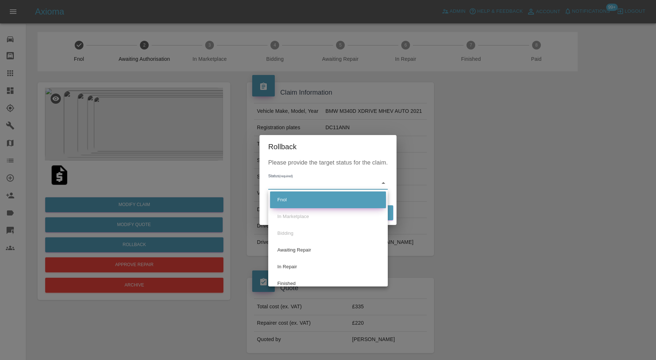
click at [315, 197] on li "Fnol" at bounding box center [328, 200] width 116 height 17
type input "fnol"
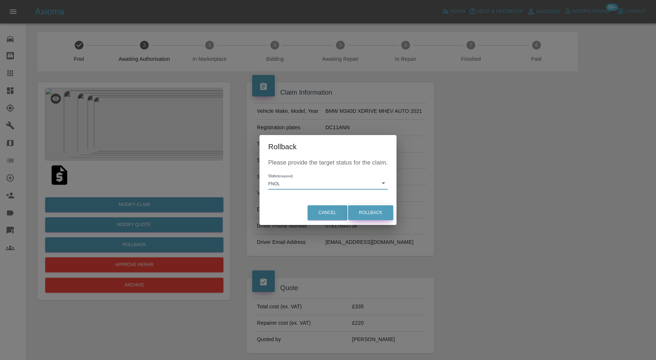
click at [384, 211] on button "Rollback" at bounding box center [370, 213] width 45 height 15
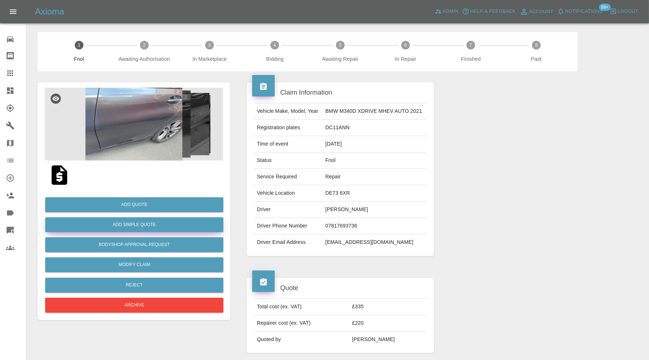
click at [163, 224] on button "Add Simple Quote" at bounding box center [134, 225] width 178 height 15
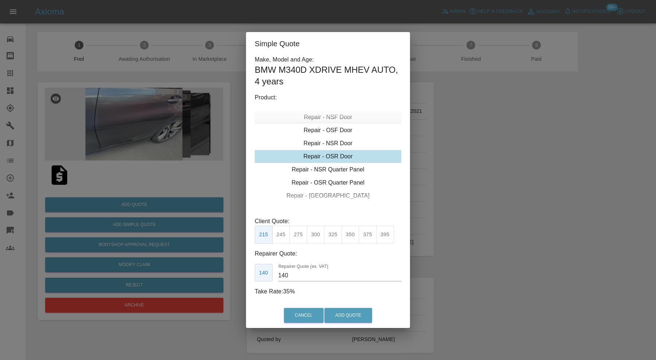
click at [332, 118] on div "Repair - NSF Door" at bounding box center [328, 117] width 146 height 13
click at [281, 234] on button "245" at bounding box center [281, 235] width 18 height 18
type input "160"
click at [357, 313] on button "Add Quote" at bounding box center [348, 315] width 48 height 15
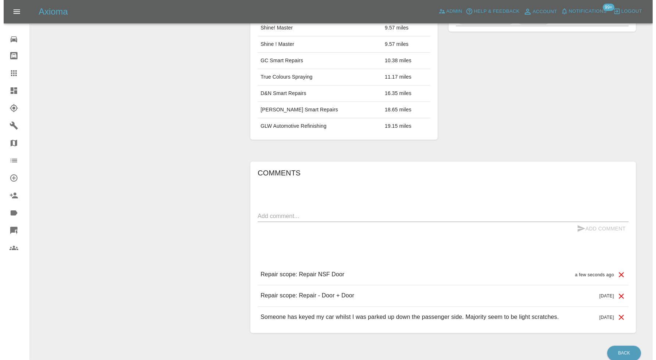
scroll to position [455, 0]
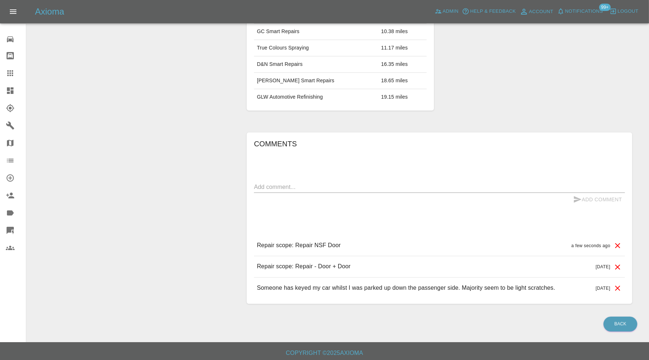
click at [619, 265] on icon at bounding box center [617, 267] width 5 height 5
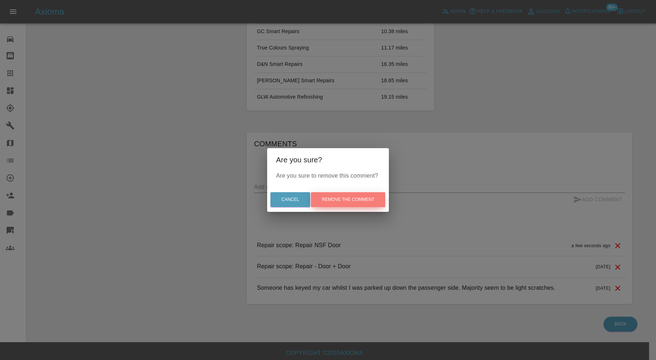
click at [359, 199] on button "Remove the comment" at bounding box center [348, 199] width 74 height 15
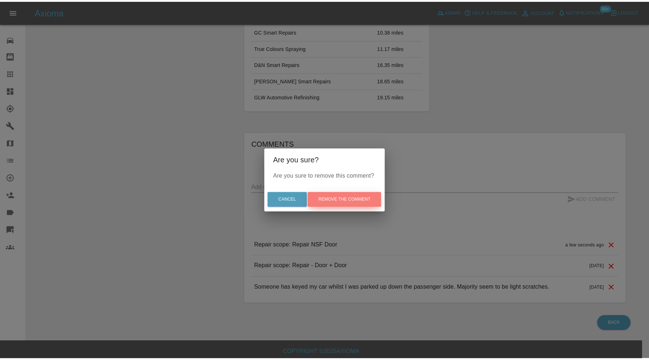
scroll to position [434, 0]
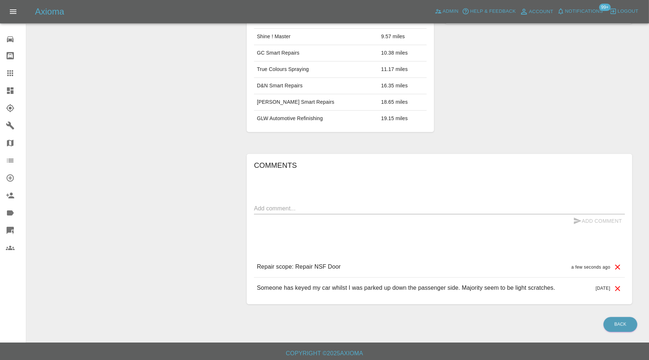
click at [359, 203] on div "x" at bounding box center [439, 209] width 371 height 12
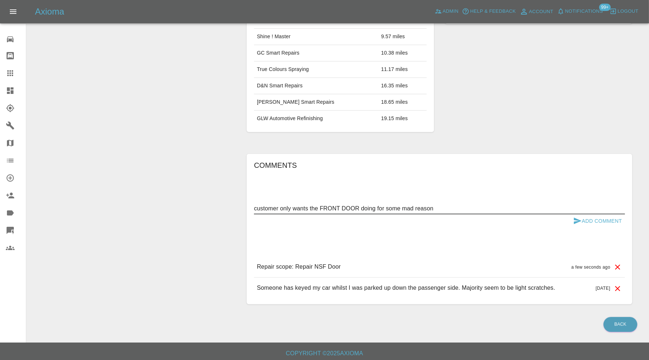
click at [361, 204] on textarea "customer only wants the FRONT DOOR doing for some mad reason" at bounding box center [439, 208] width 371 height 8
type textarea "customer only wants the FRONT DOOR ONLY doing for some mad reason"
click at [591, 219] on button "Add Comment" at bounding box center [597, 221] width 55 height 13
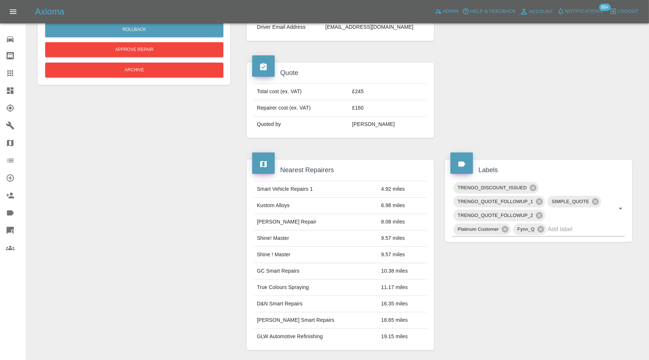
scroll to position [251, 0]
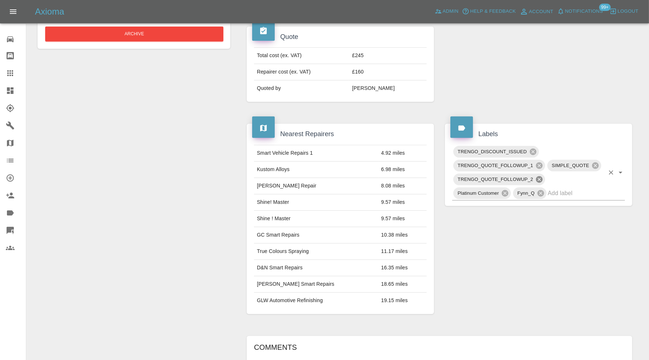
click at [540, 176] on icon at bounding box center [539, 179] width 7 height 7
click at [540, 162] on icon at bounding box center [539, 166] width 8 height 8
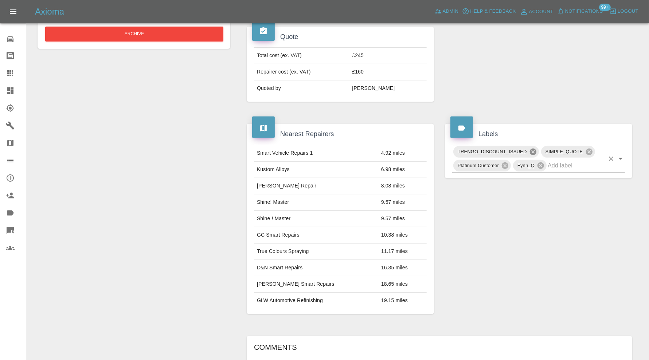
click at [535, 149] on icon at bounding box center [532, 152] width 7 height 7
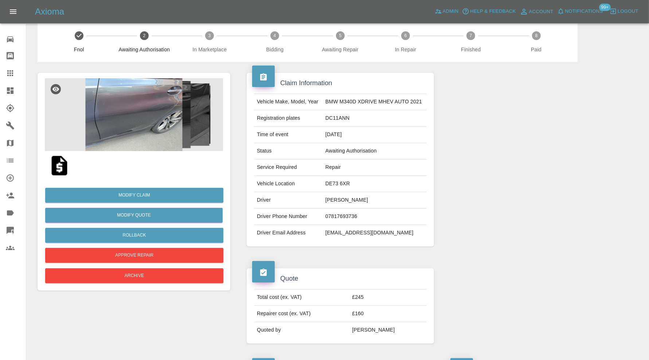
scroll to position [0, 0]
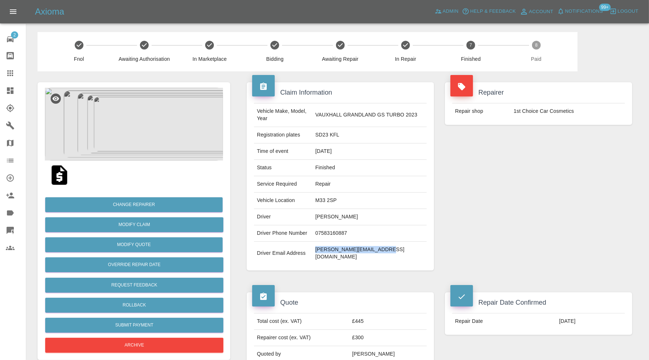
drag, startPoint x: 404, startPoint y: 251, endPoint x: 323, endPoint y: 252, distance: 80.9
click at [323, 252] on td "[PERSON_NAME][EMAIL_ADDRESS][DOMAIN_NAME]" at bounding box center [369, 253] width 114 height 23
copy td "[PERSON_NAME][EMAIL_ADDRESS][DOMAIN_NAME]"
click at [164, 346] on button "Archive" at bounding box center [134, 345] width 178 height 15
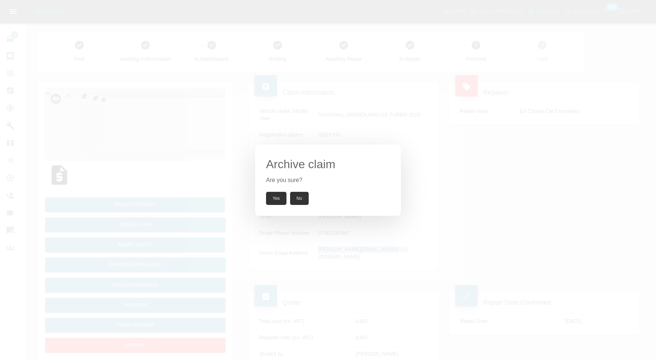
click at [278, 196] on button "Yes" at bounding box center [276, 198] width 20 height 13
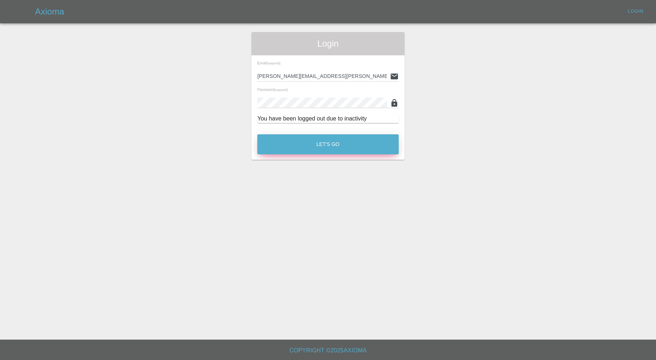
click at [373, 152] on button "Let's Go" at bounding box center [327, 144] width 141 height 20
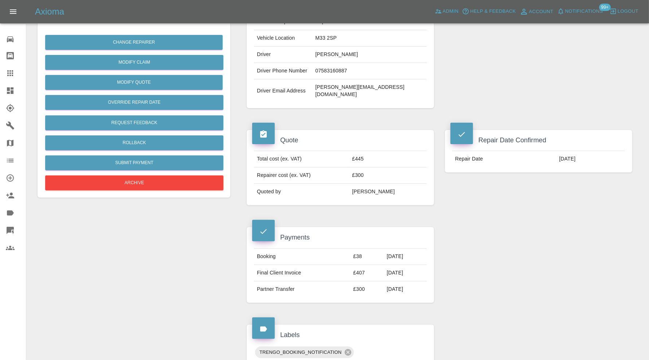
scroll to position [60, 0]
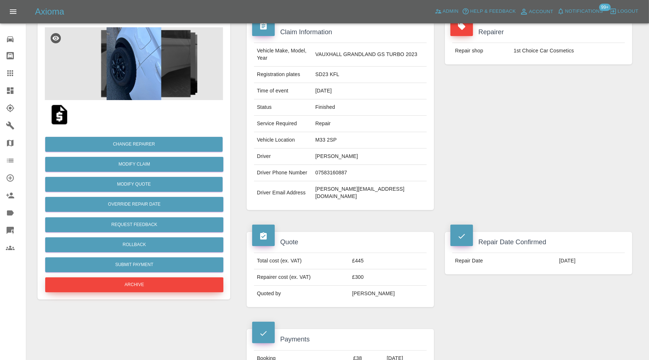
click at [166, 284] on button "Archive" at bounding box center [134, 285] width 178 height 15
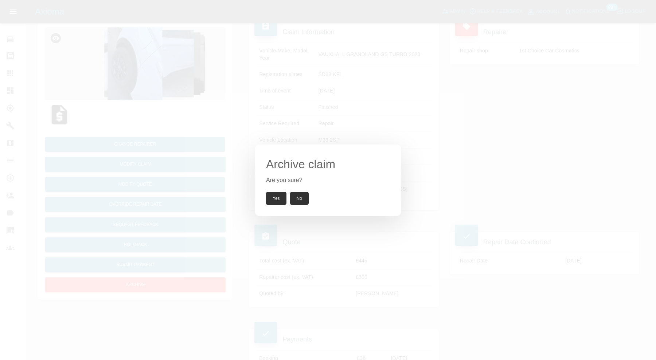
click at [275, 194] on button "Yes" at bounding box center [276, 198] width 20 height 13
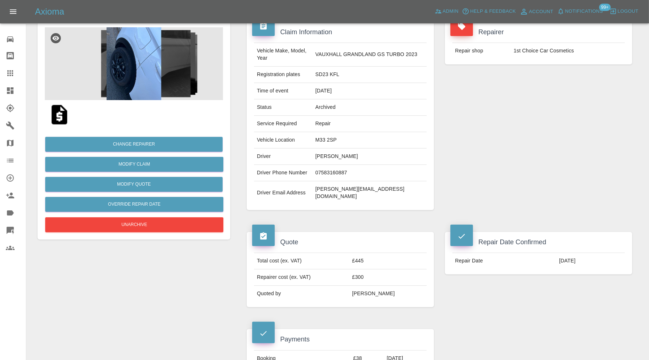
click at [338, 75] on td "SD23 KFL" at bounding box center [369, 75] width 114 height 16
copy td "SD23 KFL"
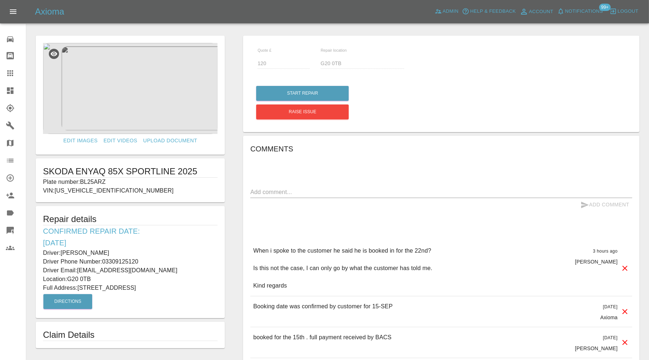
click at [100, 178] on p "Plate number: BL25ARZ" at bounding box center [130, 182] width 175 height 9
copy p "BL25ARZ"
click at [11, 69] on icon at bounding box center [10, 73] width 9 height 9
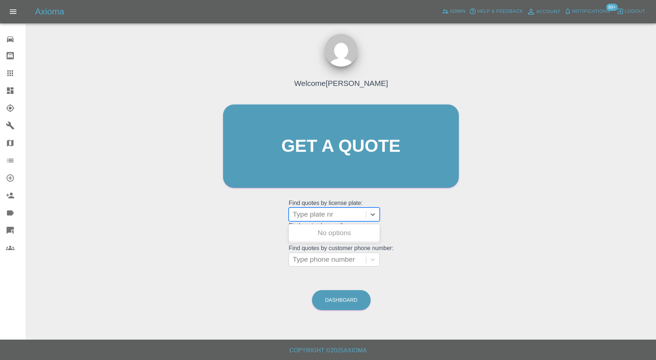
click at [314, 214] on div at bounding box center [328, 215] width 70 height 10
paste input "BL25ARZ"
type input "BL25ARZ"
click at [326, 226] on div "BL25ARZ, Awaiting Repair" at bounding box center [334, 237] width 91 height 23
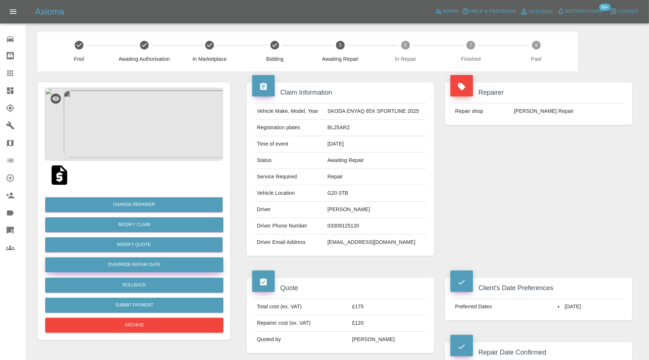
click at [158, 262] on button "Override Repair Date" at bounding box center [134, 265] width 178 height 15
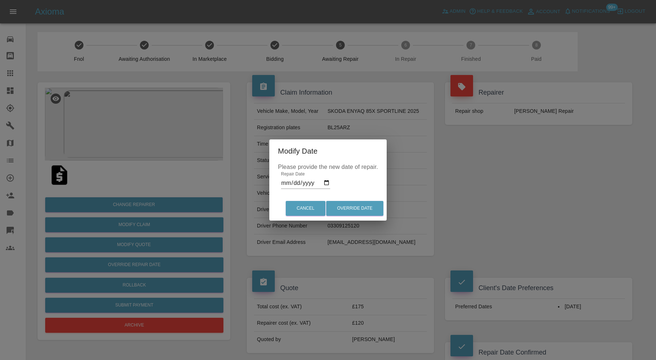
click at [327, 183] on input "[DATE]" at bounding box center [305, 183] width 49 height 12
type input "[DATE]"
click at [364, 214] on button "Override Date" at bounding box center [354, 208] width 57 height 15
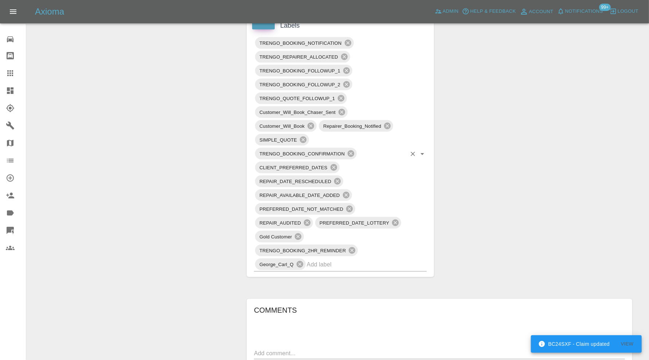
scroll to position [304, 0]
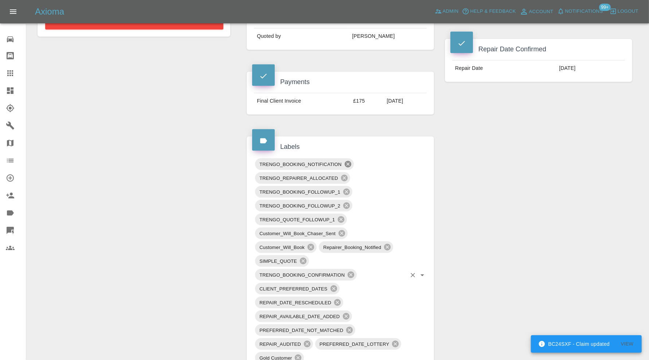
click at [347, 161] on icon at bounding box center [347, 164] width 7 height 7
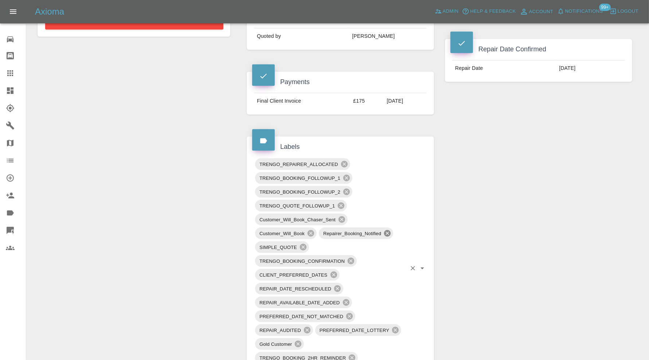
click at [387, 230] on icon at bounding box center [387, 233] width 7 height 7
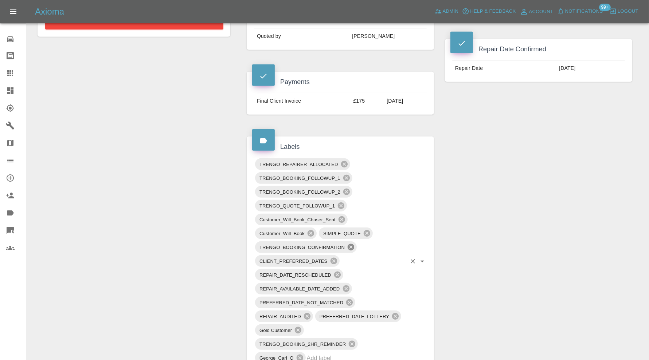
click at [353, 247] on icon at bounding box center [351, 247] width 7 height 7
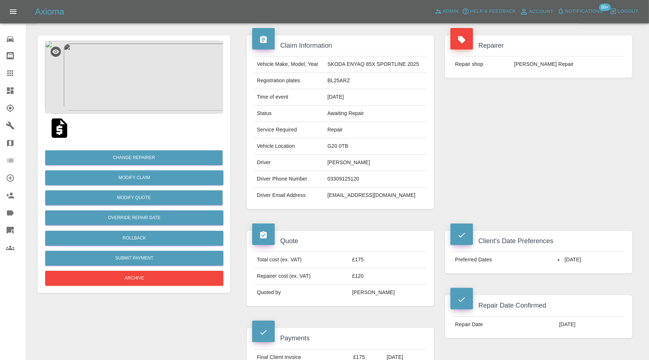
scroll to position [0, 0]
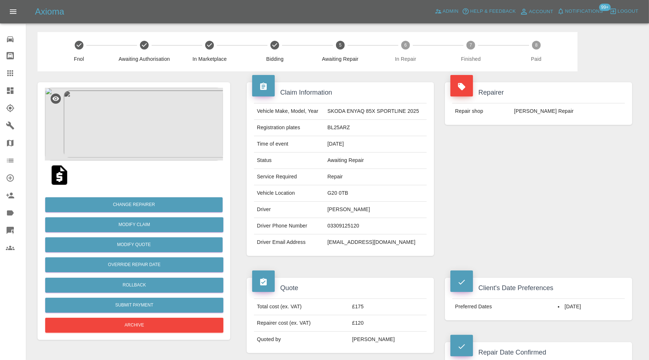
click at [13, 87] on icon at bounding box center [10, 90] width 9 height 9
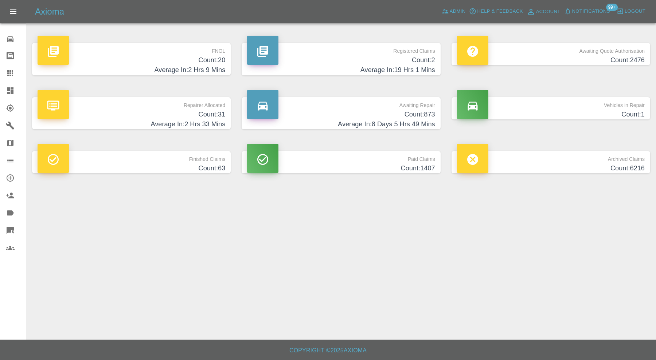
click at [293, 118] on h4 "Count: 873" at bounding box center [341, 115] width 188 height 10
